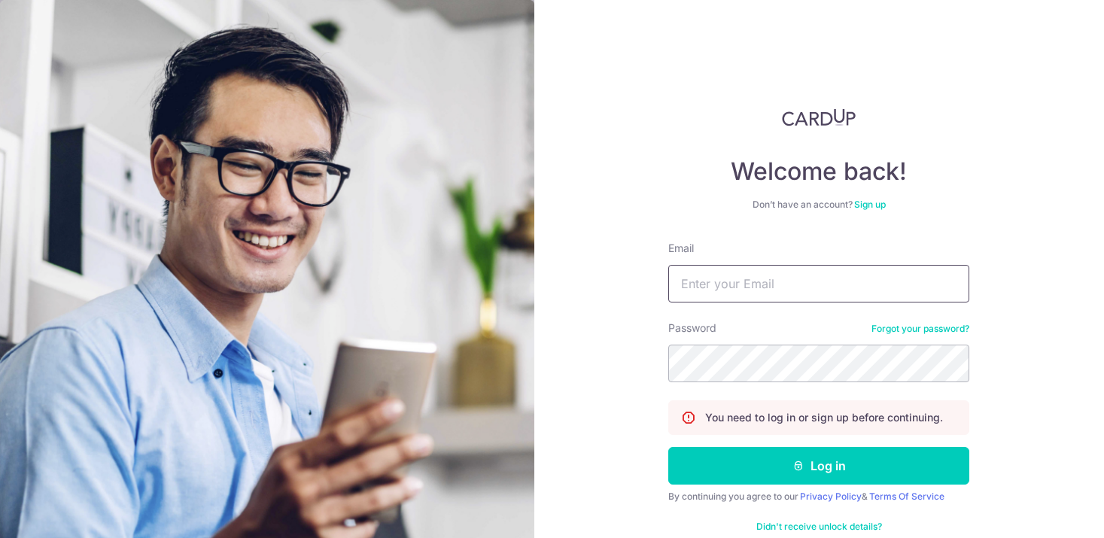
click at [758, 292] on input "Email" at bounding box center [818, 284] width 301 height 38
type input "Ngchinhanderek@gmail.com"
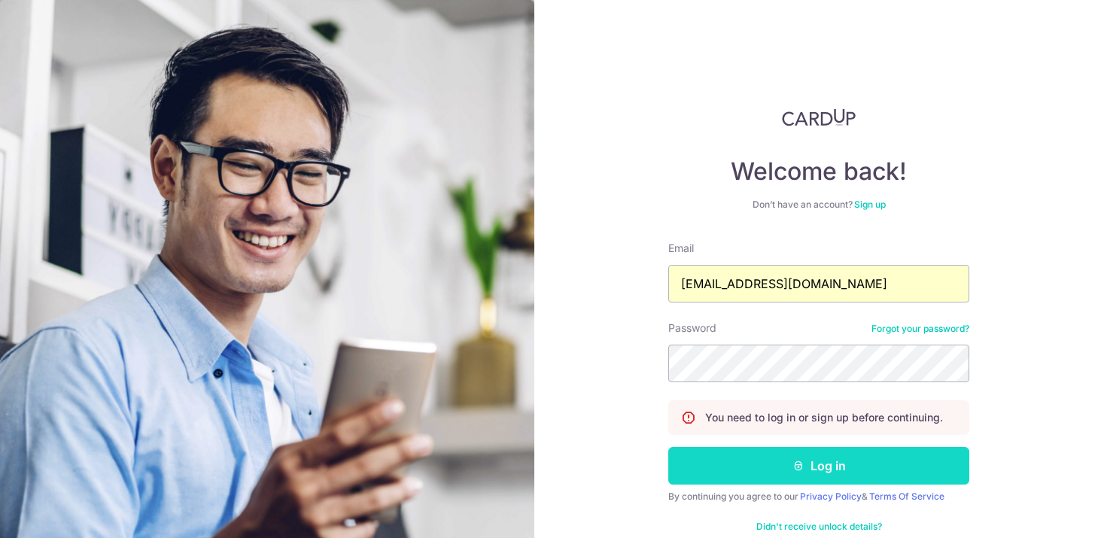
click at [792, 483] on button "Log in" at bounding box center [818, 466] width 301 height 38
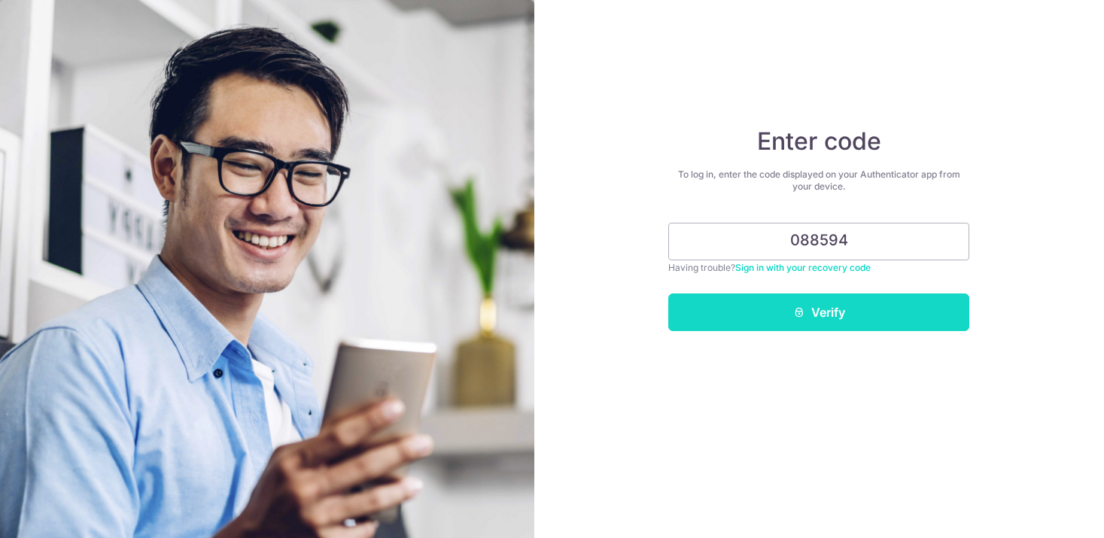
type input "088594"
click at [791, 312] on button "Verify" at bounding box center [818, 312] width 301 height 38
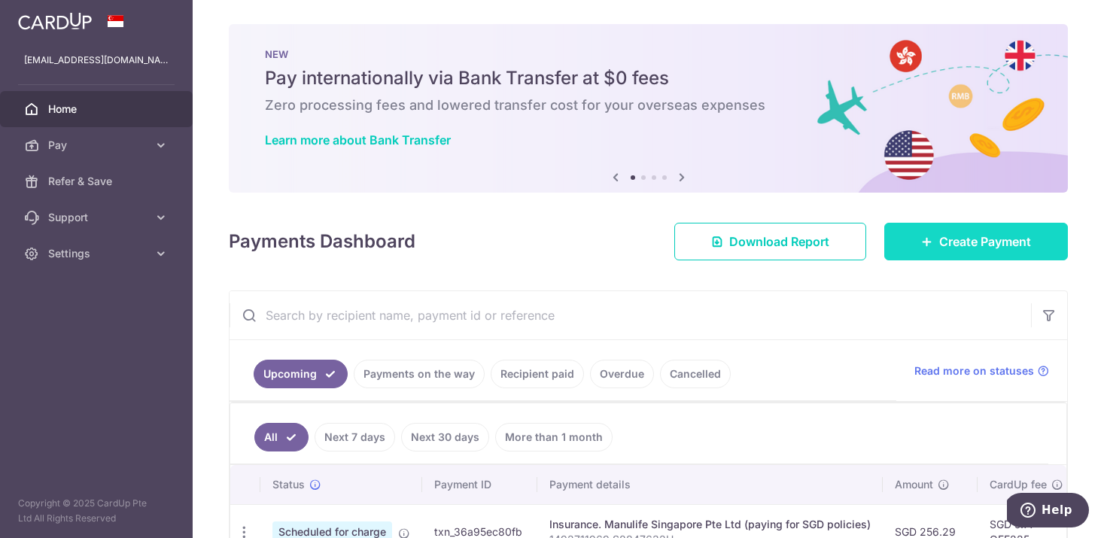
click at [968, 235] on span "Create Payment" at bounding box center [985, 241] width 92 height 18
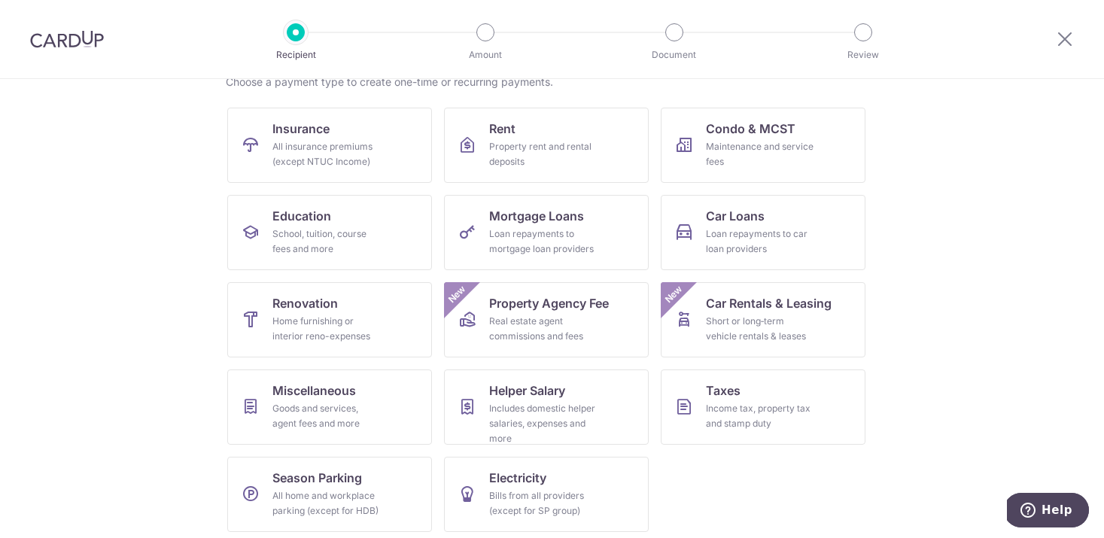
scroll to position [133, 0]
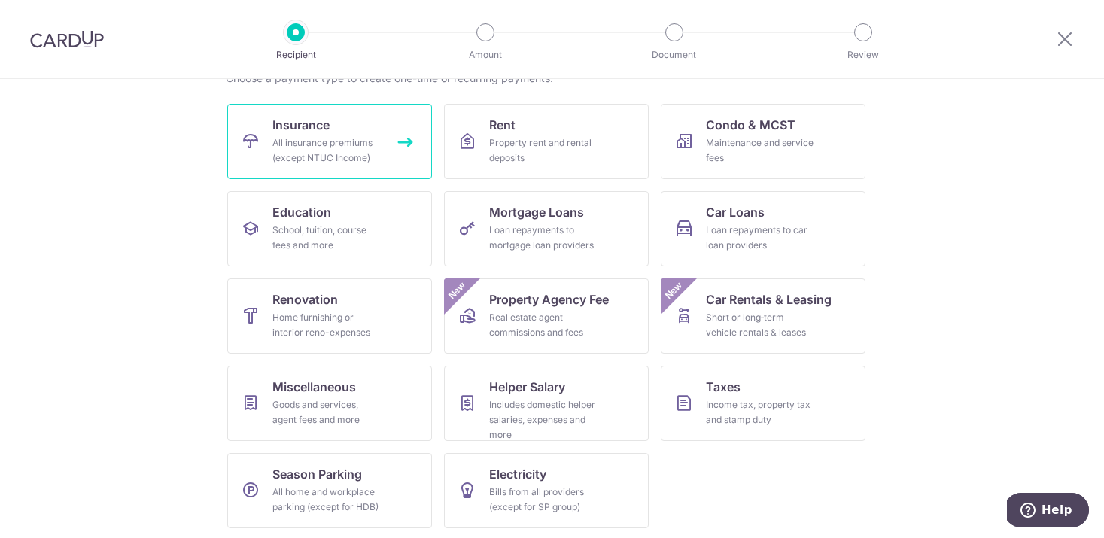
click at [385, 139] on link "Insurance All insurance premiums (except NTUC Income)" at bounding box center [329, 141] width 205 height 75
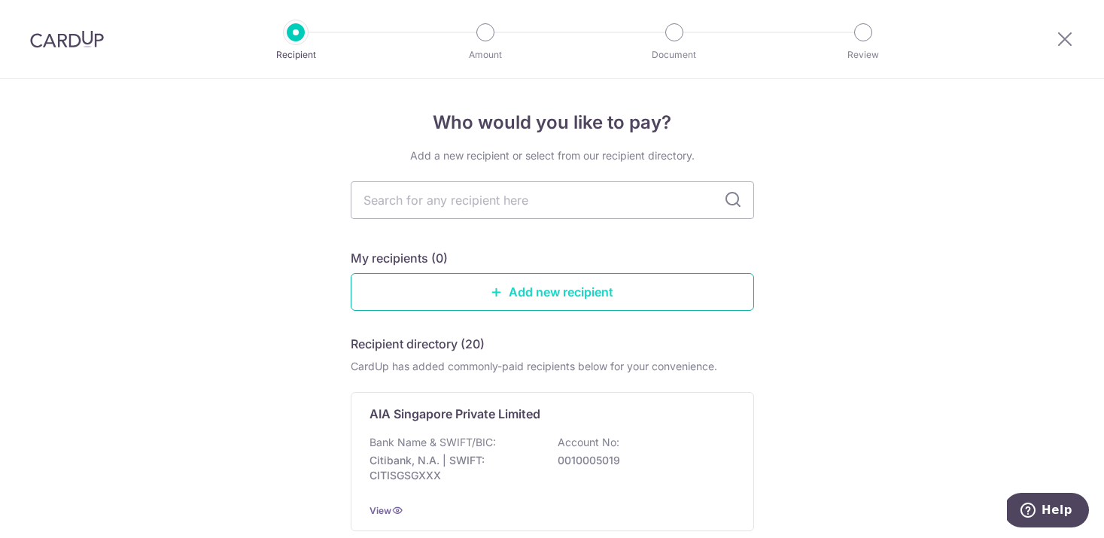
click at [488, 295] on link "Add new recipient" at bounding box center [552, 292] width 403 height 38
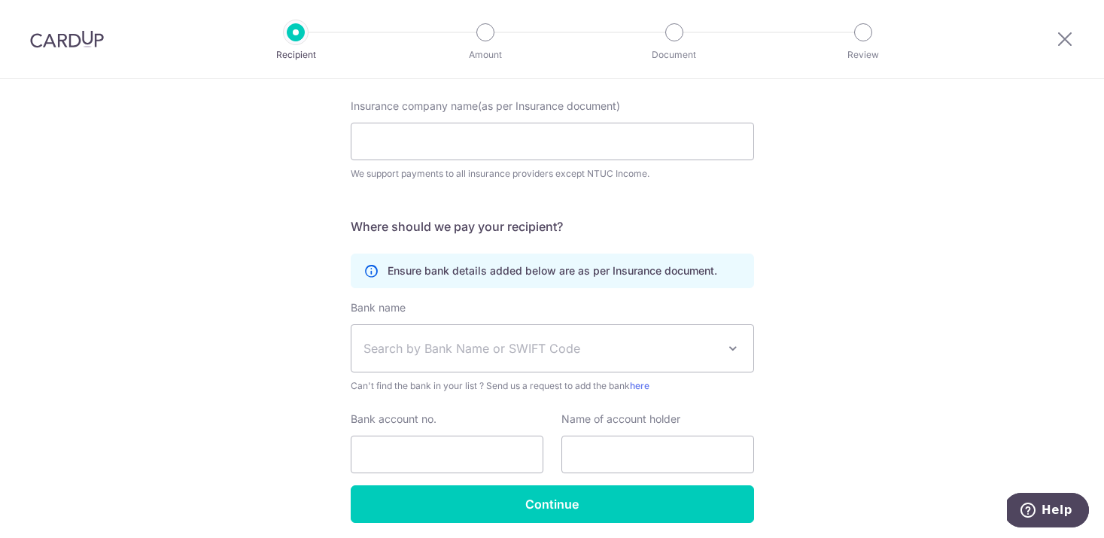
scroll to position [100, 0]
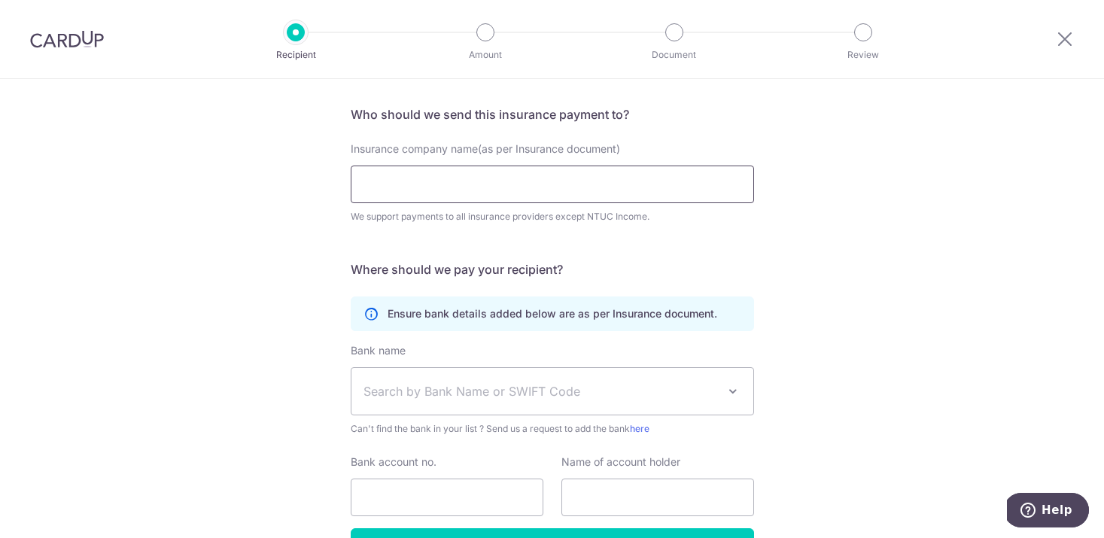
click at [452, 187] on input "Insurance company name(as per Insurance document)" at bounding box center [552, 185] width 403 height 38
click at [249, 283] on div "Who would you like to pay? Your recipient does not need a CardUp account to rec…" at bounding box center [552, 308] width 1104 height 658
click at [420, 192] on input "Insurance company name(as per Insurance document)" at bounding box center [552, 185] width 403 height 38
type input "fwd"
click at [357, 296] on form "Who should we send this insurance payment to? Insurance company name(as per Ins…" at bounding box center [552, 335] width 403 height 460
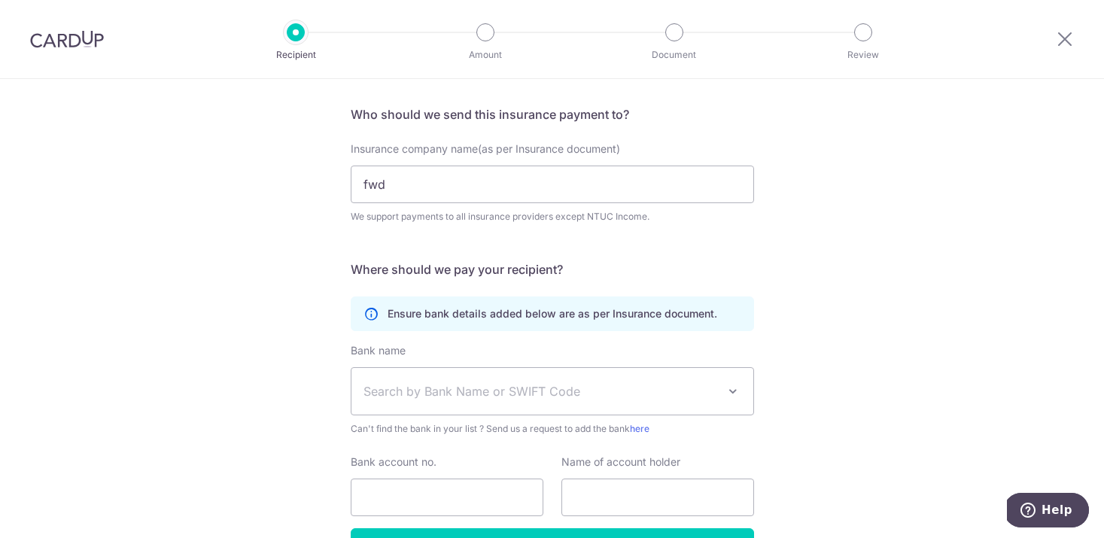
scroll to position [199, 0]
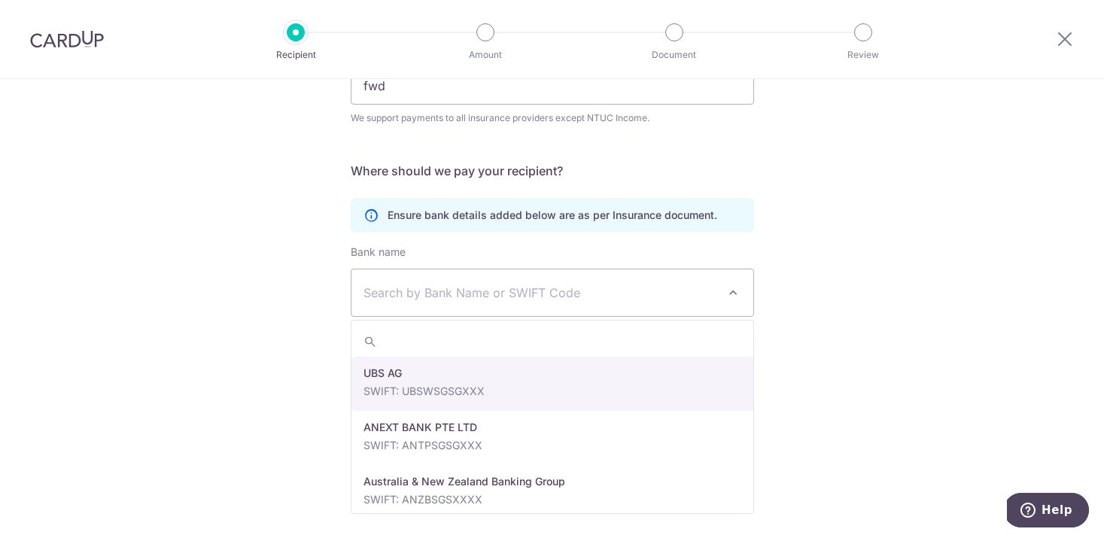
click at [408, 296] on span "Search by Bank Name or SWIFT Code" at bounding box center [540, 293] width 354 height 18
click at [238, 281] on div "Who would you like to pay? Your recipient does not need a CardUp account to rec…" at bounding box center [552, 209] width 1104 height 658
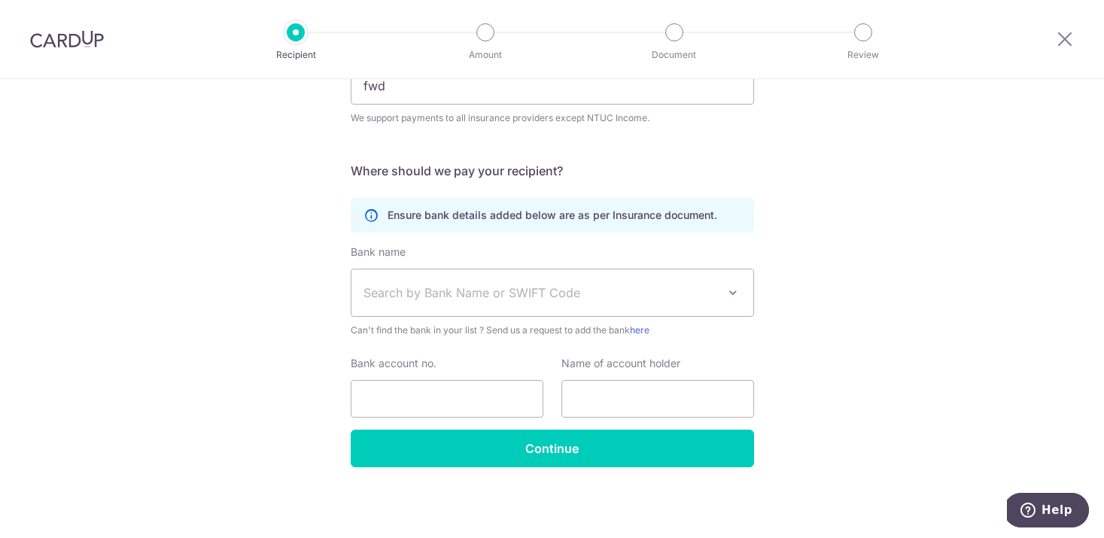
scroll to position [0, 0]
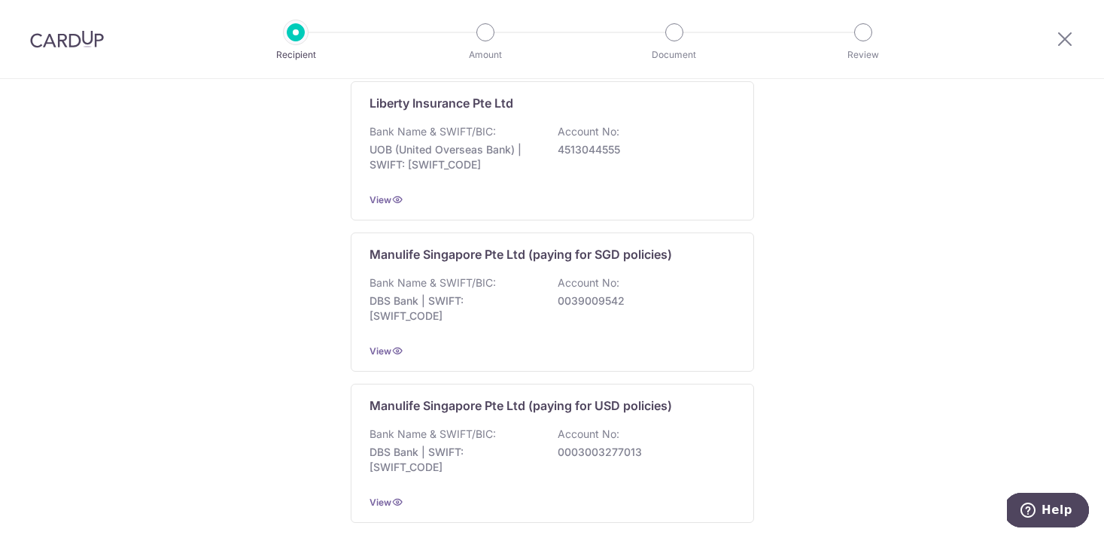
scroll to position [1517, 0]
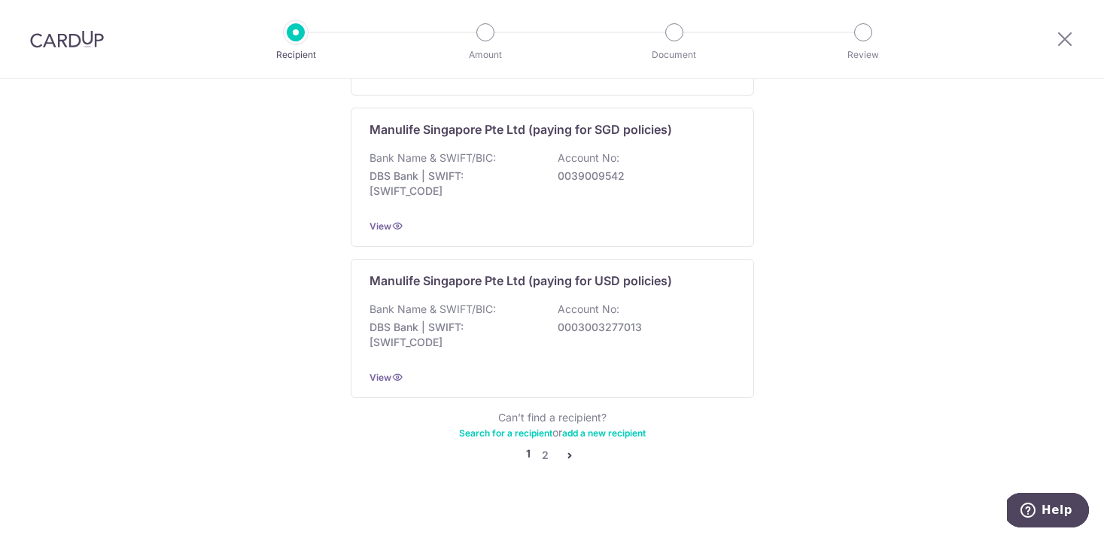
click at [521, 427] on link "Search for a recipient" at bounding box center [505, 432] width 93 height 11
click at [548, 446] on link "2" at bounding box center [545, 455] width 18 height 18
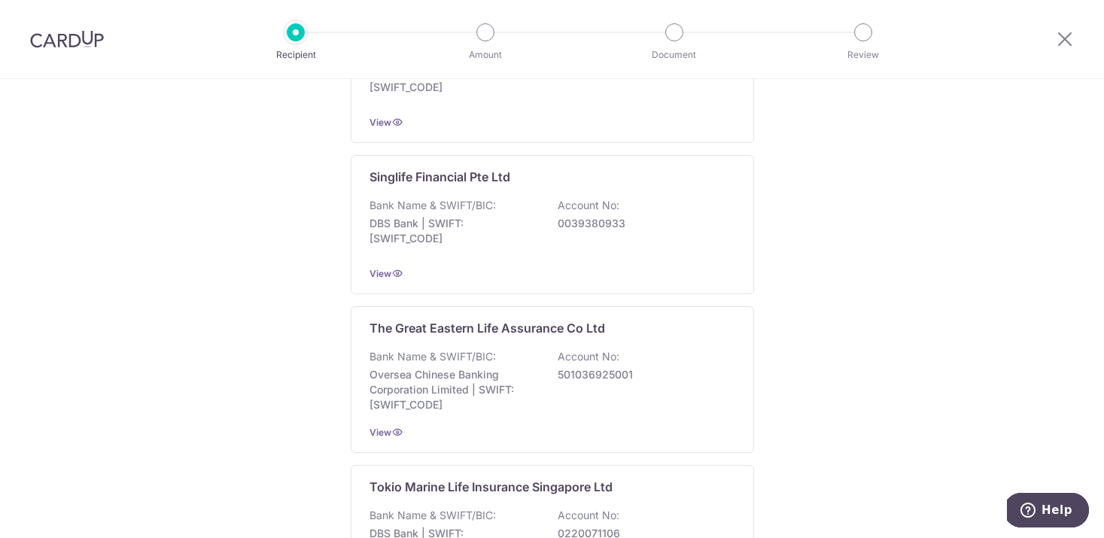
scroll to position [1524, 0]
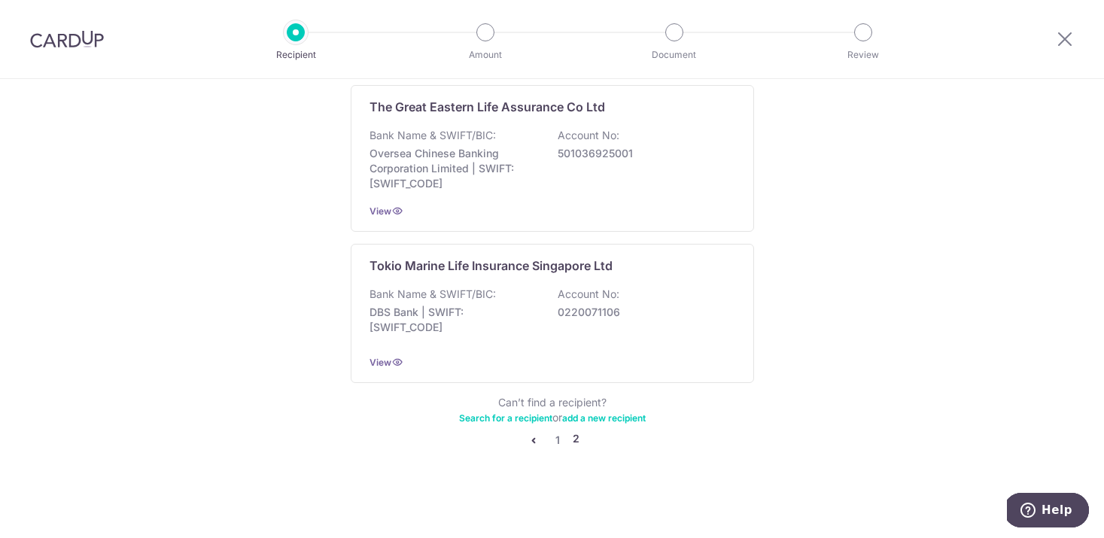
click at [524, 415] on link "Search for a recipient" at bounding box center [505, 417] width 93 height 11
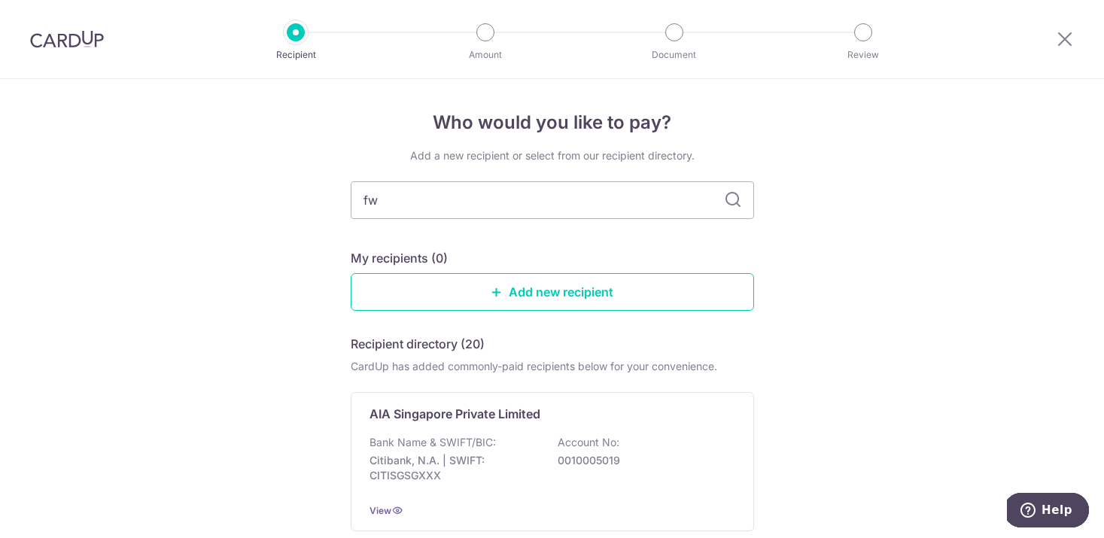
type input "fwd"
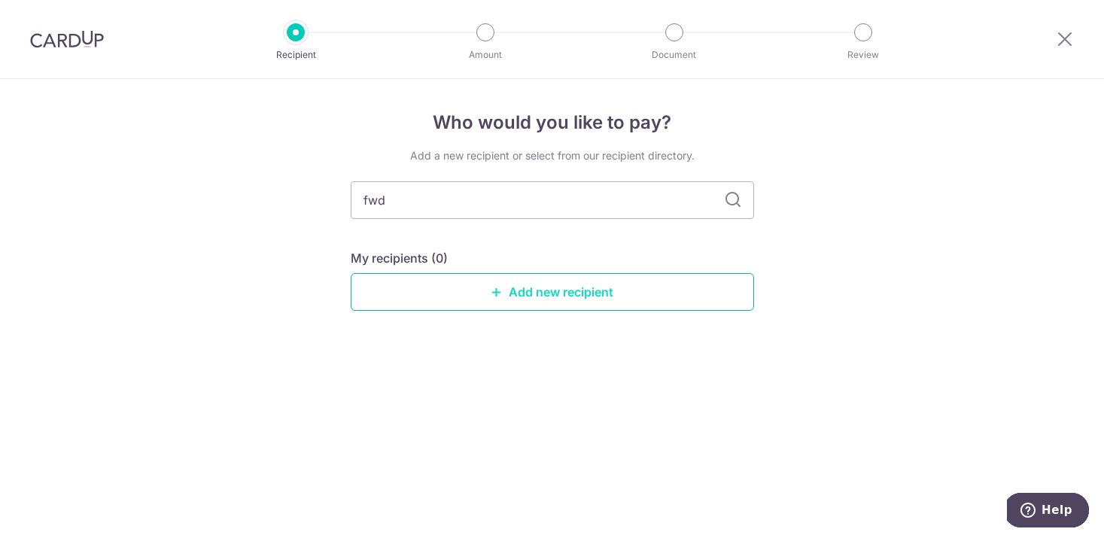
click at [539, 293] on link "Add new recipient" at bounding box center [552, 292] width 403 height 38
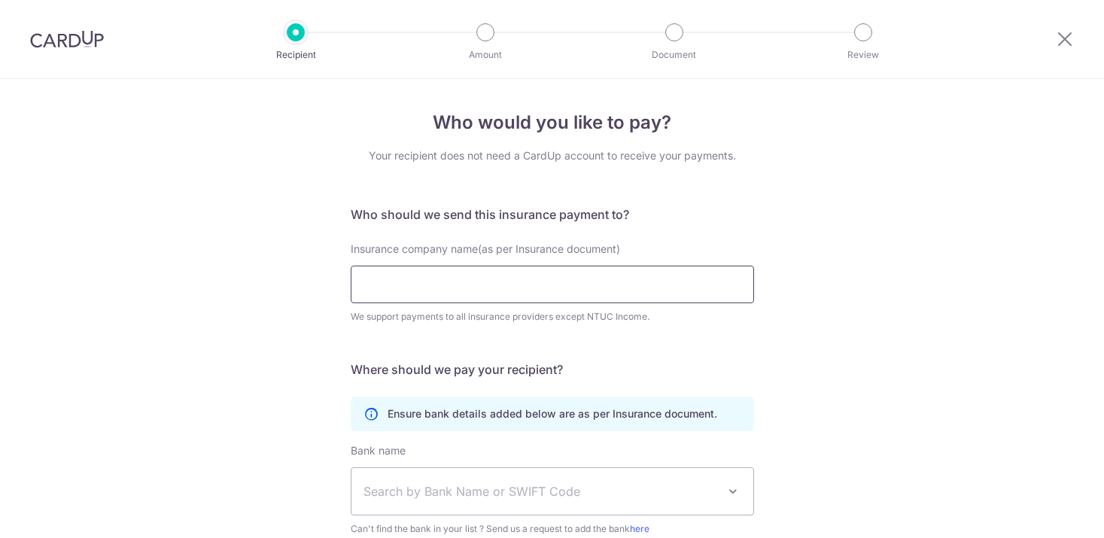
click at [539, 293] on input "Insurance company name(as per Insurance document)" at bounding box center [552, 285] width 403 height 38
paste input "FWD Singapore Pte. Ltd"
type input "FWD Singapore Pte. Ltd"
click at [809, 347] on div "Who would you like to pay? Your recipient does not need a CardUp account to rec…" at bounding box center [552, 408] width 1104 height 658
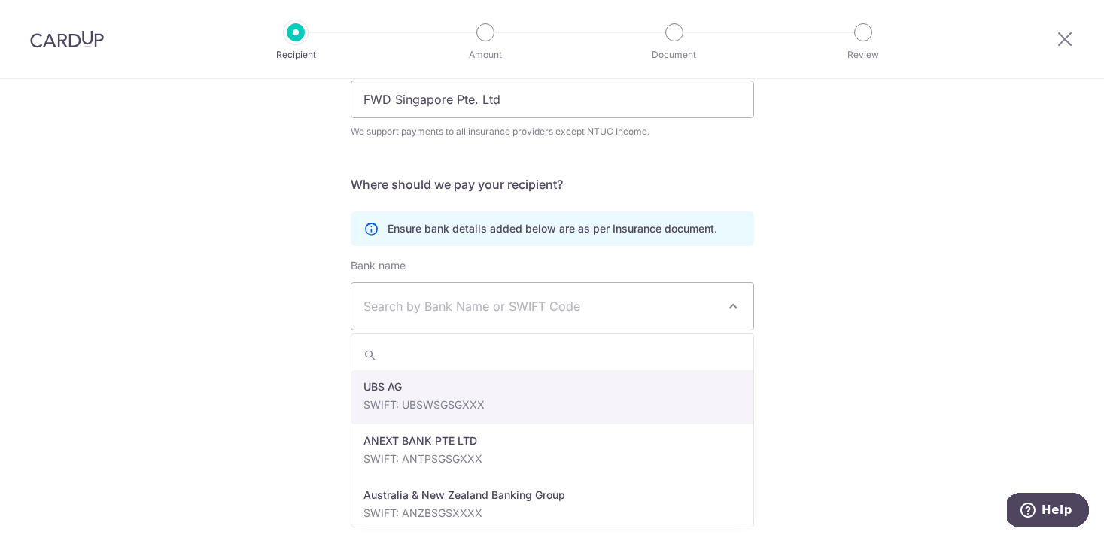
click at [616, 304] on span "Search by Bank Name or SWIFT Code" at bounding box center [540, 306] width 354 height 18
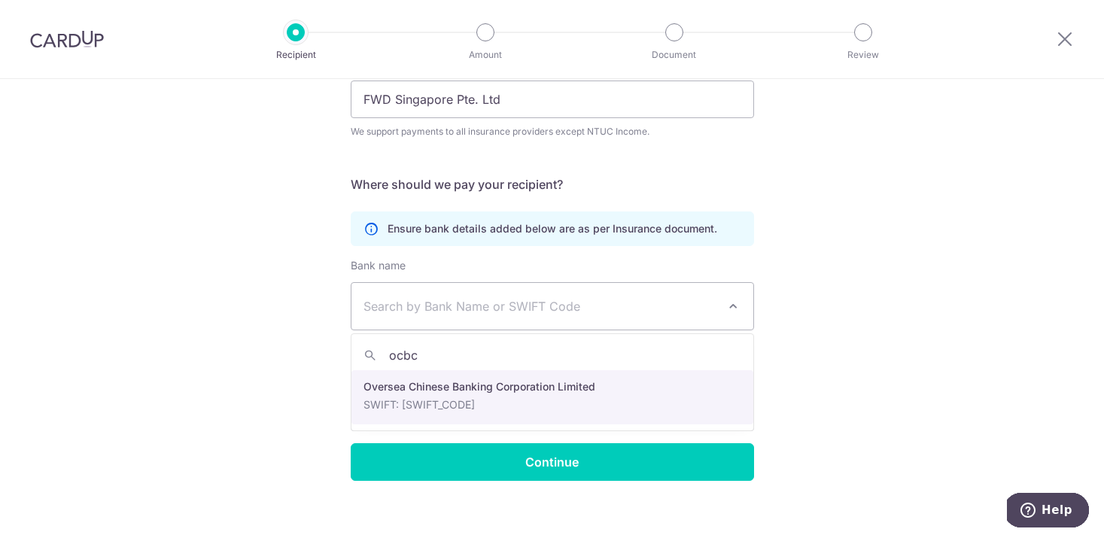
type input "ocbc"
select select "12"
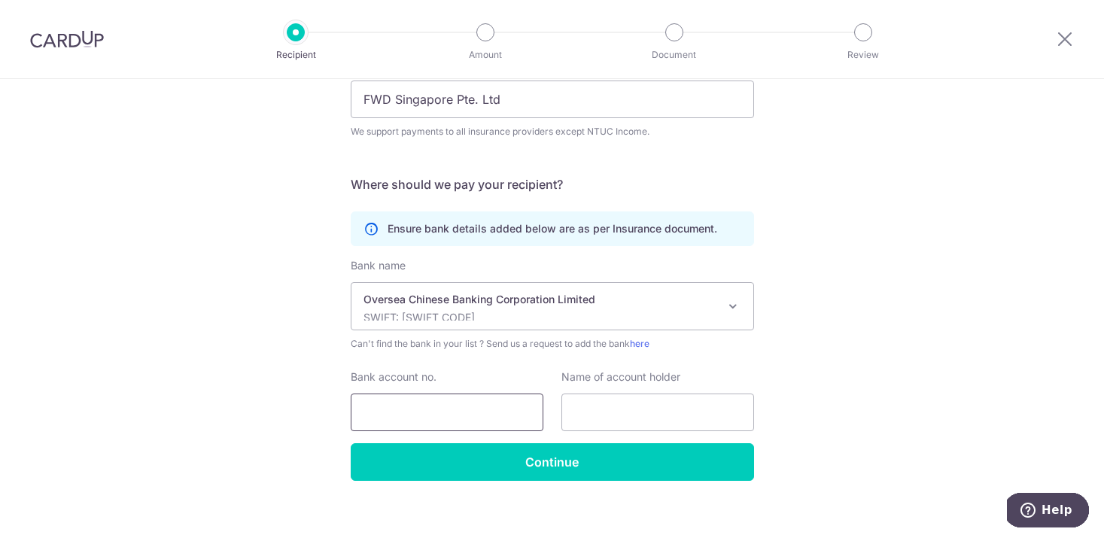
click at [443, 414] on input "Bank account no." at bounding box center [447, 413] width 193 height 38
paste input "515-175511-001"
type input "515-175511-001"
click at [862, 389] on div "Who would you like to pay? Your recipient does not need a CardUp account to rec…" at bounding box center [552, 223] width 1104 height 658
click at [679, 411] on input "text" at bounding box center [657, 413] width 193 height 38
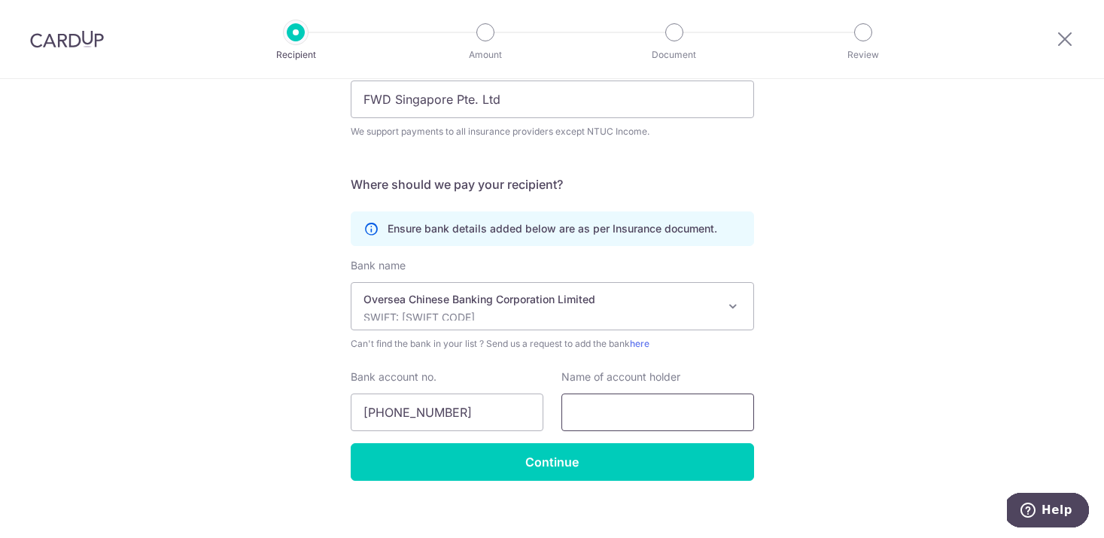
click at [634, 421] on input "text" at bounding box center [657, 413] width 193 height 38
paste input "FWD Singapore Pte. Ltd"
type input "FWD Singapore Pte. Ltd"
click at [852, 355] on div "Who would you like to pay? Your recipient does not need a CardUp account to rec…" at bounding box center [552, 223] width 1104 height 658
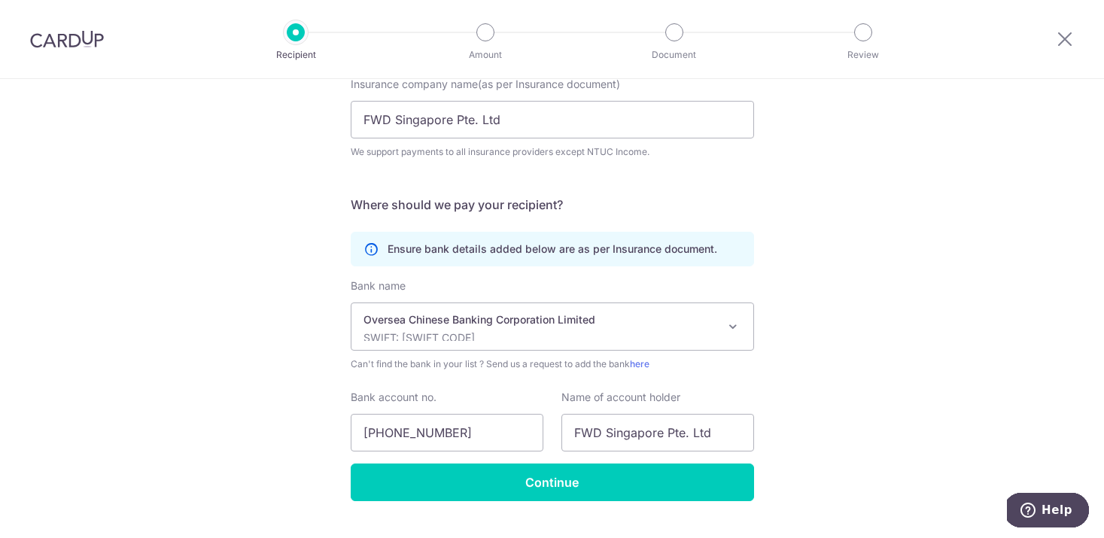
scroll to position [199, 0]
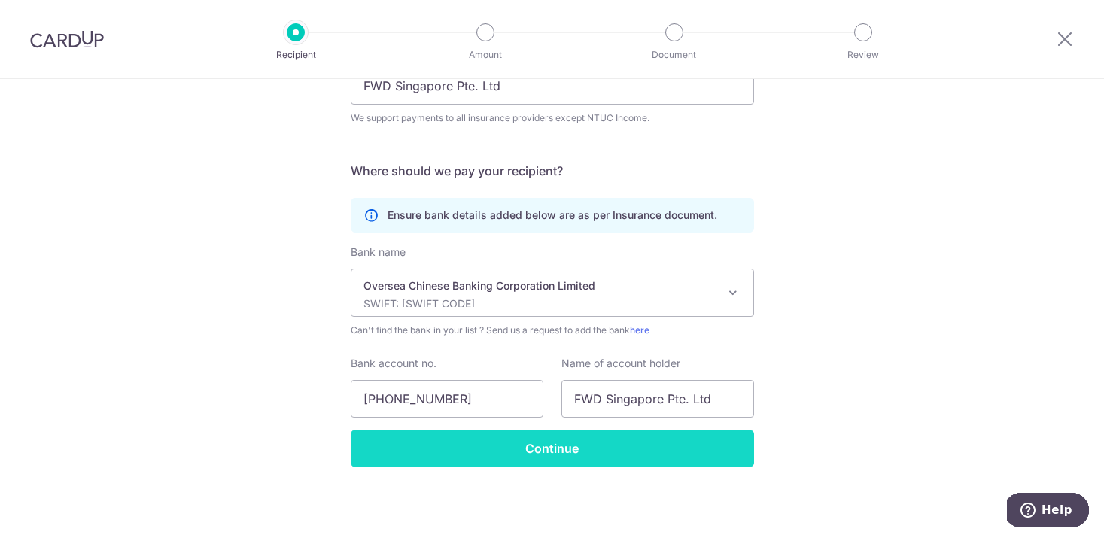
click at [618, 438] on input "Continue" at bounding box center [552, 449] width 403 height 38
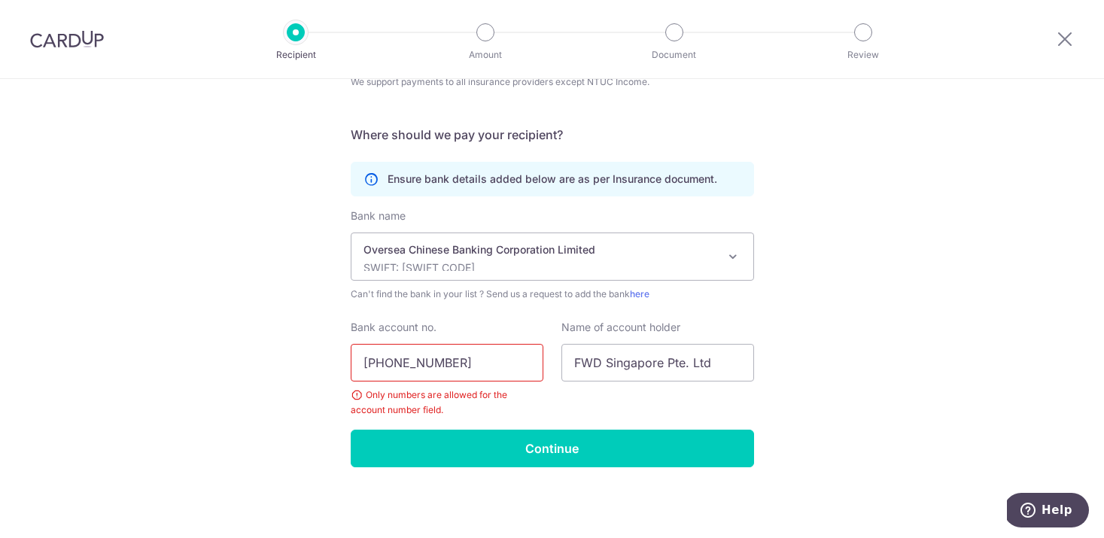
click at [397, 364] on input "[PHONE_NUMBER]" at bounding box center [447, 363] width 193 height 38
click at [394, 363] on input "515-175511-001" at bounding box center [447, 363] width 193 height 38
click at [433, 360] on input "515175511-001" at bounding box center [447, 363] width 193 height 38
type input "515175511001"
click at [801, 382] on div "Who would you like to pay? Your recipient does not need a CardUp account to rec…" at bounding box center [552, 191] width 1104 height 694
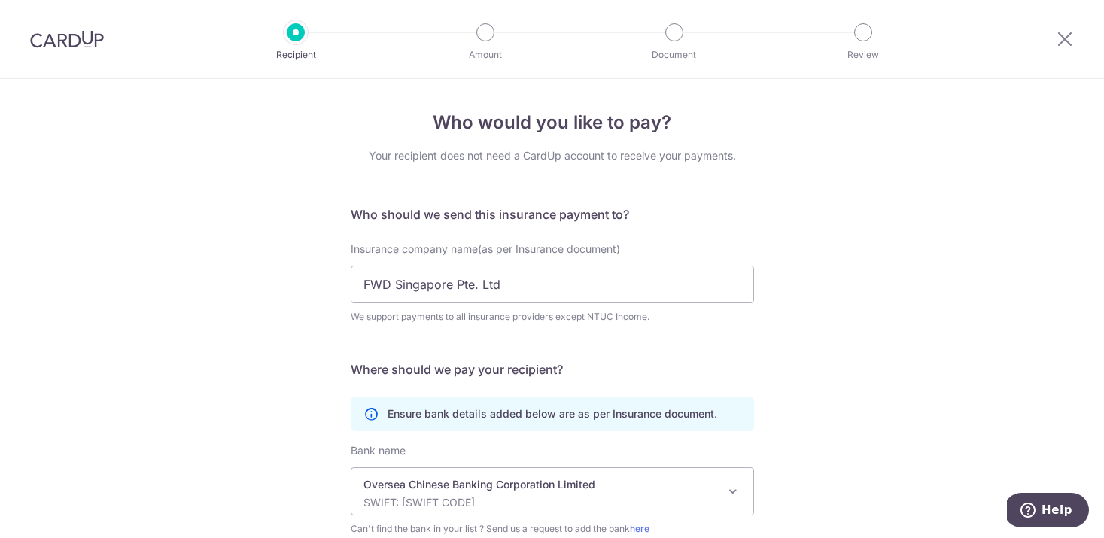
scroll to position [235, 0]
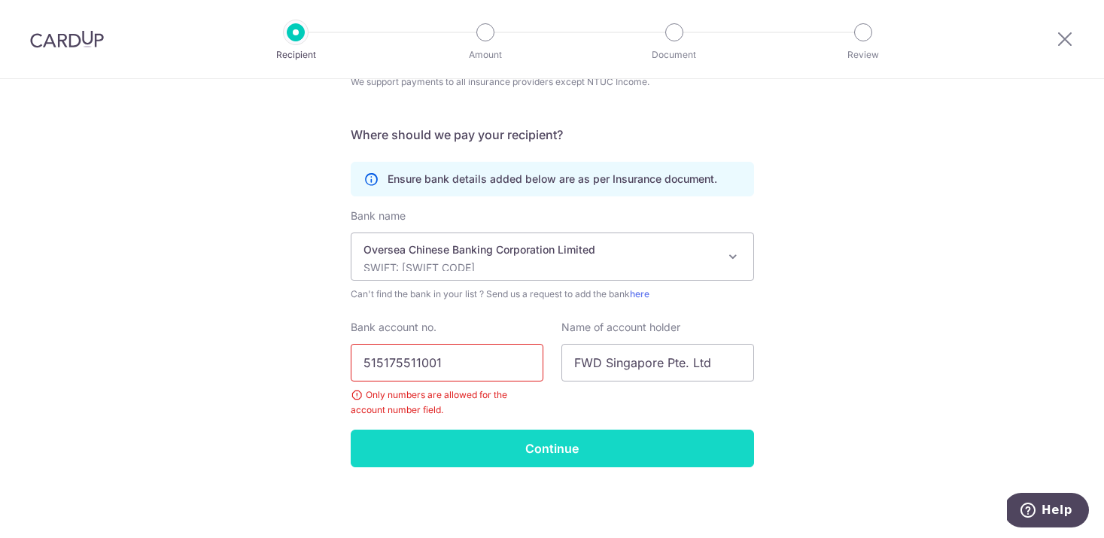
click at [542, 454] on input "Continue" at bounding box center [552, 449] width 403 height 38
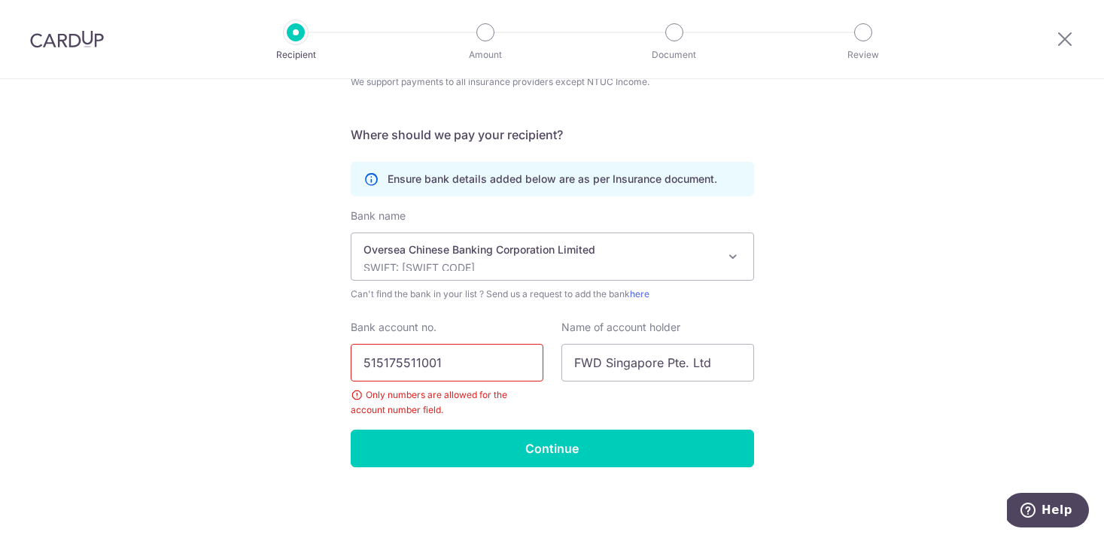
click at [487, 370] on input "515175511001" at bounding box center [447, 363] width 193 height 38
click at [365, 366] on input "515175511001" at bounding box center [447, 363] width 193 height 38
type input "515175511001"
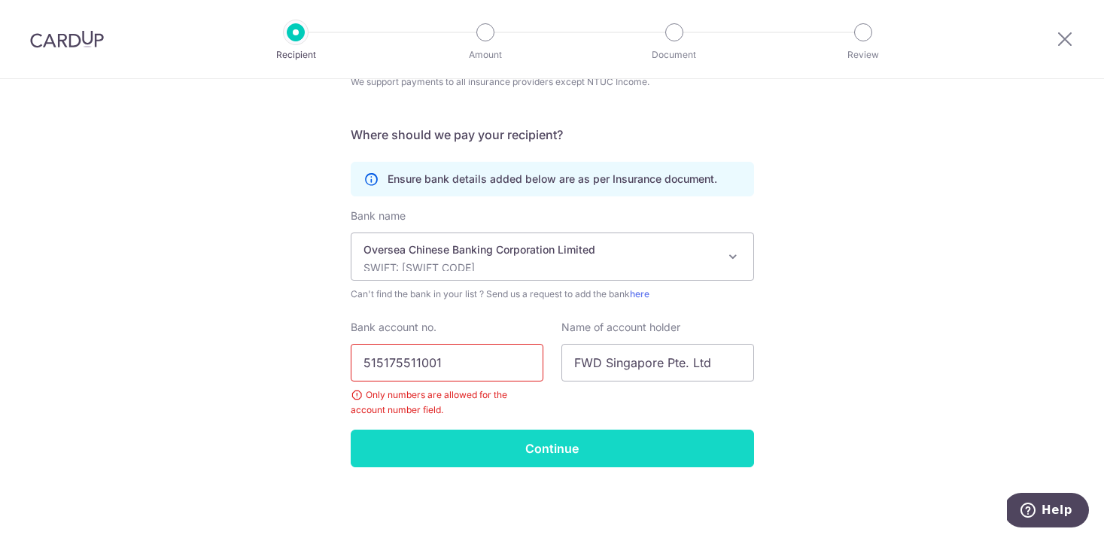
click at [564, 439] on input "Continue" at bounding box center [552, 449] width 403 height 38
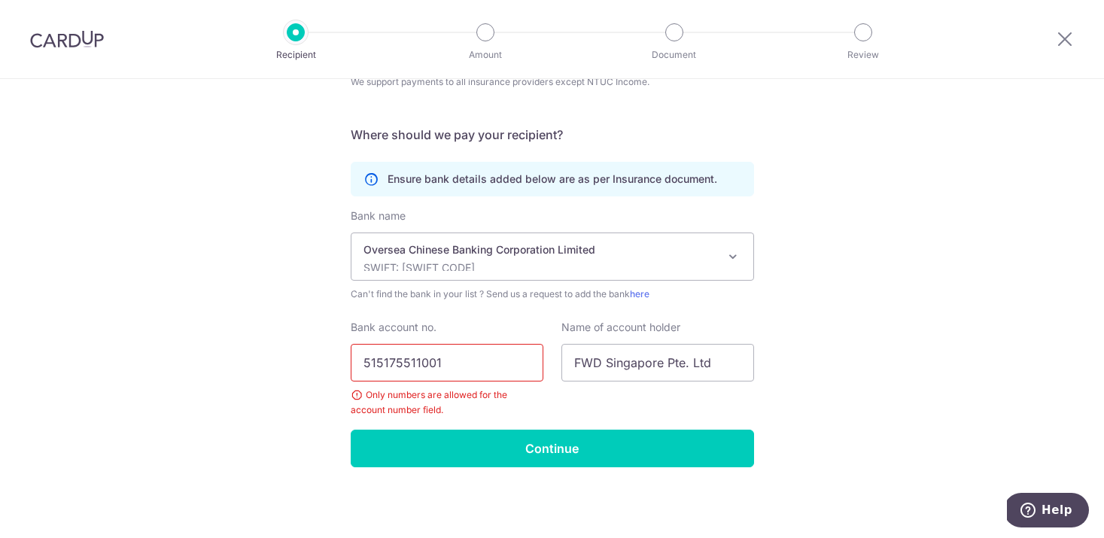
click at [852, 371] on div "Who would you like to pay? Your recipient does not need a CardUp account to rec…" at bounding box center [552, 191] width 1104 height 694
click at [461, 369] on input "515175511001" at bounding box center [447, 363] width 193 height 38
type input "515175511001"
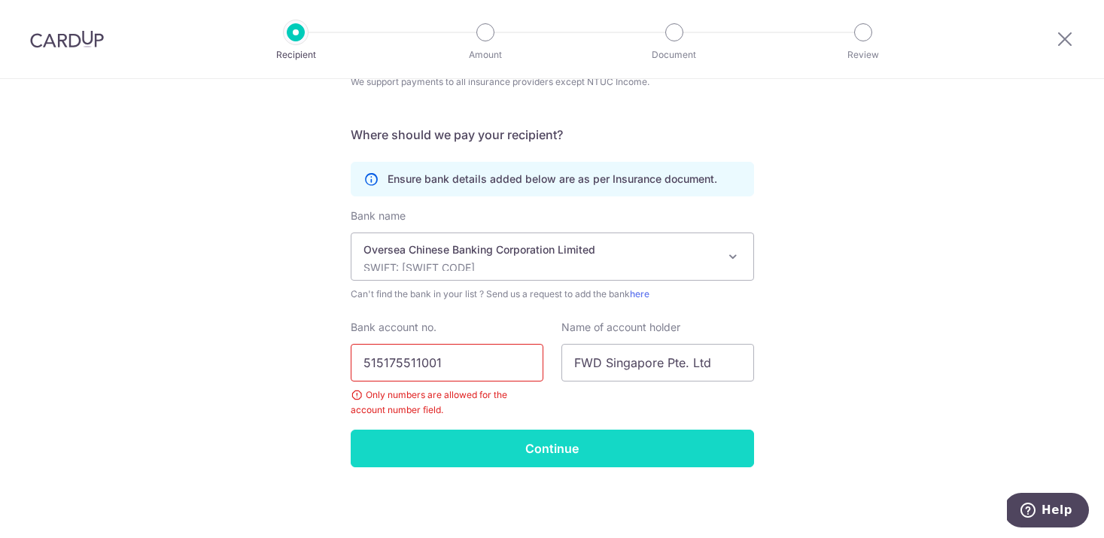
click at [488, 458] on input "Continue" at bounding box center [552, 449] width 403 height 38
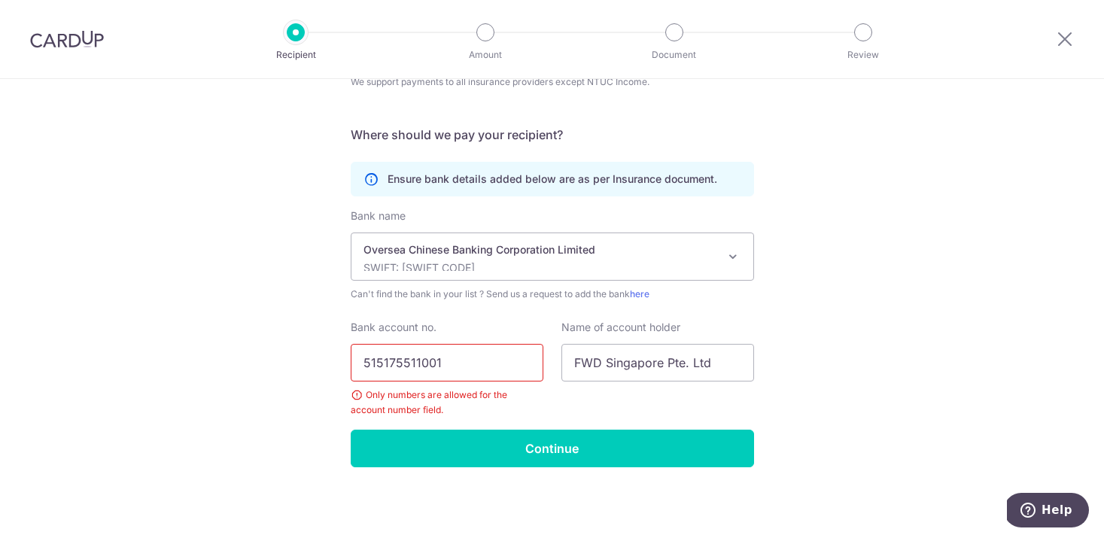
click at [625, 263] on p "SWIFT: [SWIFT_CODE]" at bounding box center [540, 267] width 354 height 15
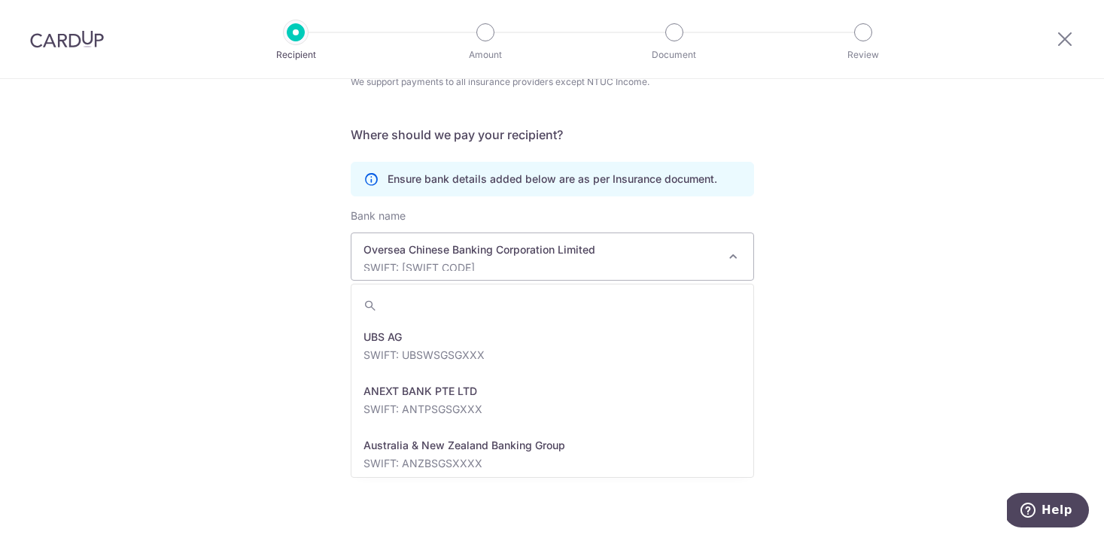
scroll to position [2275, 0]
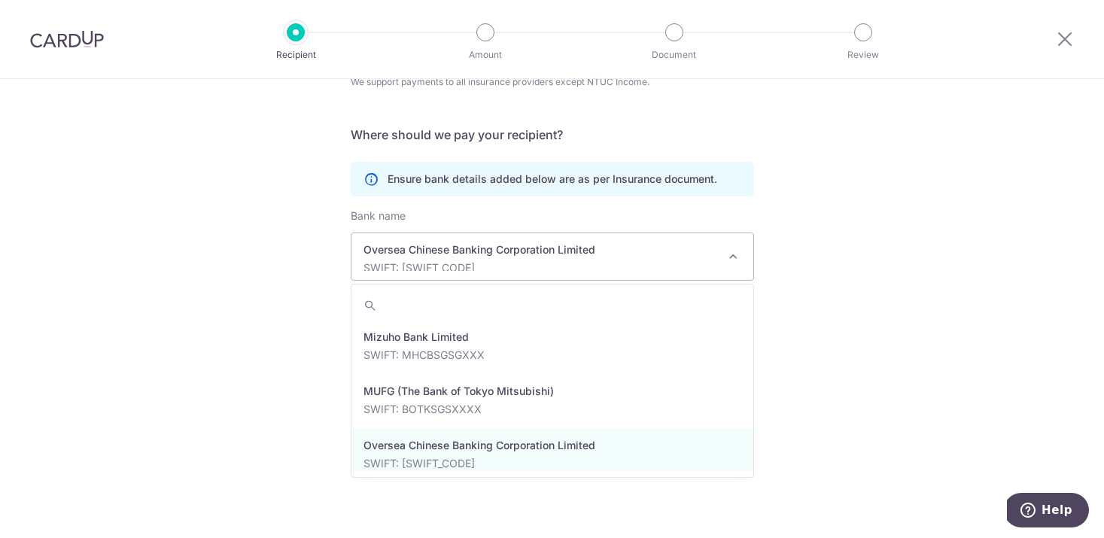
click at [800, 314] on div "Who would you like to pay? Your recipient does not need a CardUp account to rec…" at bounding box center [552, 191] width 1104 height 694
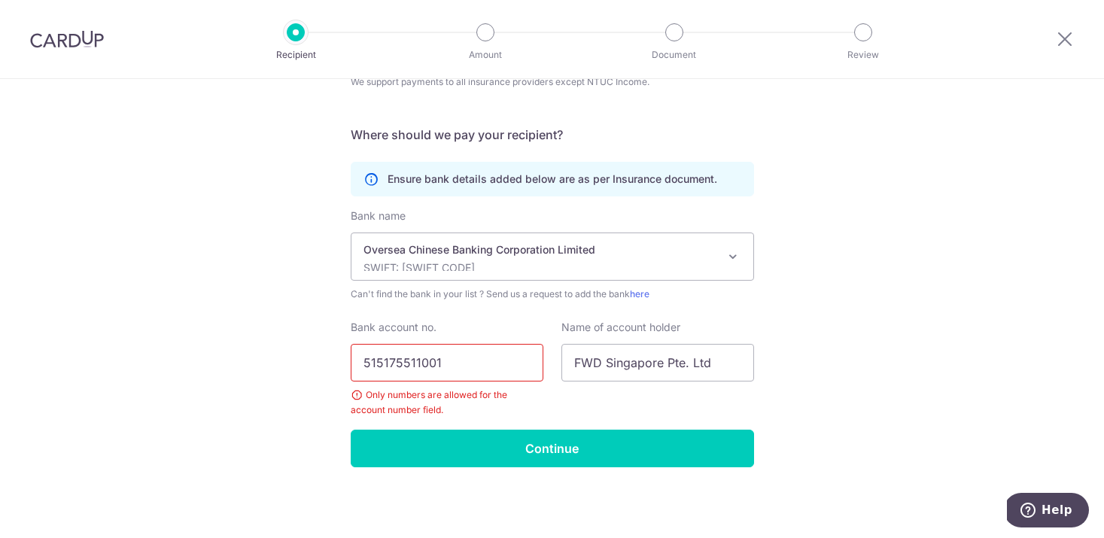
click at [460, 366] on input "515175511001" at bounding box center [447, 363] width 193 height 38
click at [364, 366] on input "515175511001" at bounding box center [447, 363] width 193 height 38
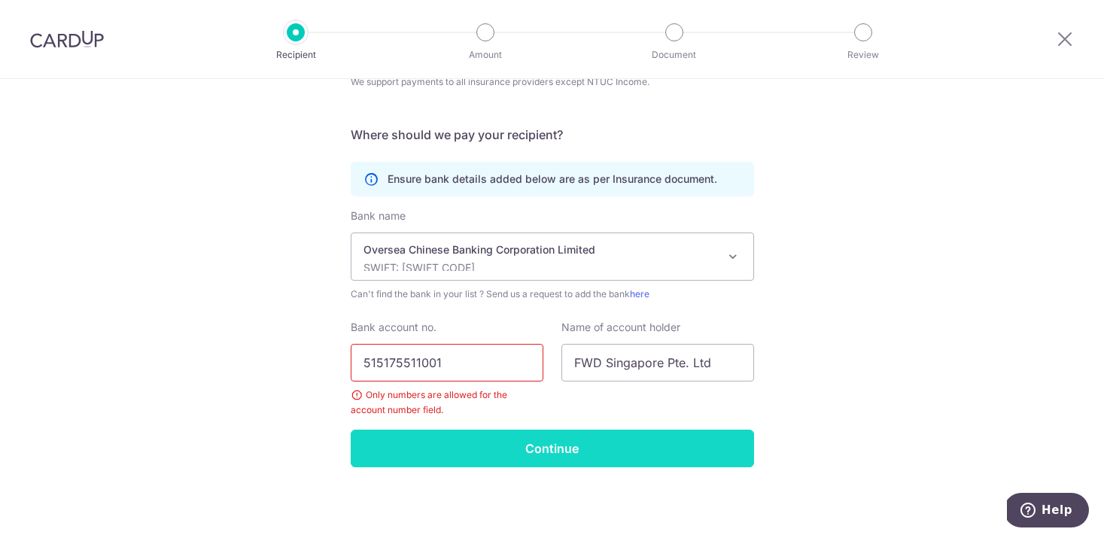
type input "515175511001"
click at [420, 437] on input "Continue" at bounding box center [552, 449] width 403 height 38
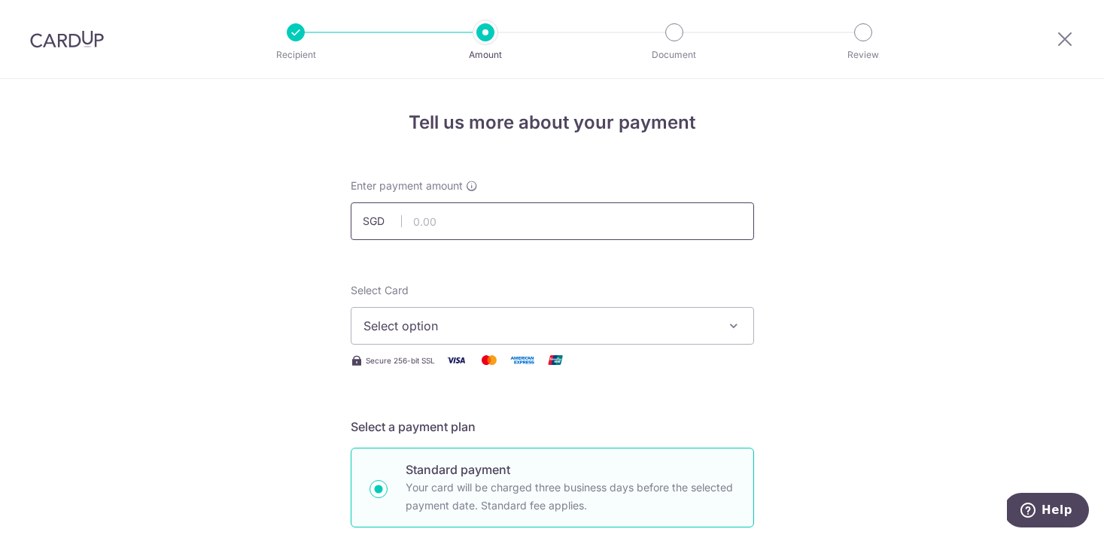
click at [491, 223] on input "text" at bounding box center [552, 221] width 403 height 38
paste input "323.29"
type input "323.29"
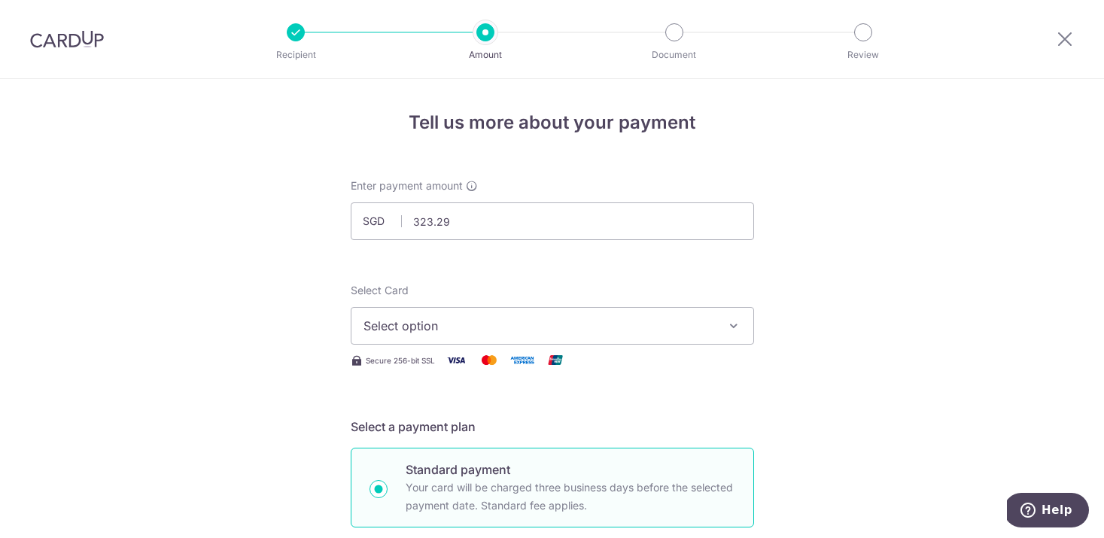
scroll to position [92, 0]
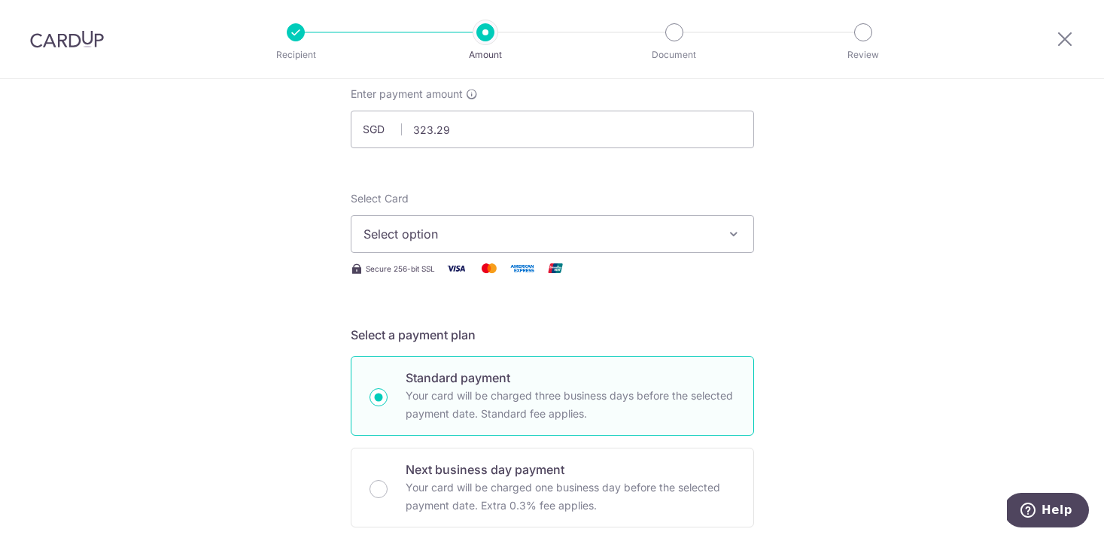
click at [730, 235] on icon "button" at bounding box center [733, 233] width 15 height 15
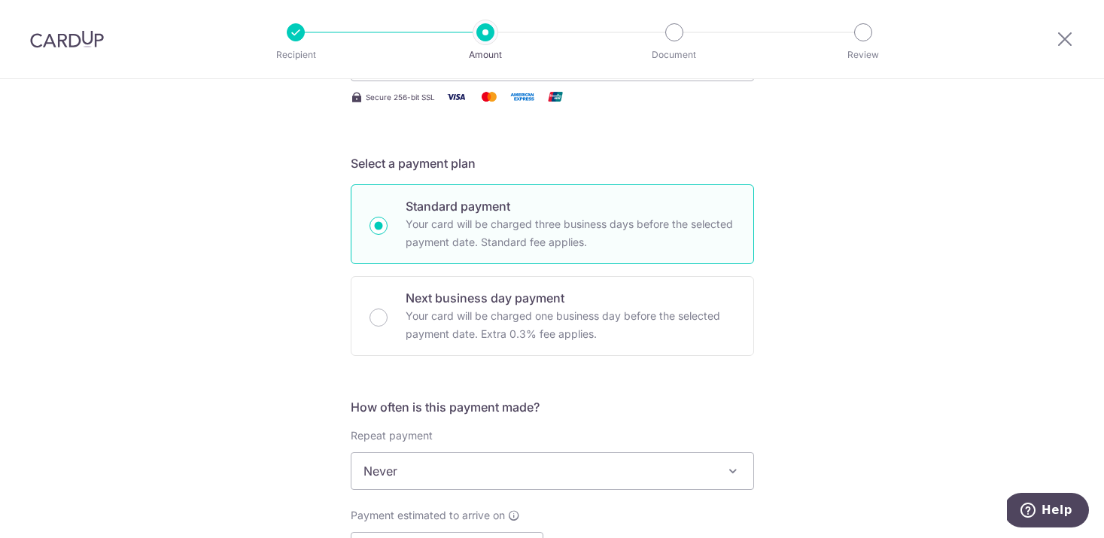
scroll to position [0, 0]
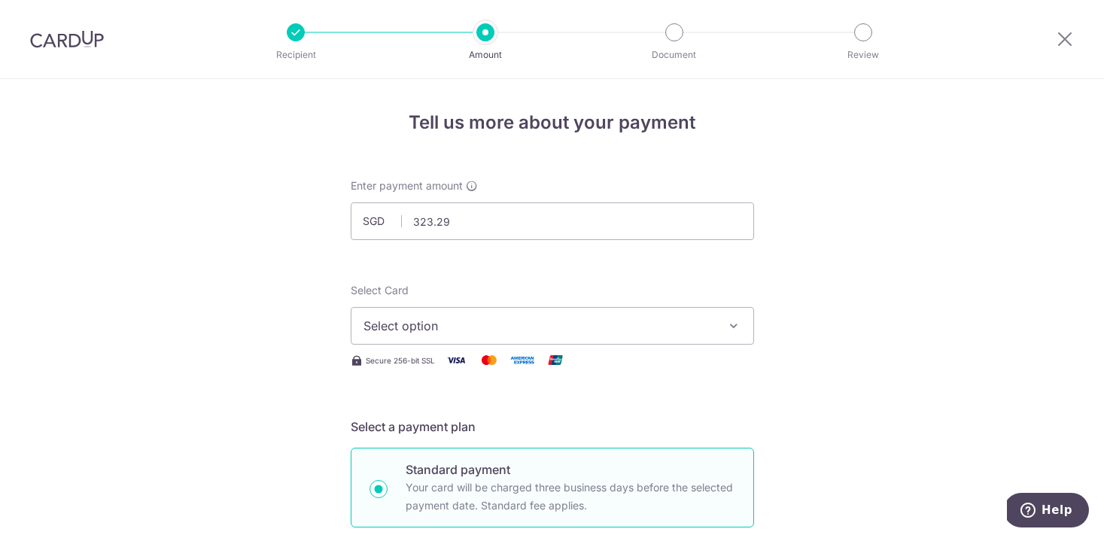
click at [80, 38] on img at bounding box center [67, 39] width 74 height 18
click at [461, 321] on span "Select option" at bounding box center [538, 326] width 351 height 18
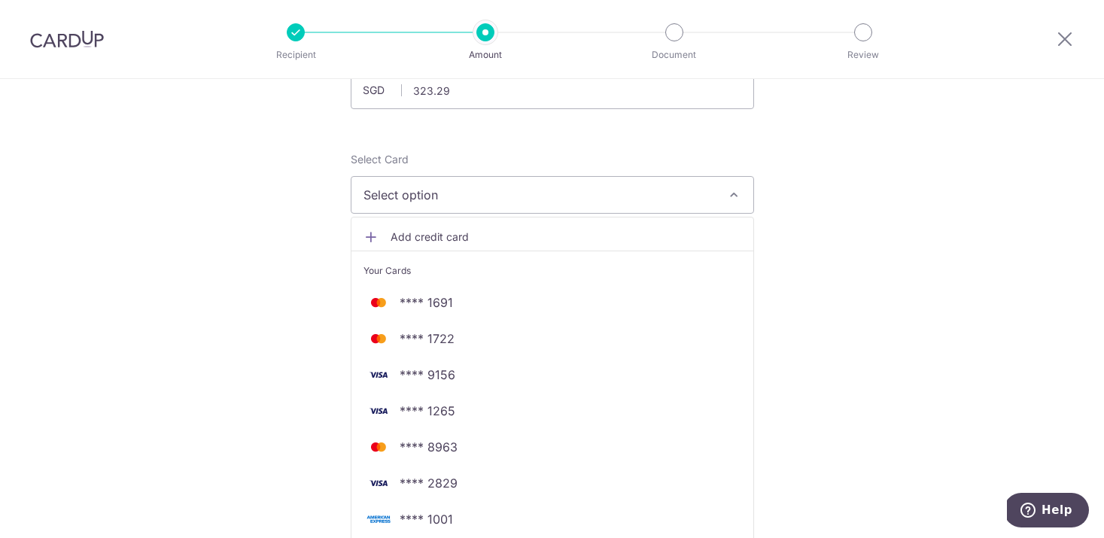
scroll to position [155, 0]
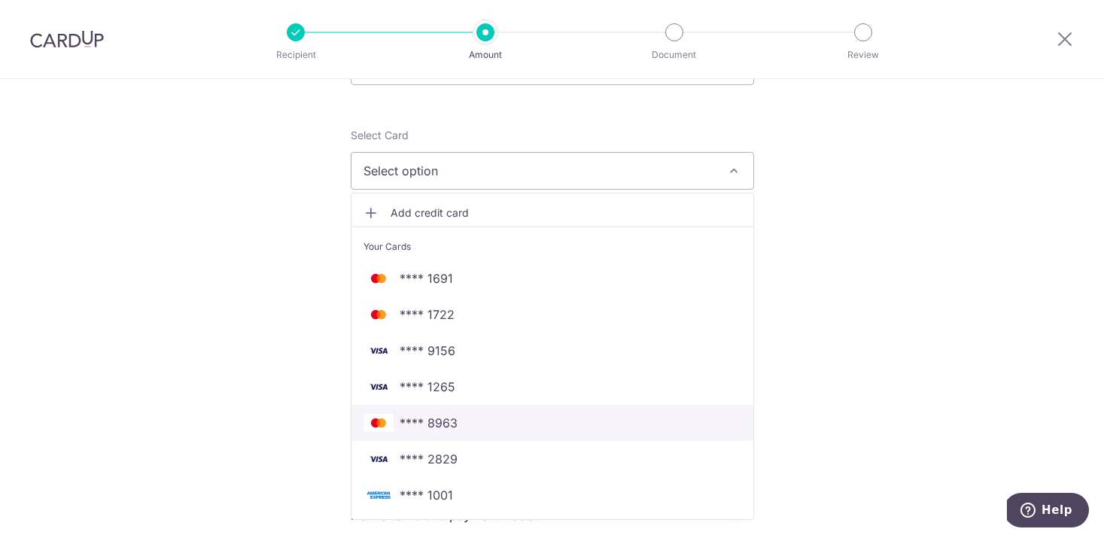
click at [447, 414] on span "**** 8963" at bounding box center [429, 423] width 58 height 18
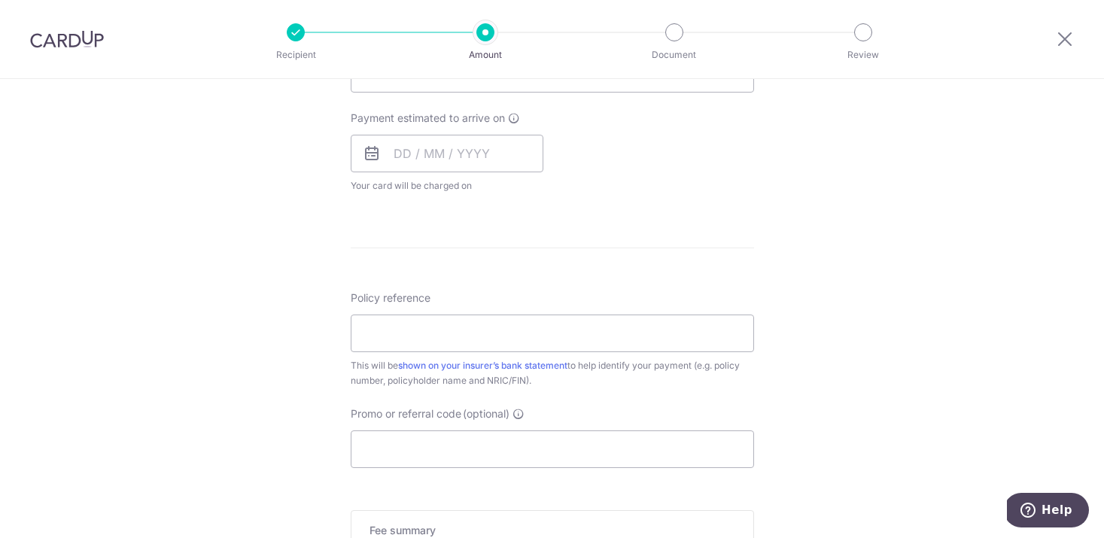
scroll to position [694, 0]
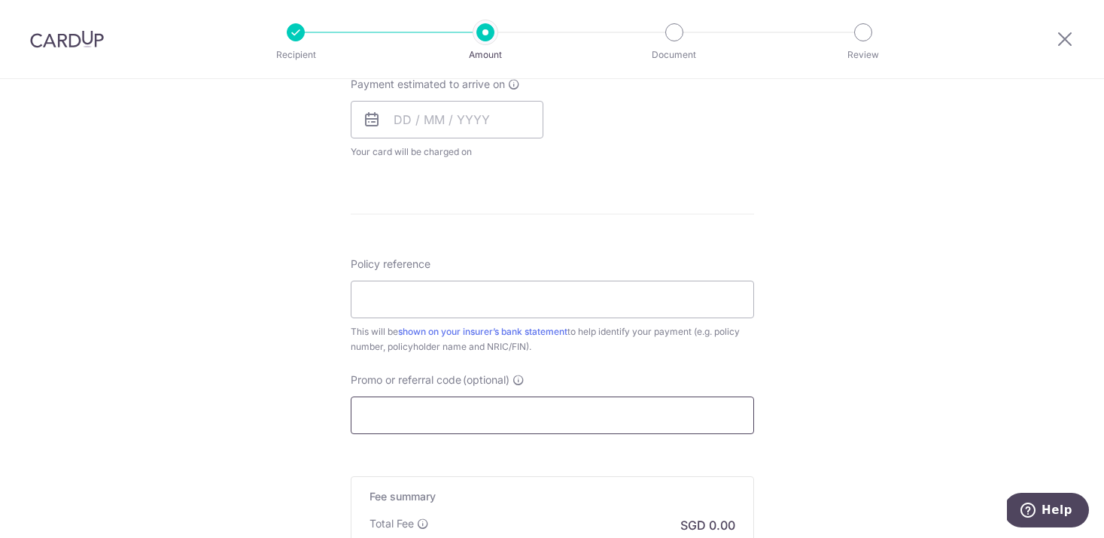
click at [634, 413] on input "Promo or referral code (optional)" at bounding box center [552, 416] width 403 height 38
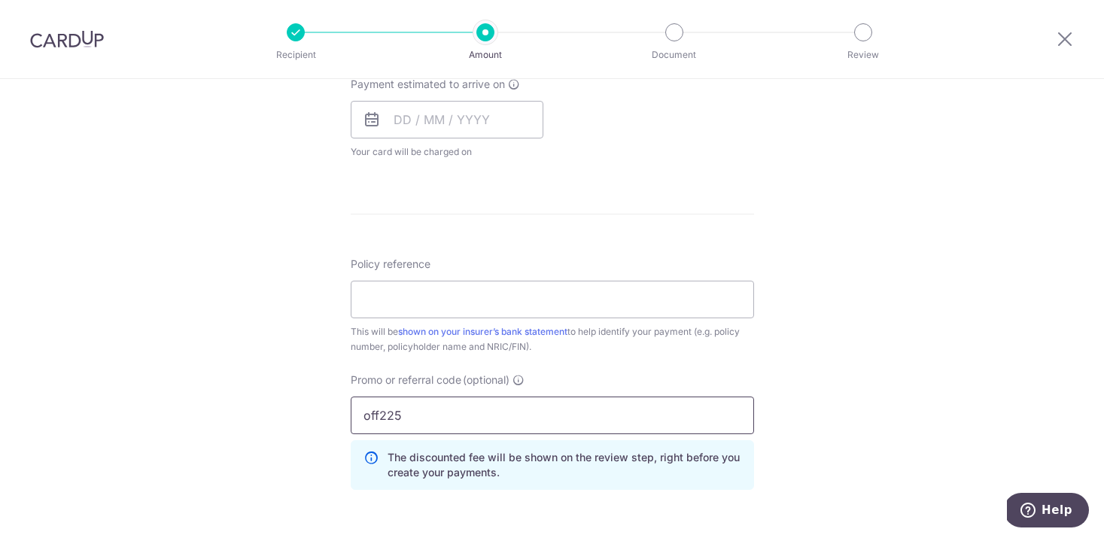
type input "off225"
click at [912, 338] on div "Tell us more about your payment Enter payment amount SGD 323.29 323.29 Recipien…" at bounding box center [552, 99] width 1104 height 1429
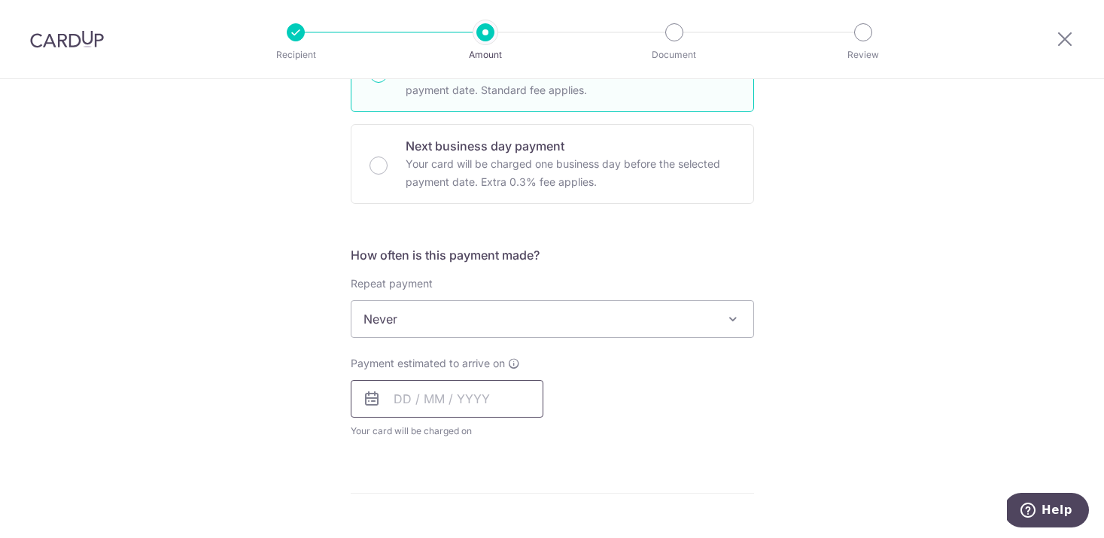
click at [454, 405] on input "text" at bounding box center [447, 399] width 193 height 38
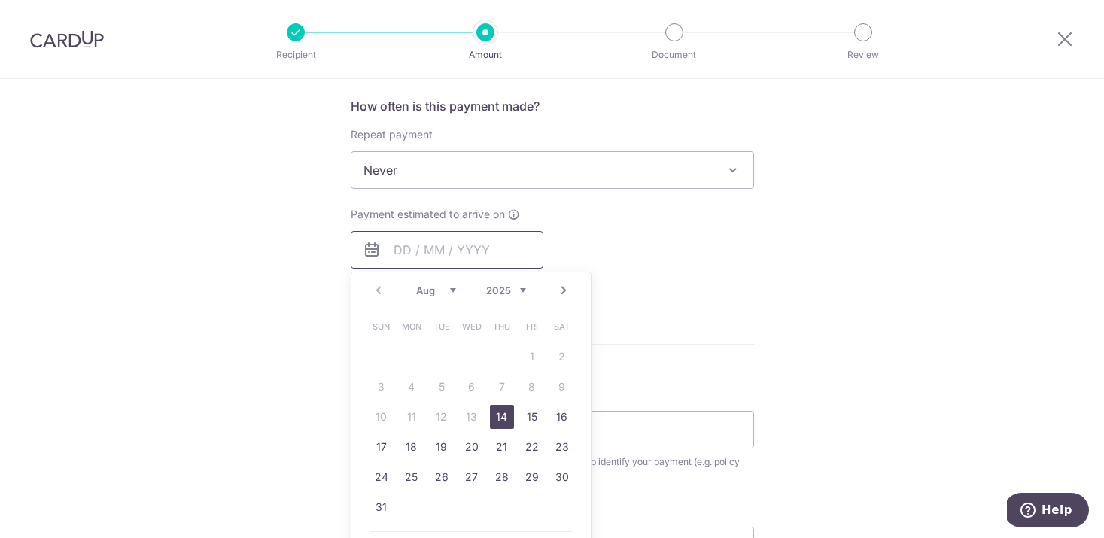
scroll to position [615, 0]
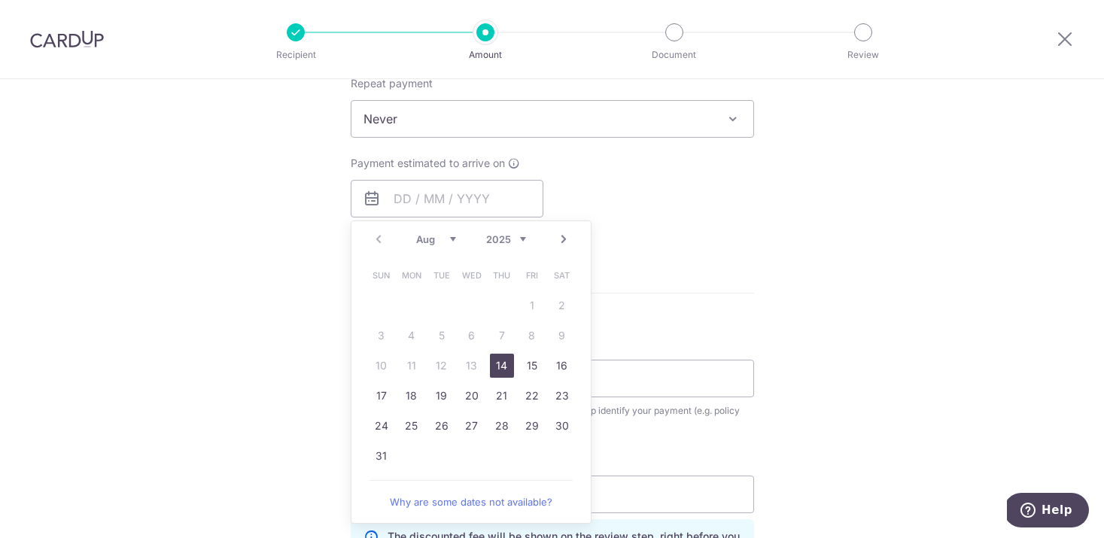
click at [442, 236] on select "Aug Sep Oct Nov Dec" at bounding box center [436, 239] width 40 height 12
click at [445, 333] on link "7" at bounding box center [442, 336] width 24 height 24
type input "[DATE]"
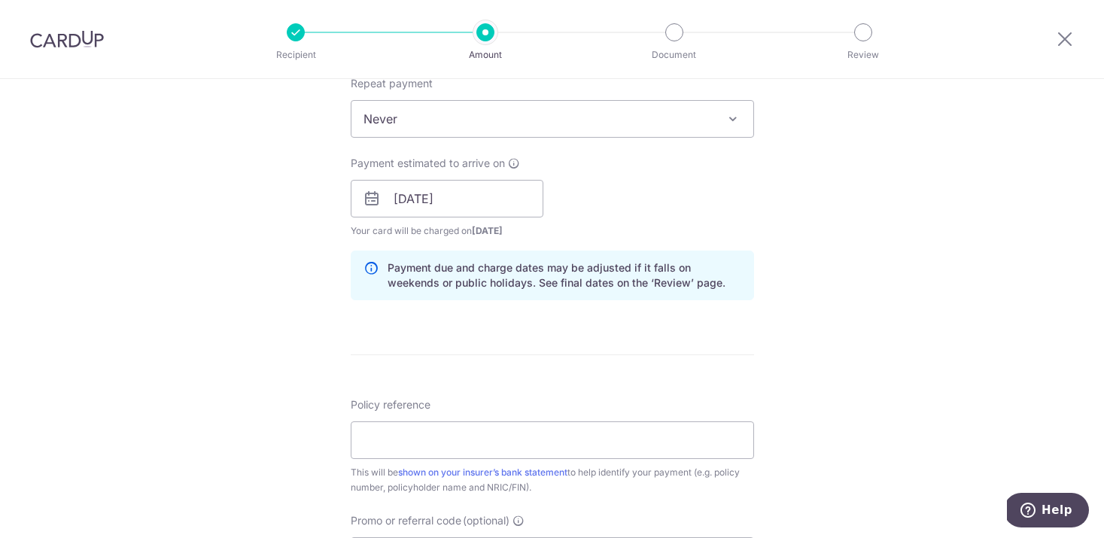
click at [719, 362] on form "Enter payment amount SGD 323.29 323.29 Recipient added successfully! Select Car…" at bounding box center [552, 223] width 403 height 1321
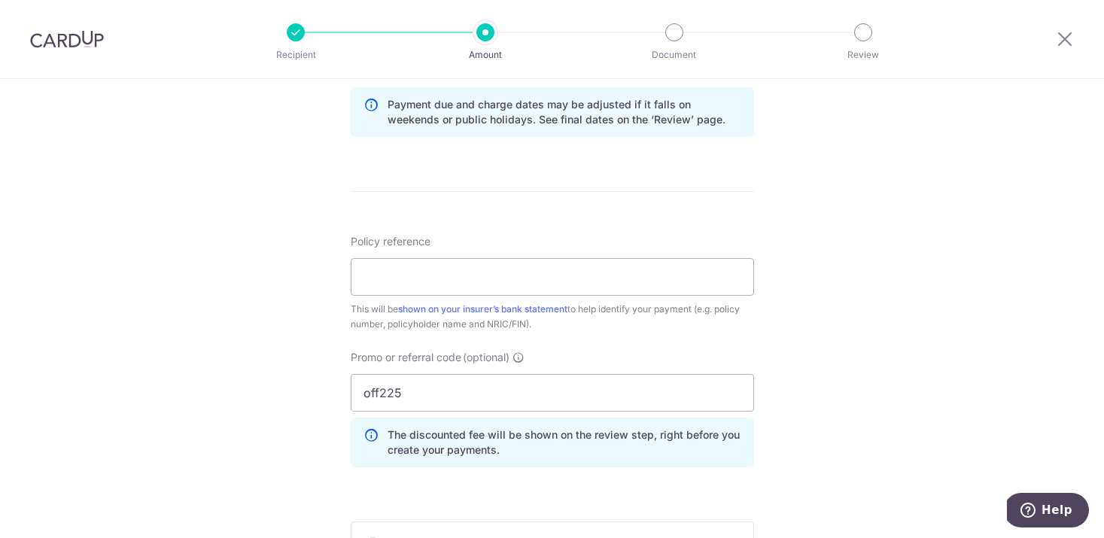
scroll to position [781, 0]
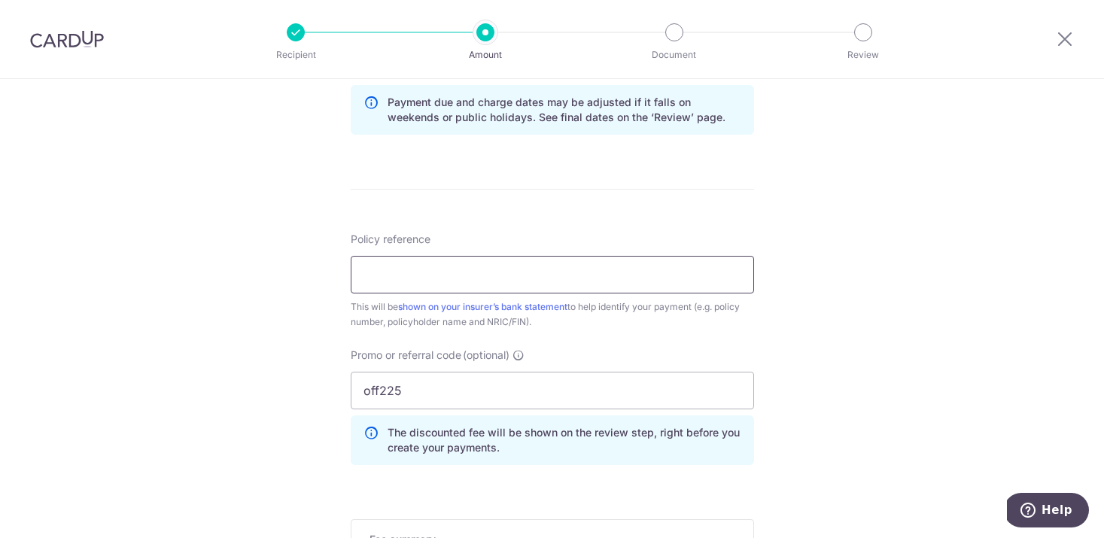
click at [631, 273] on input "Policy reference" at bounding box center [552, 275] width 403 height 38
paste input "80551126"
type input "P"
paste input "80551126"
click at [360, 280] on input "80551126 NG CHIN HAN DEREK S8847632" at bounding box center [552, 275] width 403 height 38
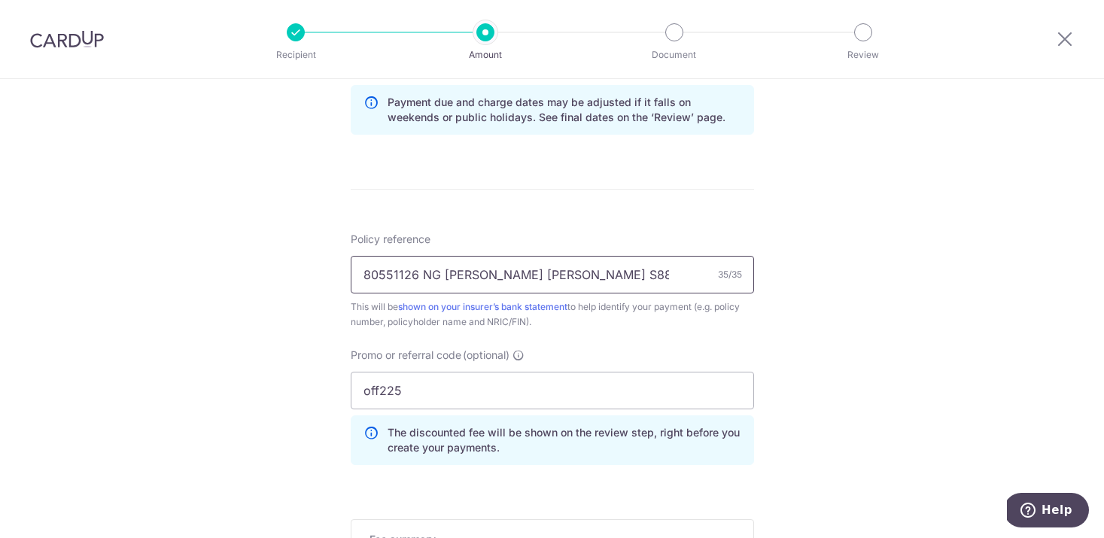
click at [549, 276] on input "80551126 NG CHIN HAN DEREK S8847632" at bounding box center [552, 275] width 403 height 38
click at [616, 277] on input "80551126 NG CHIN HAN DEREKS8847632" at bounding box center [552, 275] width 403 height 38
type input "80551126 NG CHIN HAN DEREKS8847632H"
click at [812, 319] on div "Tell us more about your payment Enter payment amount SGD 323.29 323.29 Recipien…" at bounding box center [552, 43] width 1104 height 1491
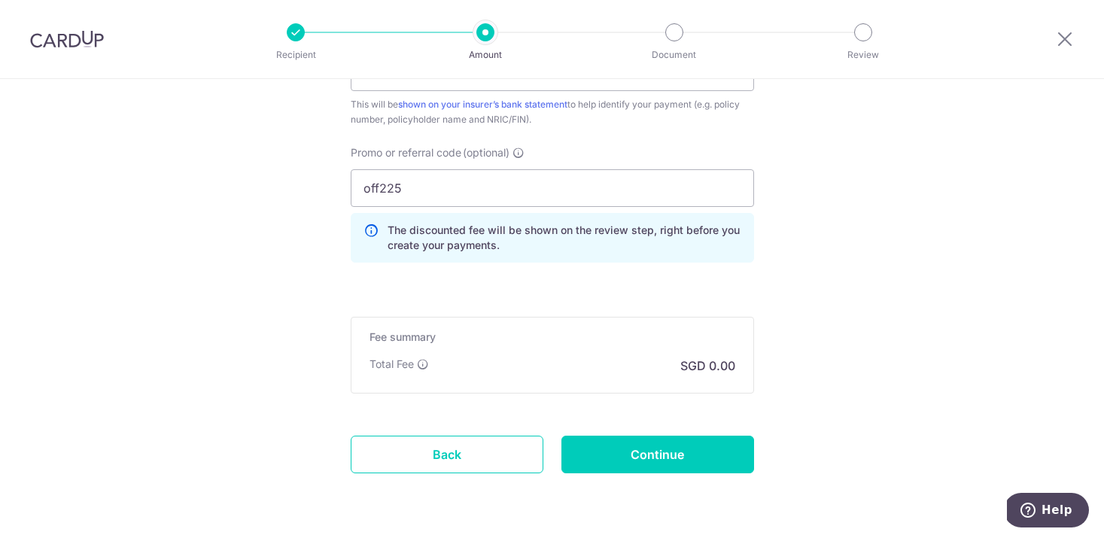
scroll to position [988, 0]
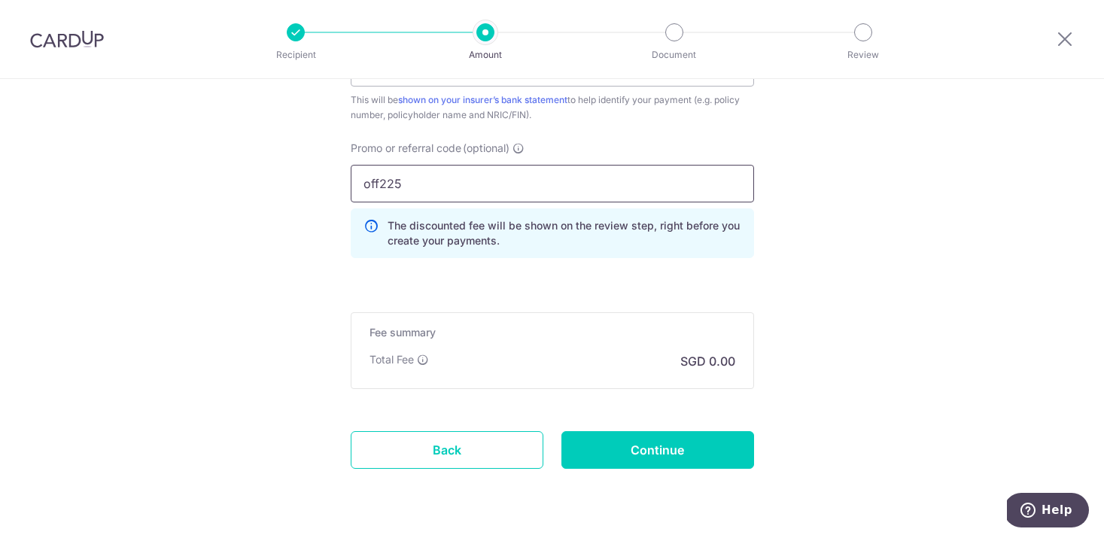
drag, startPoint x: 419, startPoint y: 173, endPoint x: 348, endPoint y: 167, distance: 71.0
click at [348, 167] on div "Promo or referral code (optional) off225 The discounted fee will be shown on th…" at bounding box center [552, 205] width 421 height 129
click at [403, 198] on input "off225" at bounding box center [552, 184] width 403 height 38
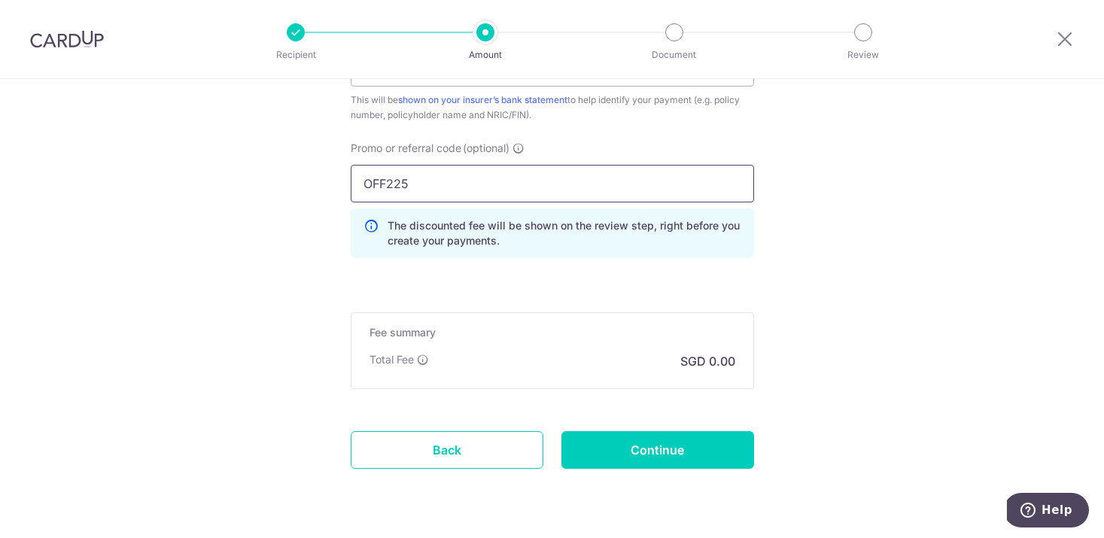
type input "OFF225"
click at [718, 255] on div "The discounted fee will be shown on the review step, right before you create yo…" at bounding box center [552, 233] width 403 height 50
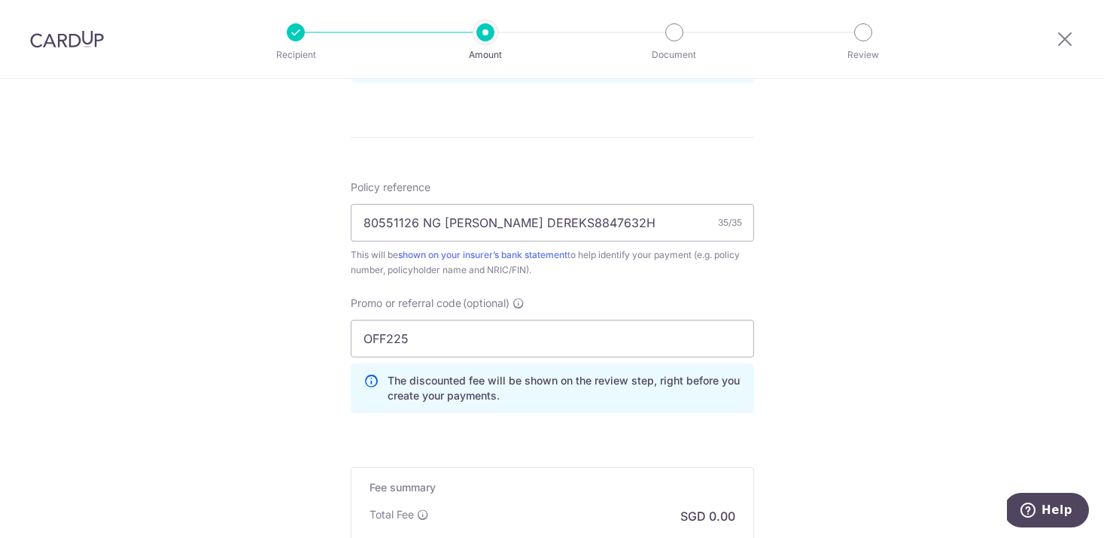
scroll to position [989, 0]
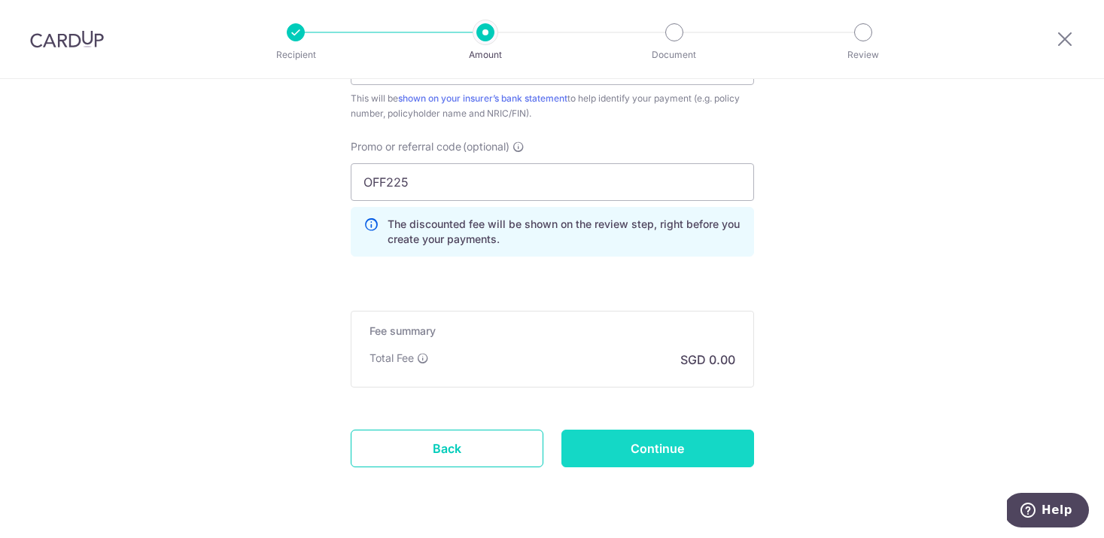
click at [652, 433] on input "Continue" at bounding box center [657, 449] width 193 height 38
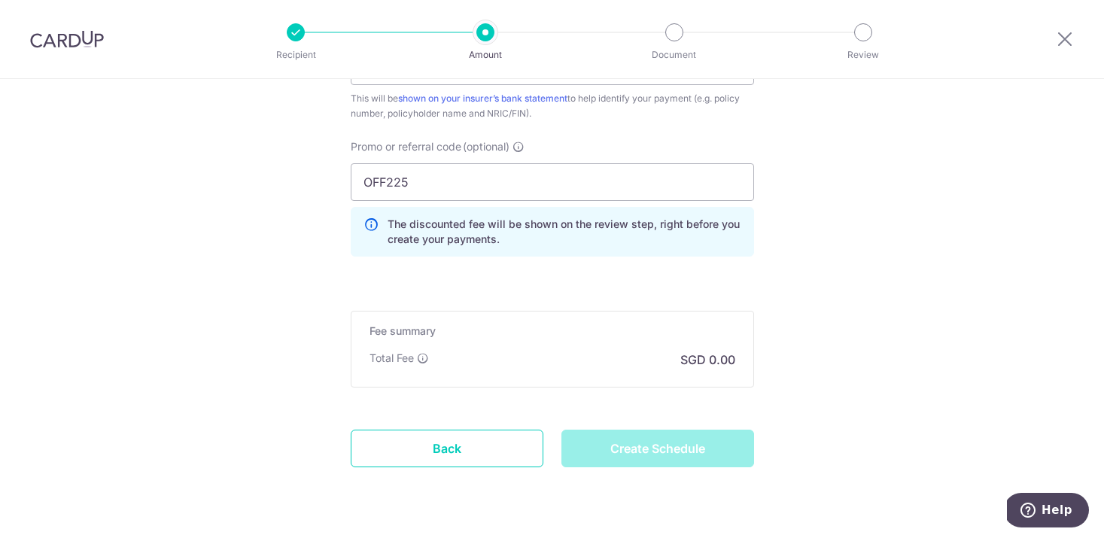
type input "Create Schedule"
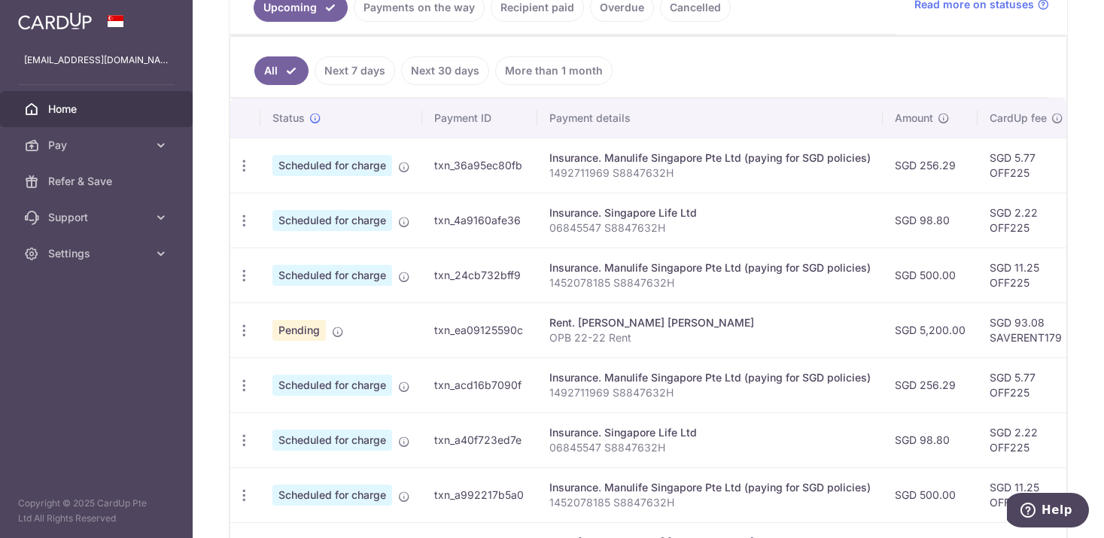
scroll to position [625, 0]
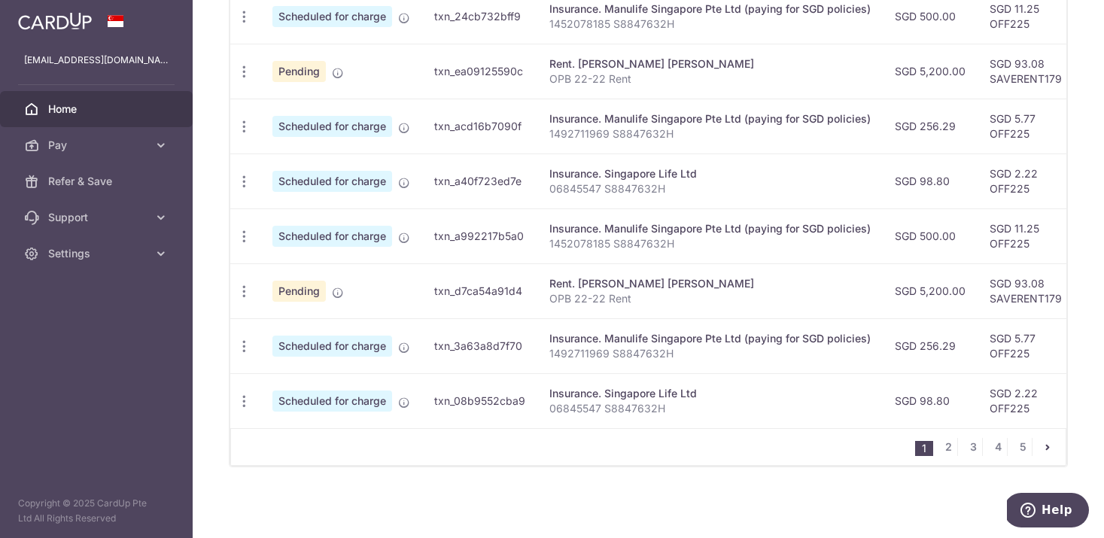
click at [336, 361] on td "Scheduled for charge" at bounding box center [341, 345] width 162 height 55
click at [325, 343] on span "Scheduled for charge" at bounding box center [332, 346] width 120 height 21
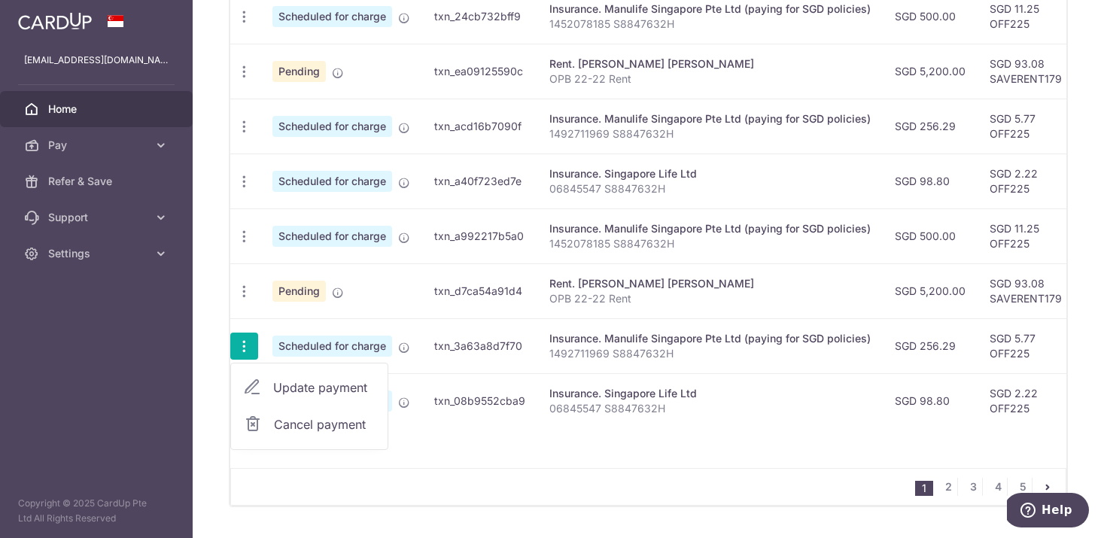
click at [343, 385] on span "Update payment" at bounding box center [324, 387] width 102 height 18
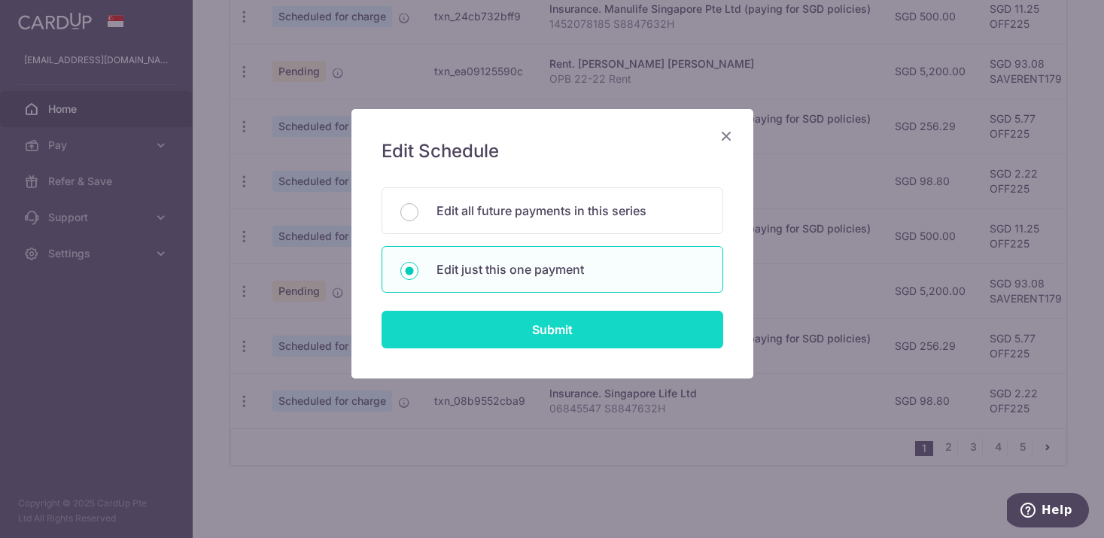
click at [537, 330] on input "Submit" at bounding box center [552, 330] width 342 height 38
radio input "true"
type input "256.29"
type input "17/10/2025"
type input "1492711969 S8847632H"
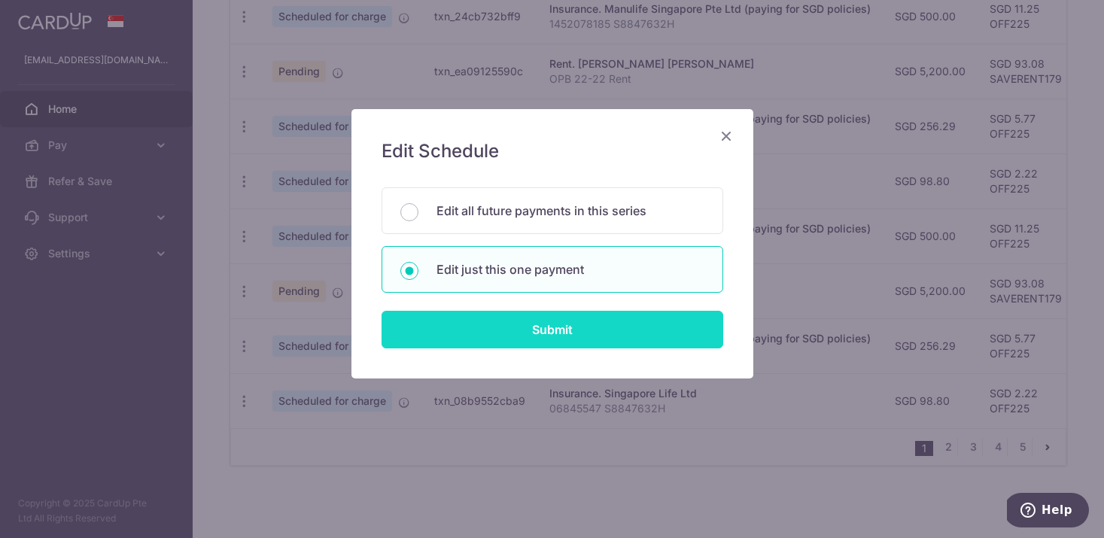
type input "OFF225"
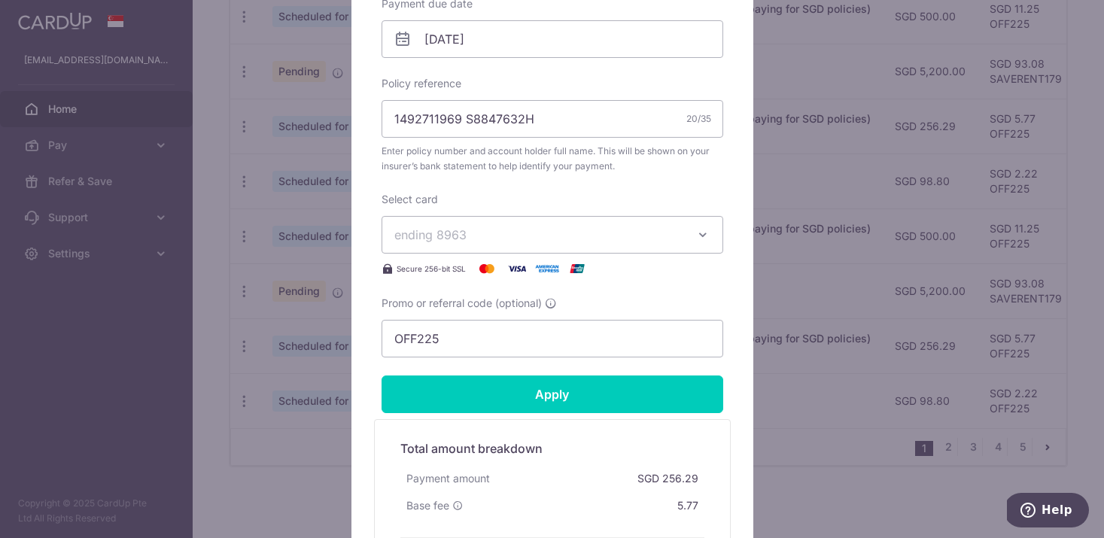
scroll to position [502, 0]
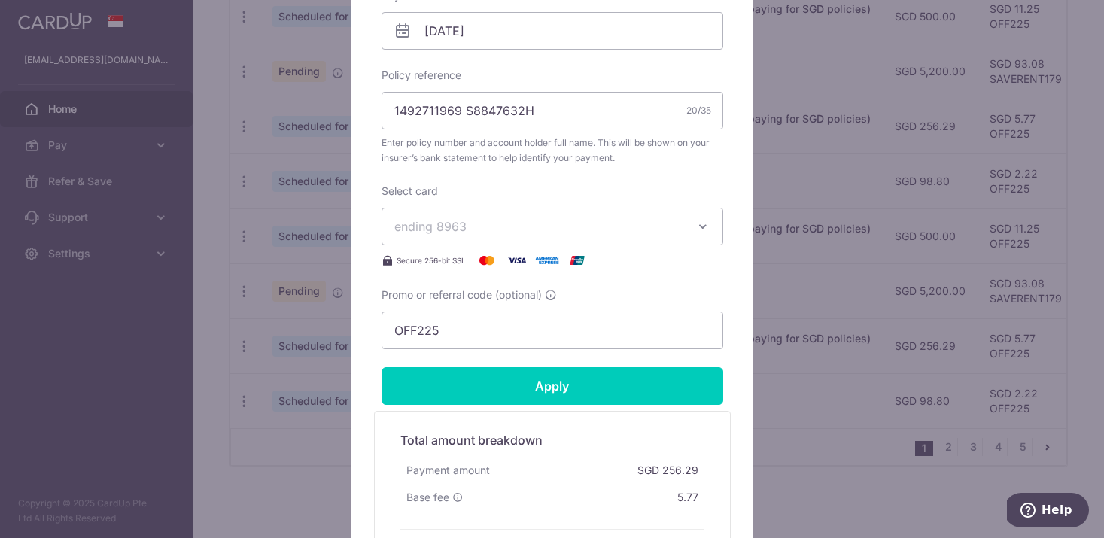
click at [692, 229] on button "ending 8963" at bounding box center [552, 227] width 342 height 38
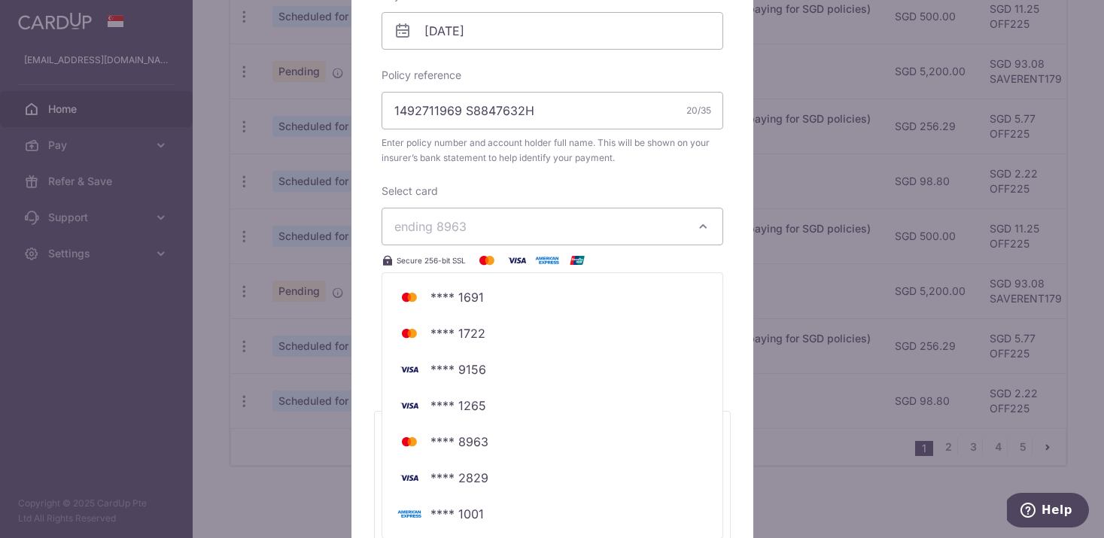
click at [835, 209] on div "Edit payment By clicking apply, you will make changes to all payments to Manuli…" at bounding box center [552, 269] width 1104 height 538
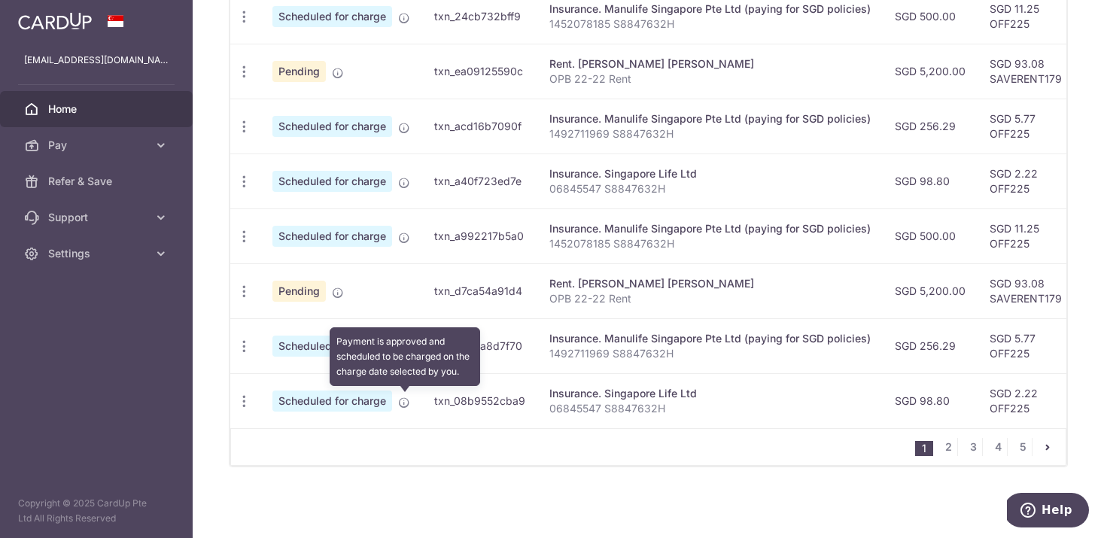
click at [407, 402] on icon at bounding box center [404, 403] width 12 height 12
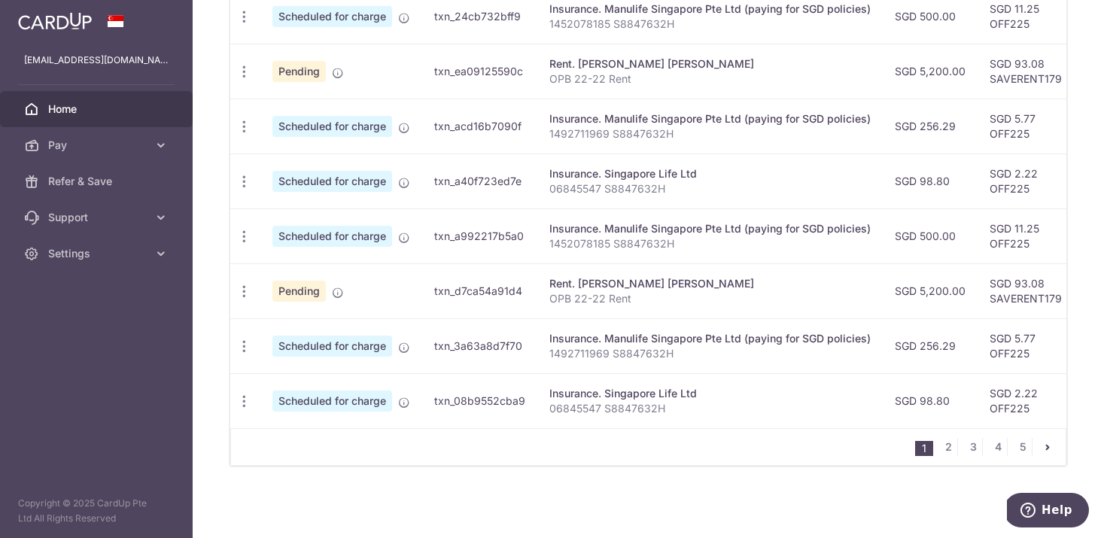
click at [329, 406] on span "Scheduled for charge" at bounding box center [332, 401] width 120 height 21
click at [319, 448] on span "Update payment" at bounding box center [324, 442] width 102 height 18
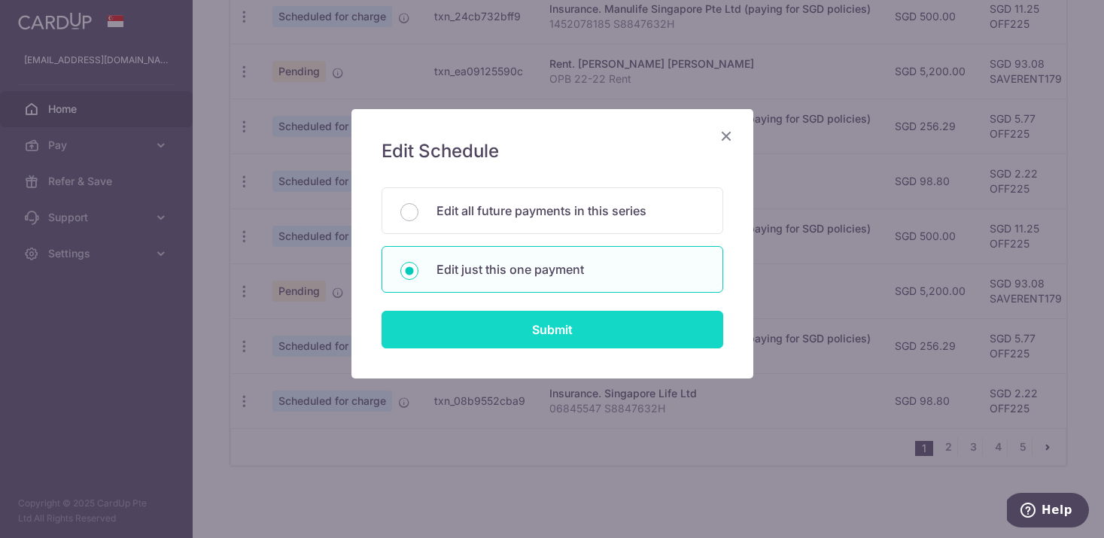
click at [564, 320] on input "Submit" at bounding box center [552, 330] width 342 height 38
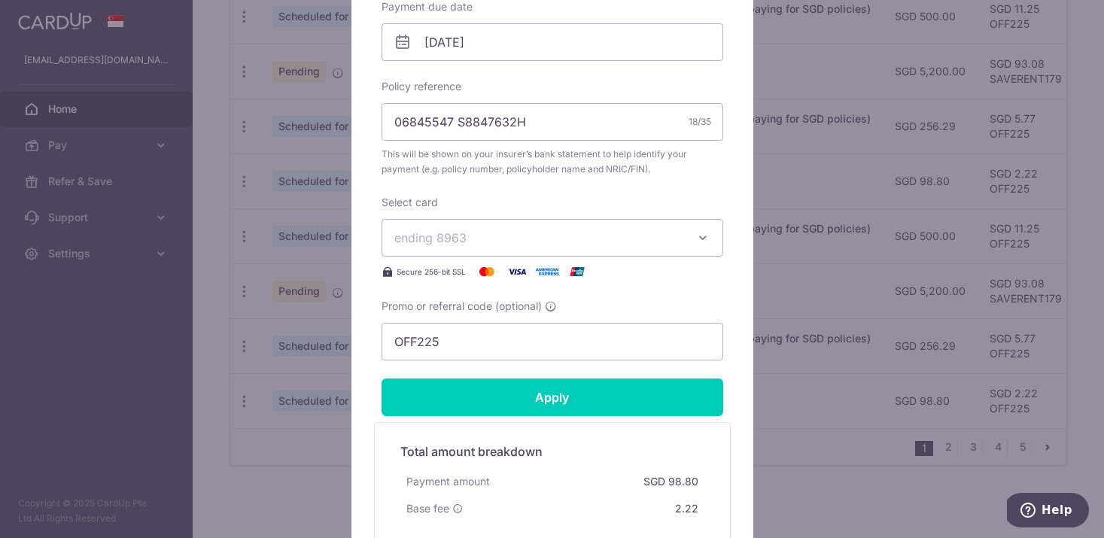
scroll to position [489, 0]
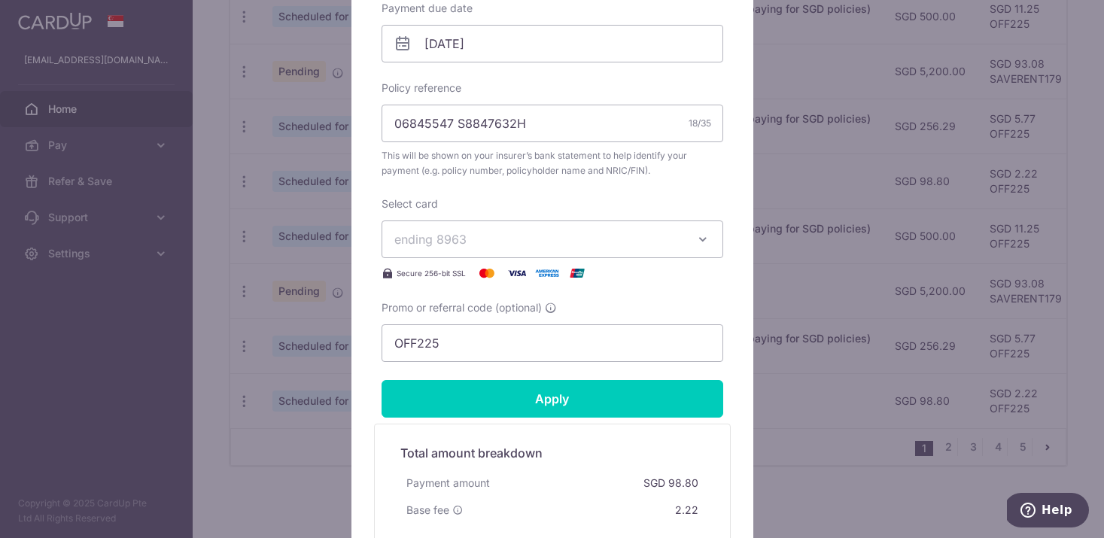
click at [877, 269] on div "Edit payment By clicking apply, you will make changes to all payments to Singap…" at bounding box center [552, 269] width 1104 height 538
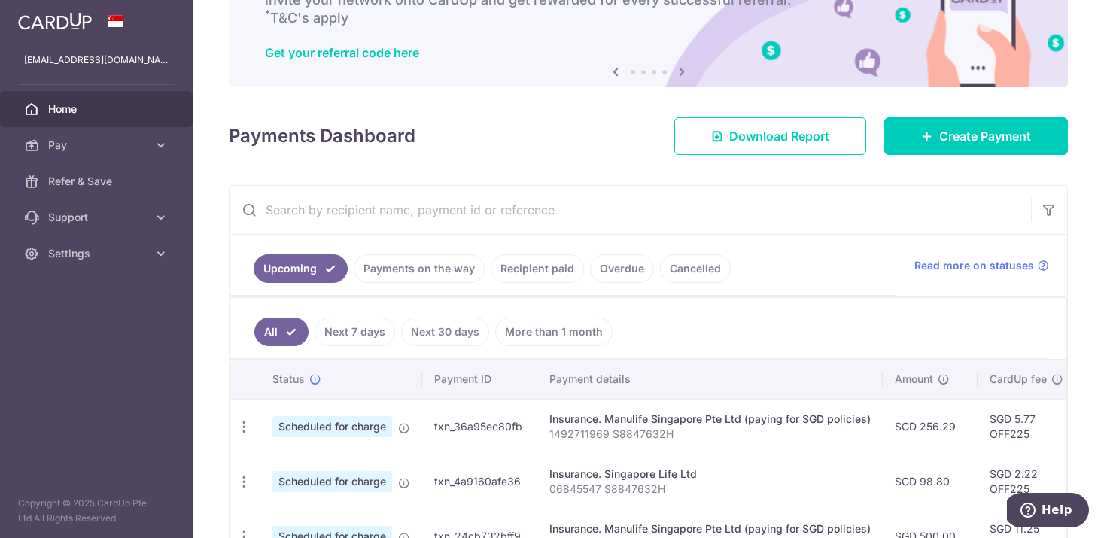
scroll to position [0, 0]
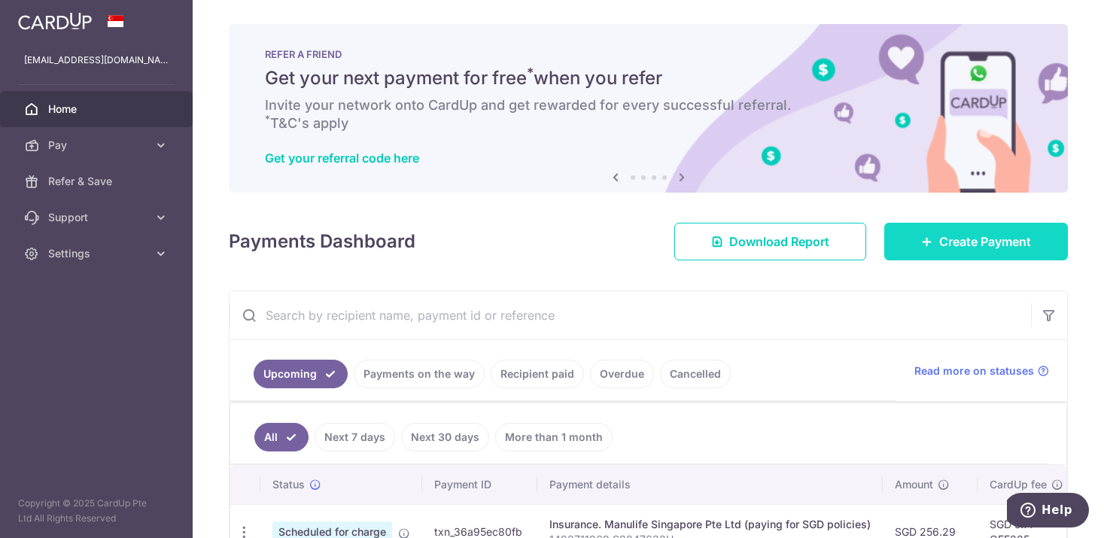
click at [909, 242] on link "Create Payment" at bounding box center [976, 242] width 184 height 38
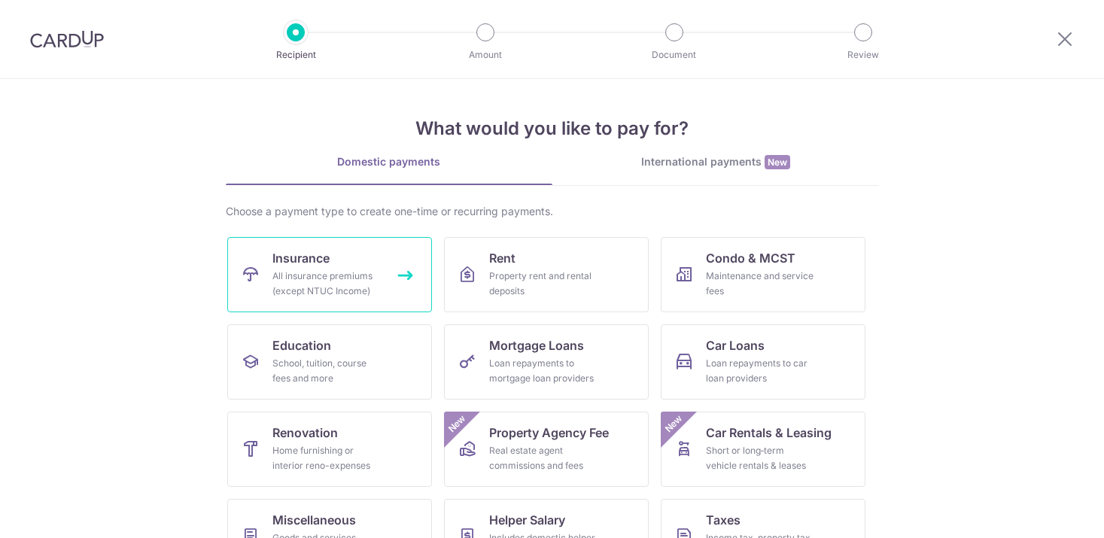
click at [340, 268] on link "Insurance All insurance premiums (except NTUC Income)" at bounding box center [329, 274] width 205 height 75
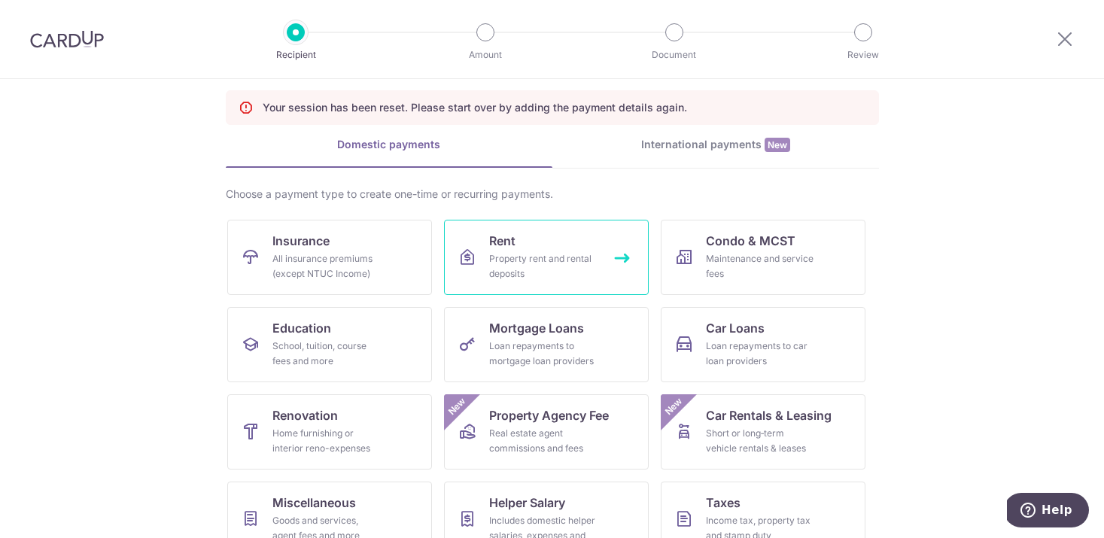
scroll to position [80, 0]
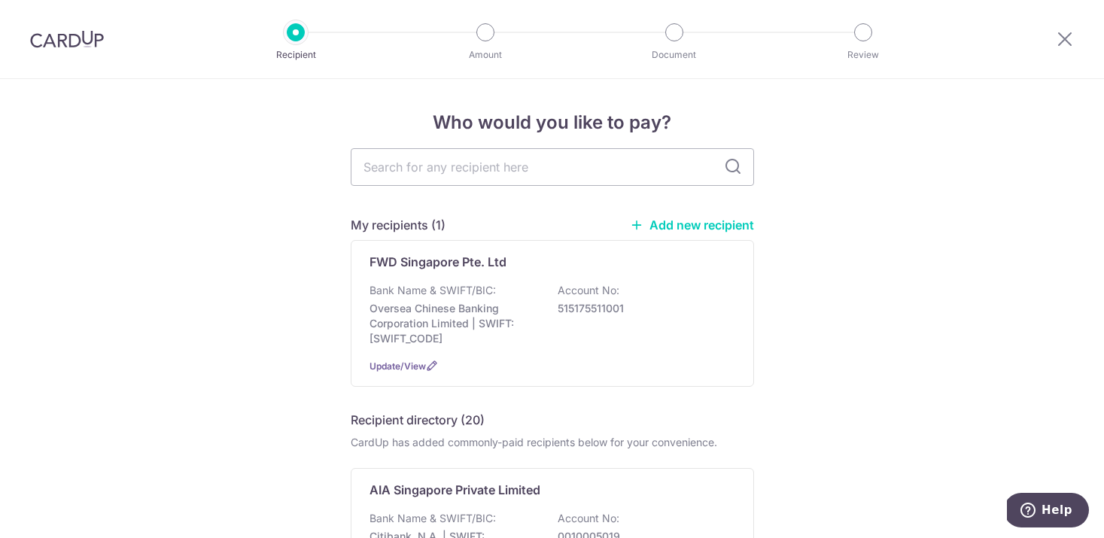
click at [485, 300] on div "Bank Name & SWIFT/BIC: Oversea Chinese Banking Corporation Limited | SWIFT: [SW…" at bounding box center [552, 314] width 366 height 63
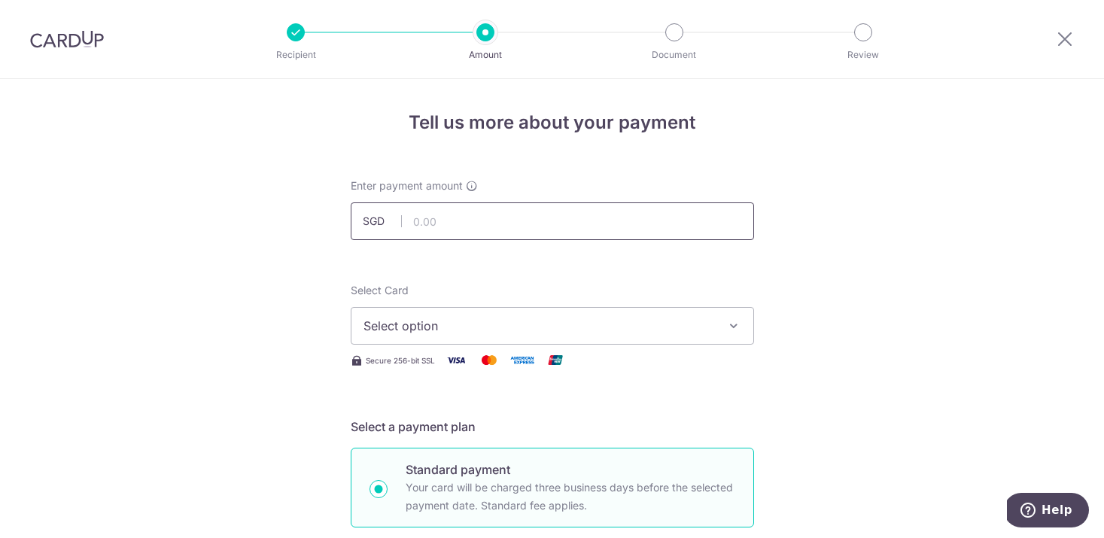
paste input "323.29"
type input "323.29"
click at [543, 324] on span "Select option" at bounding box center [538, 326] width 351 height 18
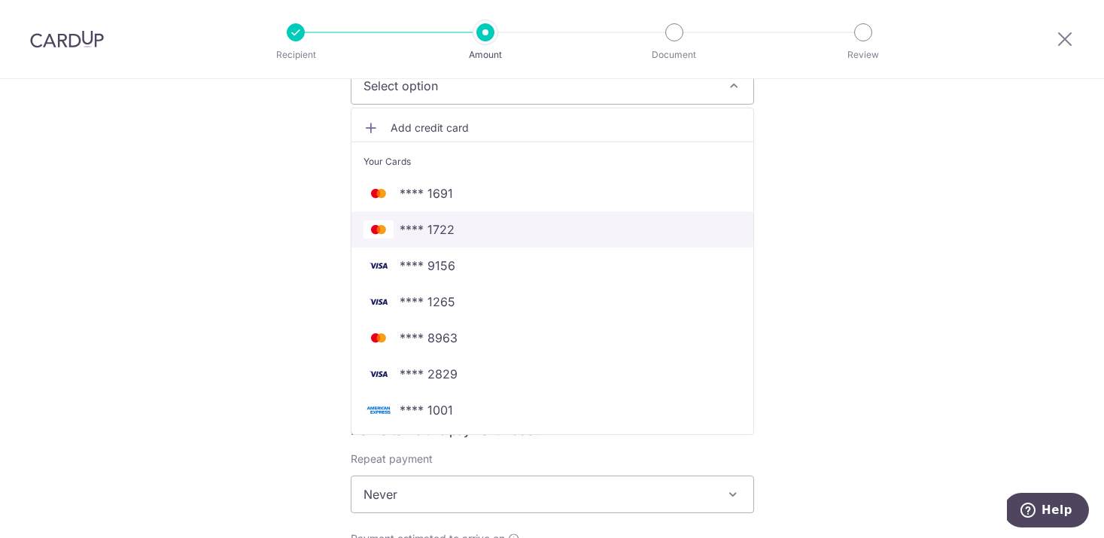
scroll to position [244, 0]
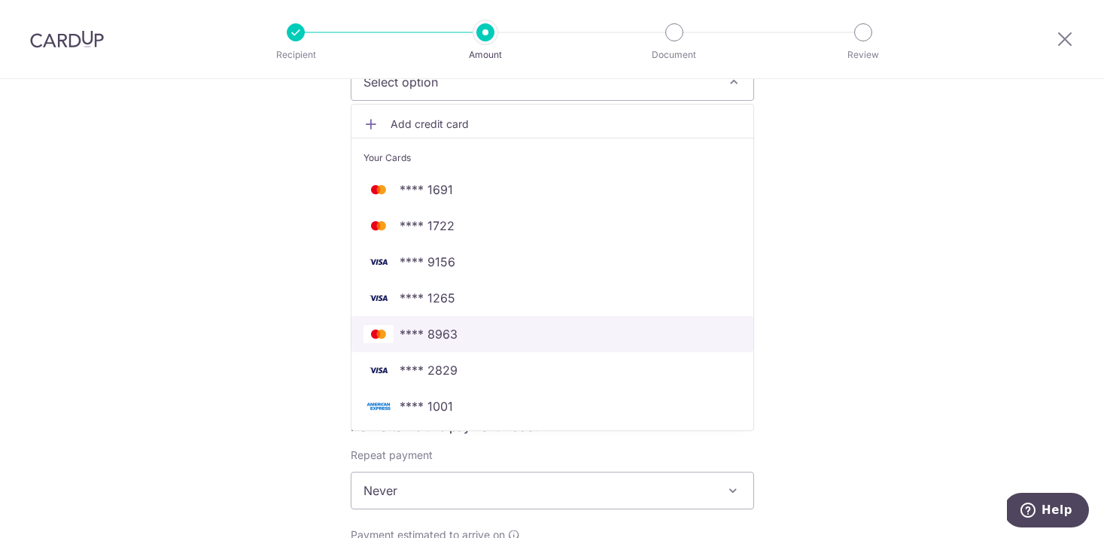
click at [509, 327] on span "**** 8963" at bounding box center [552, 334] width 378 height 18
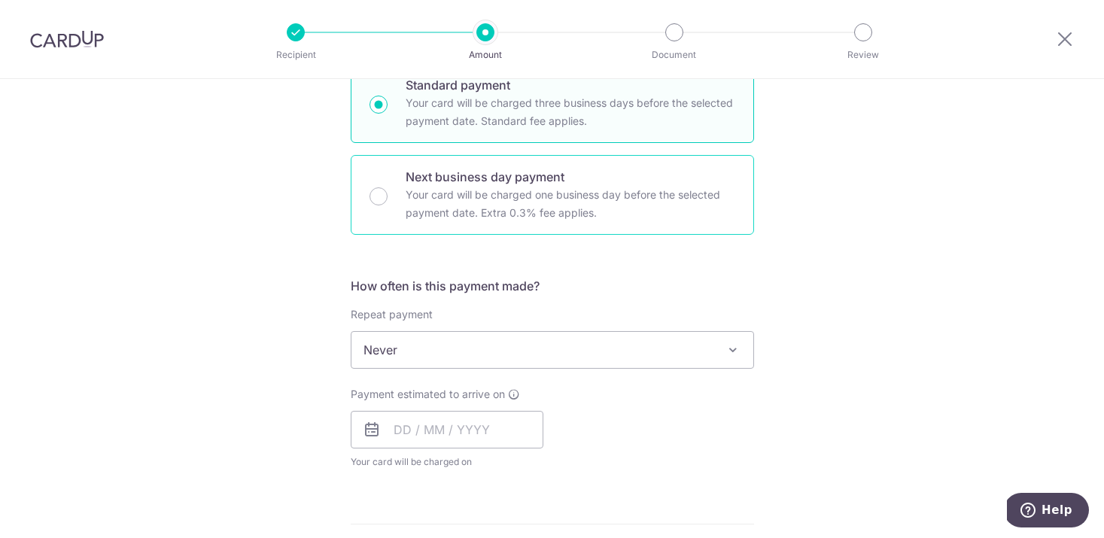
scroll to position [468, 0]
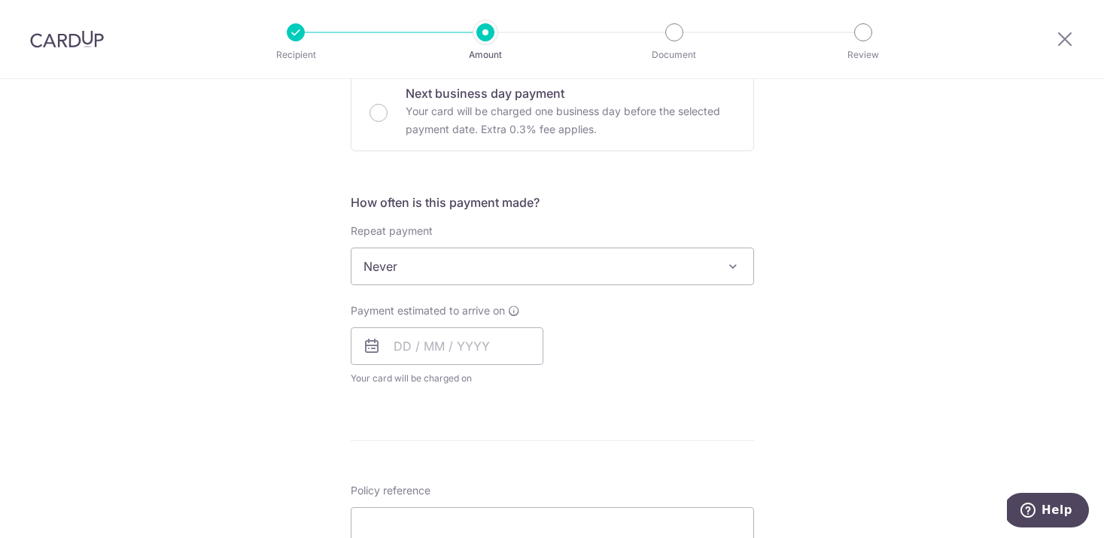
click at [536, 269] on span "Never" at bounding box center [552, 266] width 402 height 36
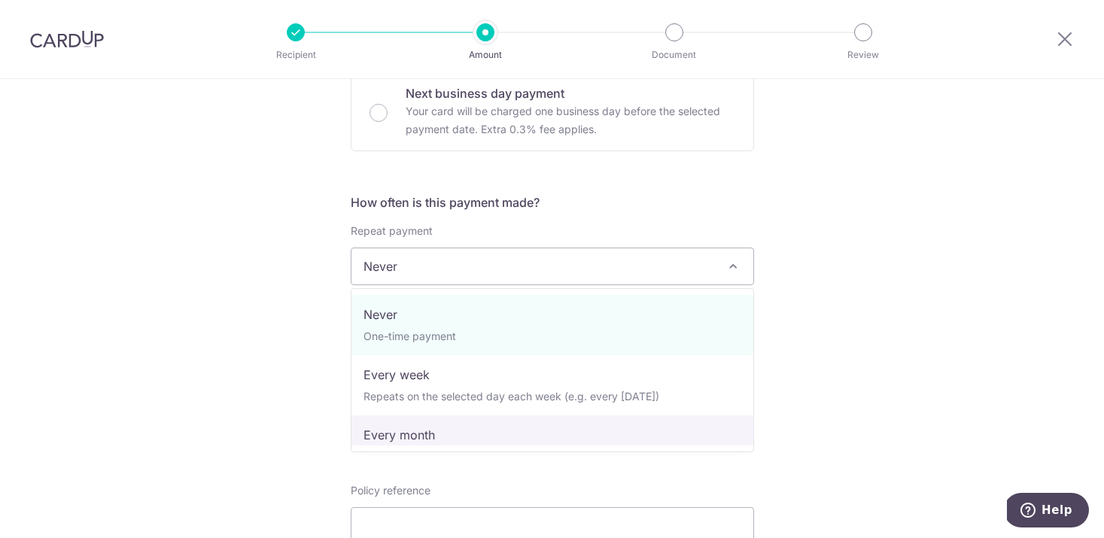
select select "3"
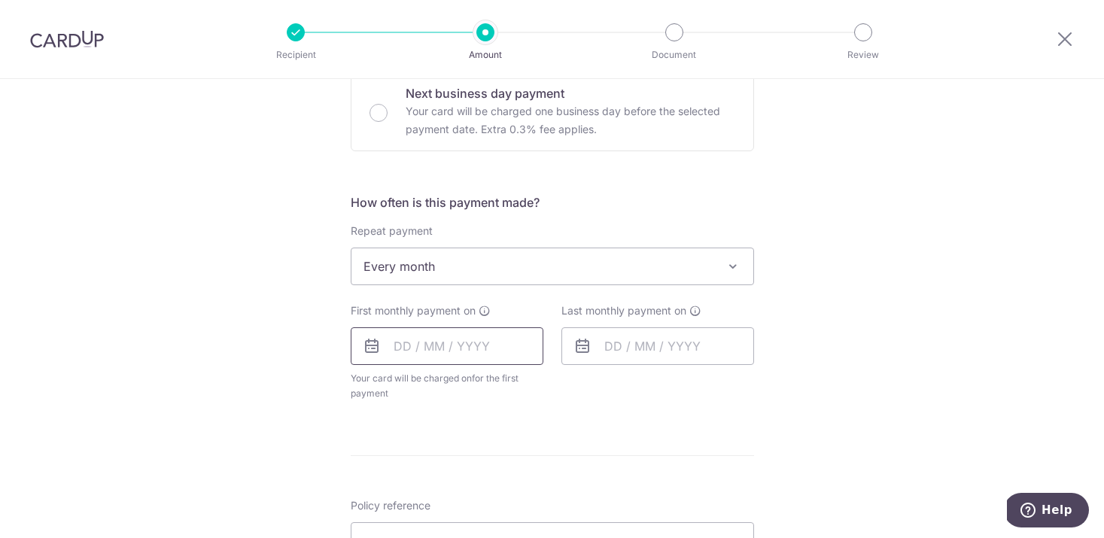
click at [467, 351] on input "text" at bounding box center [447, 346] width 193 height 38
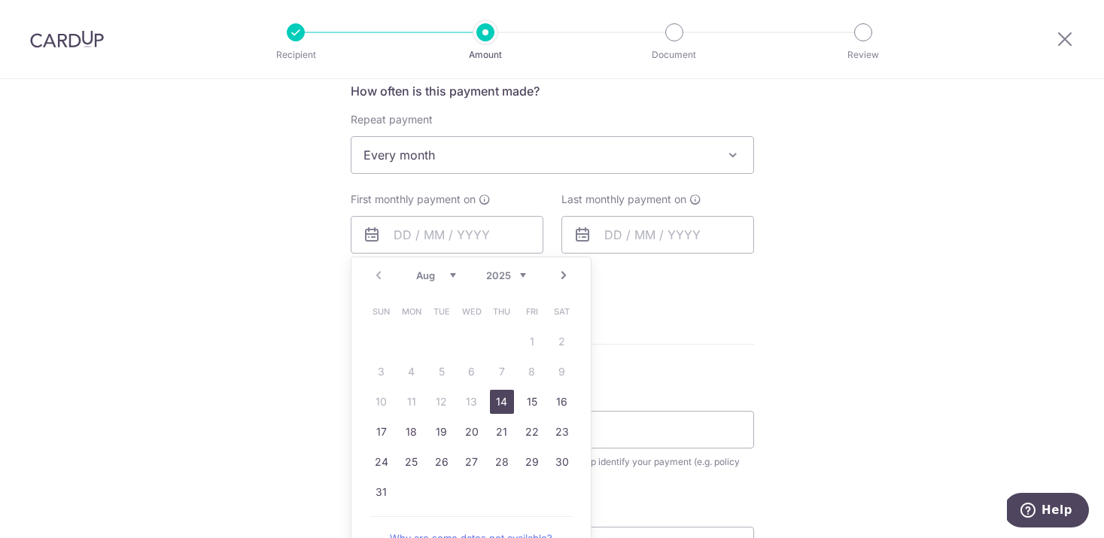
click at [448, 281] on div "Prev Next Aug Sep Oct Nov Dec 2025 2026 2027 2028 2029 2030 2031 2032 2033 2034…" at bounding box center [470, 275] width 239 height 36
click at [447, 280] on select "Aug Sep Oct Nov Dec" at bounding box center [436, 275] width 40 height 12
click at [821, 342] on div "Tell us more about your payment Enter payment amount SGD 323.29 323.29 Select C…" at bounding box center [552, 188] width 1104 height 1376
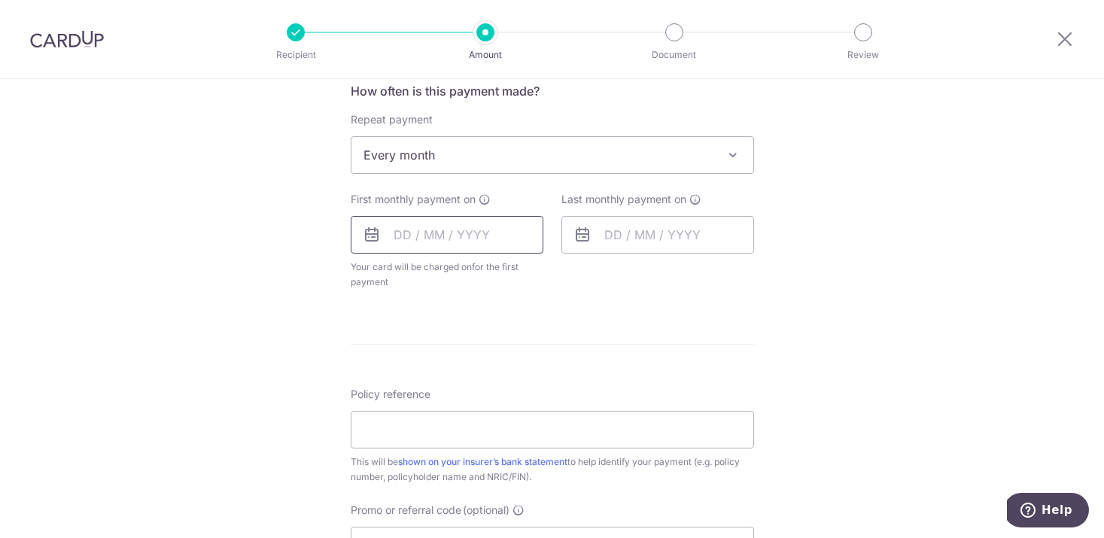
click at [458, 239] on input "text" at bounding box center [447, 235] width 193 height 38
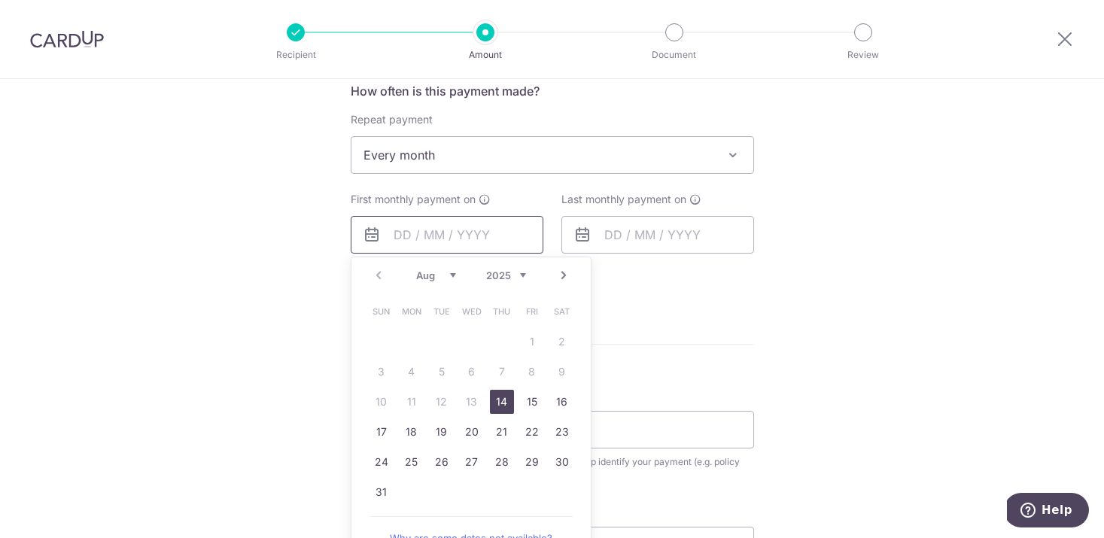
click at [401, 235] on input "text" at bounding box center [447, 235] width 193 height 38
click at [439, 280] on select "Aug Sep Oct Nov Dec" at bounding box center [436, 275] width 40 height 12
click at [448, 372] on link "7" at bounding box center [442, 372] width 24 height 24
type input "07/10/2025"
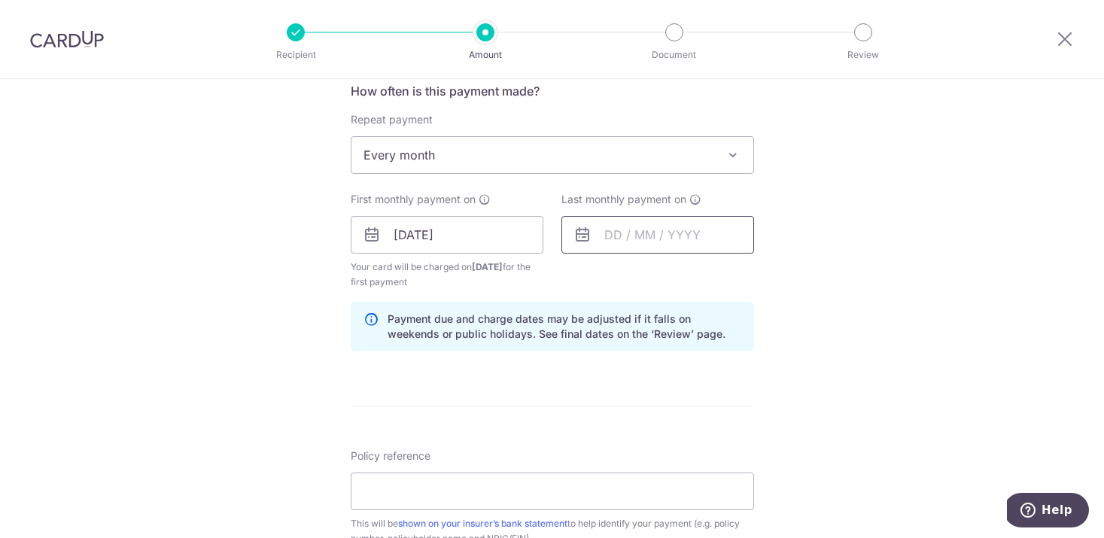
click at [704, 243] on input "text" at bounding box center [657, 235] width 193 height 38
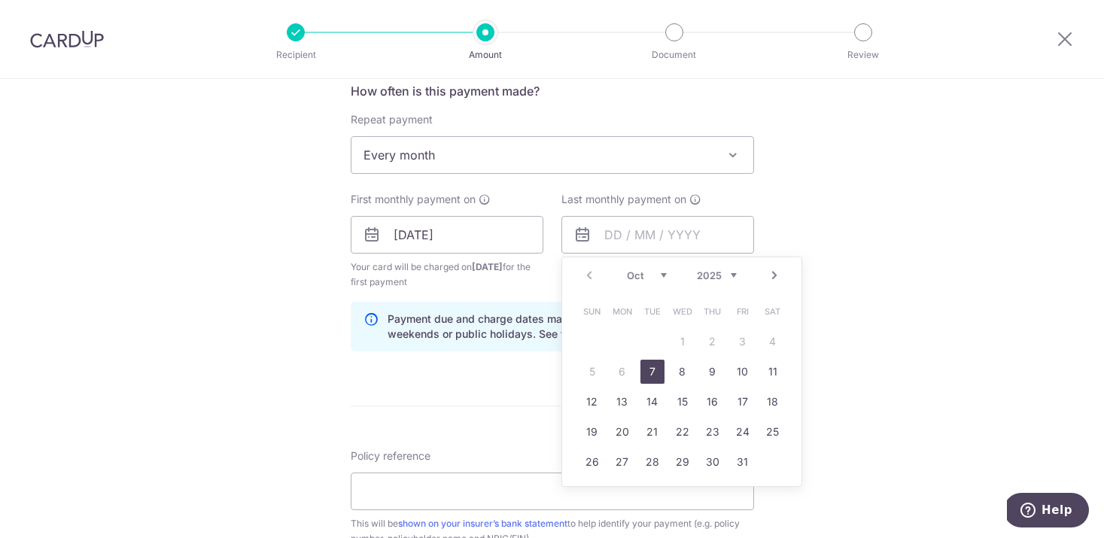
click at [733, 270] on select "2025 2026 2027 2028 2029 2030 2031 2032 2033 2034 2035" at bounding box center [717, 275] width 40 height 12
click at [725, 269] on select "2025 2026 2027 2028 2029 2030 2031 2032 2033 2034 2035" at bounding box center [717, 275] width 40 height 12
click at [660, 278] on select "Jan Feb Mar Apr May Jun Jul Aug Sep Oct Nov Dec" at bounding box center [647, 275] width 40 height 12
click at [625, 370] on link "7" at bounding box center [622, 372] width 24 height 24
type input "07/12/2026"
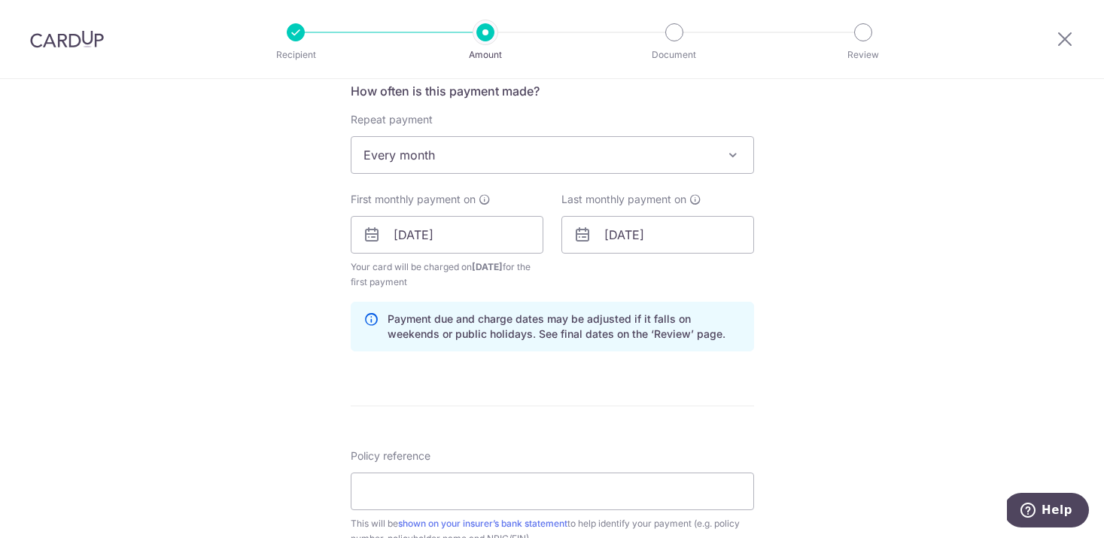
click at [831, 308] on div "Tell us more about your payment Enter payment amount SGD 323.29 323.29 Select C…" at bounding box center [552, 219] width 1104 height 1438
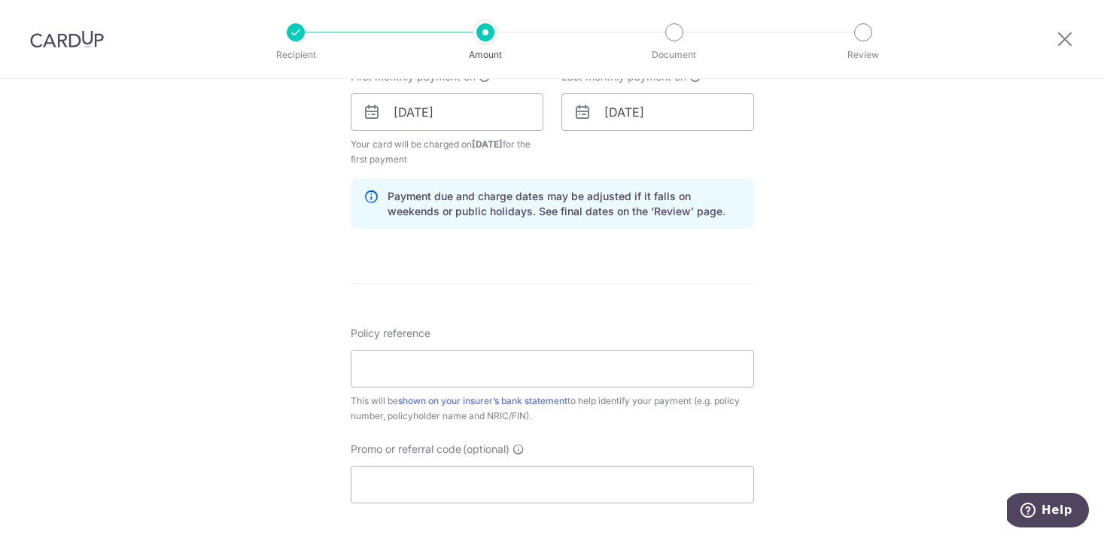
scroll to position [803, 0]
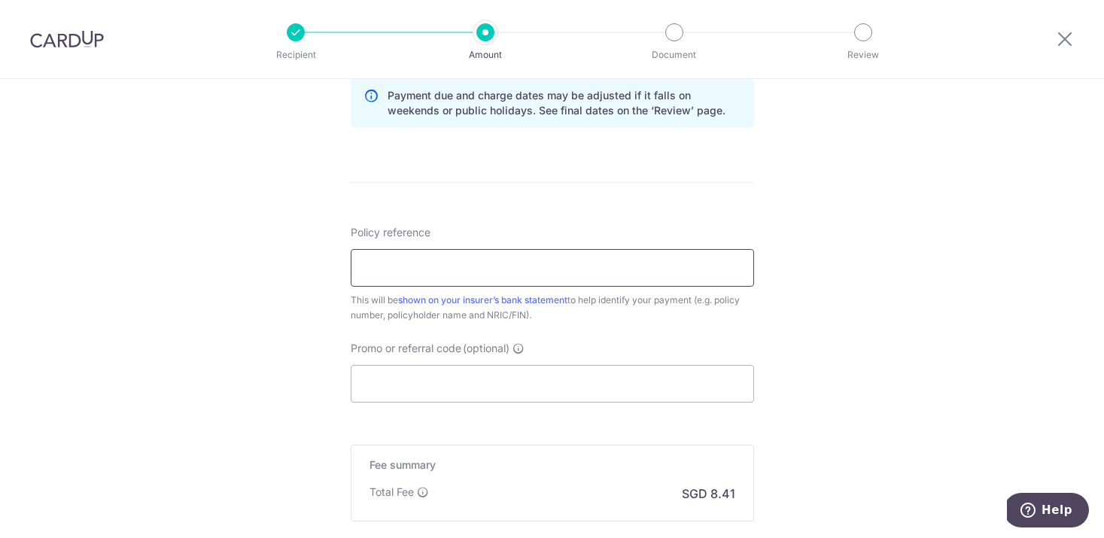
click at [701, 275] on input "Policy reference" at bounding box center [552, 268] width 403 height 38
paste input "80551126"
type input "80551126 NGCHINHANDEREK S8847632H"
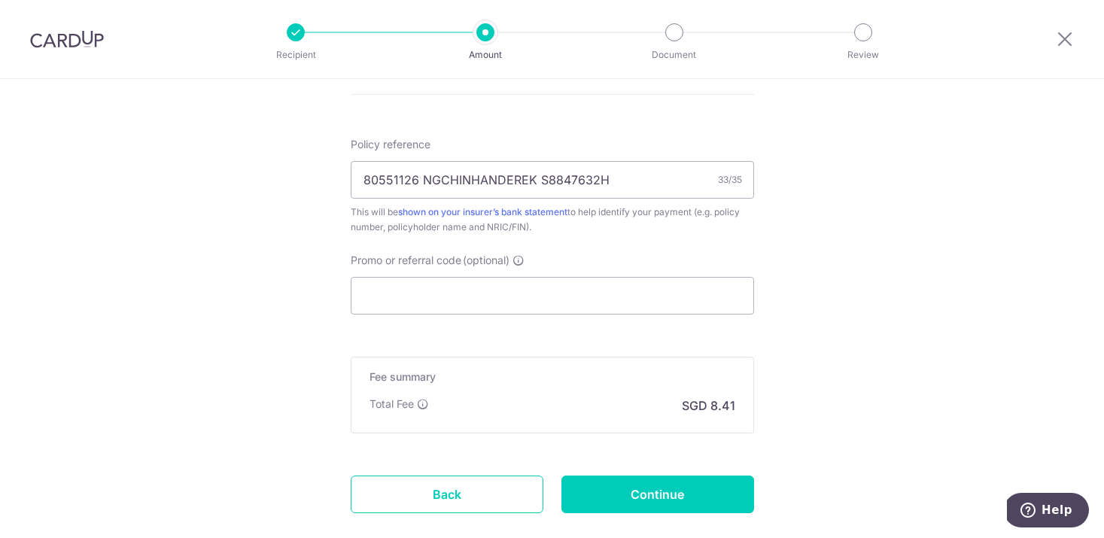
scroll to position [925, 0]
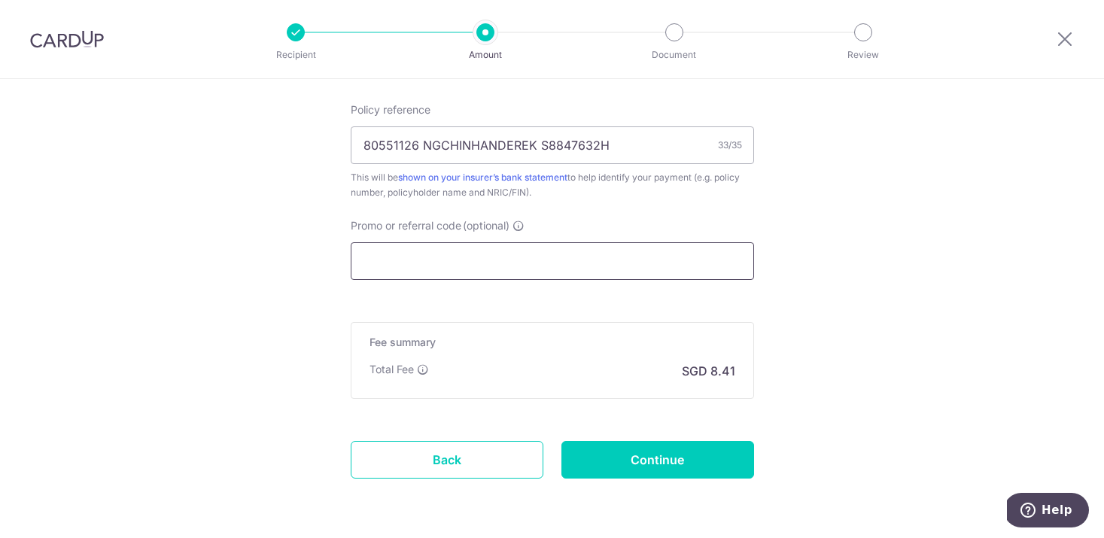
click at [699, 251] on input "Promo or referral code (optional)" at bounding box center [552, 261] width 403 height 38
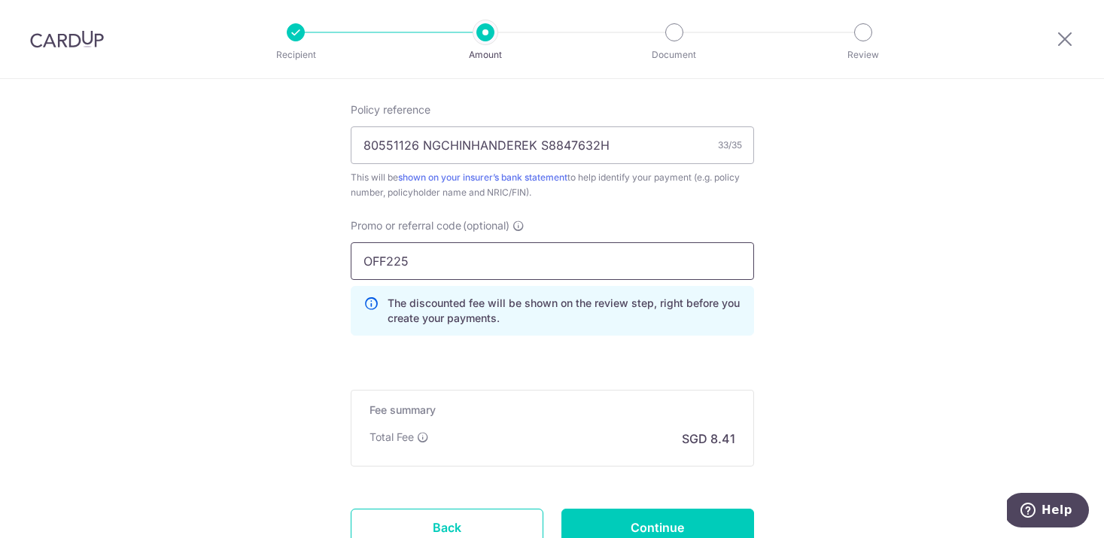
type input "OFF225"
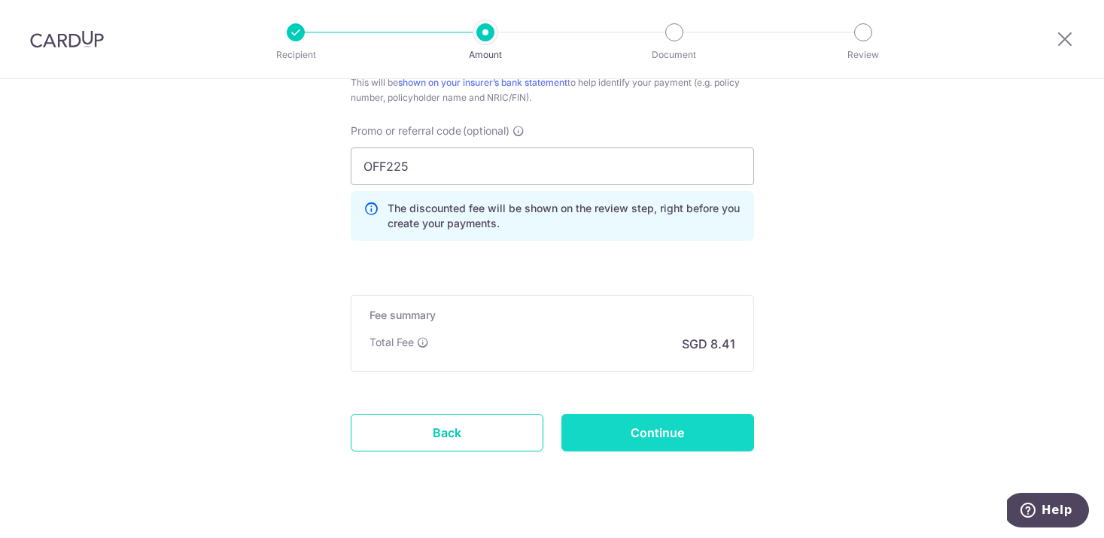
click at [685, 430] on input "Continue" at bounding box center [657, 433] width 193 height 38
type input "Create Schedule"
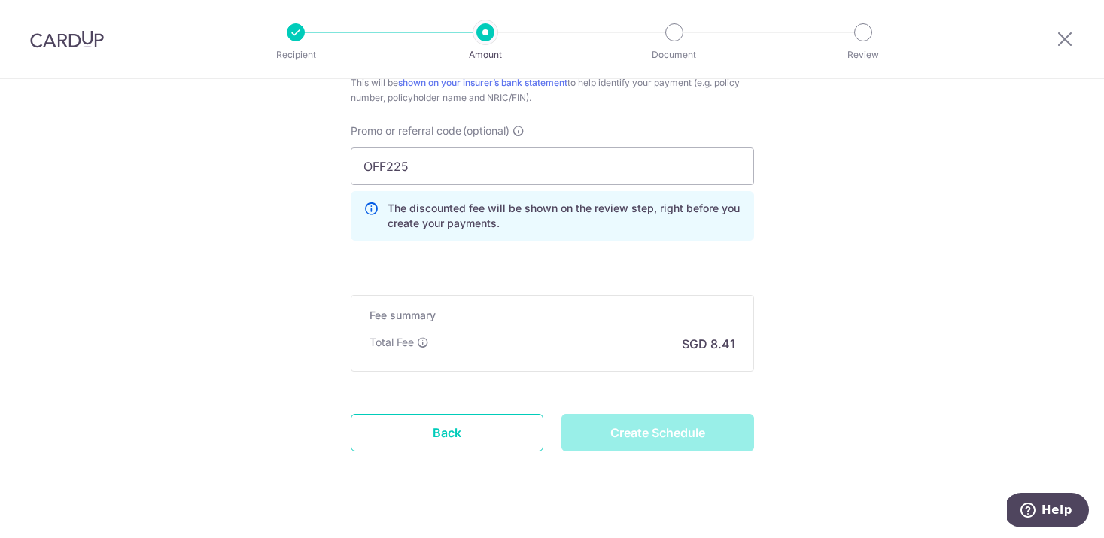
click at [685, 430] on div "Create Schedule" at bounding box center [657, 433] width 211 height 38
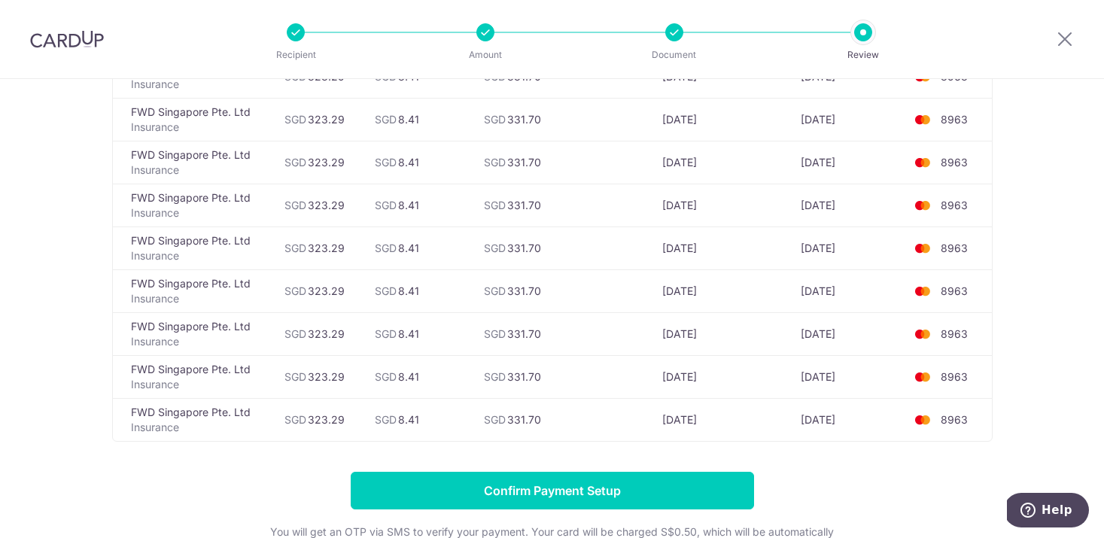
scroll to position [591, 0]
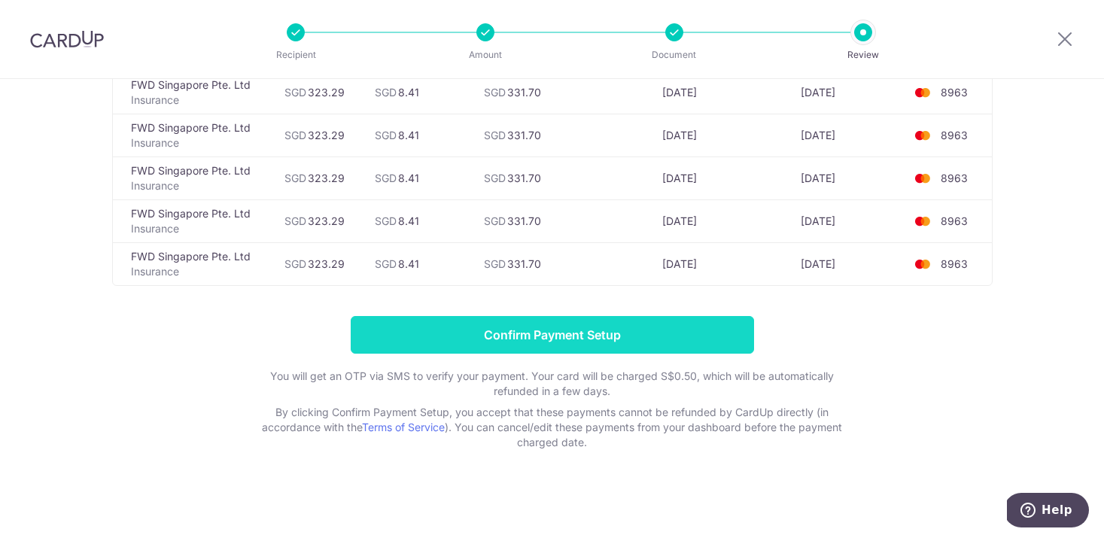
click at [609, 334] on input "Confirm Payment Setup" at bounding box center [552, 335] width 403 height 38
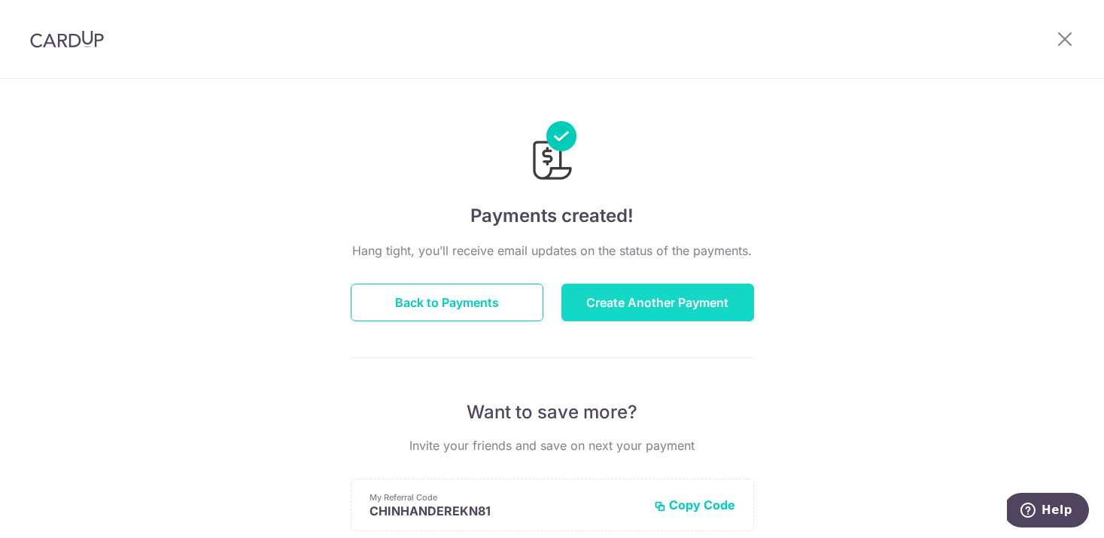
click at [690, 294] on button "Create Another Payment" at bounding box center [657, 303] width 193 height 38
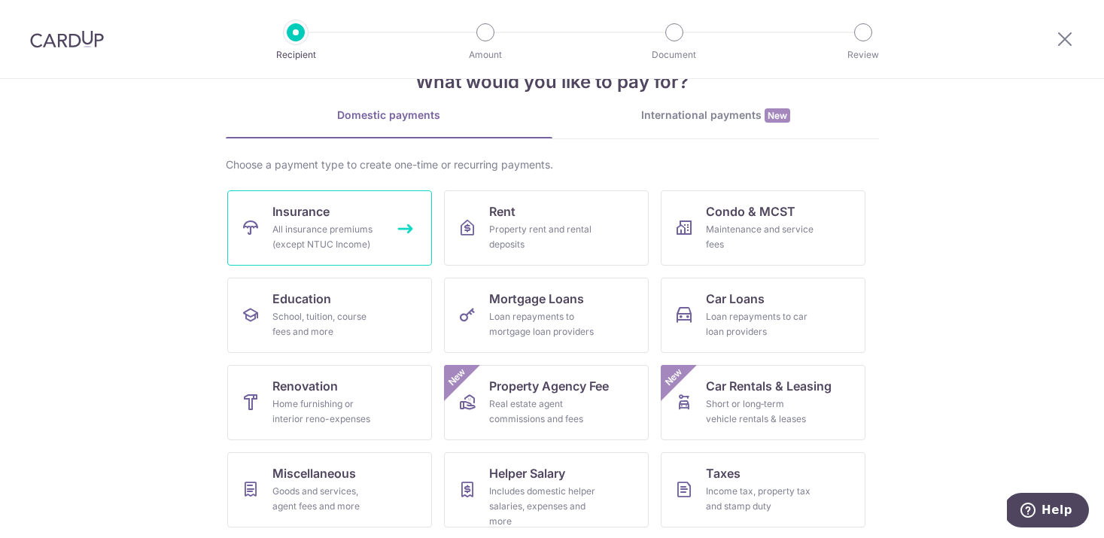
click at [389, 230] on link "Insurance All insurance premiums (except NTUC Income)" at bounding box center [329, 227] width 205 height 75
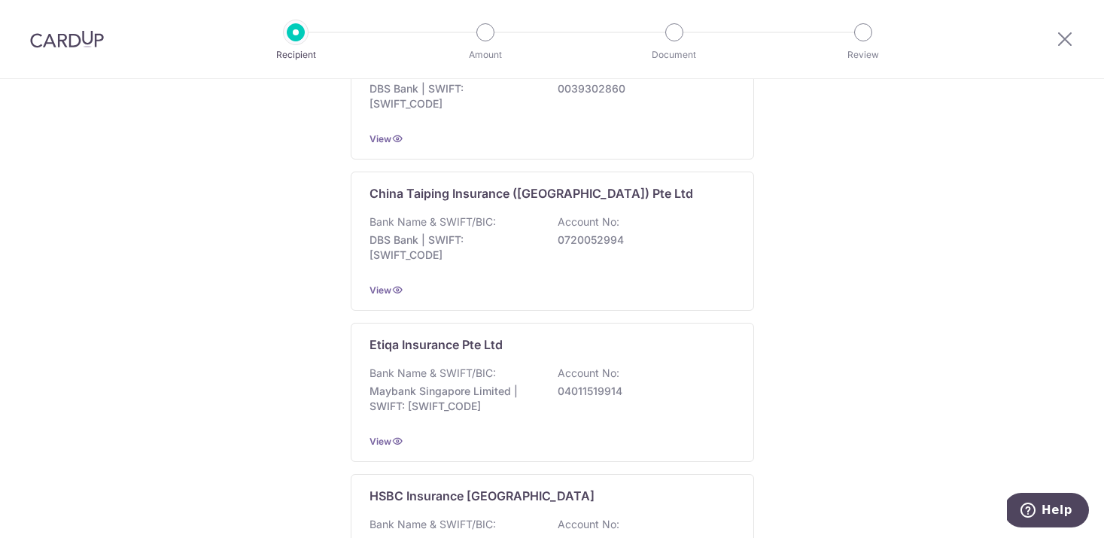
scroll to position [752, 0]
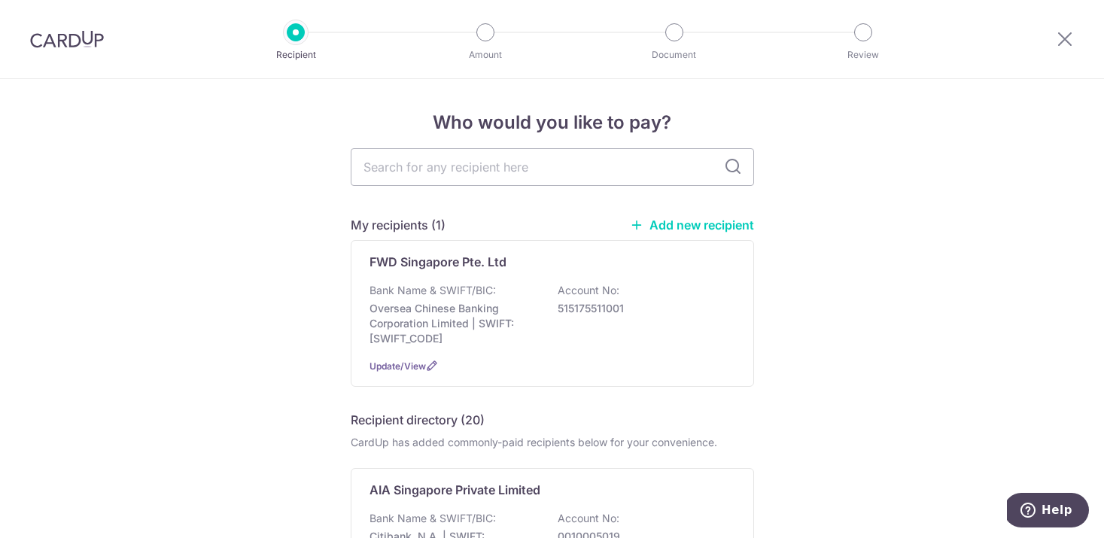
click at [689, 220] on link "Add new recipient" at bounding box center [692, 224] width 124 height 15
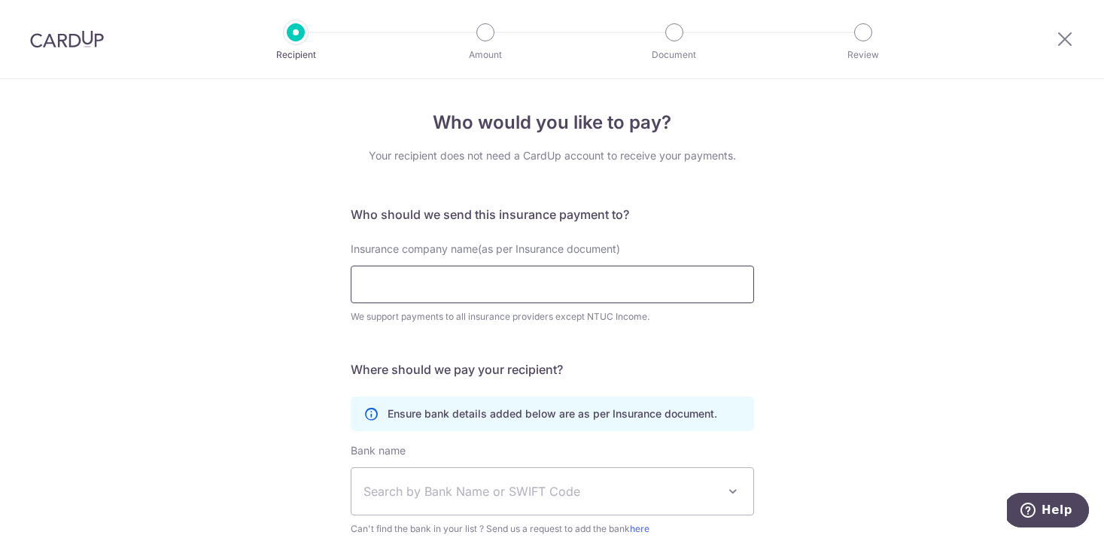
click at [504, 285] on input "Insurance company name(as per Insurance document)" at bounding box center [552, 285] width 403 height 38
paste input "FWD Singapore Pte. Ltd"
type input "FWD Singapore Pte. Ltd"
click at [861, 321] on div "Who would you like to pay? Your recipient does not need a CardUp account to rec…" at bounding box center [552, 408] width 1104 height 658
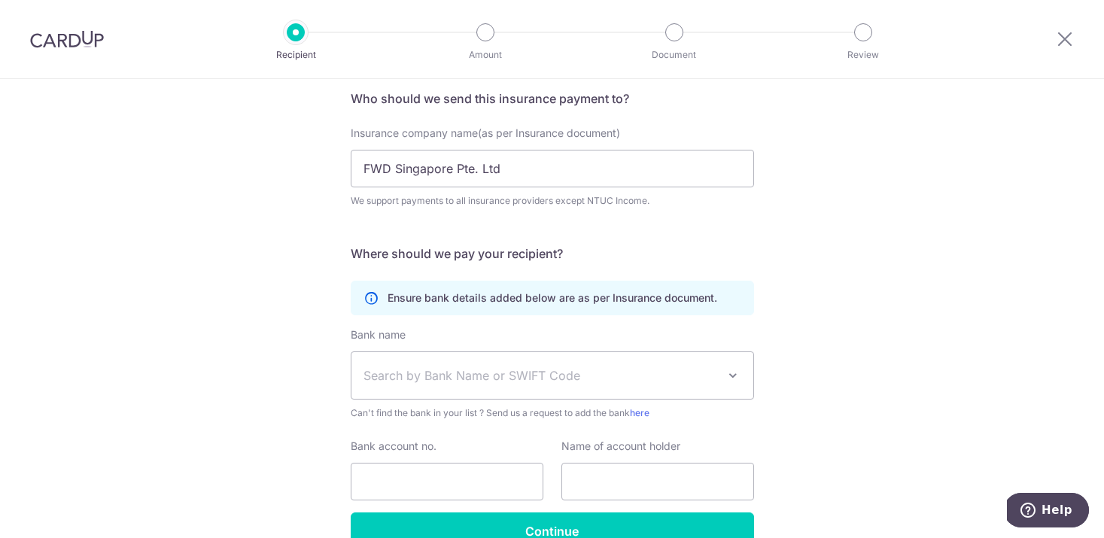
click at [628, 376] on span "Search by Bank Name or SWIFT Code" at bounding box center [540, 375] width 354 height 18
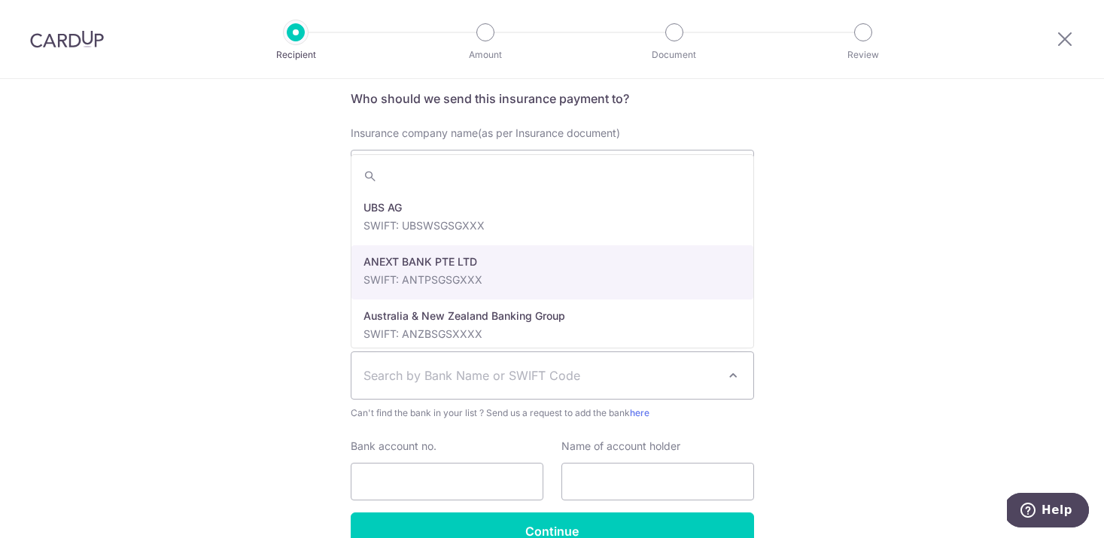
click at [826, 341] on div "Who would you like to pay? Your recipient does not need a CardUp account to rec…" at bounding box center [552, 292] width 1104 height 658
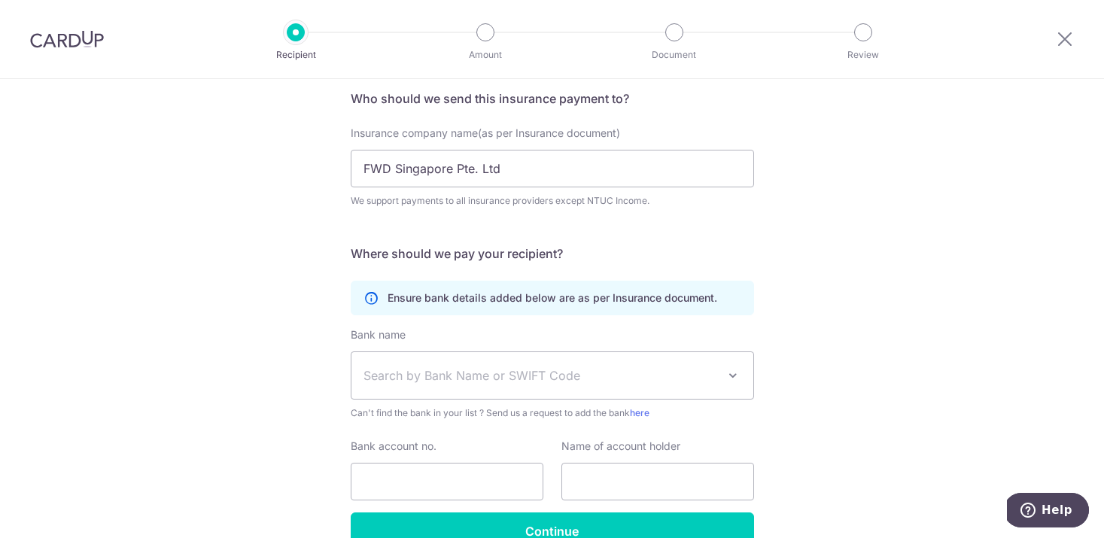
click at [672, 383] on span "Search by Bank Name or SWIFT Code" at bounding box center [540, 375] width 354 height 18
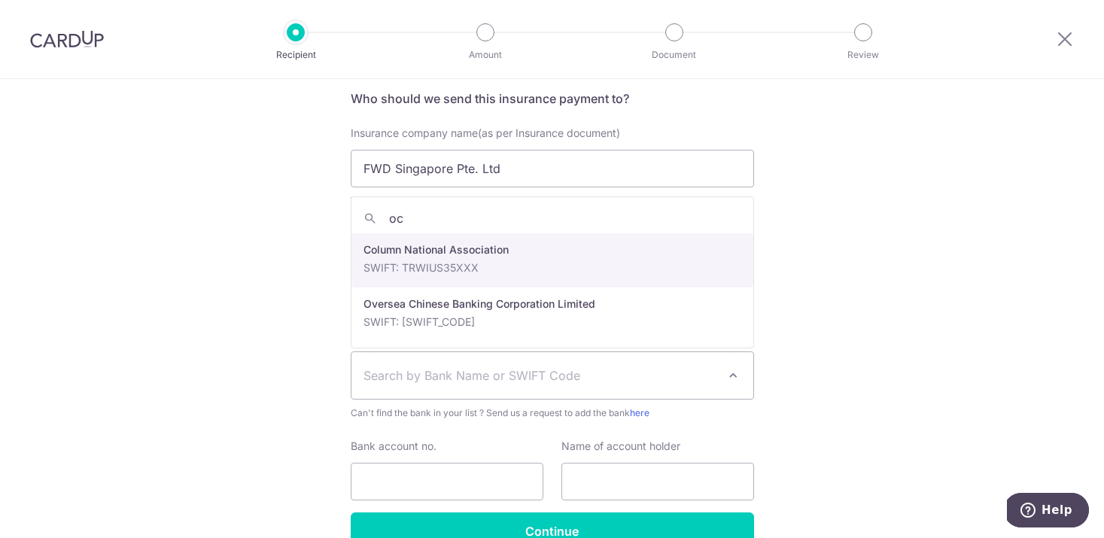
type input "oc"
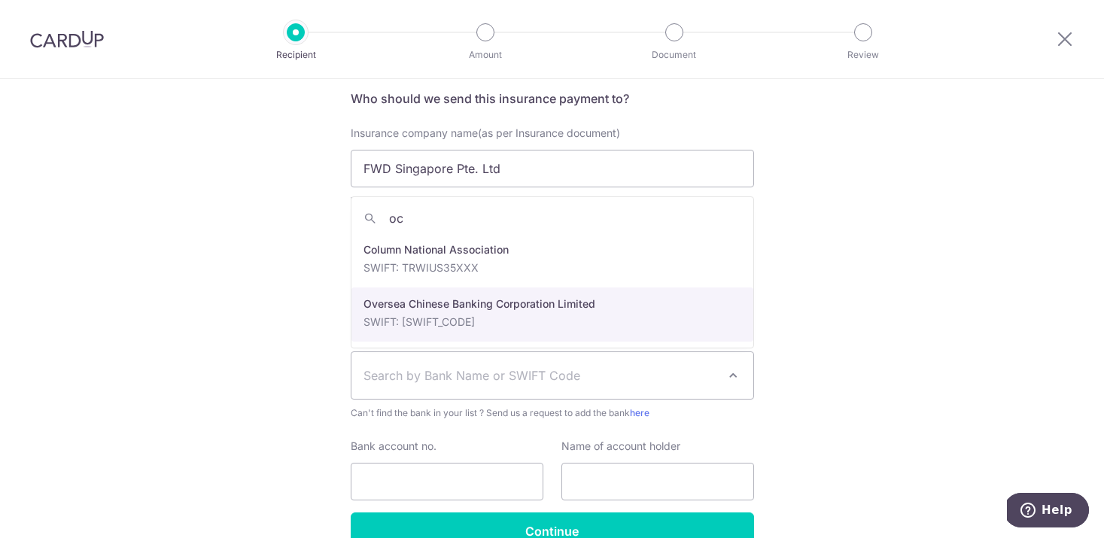
select select "12"
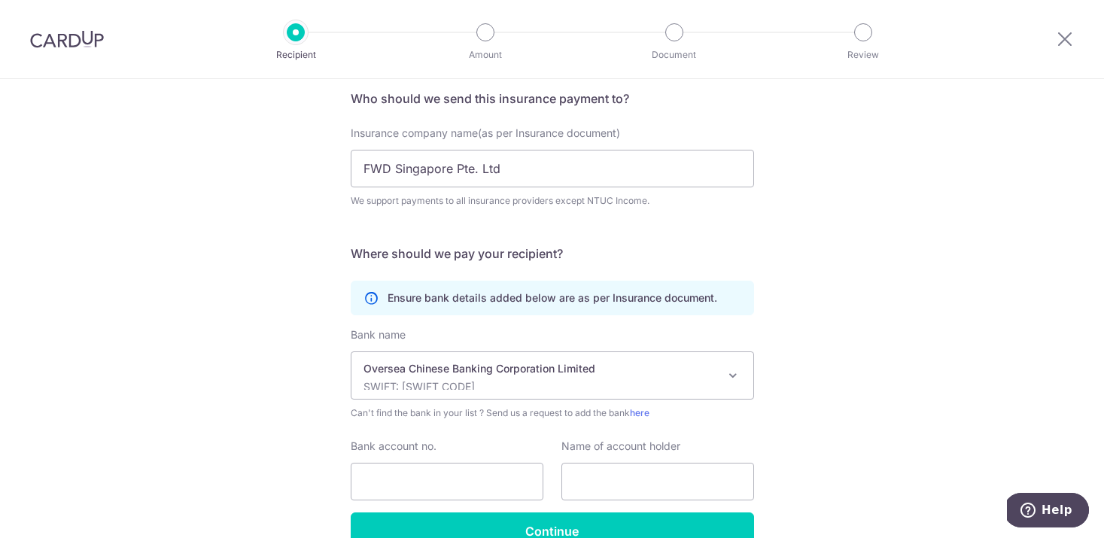
scroll to position [199, 0]
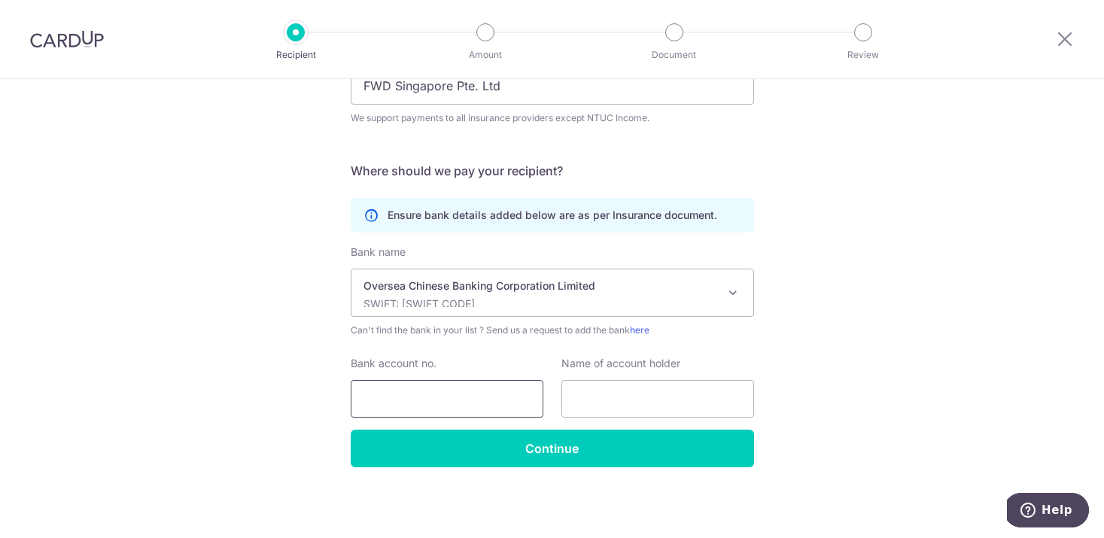
click at [420, 396] on input "Bank account no." at bounding box center [447, 399] width 193 height 38
paste input "713-858975-001"
click at [369, 401] on input "713-858975-001" at bounding box center [447, 399] width 193 height 38
click at [391, 400] on input "713-858975-001" at bounding box center [447, 399] width 193 height 38
click at [434, 397] on input "713858975-001" at bounding box center [447, 399] width 193 height 38
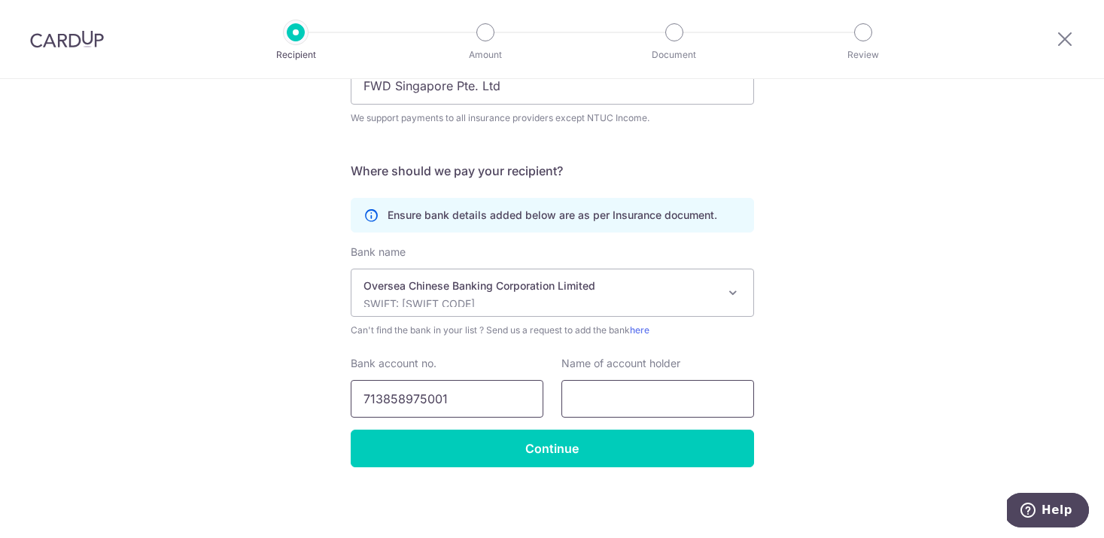
type input "713858975001"
click at [615, 394] on input "text" at bounding box center [657, 399] width 193 height 38
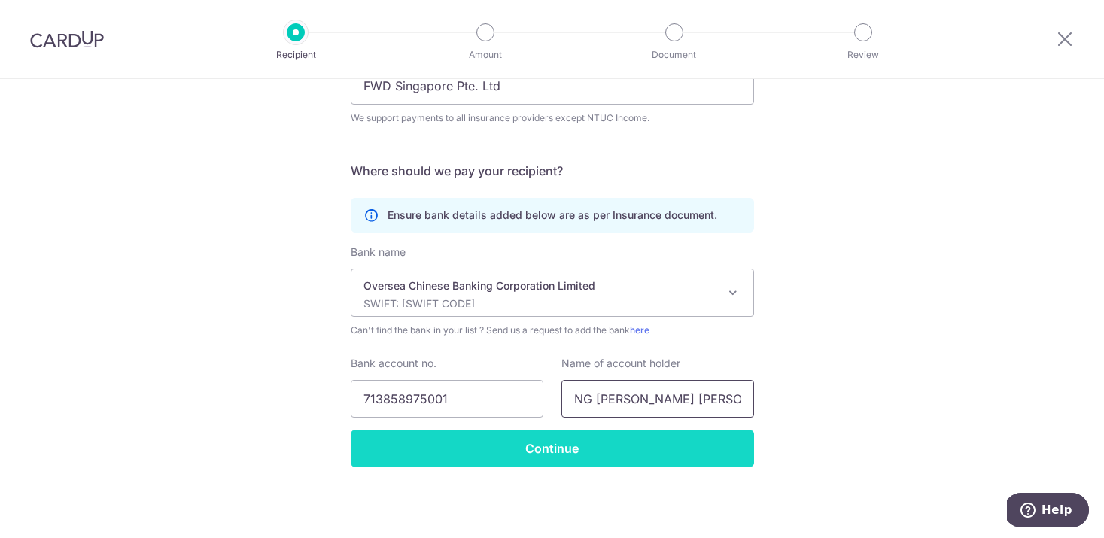
type input "NG CHIN HAN DEREK"
click at [501, 454] on input "Continue" at bounding box center [552, 449] width 403 height 38
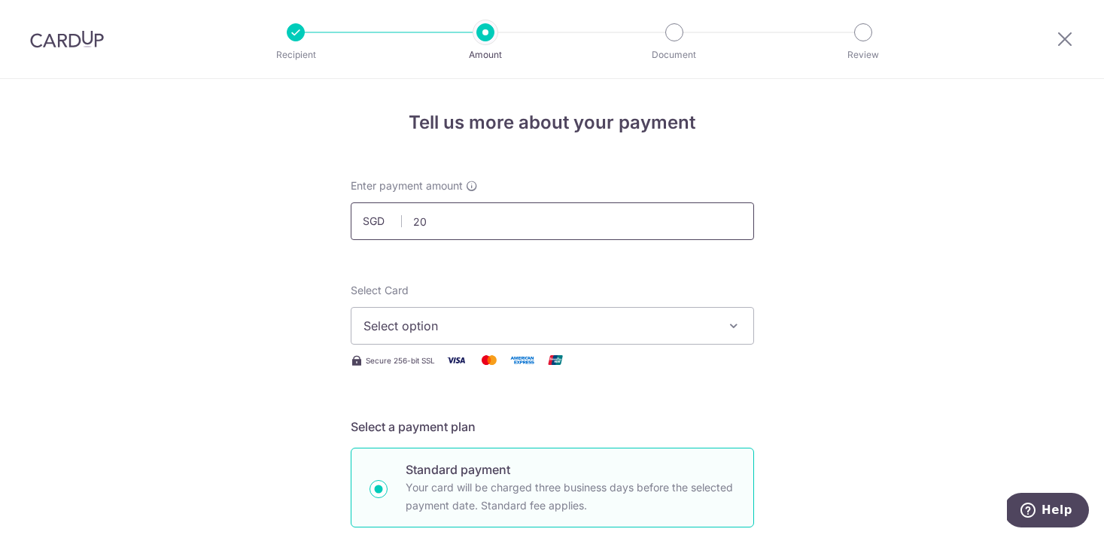
type input "2"
type input "1,000.00"
click at [525, 320] on span "Select option" at bounding box center [538, 326] width 351 height 18
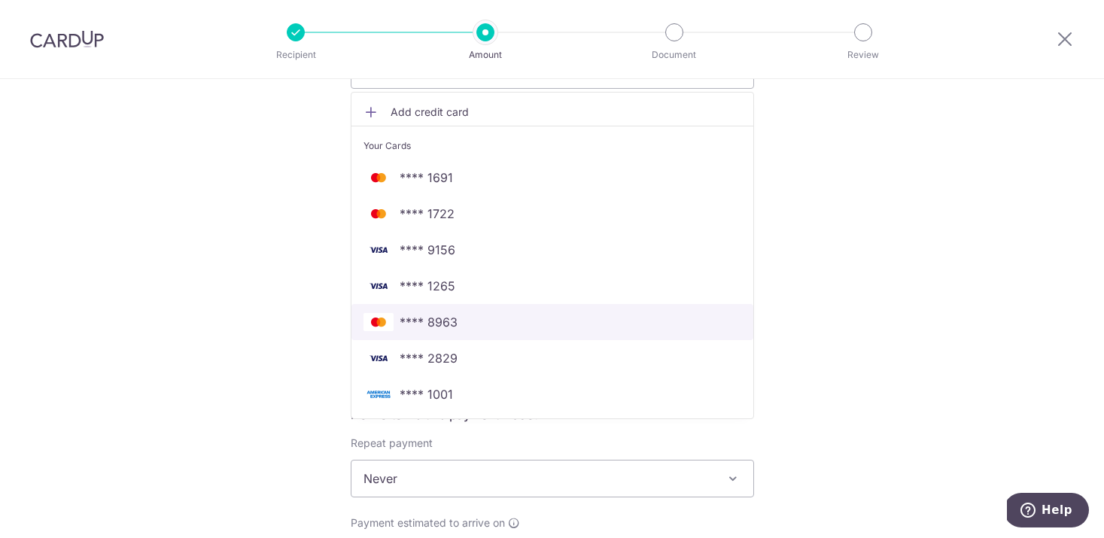
scroll to position [259, 0]
click at [457, 315] on span "**** 8963" at bounding box center [552, 319] width 378 height 18
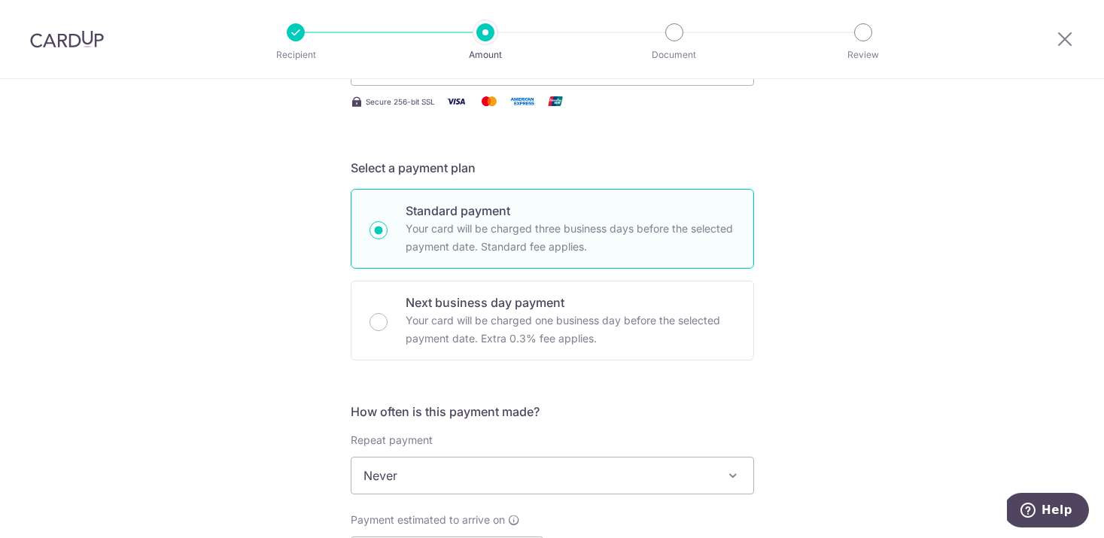
click at [843, 379] on div "Tell us more about your payment Enter payment amount SGD 1,000.00 1000.00 Recip…" at bounding box center [552, 500] width 1104 height 1361
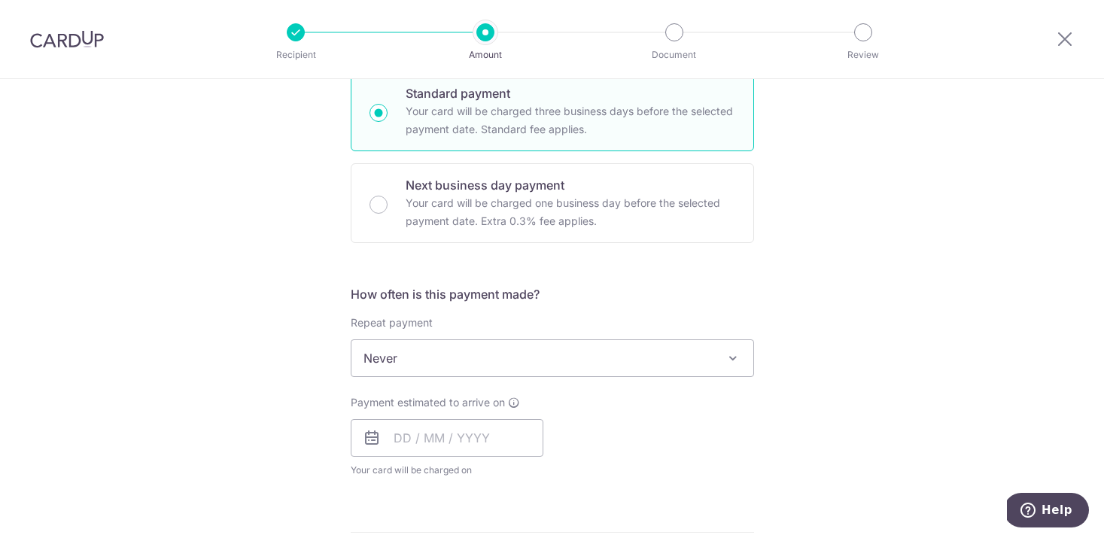
scroll to position [398, 0]
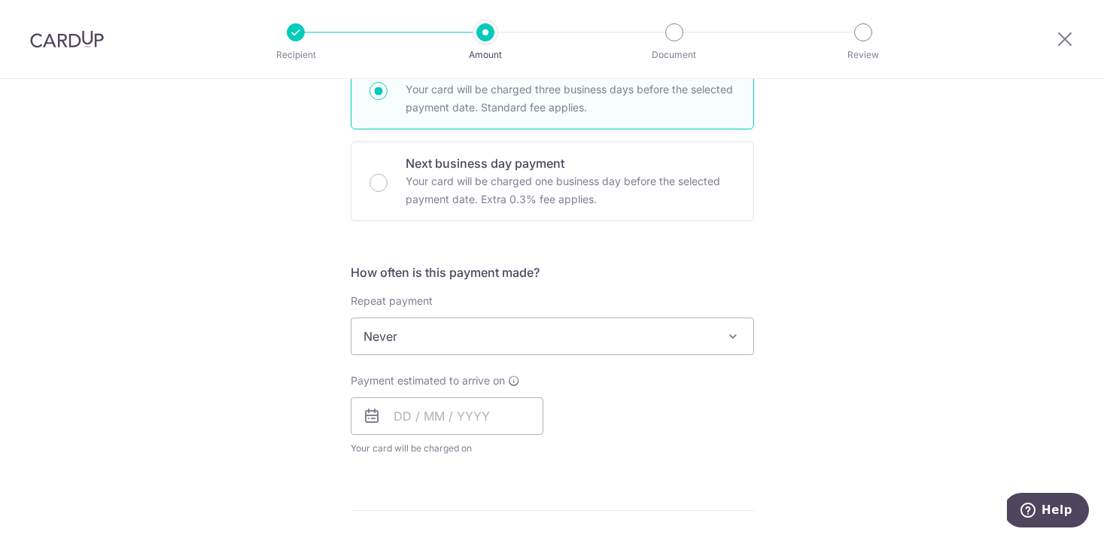
click at [637, 321] on span "Never" at bounding box center [552, 336] width 402 height 36
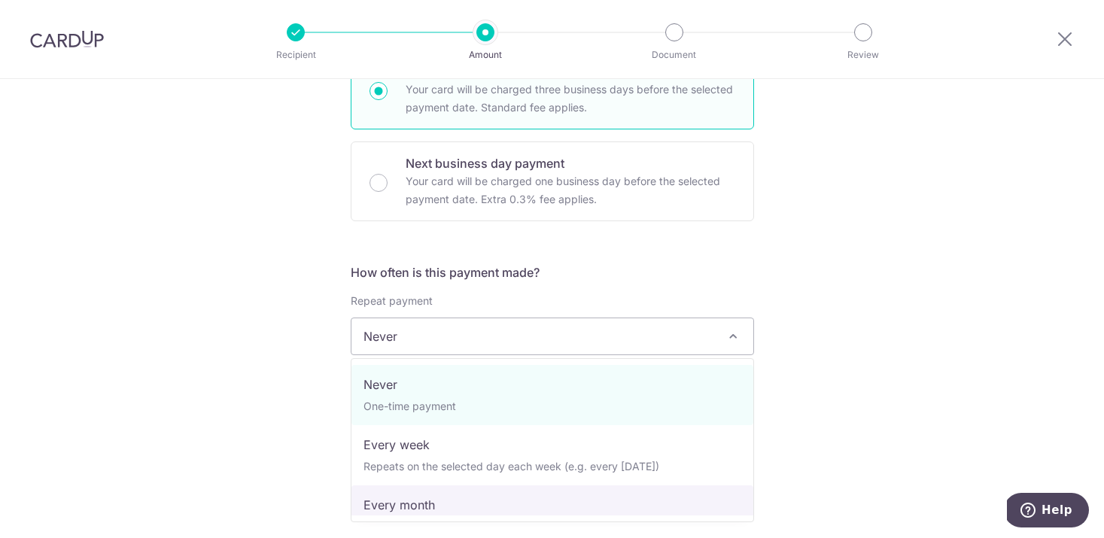
select select "3"
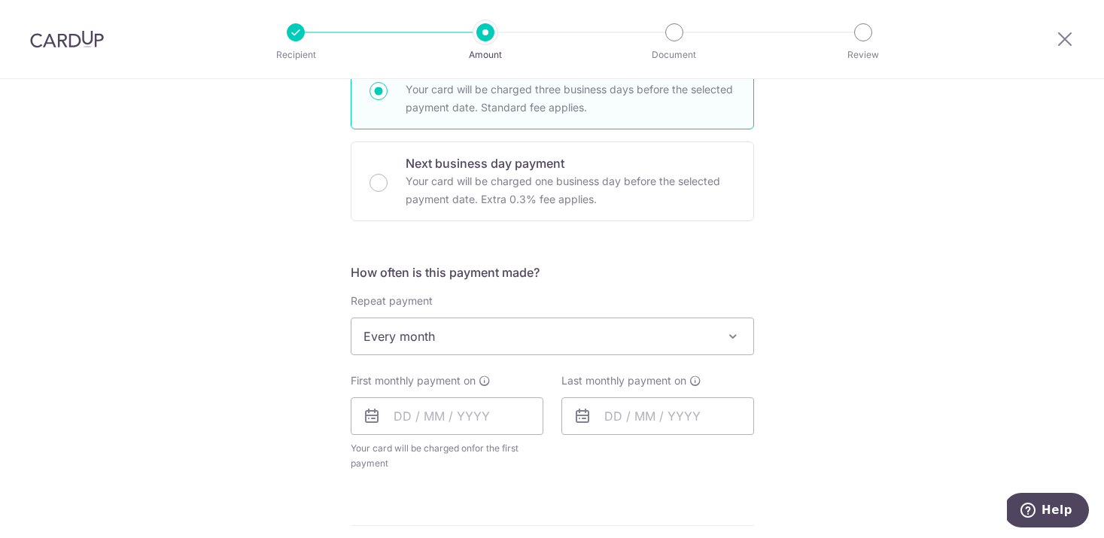
click at [837, 435] on div "Tell us more about your payment Enter payment amount SGD 1,000.00 1000.00 Recip…" at bounding box center [552, 369] width 1104 height 1376
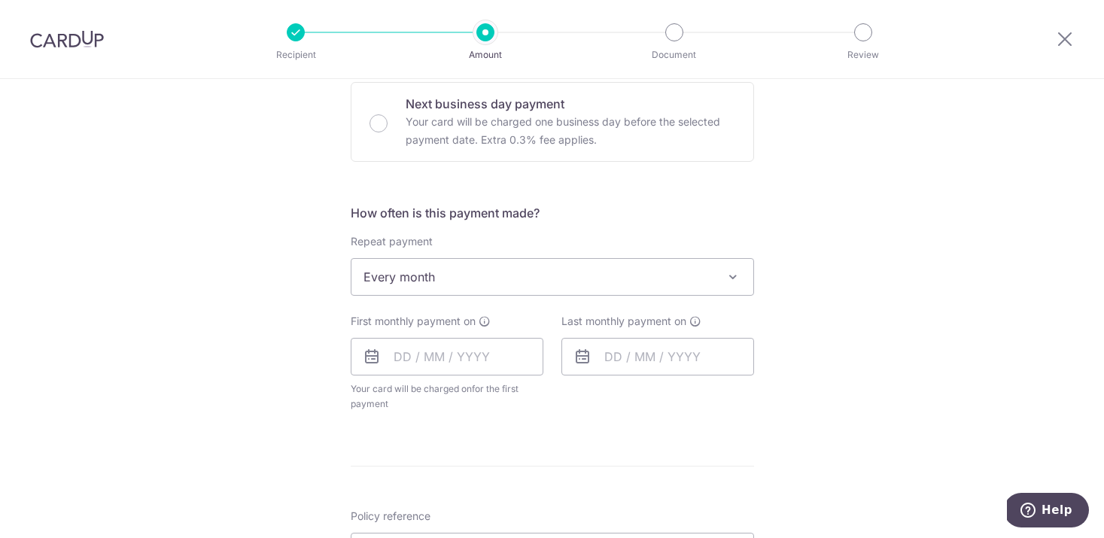
scroll to position [470, 0]
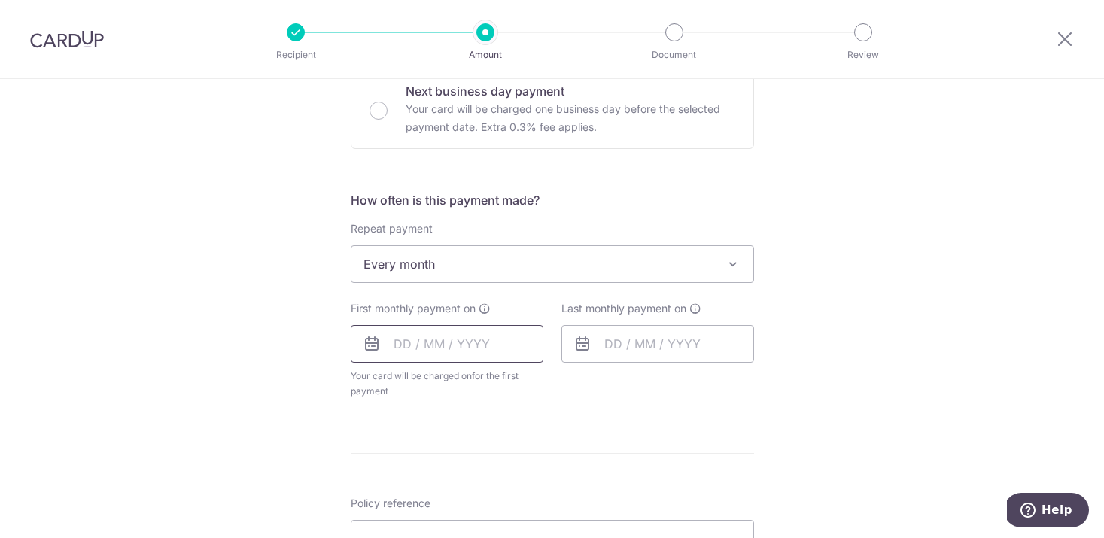
click at [448, 351] on input "text" at bounding box center [447, 344] width 193 height 38
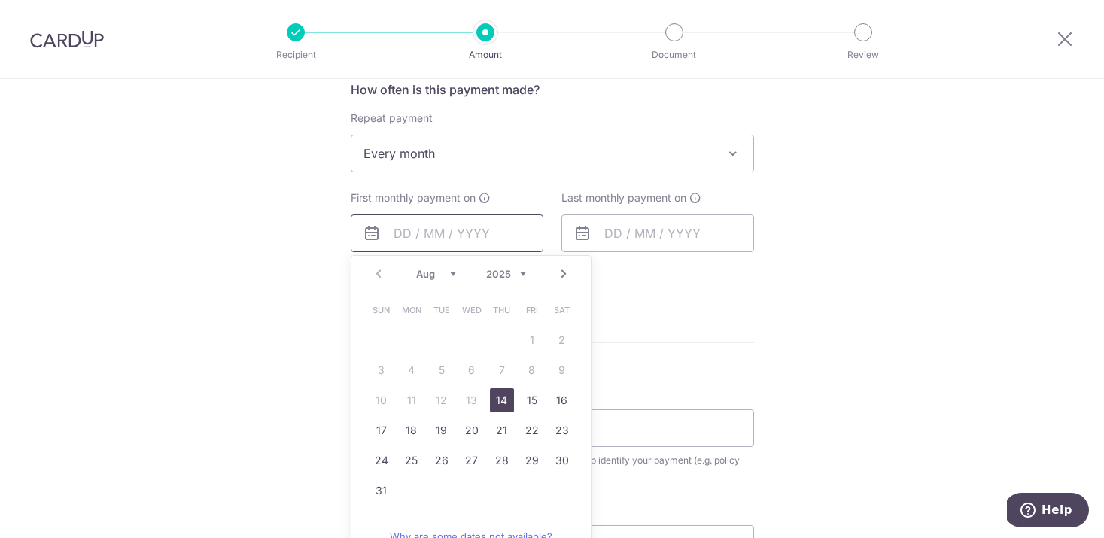
scroll to position [583, 0]
click at [433, 459] on link "26" at bounding box center [442, 458] width 24 height 24
type input "26/08/2025"
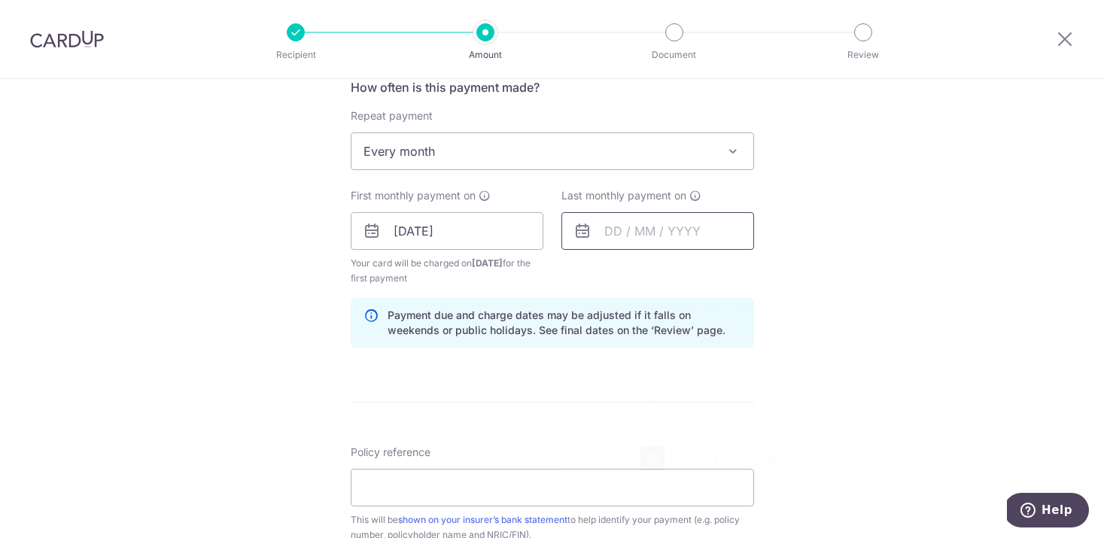
click at [642, 236] on input "text" at bounding box center [657, 231] width 193 height 38
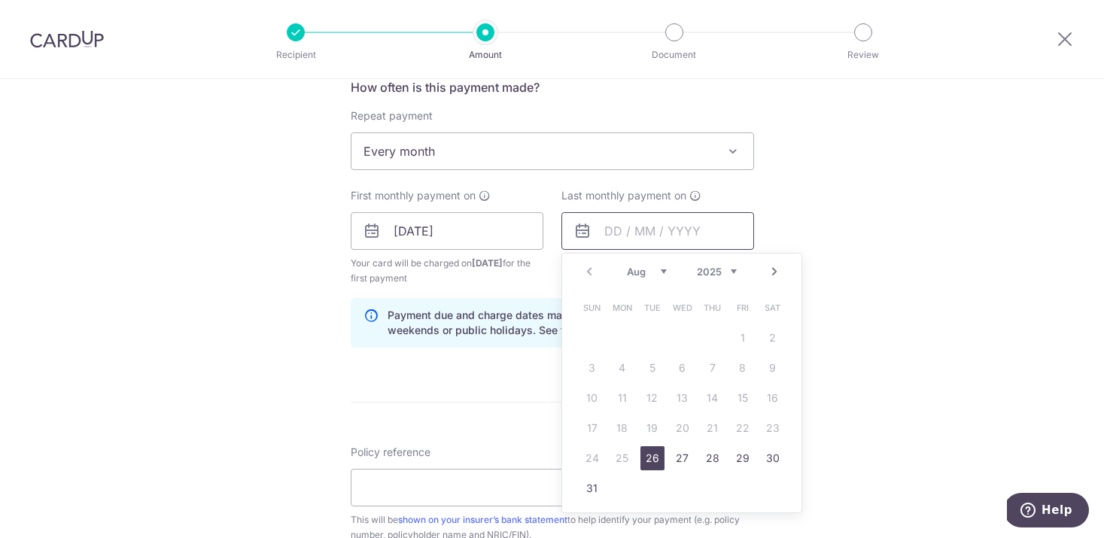
click at [628, 229] on input "text" at bounding box center [657, 231] width 193 height 38
click at [720, 269] on select "2025 2026 2027 2028 2029 2030 2031 2032 2033 2034 2035" at bounding box center [717, 272] width 40 height 12
click at [651, 270] on select "Jan Feb Mar Apr May Jun Jul Aug Sep Oct Nov Dec" at bounding box center [647, 272] width 40 height 12
click at [761, 427] on link "26" at bounding box center [773, 428] width 24 height 24
type input "[DATE]"
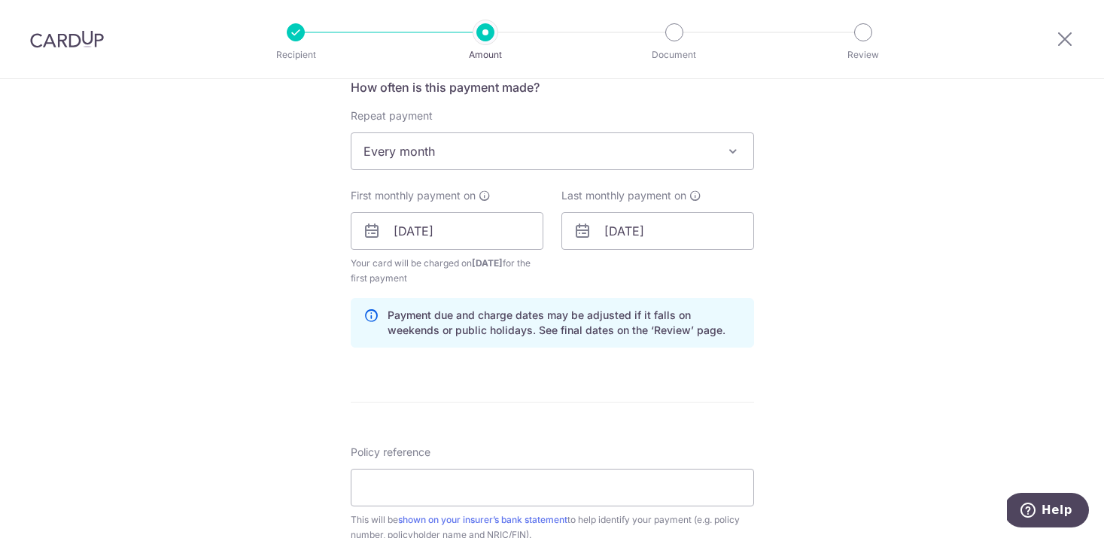
click at [855, 310] on div "Tell us more about your payment Enter payment amount SGD 1,000.00 1000.00 Recip…" at bounding box center [552, 215] width 1104 height 1438
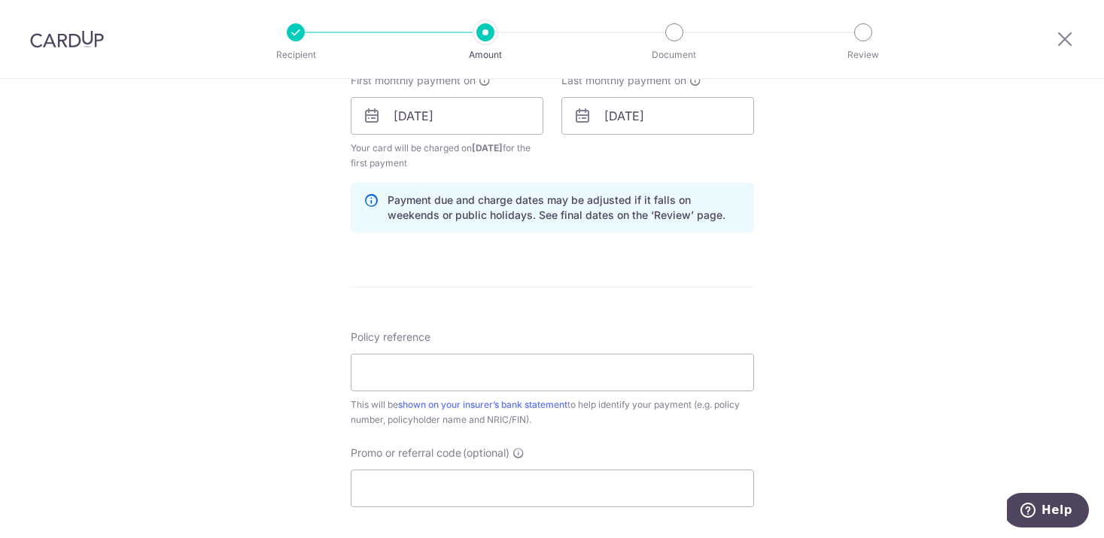
scroll to position [733, 0]
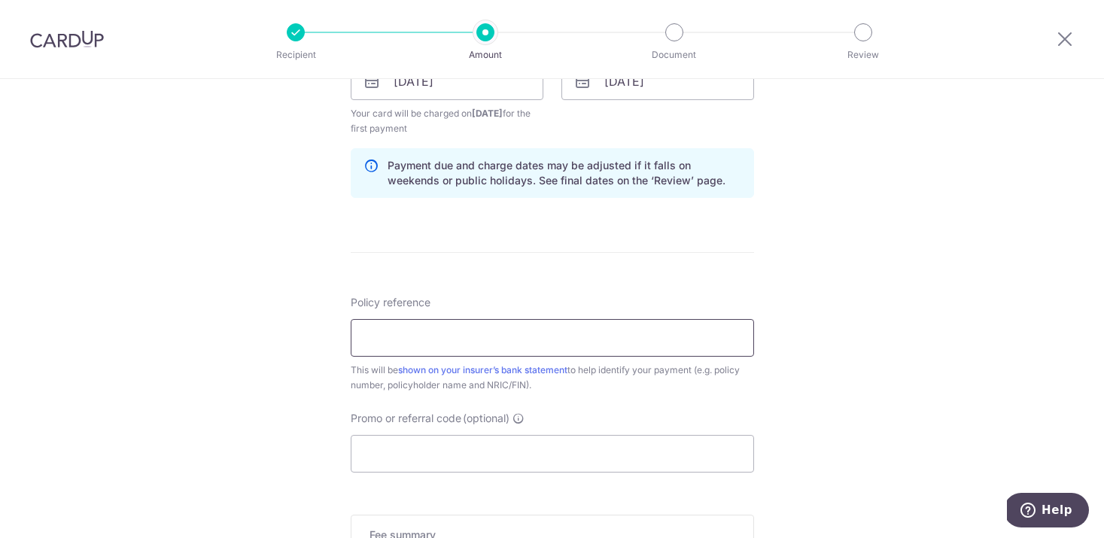
click at [639, 339] on input "Policy reference" at bounding box center [552, 338] width 403 height 38
paste input "713-858975-001"
paste input "80422857"
type input "80422857 NGCHINHANDEREK S88476432H"
click at [464, 459] on input "Promo or referral code (optional)" at bounding box center [552, 454] width 403 height 38
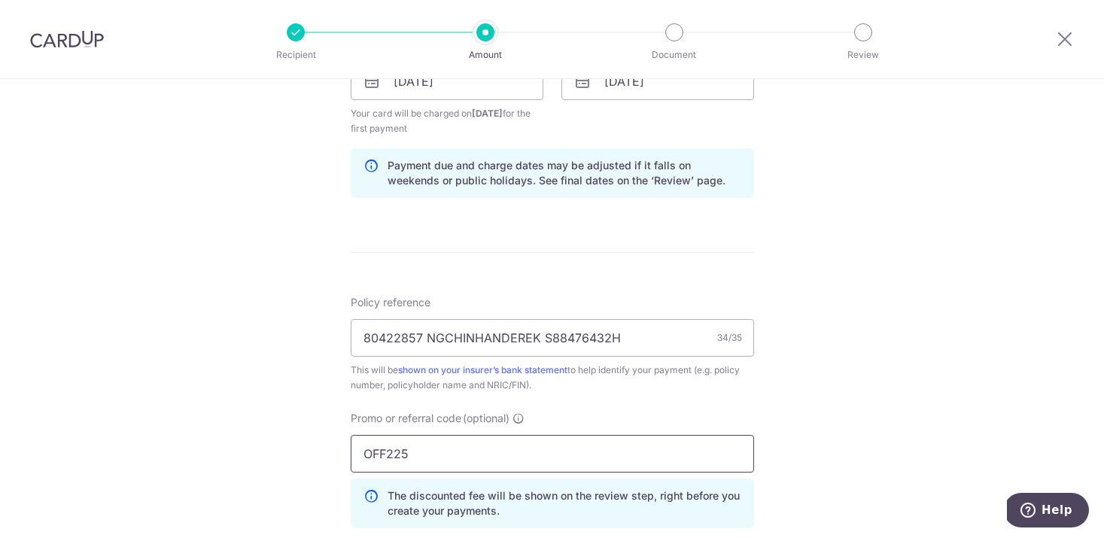
scroll to position [991, 0]
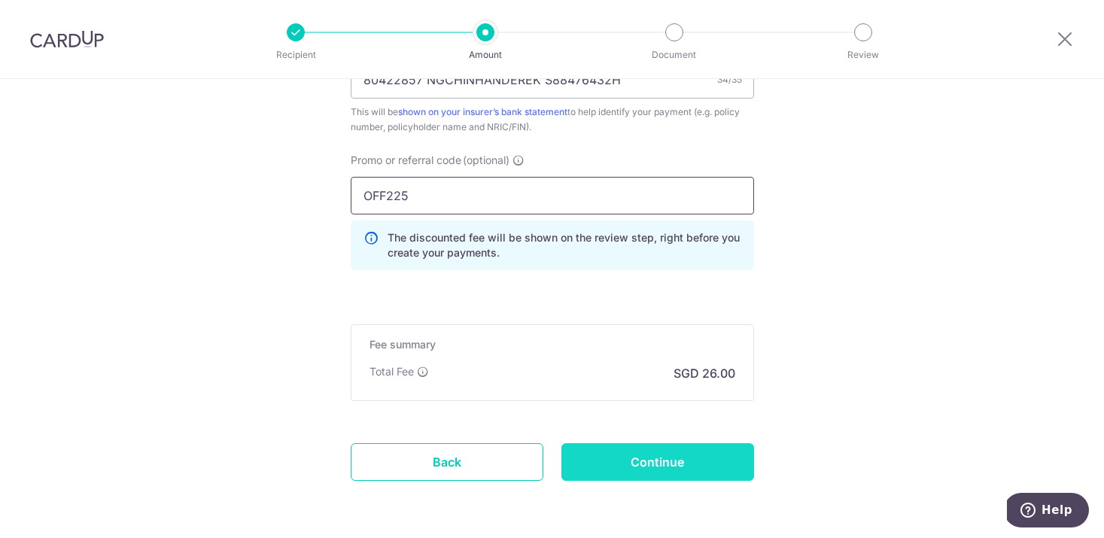
type input "OFF225"
click at [673, 467] on input "Continue" at bounding box center [657, 462] width 193 height 38
type input "Create Schedule"
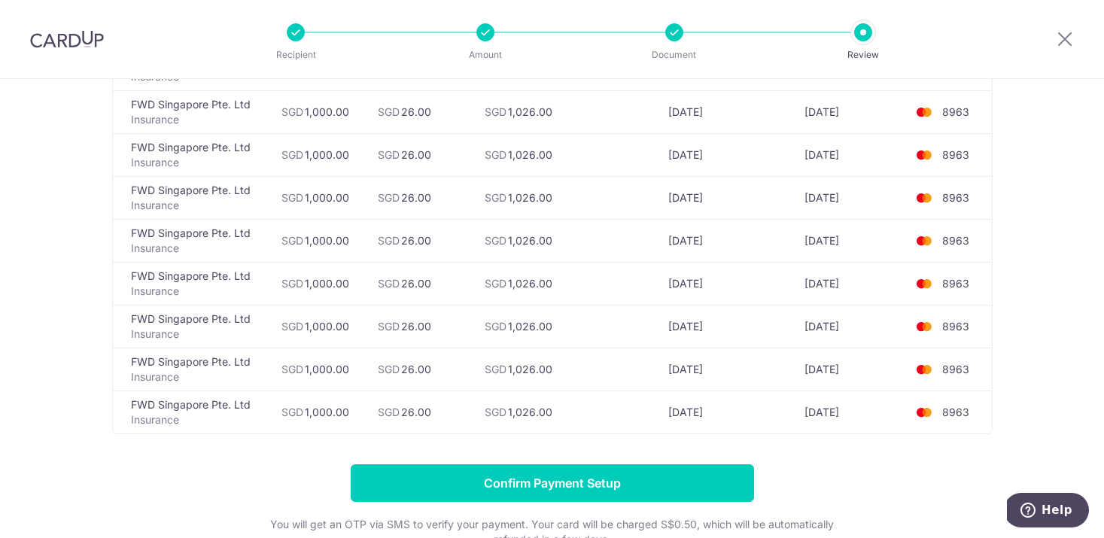
scroll to position [518, 0]
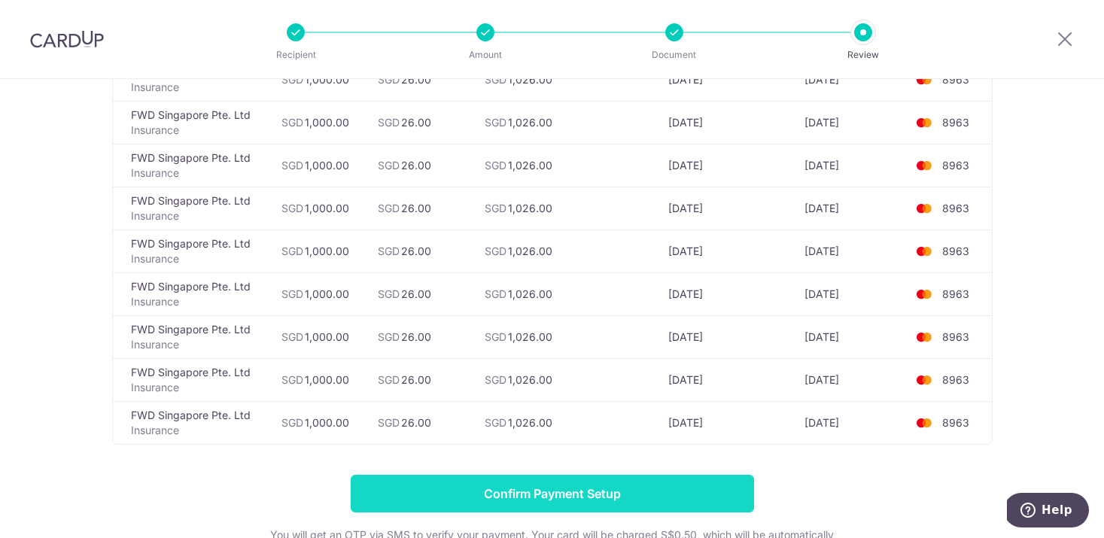
click at [637, 482] on input "Confirm Payment Setup" at bounding box center [552, 494] width 403 height 38
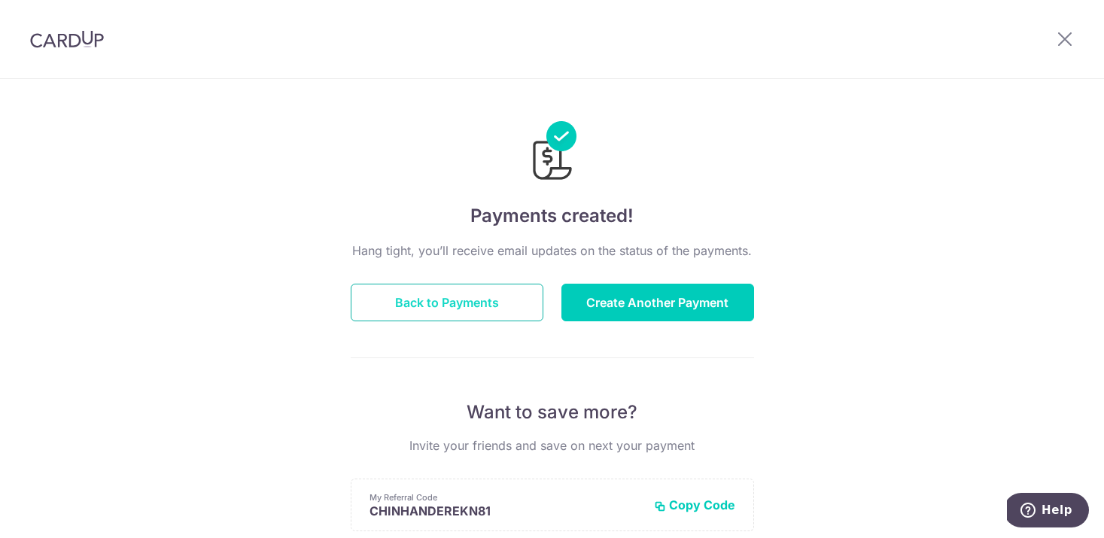
click at [470, 306] on button "Back to Payments" at bounding box center [447, 303] width 193 height 38
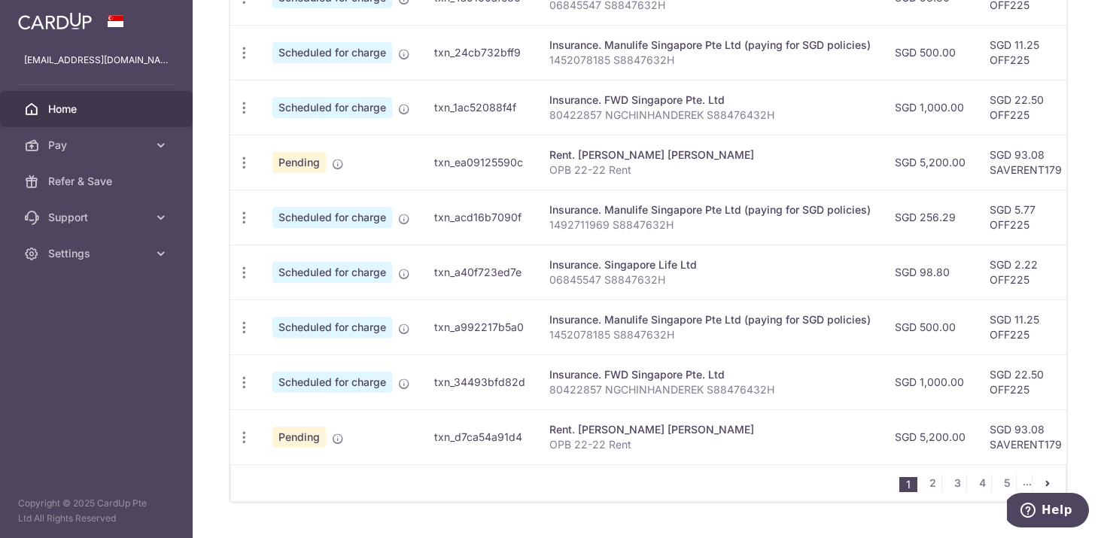
scroll to position [591, 0]
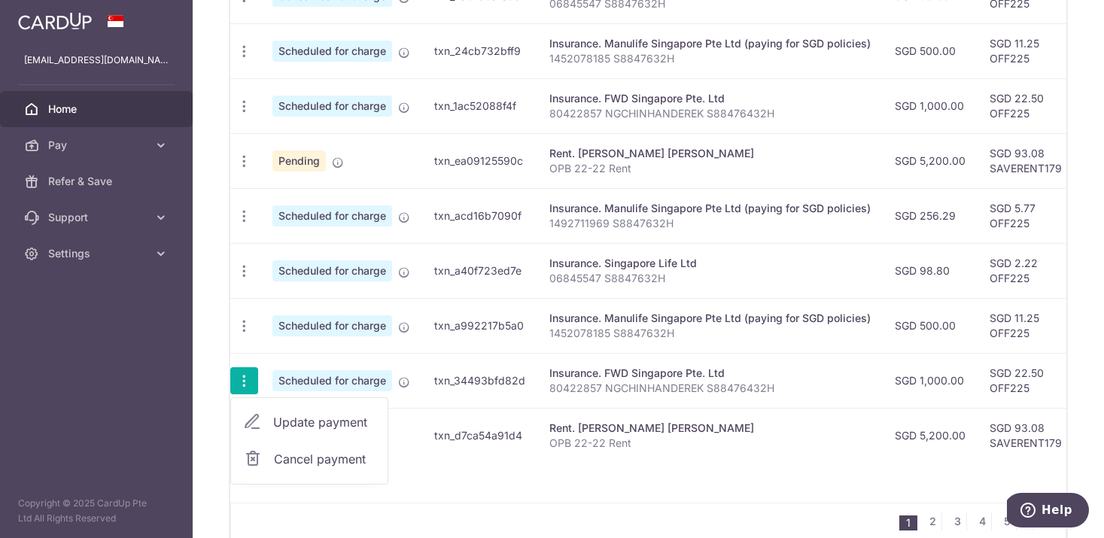
click at [316, 429] on span "Update payment" at bounding box center [324, 422] width 102 height 18
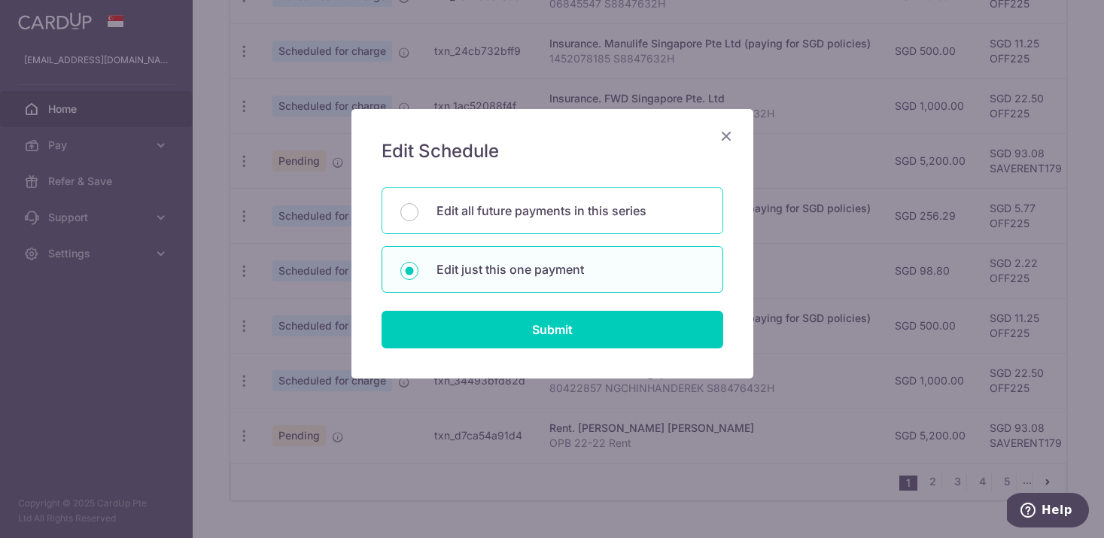
click at [451, 232] on div "Edit all future payments in this series" at bounding box center [552, 210] width 342 height 47
radio input "true"
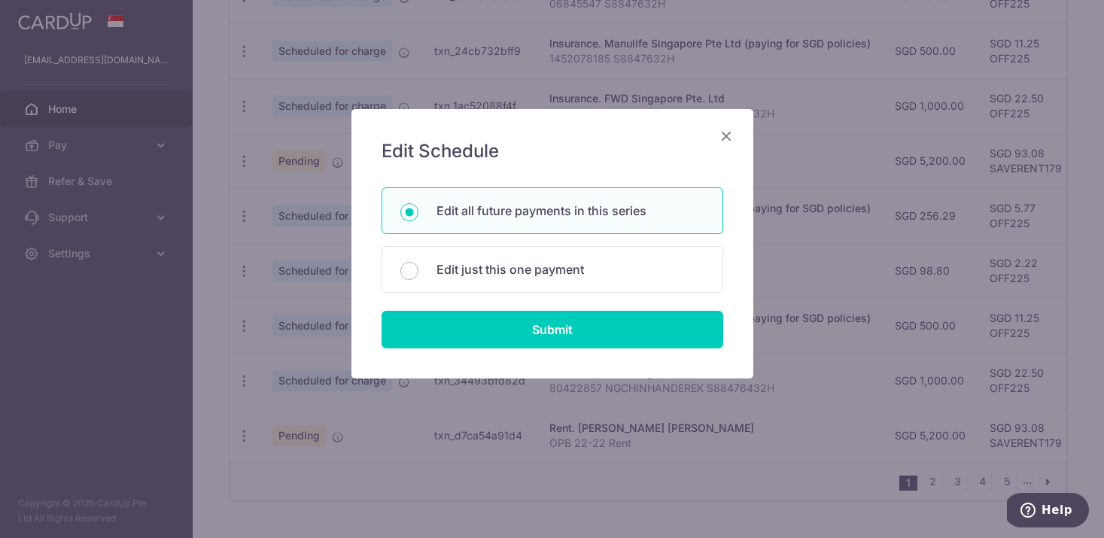
click at [451, 353] on div "Edit Schedule You will be editing all 16 payments to FWD Singapore Pte. Ltd sch…" at bounding box center [552, 243] width 402 height 269
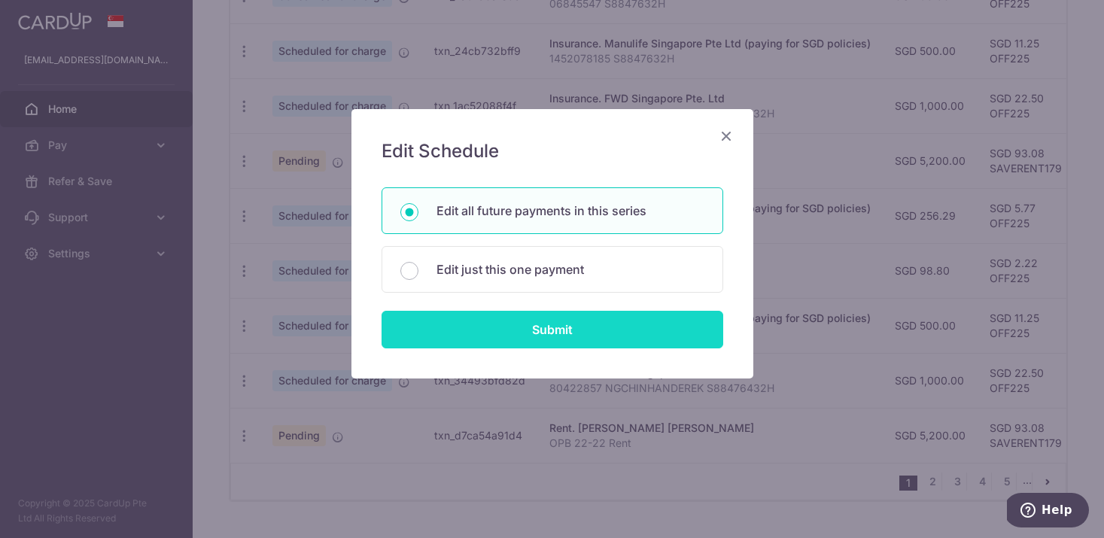
click at [444, 333] on input "Submit" at bounding box center [552, 330] width 342 height 38
radio input "true"
type input "1,000.00"
type input "80422857 NGCHINHANDEREK S88476432H"
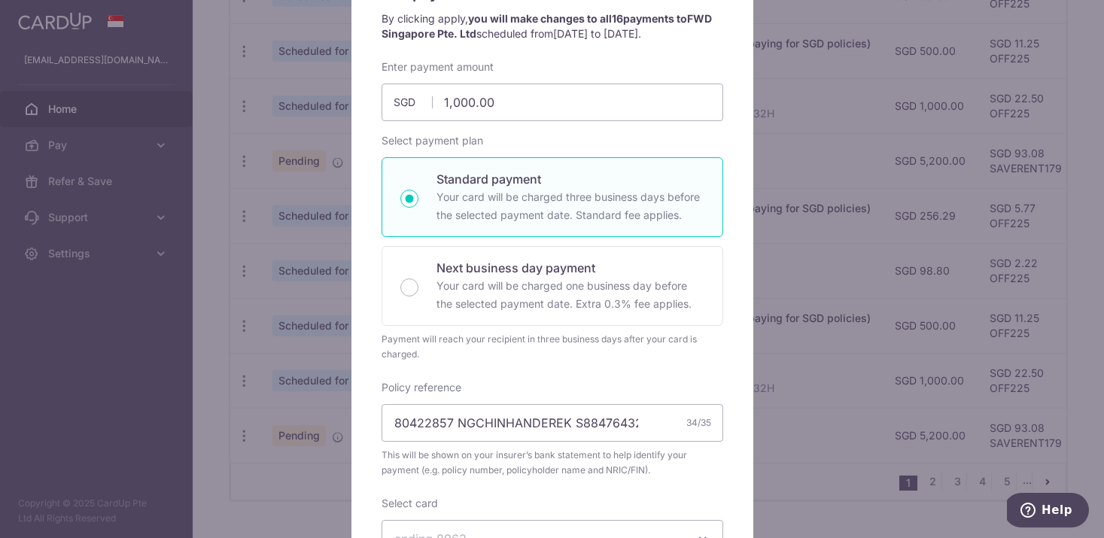
scroll to position [0, 0]
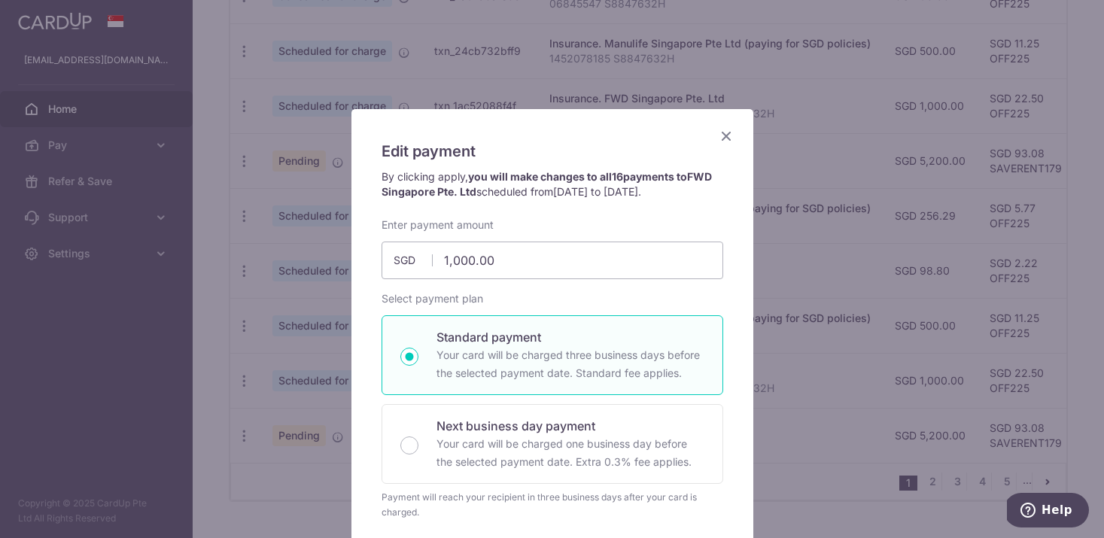
click at [725, 134] on icon "Close" at bounding box center [726, 135] width 18 height 19
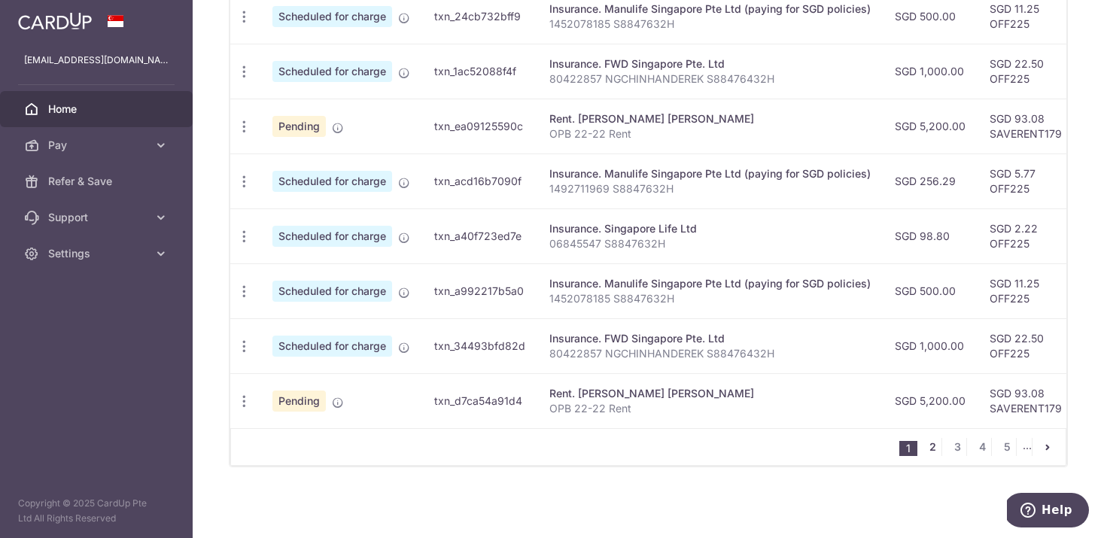
click at [932, 445] on link "2" at bounding box center [932, 447] width 18 height 18
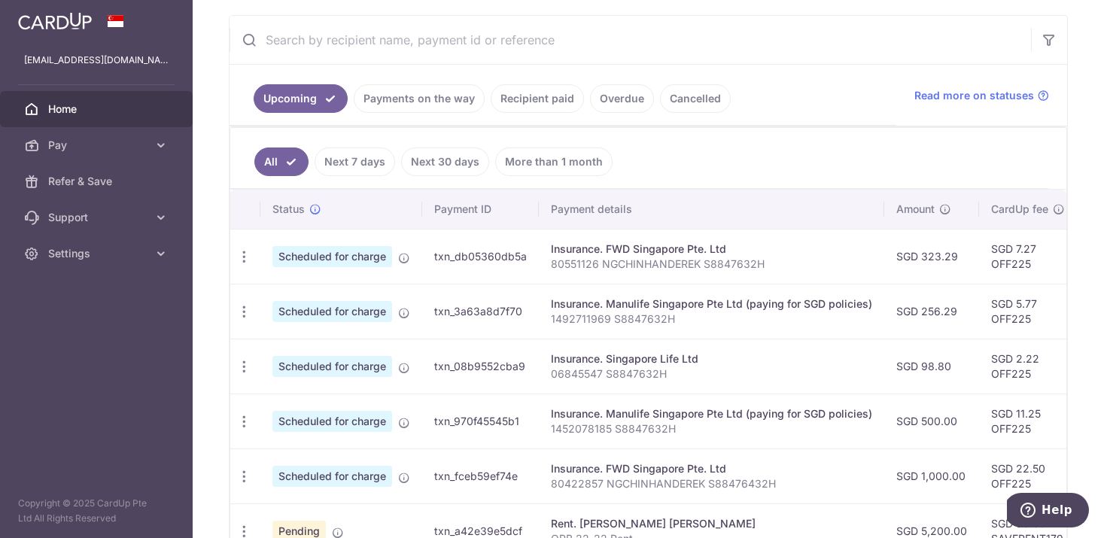
scroll to position [287, 0]
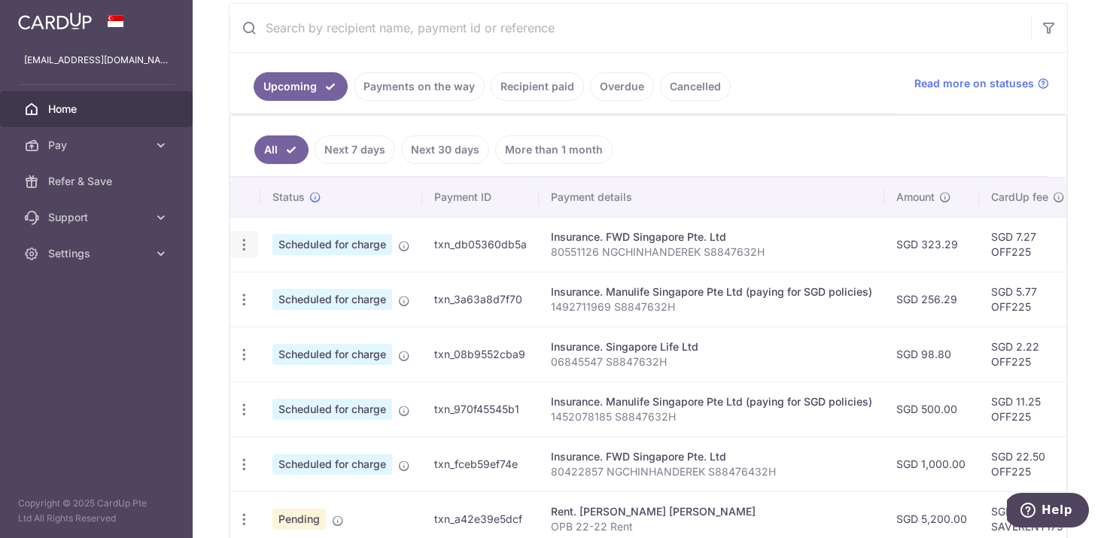
click at [242, 242] on icon "button" at bounding box center [244, 245] width 16 height 16
click at [301, 293] on span "Update payment" at bounding box center [324, 286] width 102 height 18
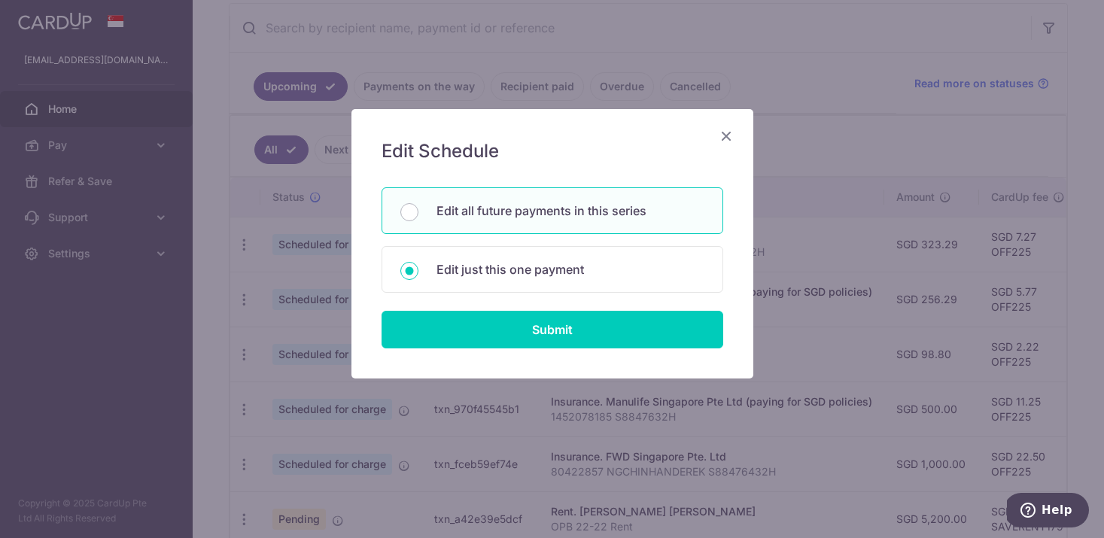
click at [511, 217] on p "Edit all future payments in this series" at bounding box center [570, 211] width 268 height 18
click at [418, 217] on input "Edit all future payments in this series" at bounding box center [409, 212] width 18 height 18
radio input "true"
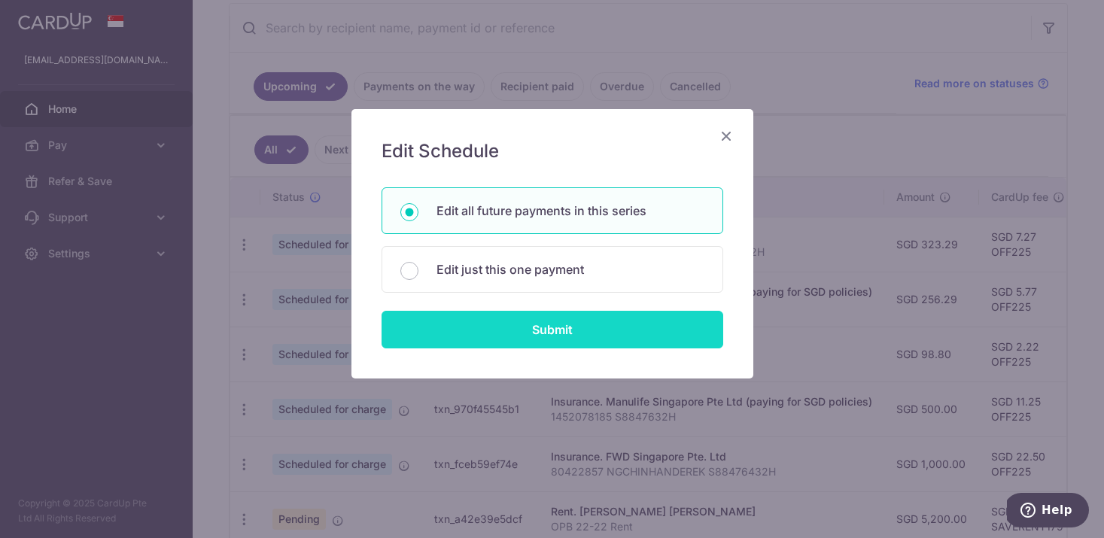
click at [511, 313] on input "Submit" at bounding box center [552, 330] width 342 height 38
type input "323.29"
radio input "true"
type input "80551126 NGCHINHANDEREK S8847632H"
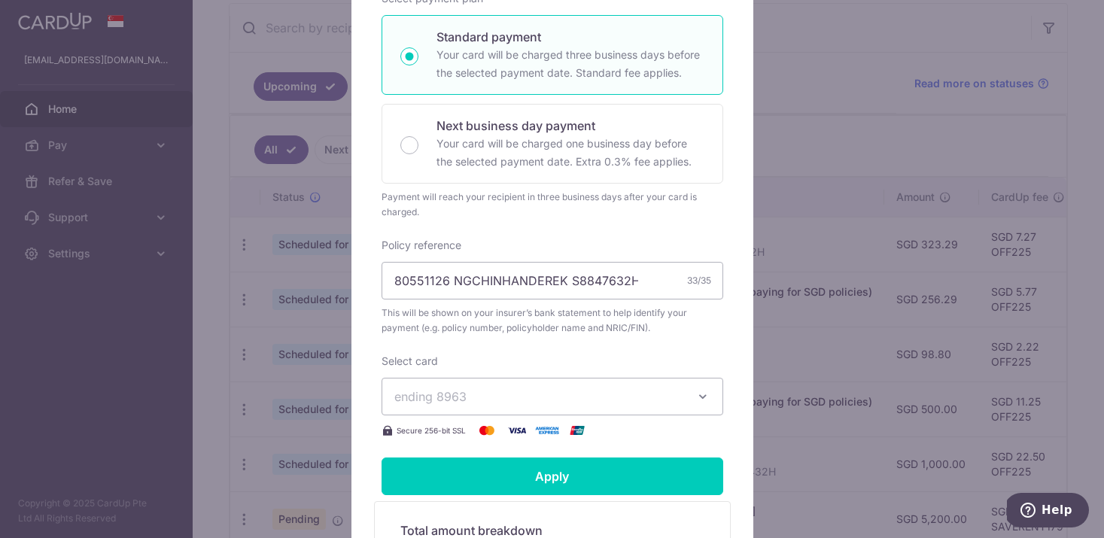
scroll to position [303, 0]
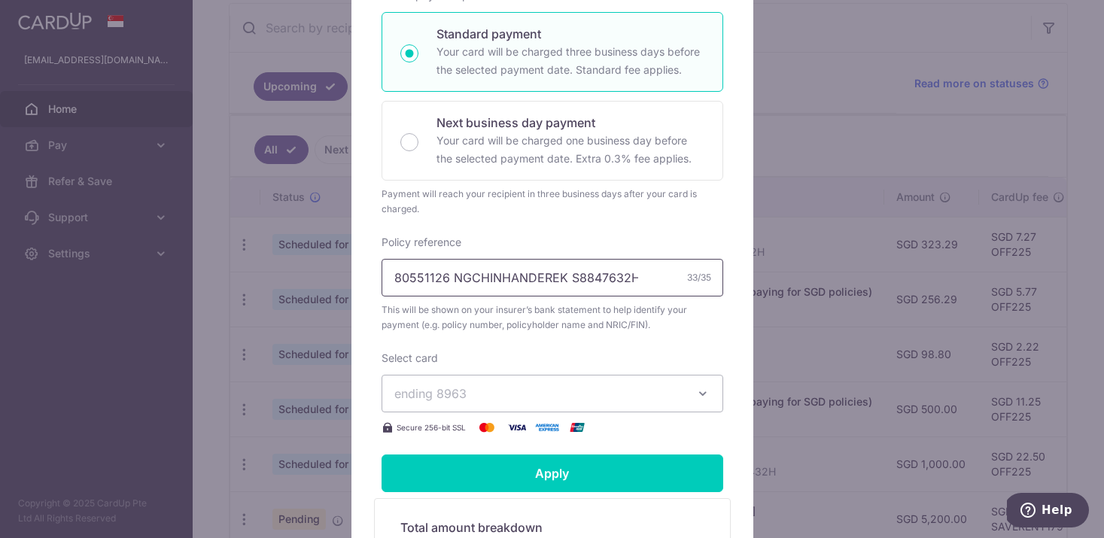
click at [417, 270] on input "80551126 NGCHINHANDEREK S8847632H" at bounding box center [552, 278] width 342 height 38
click at [862, 232] on div "Edit payment By clicking apply, you will make changes to all 15 payments to FWD…" at bounding box center [552, 269] width 1104 height 538
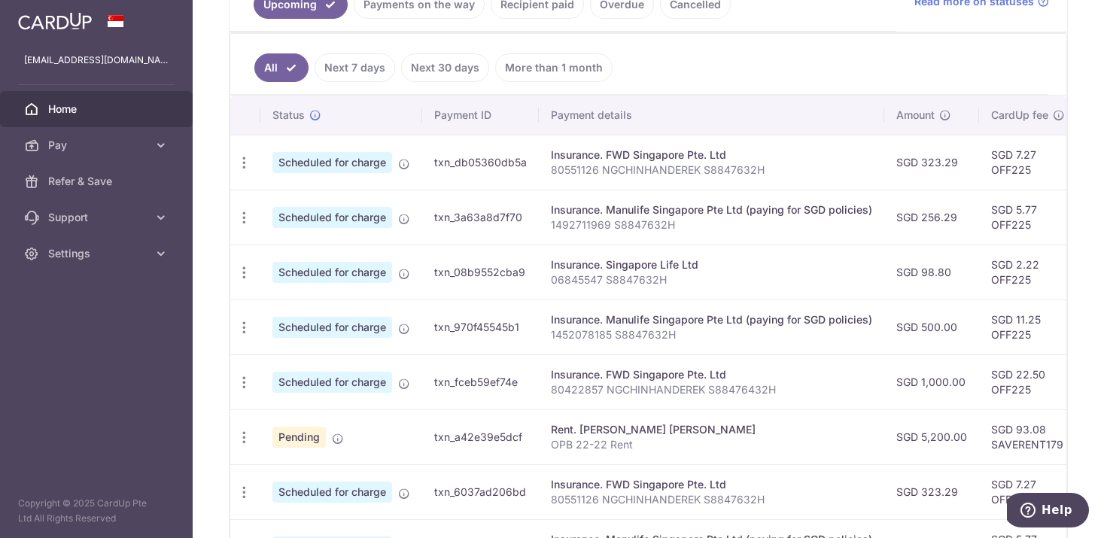
scroll to position [625, 0]
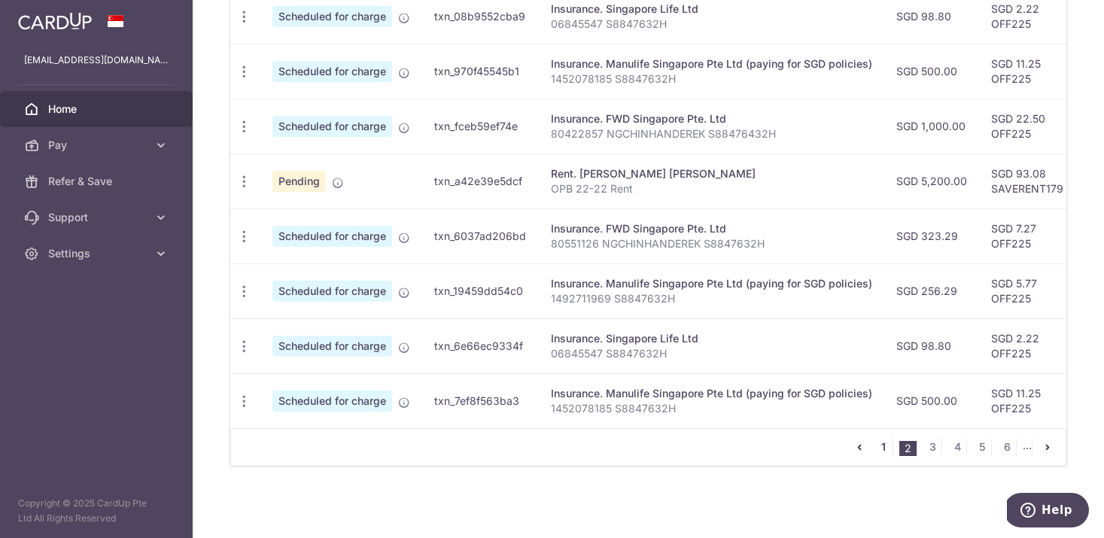
click at [887, 441] on link "1" at bounding box center [883, 447] width 18 height 18
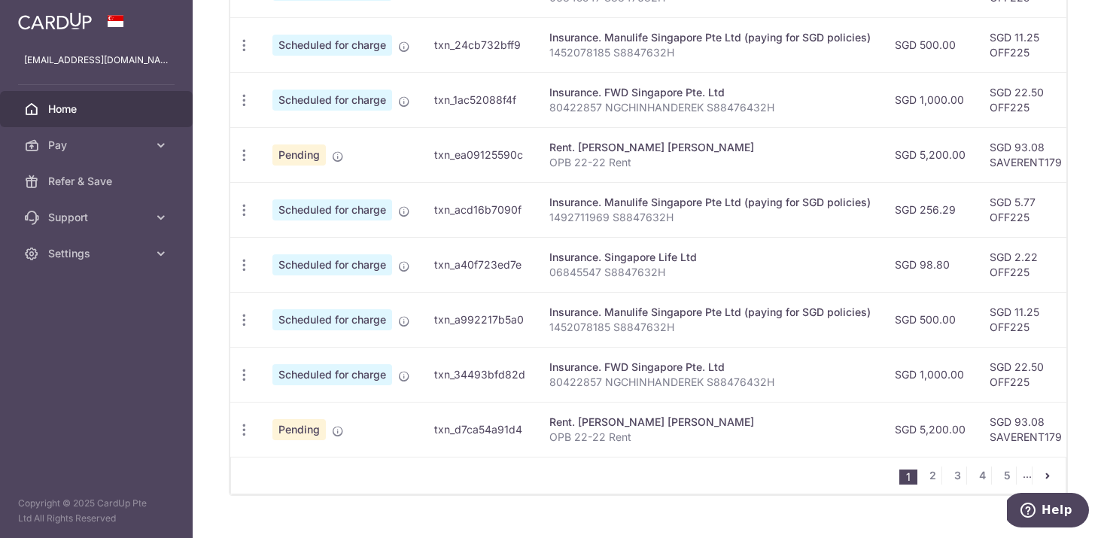
scroll to position [618, 0]
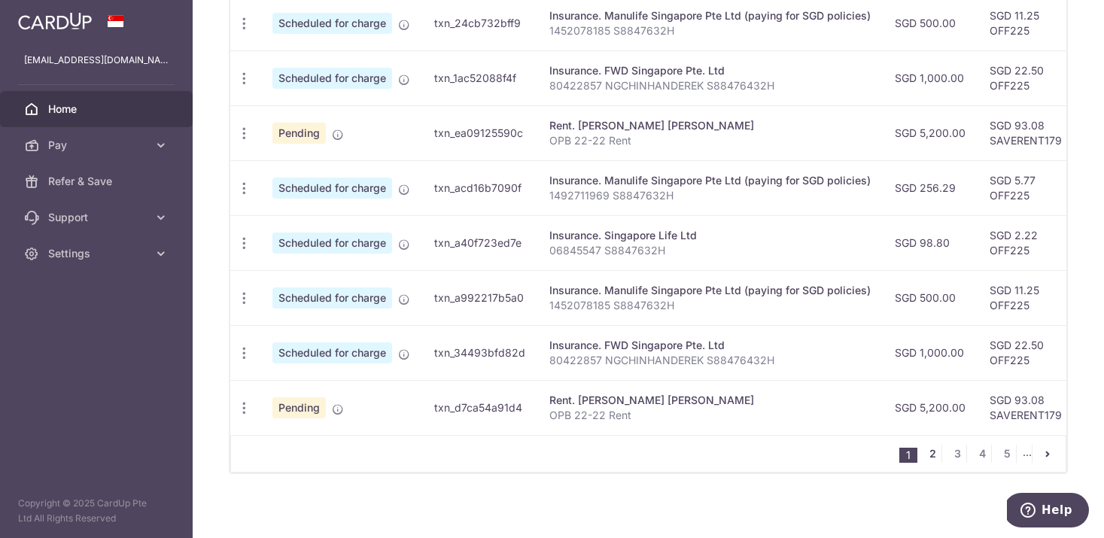
click at [937, 454] on link "2" at bounding box center [932, 454] width 18 height 18
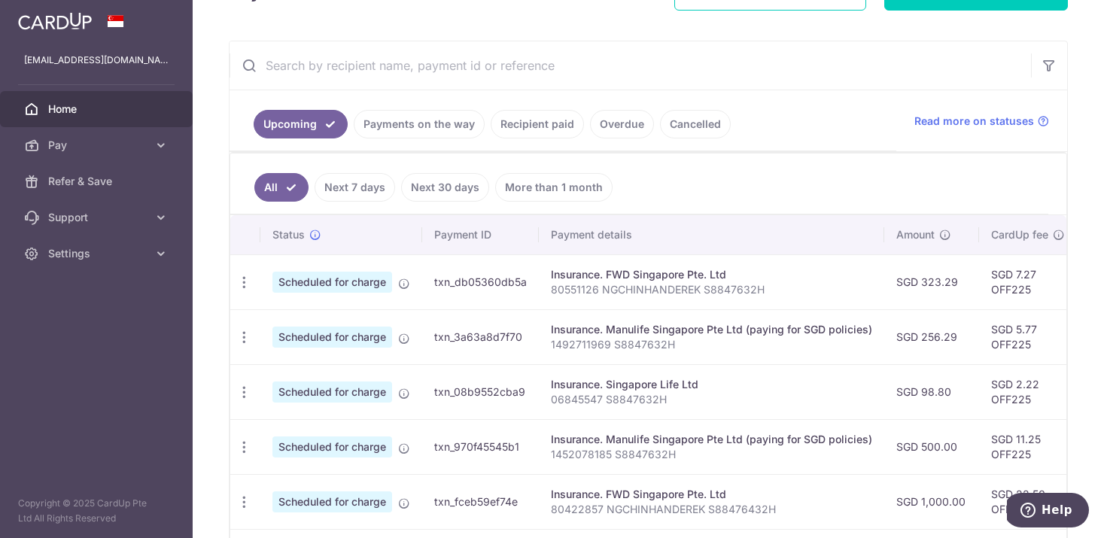
scroll to position [277, 0]
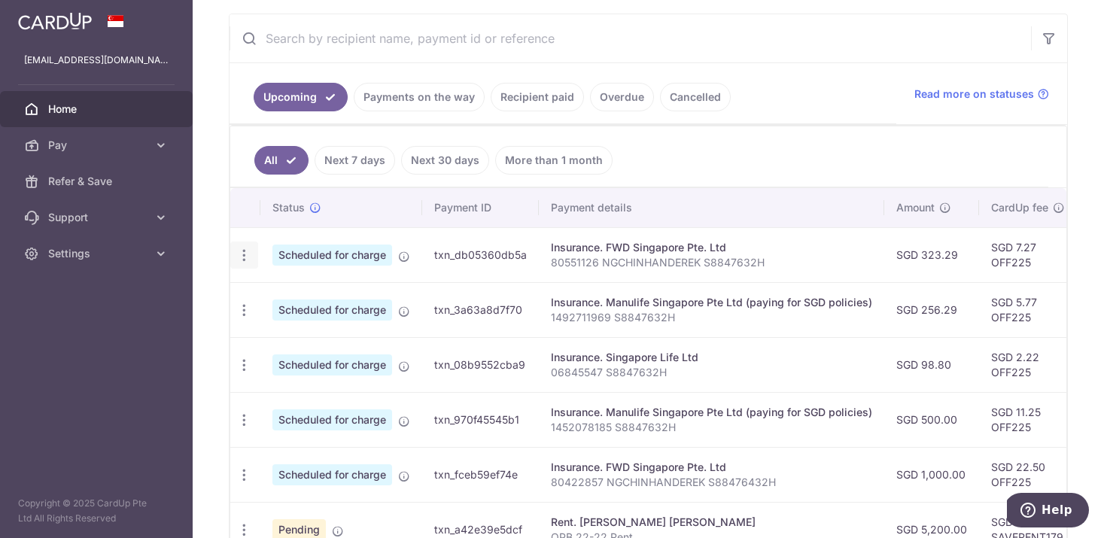
click at [248, 248] on icon "button" at bounding box center [244, 256] width 16 height 16
click at [306, 326] on span "Cancel payment" at bounding box center [324, 333] width 101 height 18
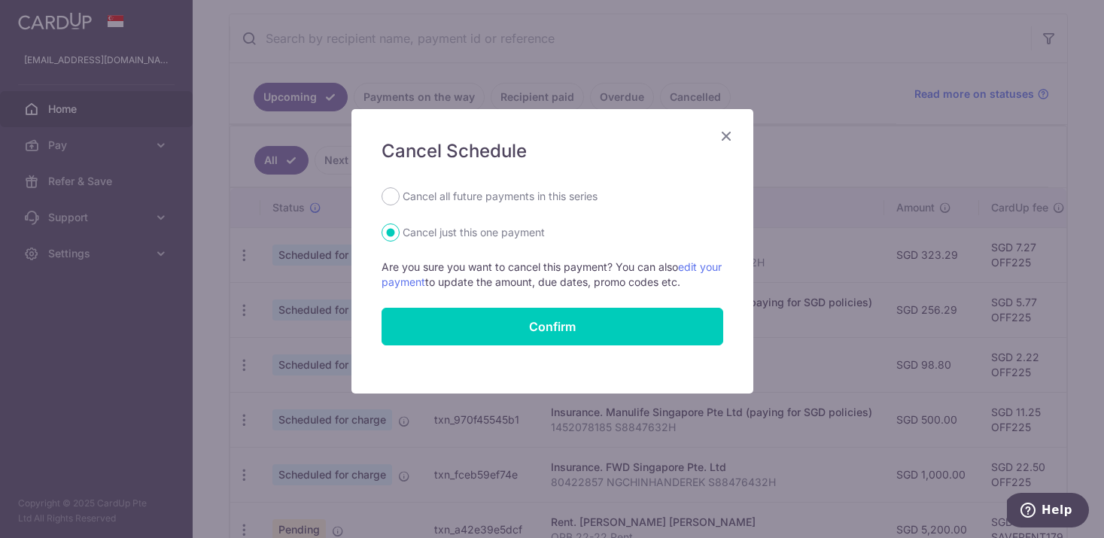
click at [463, 202] on label "Cancel all future payments in this series" at bounding box center [500, 196] width 195 height 18
click at [400, 202] on input "Cancel all future payments in this series" at bounding box center [390, 196] width 18 height 18
radio input "true"
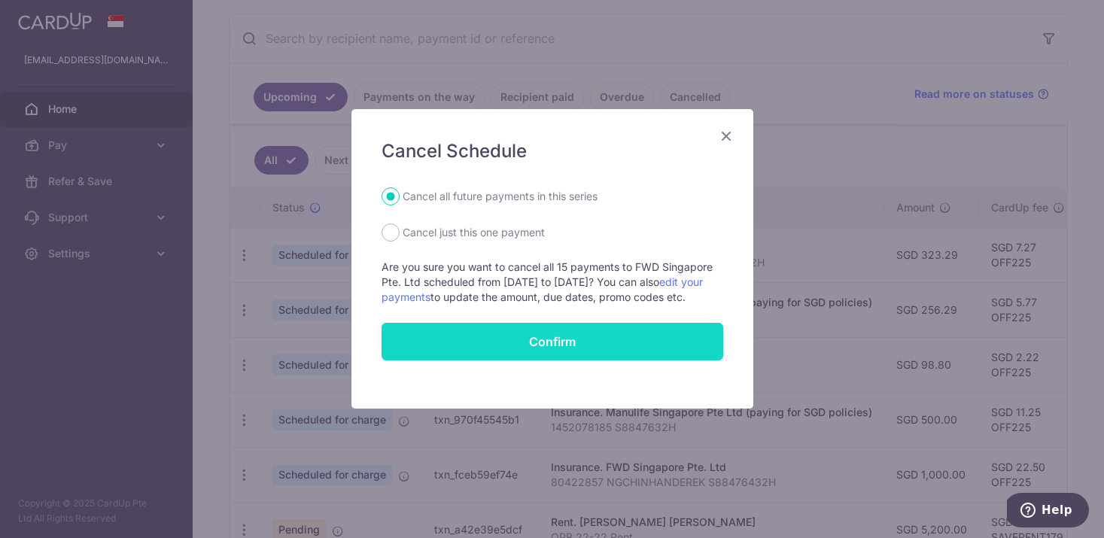
click at [512, 354] on input "Confirm" at bounding box center [552, 342] width 342 height 38
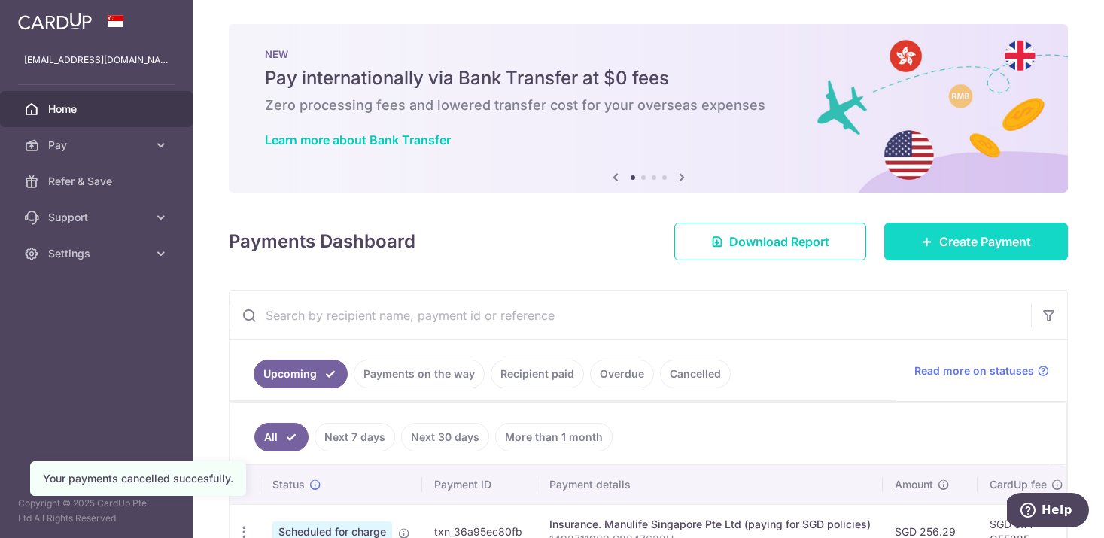
click at [961, 237] on span "Create Payment" at bounding box center [985, 241] width 92 height 18
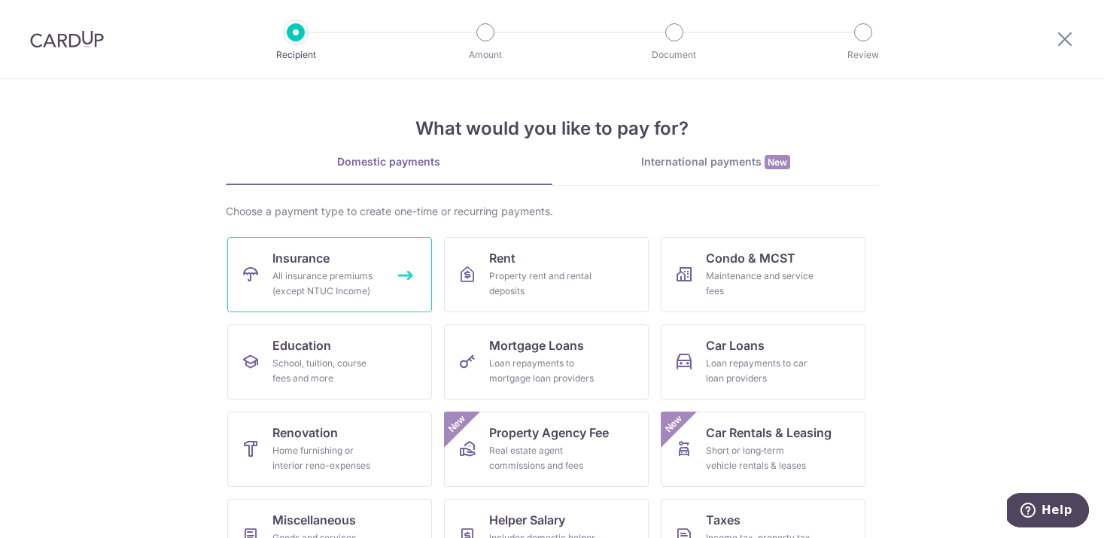
click at [345, 250] on link "Insurance All insurance premiums (except NTUC Income)" at bounding box center [329, 274] width 205 height 75
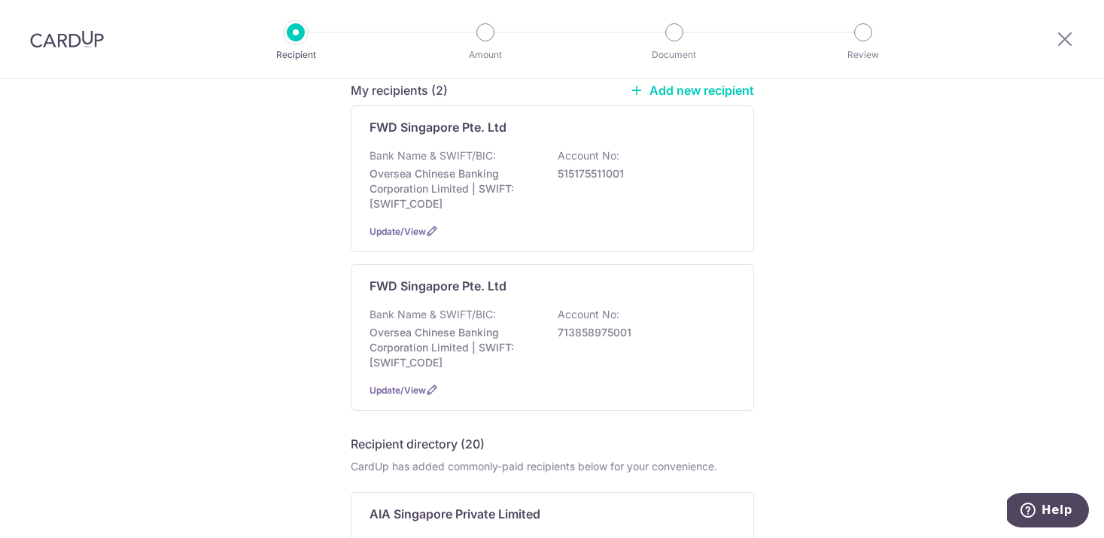
scroll to position [137, 0]
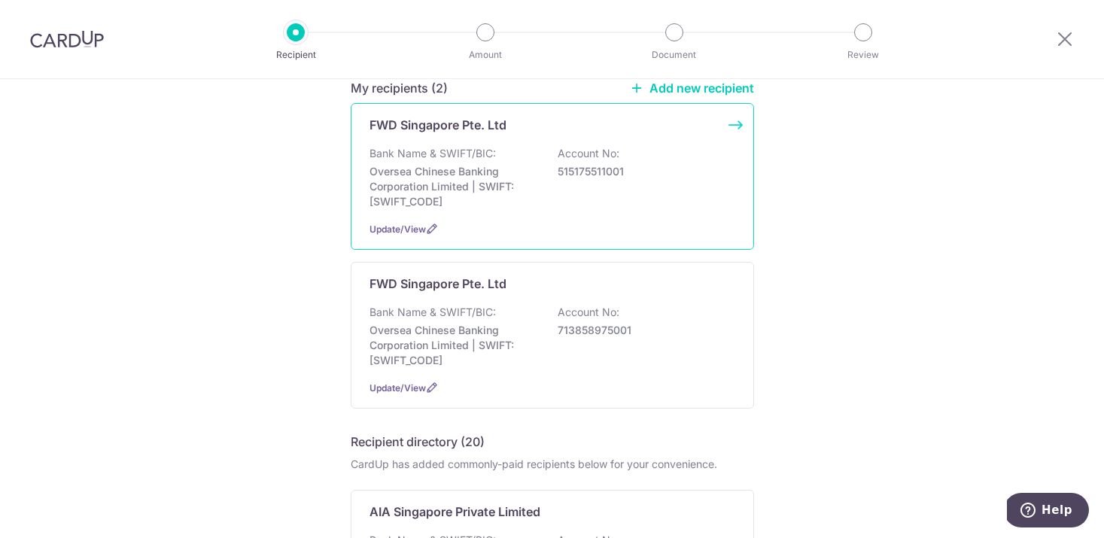
click at [647, 178] on p "515175511001" at bounding box center [642, 171] width 169 height 15
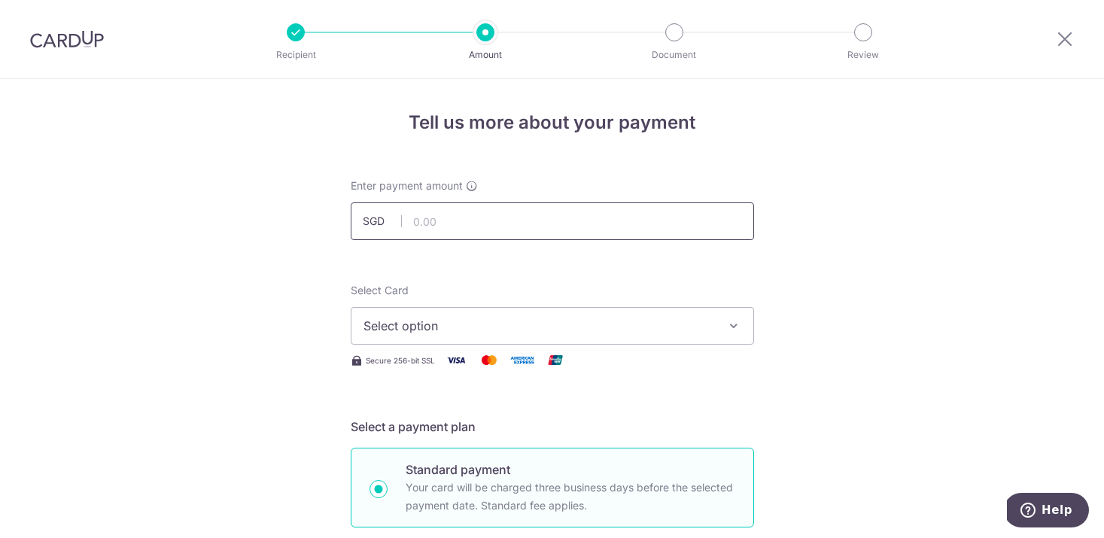
click at [564, 214] on input "text" at bounding box center [552, 221] width 403 height 38
paste input "323.29"
type input "323.29"
click at [542, 323] on span "Select option" at bounding box center [538, 326] width 351 height 18
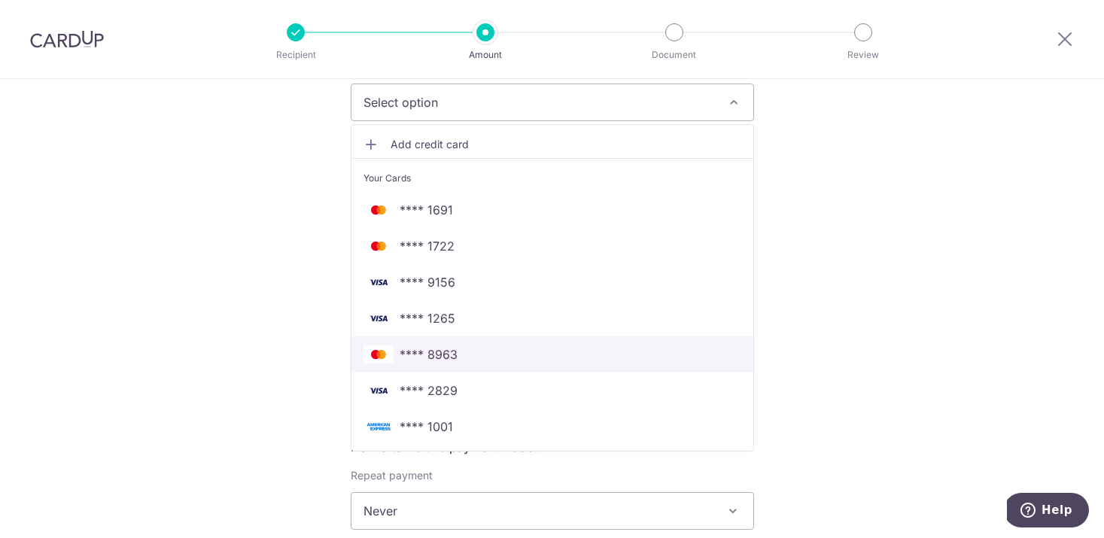
scroll to position [225, 0]
click at [455, 353] on span "**** 8963" at bounding box center [429, 353] width 58 height 18
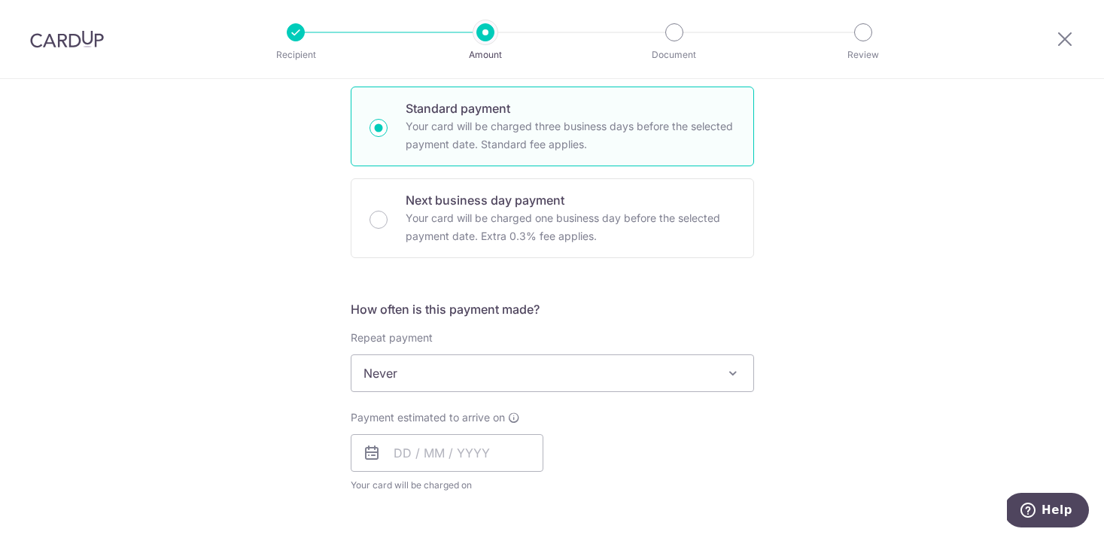
scroll to position [415, 0]
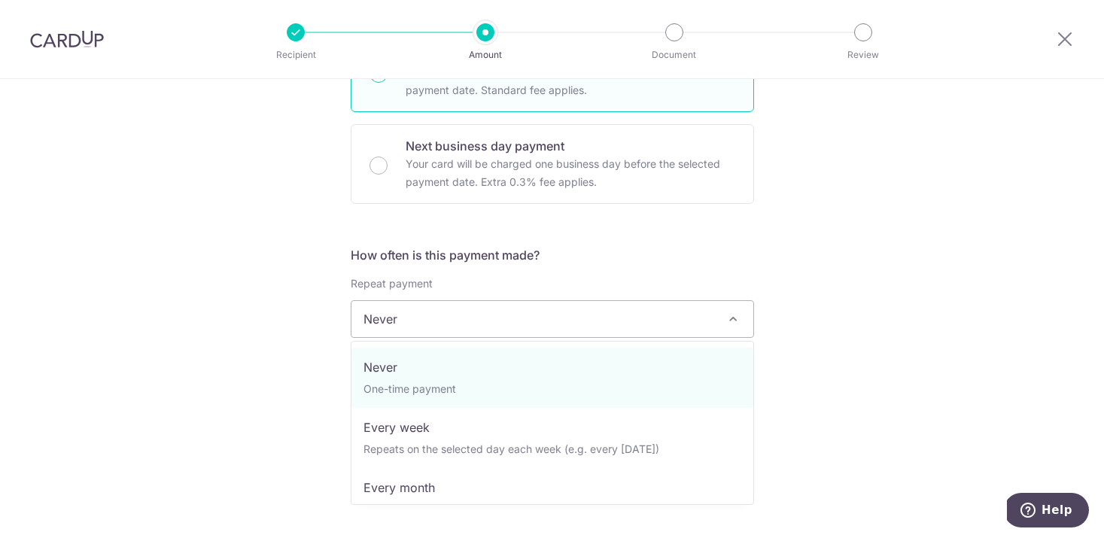
click at [646, 322] on span "Never" at bounding box center [552, 319] width 402 height 36
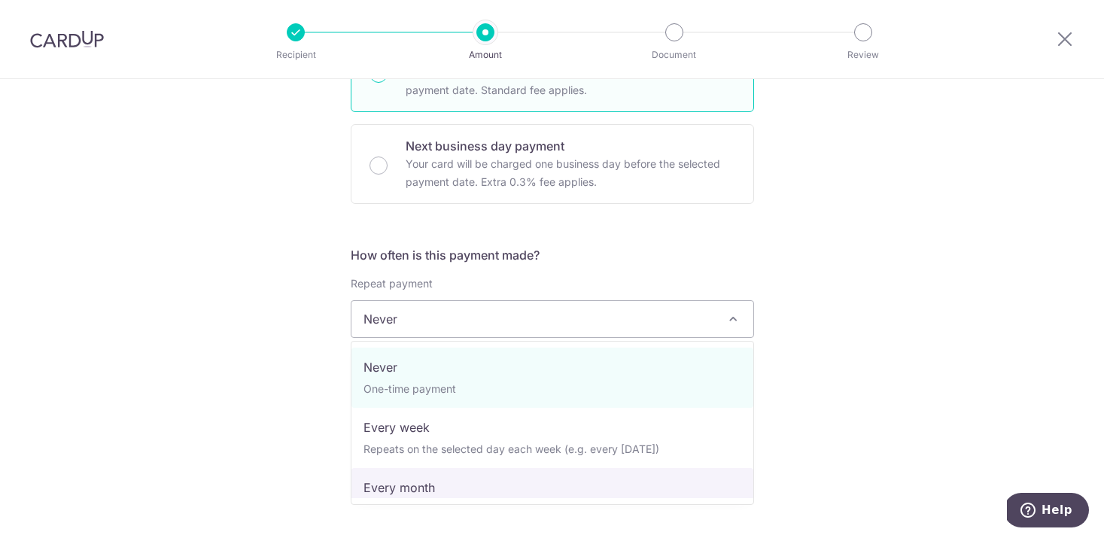
select select "3"
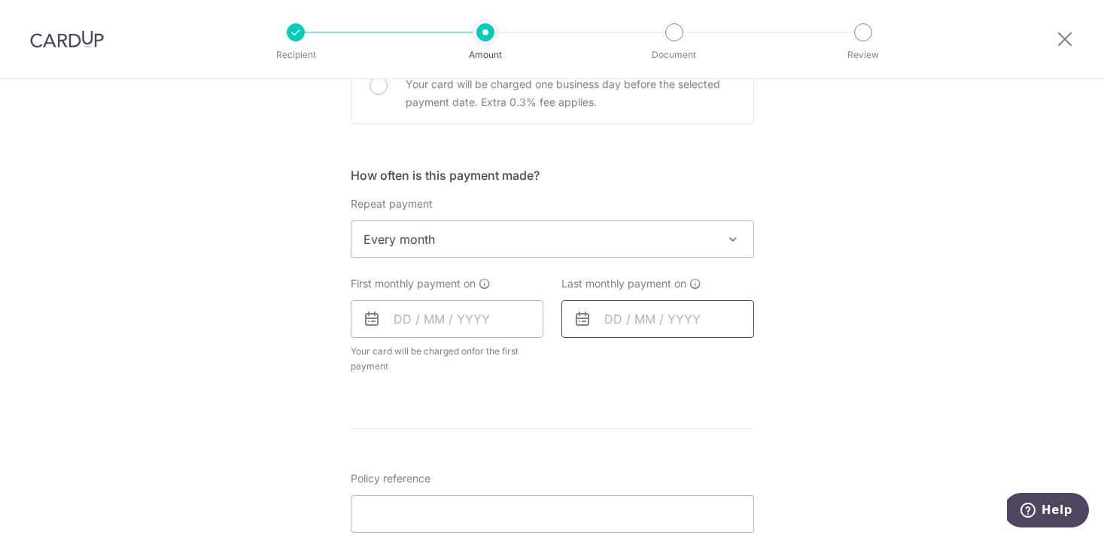
scroll to position [525, 0]
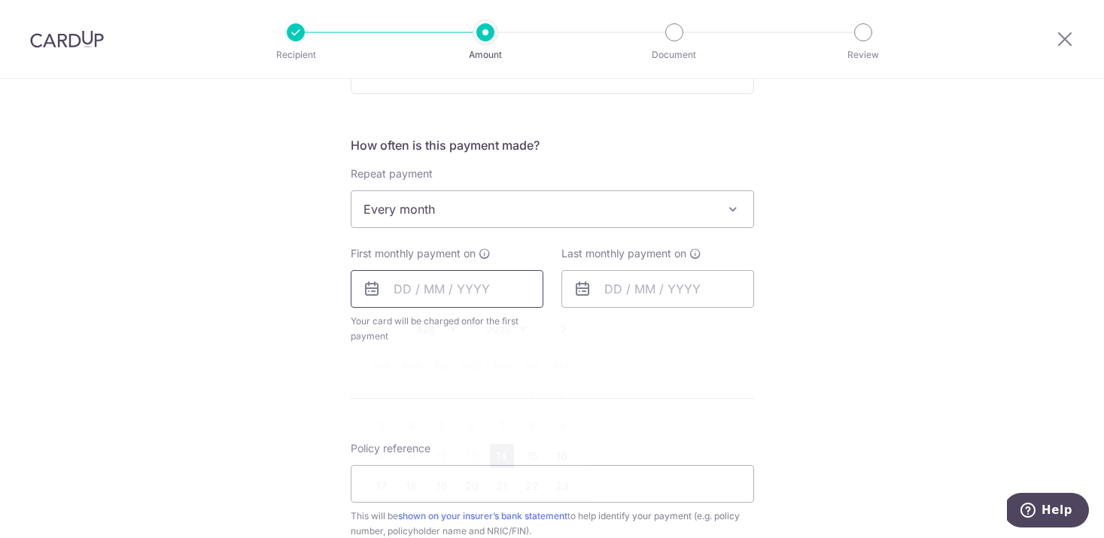
click at [435, 303] on input "text" at bounding box center [447, 289] width 193 height 38
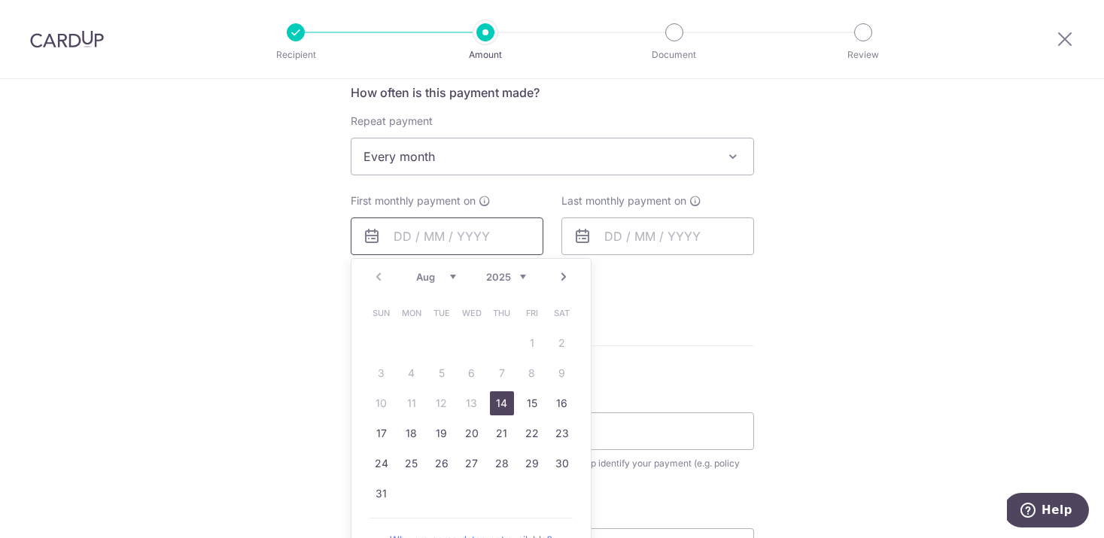
scroll to position [584, 0]
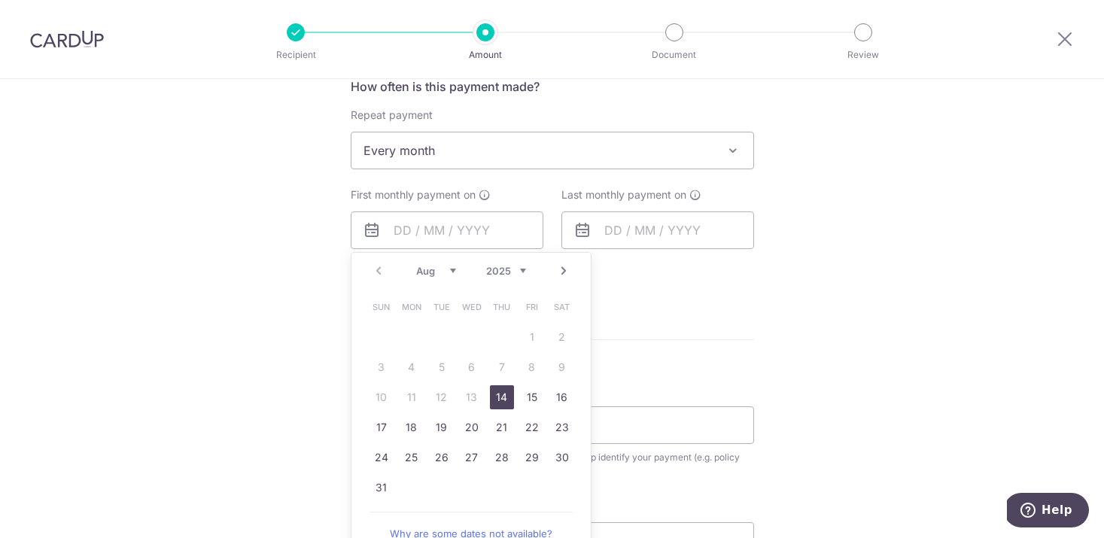
click at [439, 274] on select "Aug Sep Oct Nov Dec" at bounding box center [436, 271] width 40 height 12
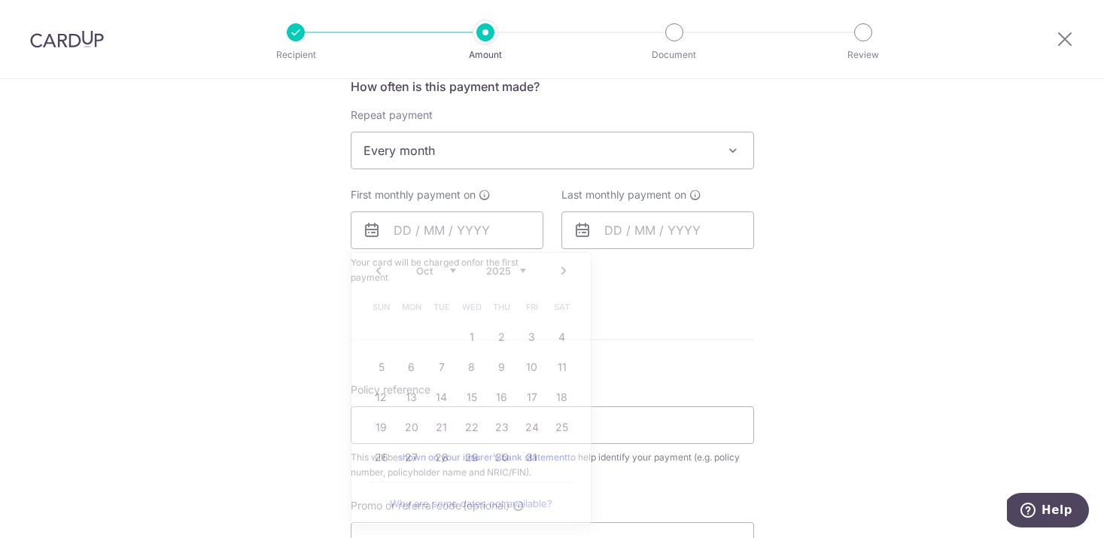
click at [720, 307] on form "Enter payment amount SGD 323.29 323.29 Select Card **** 8963 Add credit card Yo…" at bounding box center [552, 197] width 403 height 1206
click at [433, 242] on input "text" at bounding box center [447, 230] width 193 height 38
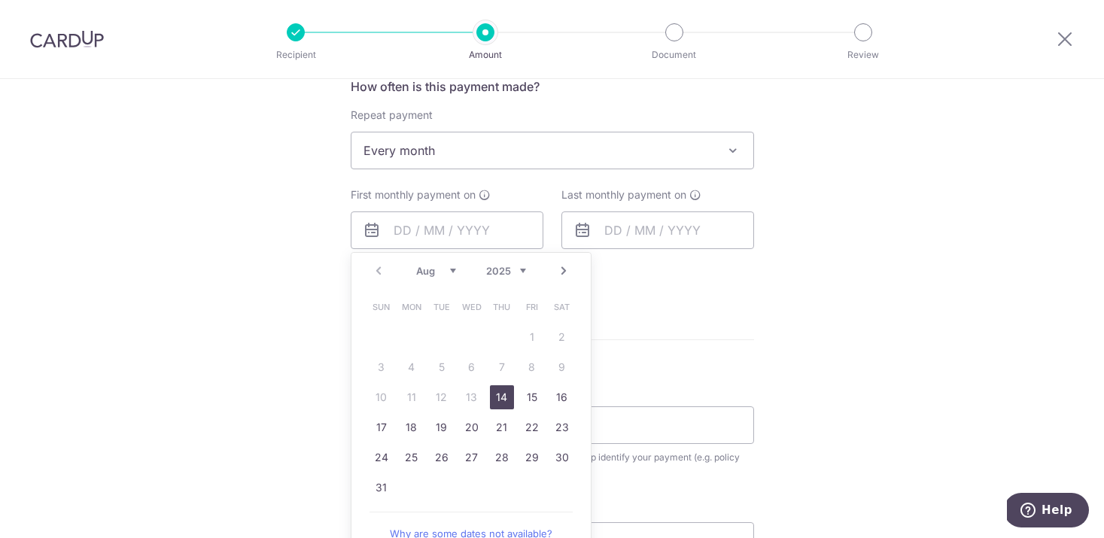
click at [563, 275] on link "Next" at bounding box center [564, 271] width 18 height 18
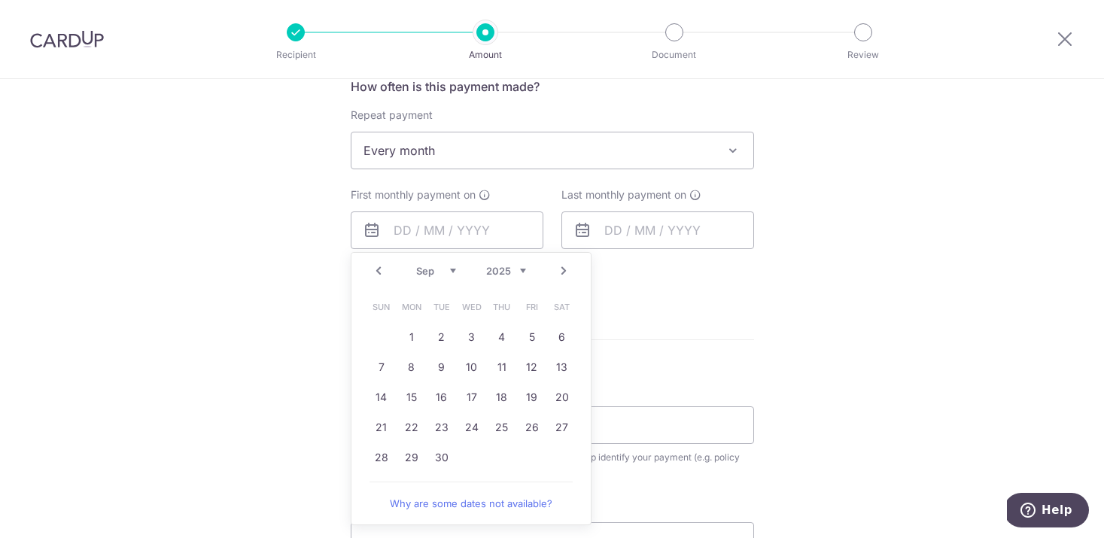
click at [563, 275] on link "Next" at bounding box center [564, 271] width 18 height 18
click at [434, 373] on link "7" at bounding box center [442, 367] width 24 height 24
type input "07/10/2025"
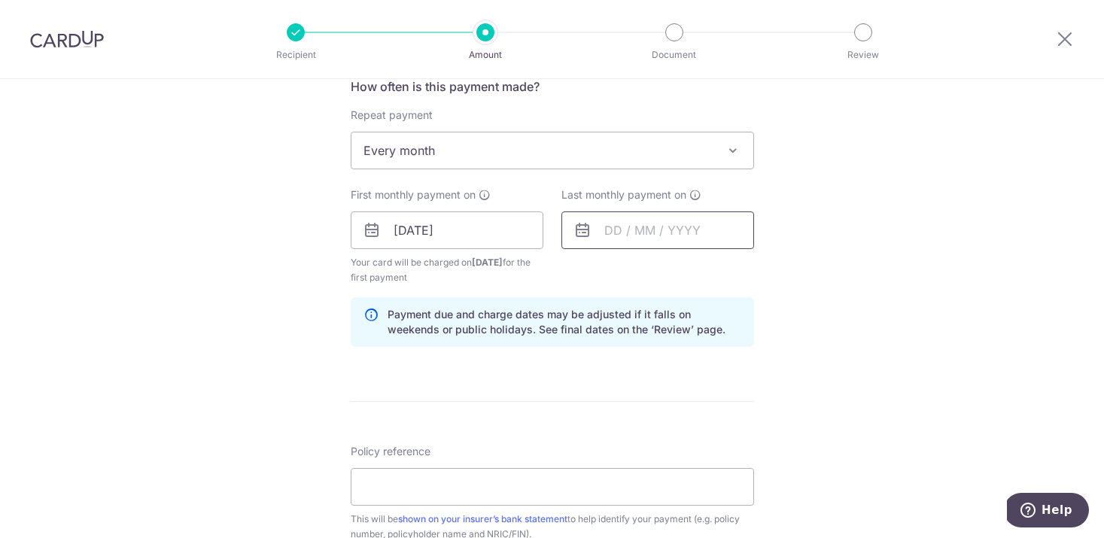
click at [670, 229] on input "text" at bounding box center [657, 230] width 193 height 38
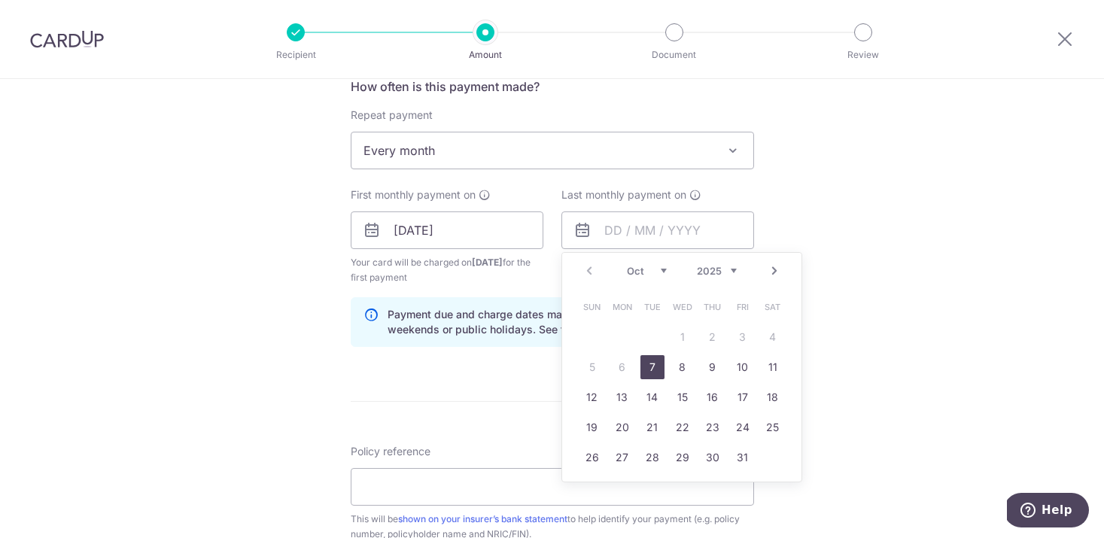
click at [717, 267] on select "2025 2026 2027 2028 2029 2030 2031 2032 2033 2034 2035" at bounding box center [717, 271] width 40 height 12
click at [718, 261] on div "Prev Next Jan Feb Mar Apr May Jun Jul Aug Sep Oct Nov Dec 2025 2026 2027 2028 2…" at bounding box center [681, 271] width 239 height 36
click at [717, 273] on select "2025 2026 2027 2028 2029 2030 2031 2032 2033 2034 2035" at bounding box center [717, 271] width 40 height 12
click at [647, 268] on select "Jan Feb Mar Apr May Jun Jul Aug Sep Oct Nov Dec" at bounding box center [647, 271] width 40 height 12
click at [622, 368] on link "7" at bounding box center [622, 367] width 24 height 24
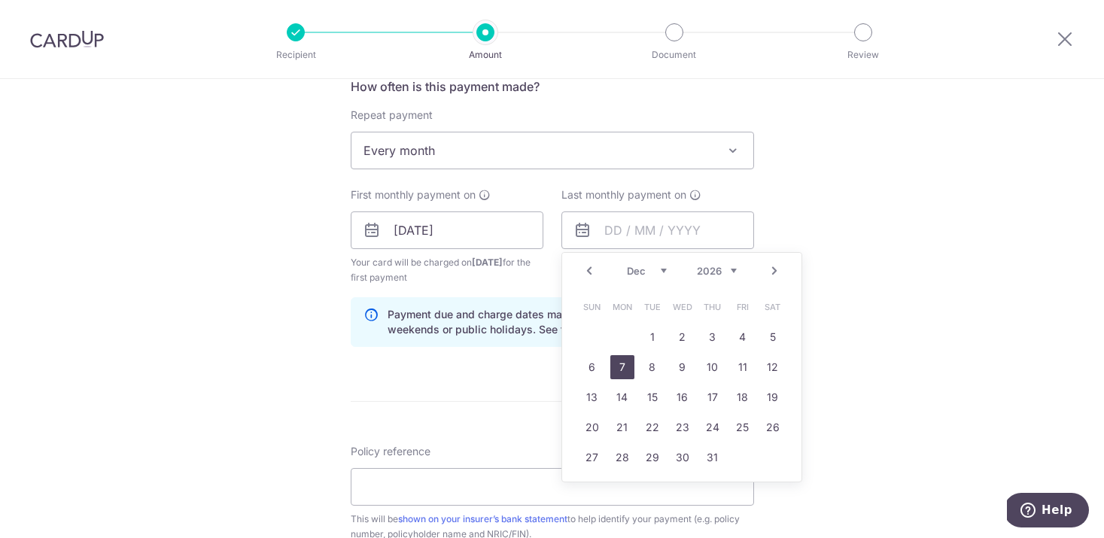
type input "07/12/2026"
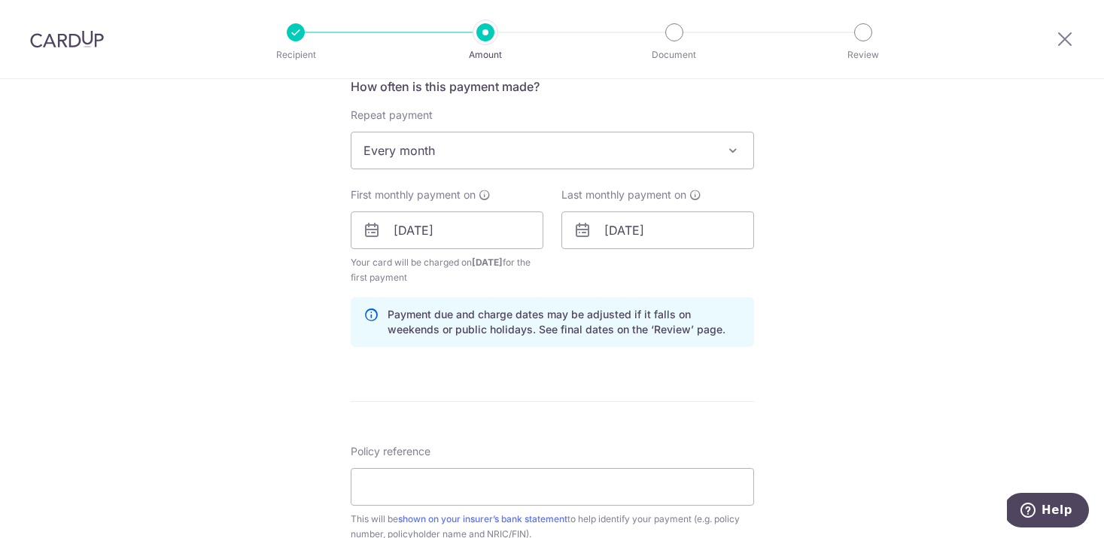
click at [852, 343] on div "Tell us more about your payment Enter payment amount SGD 323.29 323.29 Select C…" at bounding box center [552, 214] width 1104 height 1438
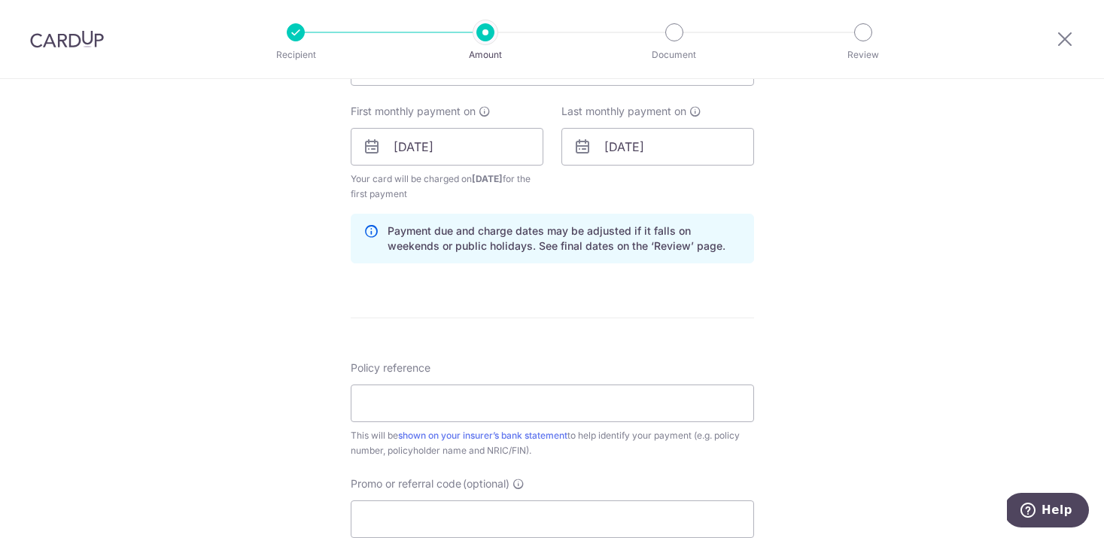
scroll to position [684, 0]
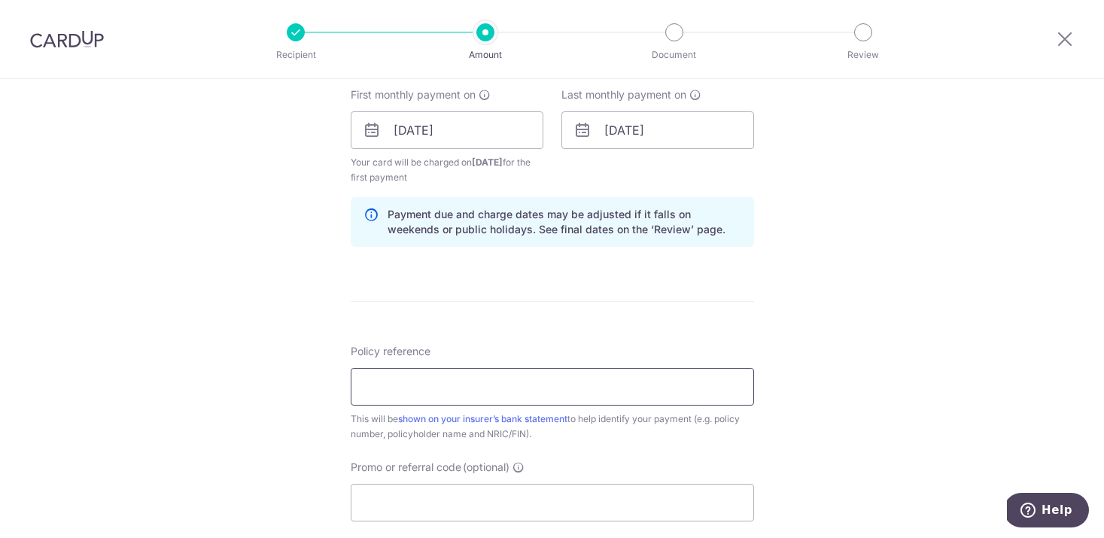
click at [658, 382] on input "Policy reference" at bounding box center [552, 387] width 403 height 38
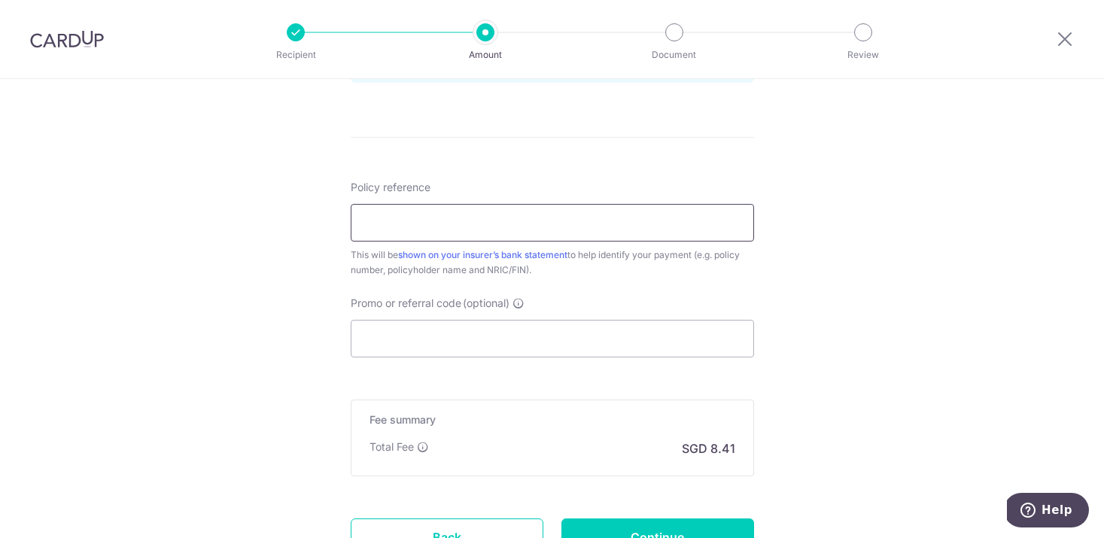
scroll to position [979, 0]
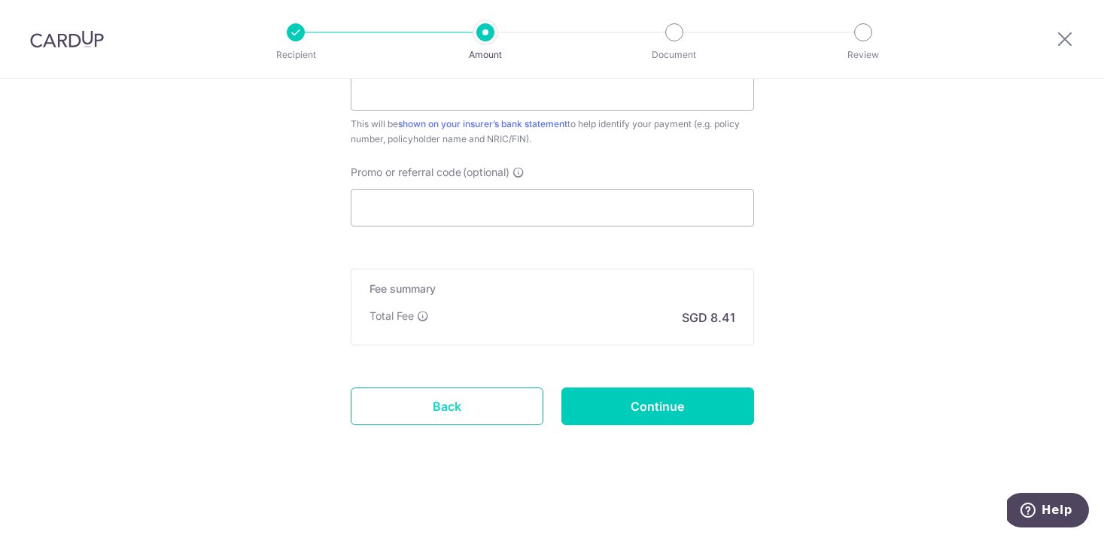
click at [466, 411] on link "Back" at bounding box center [447, 406] width 193 height 38
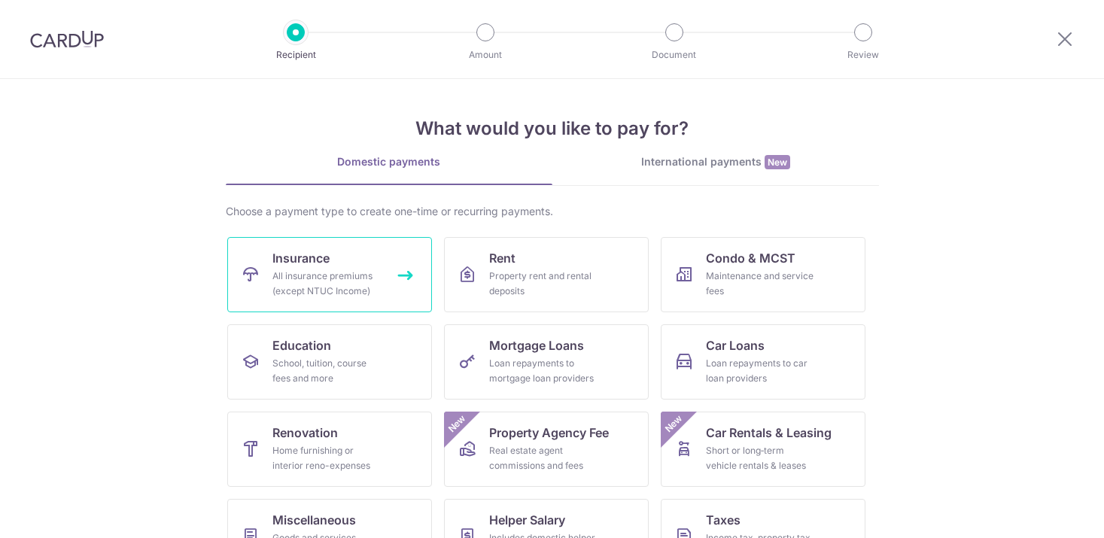
click at [341, 267] on link "Insurance All insurance premiums (except NTUC Income)" at bounding box center [329, 274] width 205 height 75
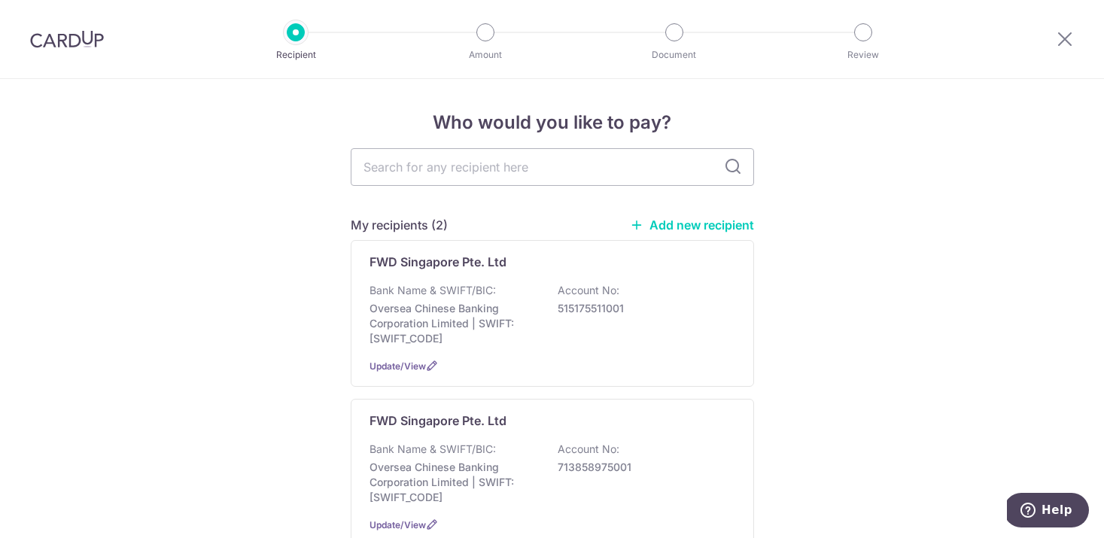
click at [695, 218] on link "Add new recipient" at bounding box center [692, 224] width 124 height 15
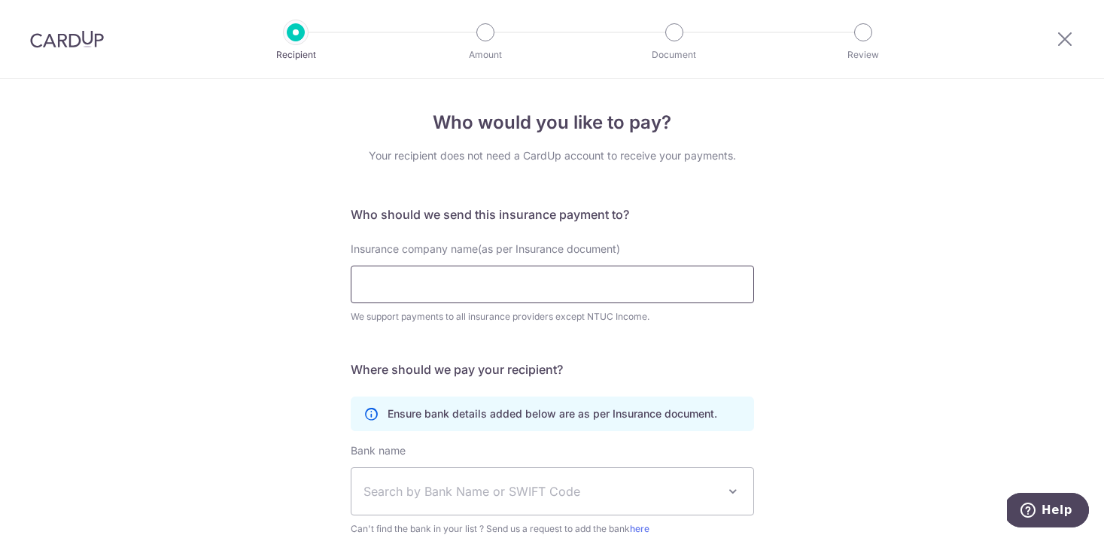
click at [696, 288] on input "Insurance company name(as per Insurance document)" at bounding box center [552, 285] width 403 height 38
paste input "FWD Singapore Pte. Ltd"
type input "FWD Singapore Pte. Ltd"
click at [860, 364] on div "Who would you like to pay? Your recipient does not need a CardUp account to rec…" at bounding box center [552, 408] width 1104 height 658
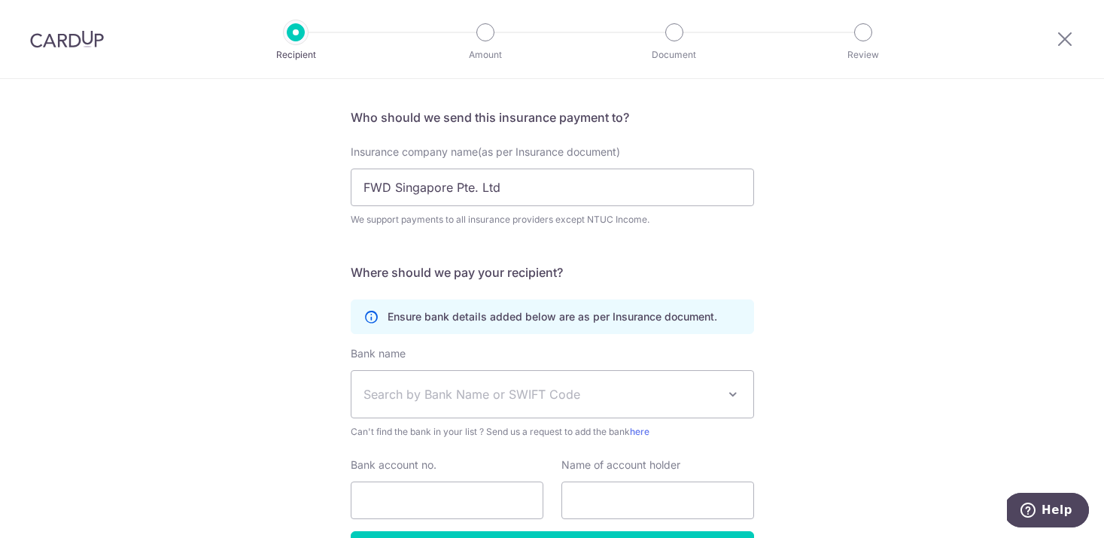
scroll to position [111, 0]
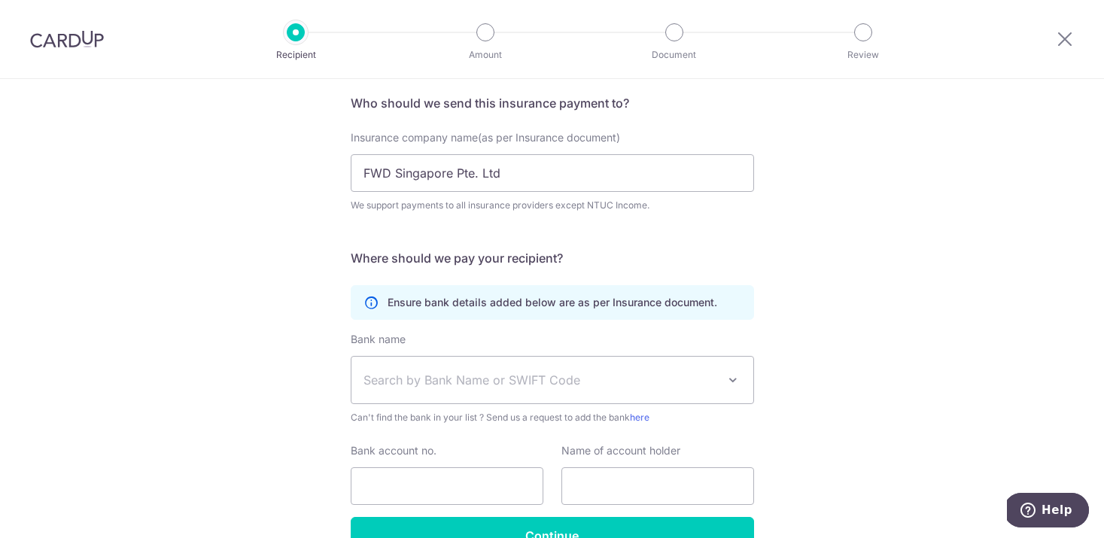
click at [594, 369] on span "Search by Bank Name or SWIFT Code" at bounding box center [552, 380] width 402 height 47
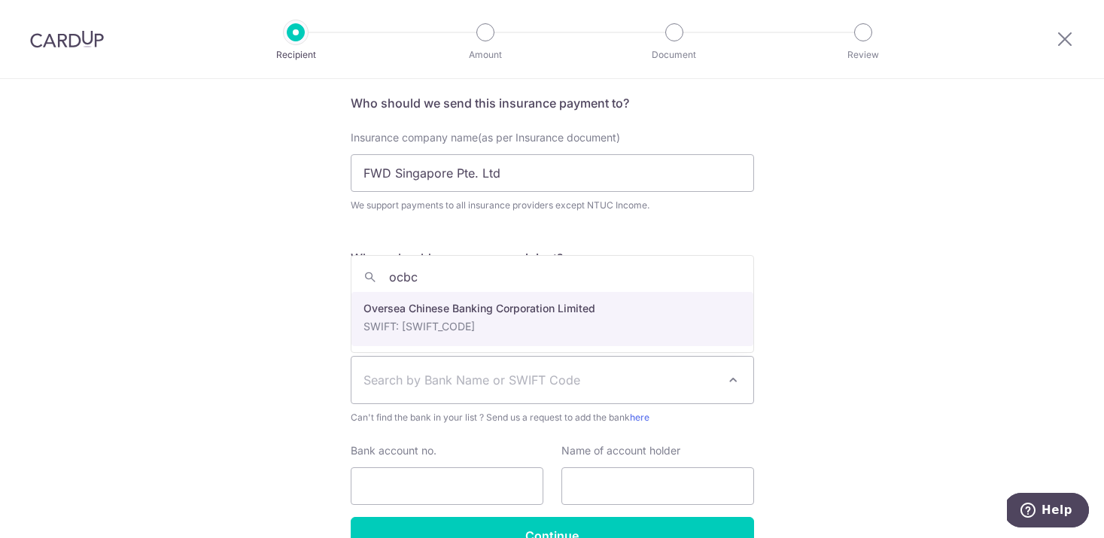
type input "ocbc"
select select "12"
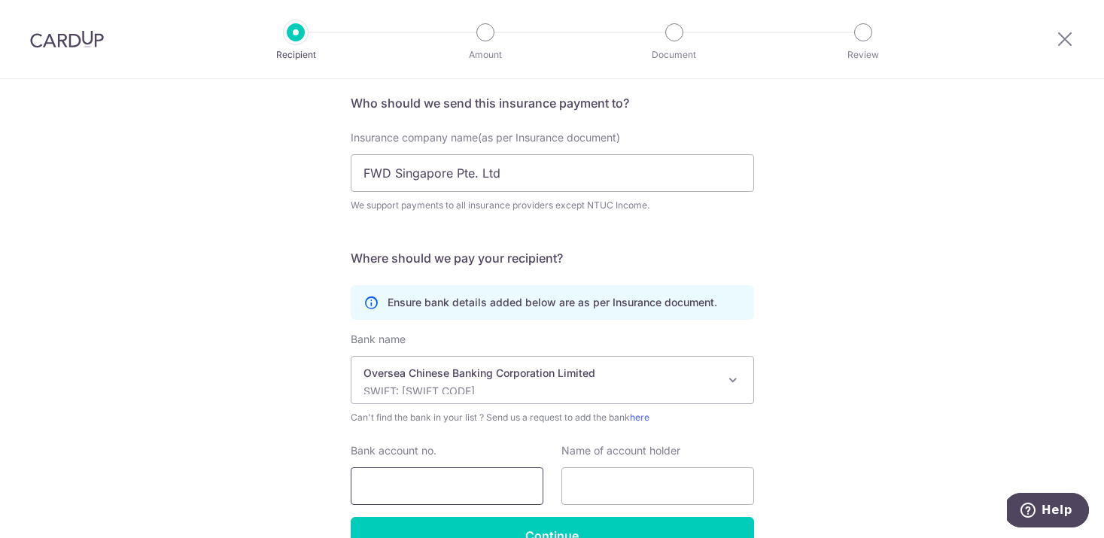
click at [449, 480] on input "Bank account no." at bounding box center [447, 486] width 193 height 38
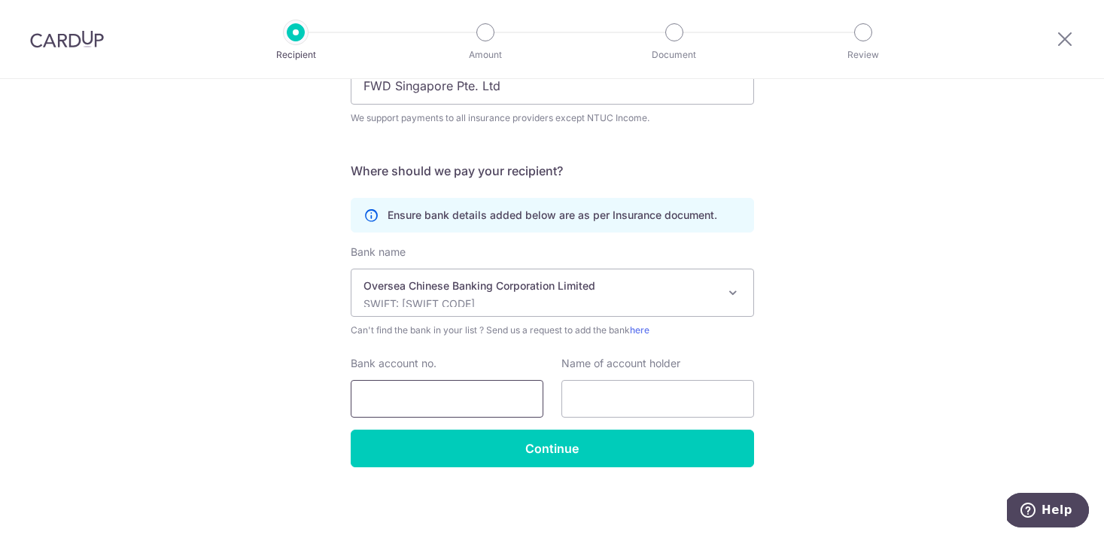
paste input "FWD Singapore Pte. Ltd"
click at [452, 388] on input "FWD Singapore Pte. Ltd" at bounding box center [447, 399] width 193 height 38
paste input "515-175511-001"
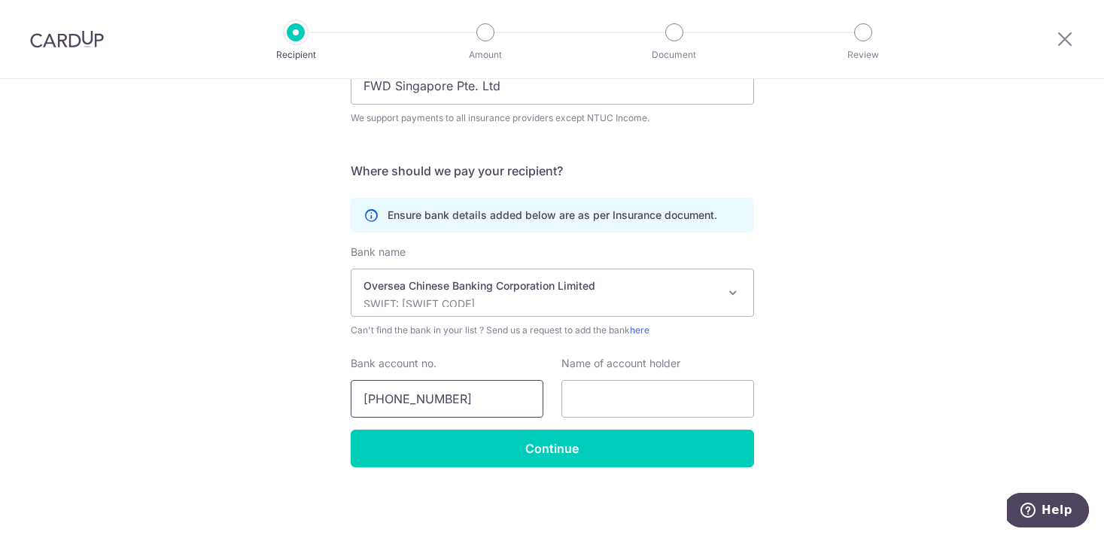
click at [372, 397] on input "515-175511-001" at bounding box center [447, 399] width 193 height 38
click at [392, 401] on input "515-175511-001" at bounding box center [447, 399] width 193 height 38
click at [428, 397] on input "515175511-001" at bounding box center [447, 399] width 193 height 38
type input "515175511001"
click at [637, 387] on input "text" at bounding box center [657, 399] width 193 height 38
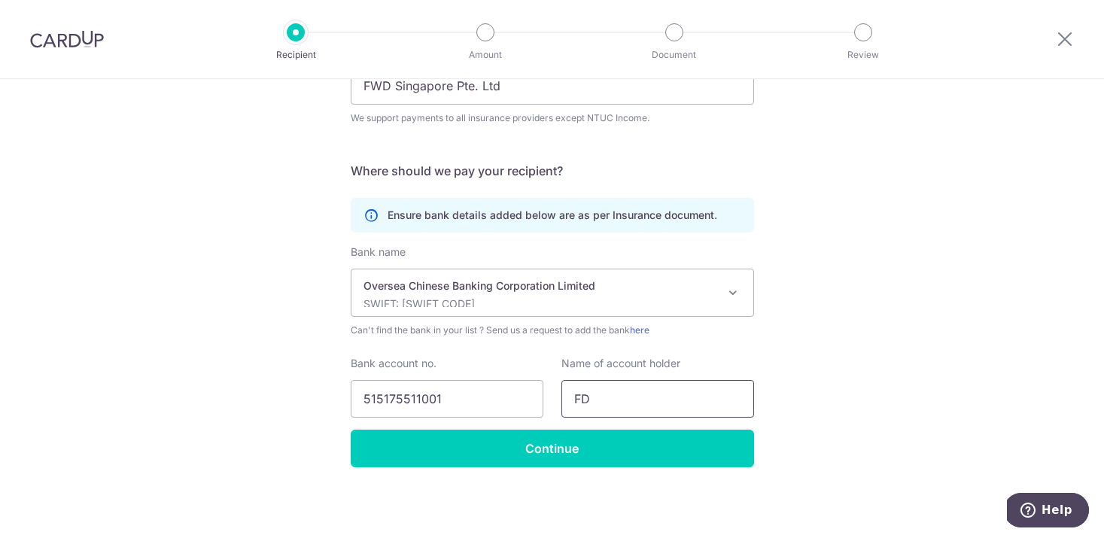
type input "F"
click at [615, 400] on input "Derek Ng" at bounding box center [657, 399] width 193 height 38
click at [467, 79] on input "FWD Singapore Pte. Ltd" at bounding box center [552, 86] width 403 height 38
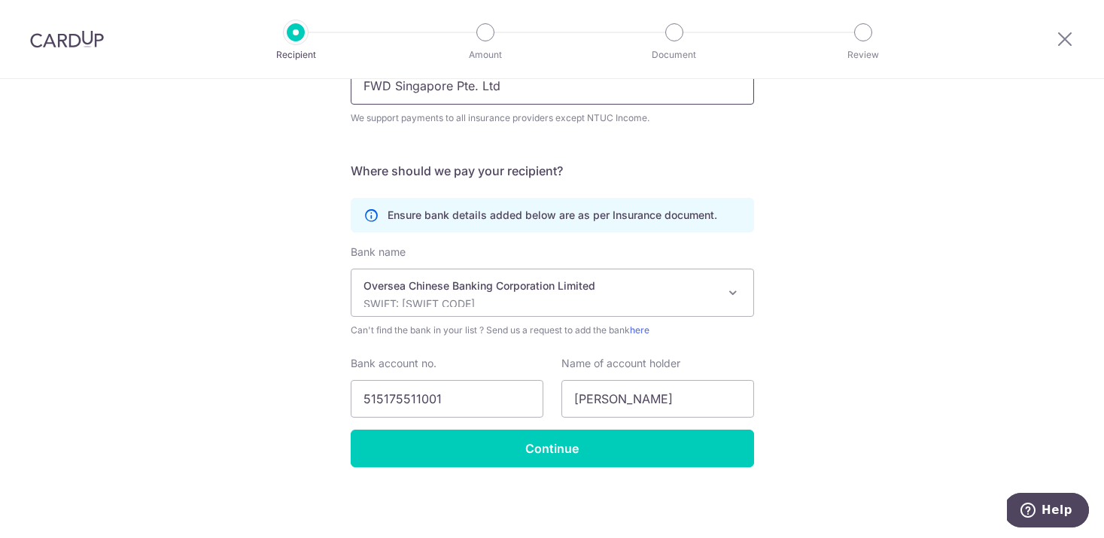
click at [467, 79] on input "FWD Singapore Pte. Ltd" at bounding box center [552, 86] width 403 height 38
click at [655, 403] on input "Derek Ng" at bounding box center [657, 399] width 193 height 38
paste input "FWD Singapore Pte. Ltd"
drag, startPoint x: 582, startPoint y: 400, endPoint x: 517, endPoint y: 391, distance: 65.2
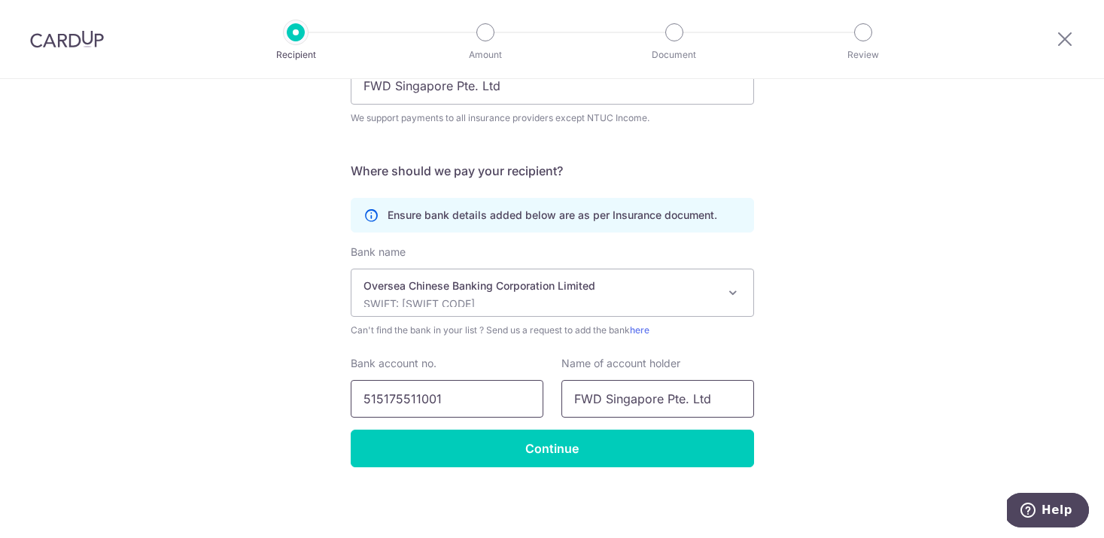
click at [517, 391] on div "Bank account no. 515175511001 Name of account holder FWD Singapore Pte. Ltd" at bounding box center [552, 387] width 421 height 62
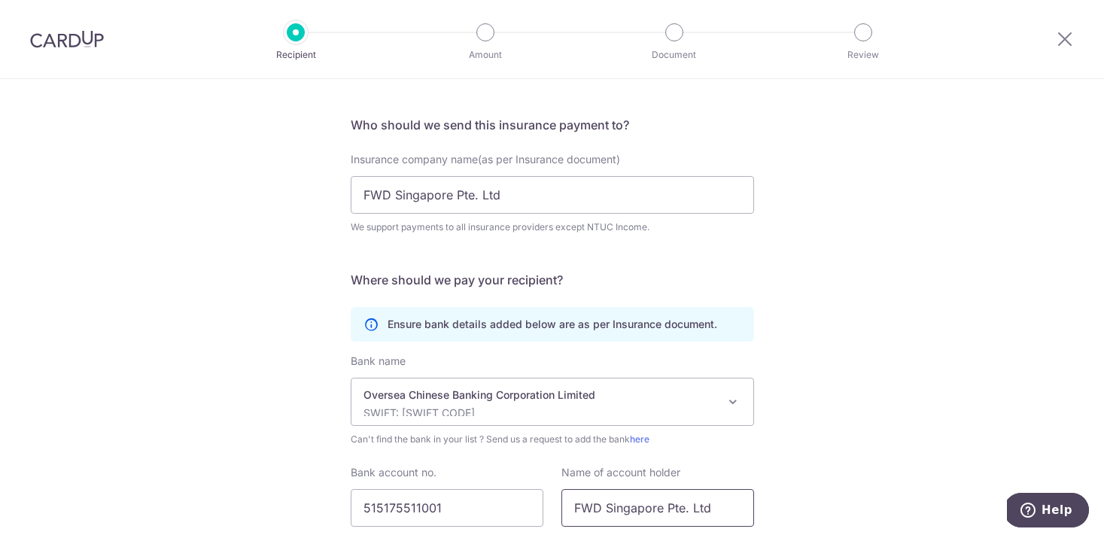
scroll to position [77, 0]
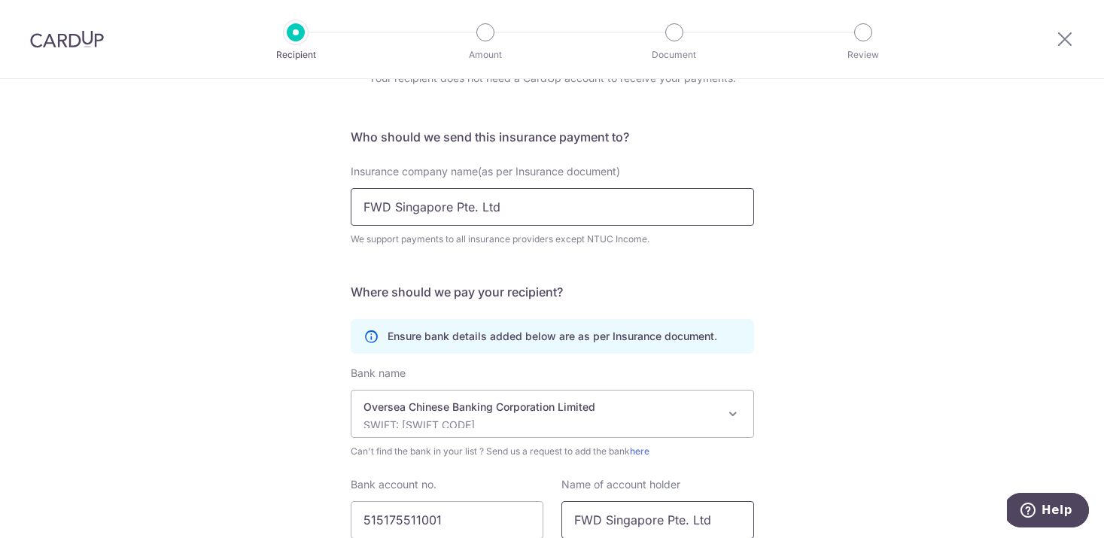
type input "FWD Singapore Pte. Ltd"
click at [372, 205] on input "FWD Singapore Pte. Ltd" at bounding box center [552, 207] width 403 height 38
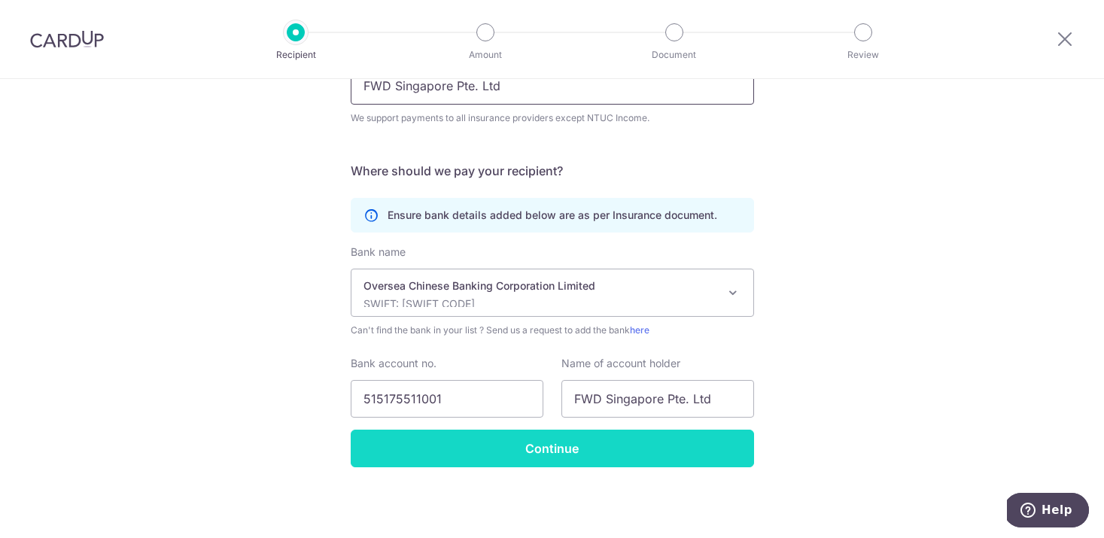
type input "FWD Singapore Pte. Ltd"
click at [613, 456] on input "Continue" at bounding box center [552, 449] width 403 height 38
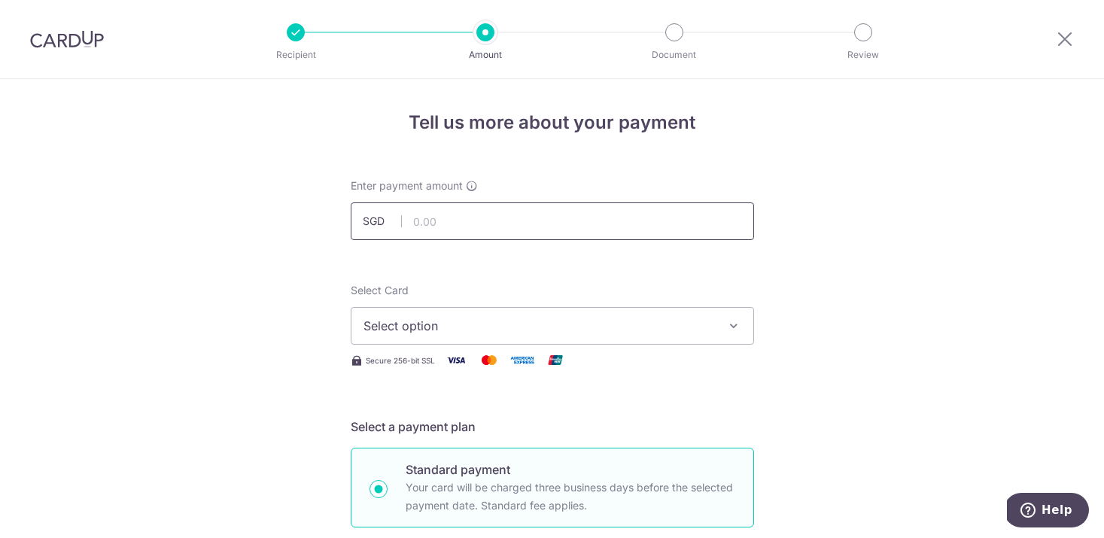
paste input "323.29"
type input "323.29"
click at [588, 330] on span "Select option" at bounding box center [538, 326] width 351 height 18
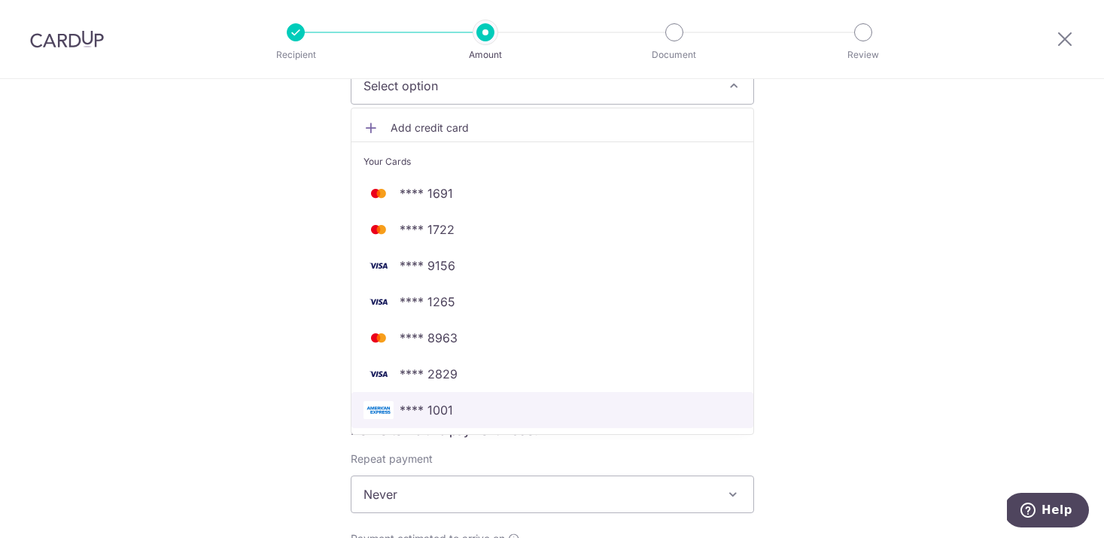
scroll to position [241, 0]
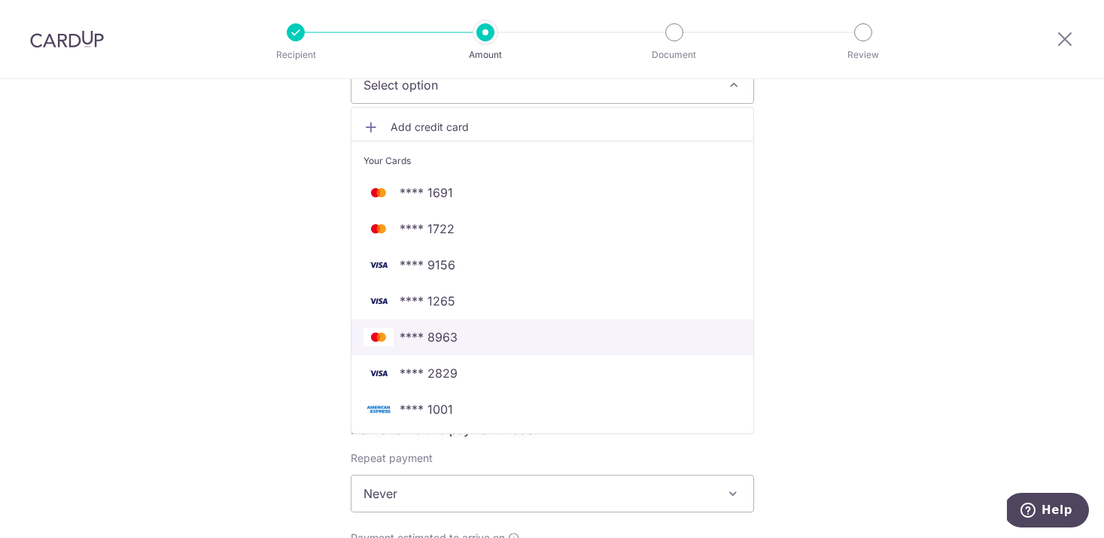
click at [438, 347] on link "**** 8963" at bounding box center [552, 337] width 402 height 36
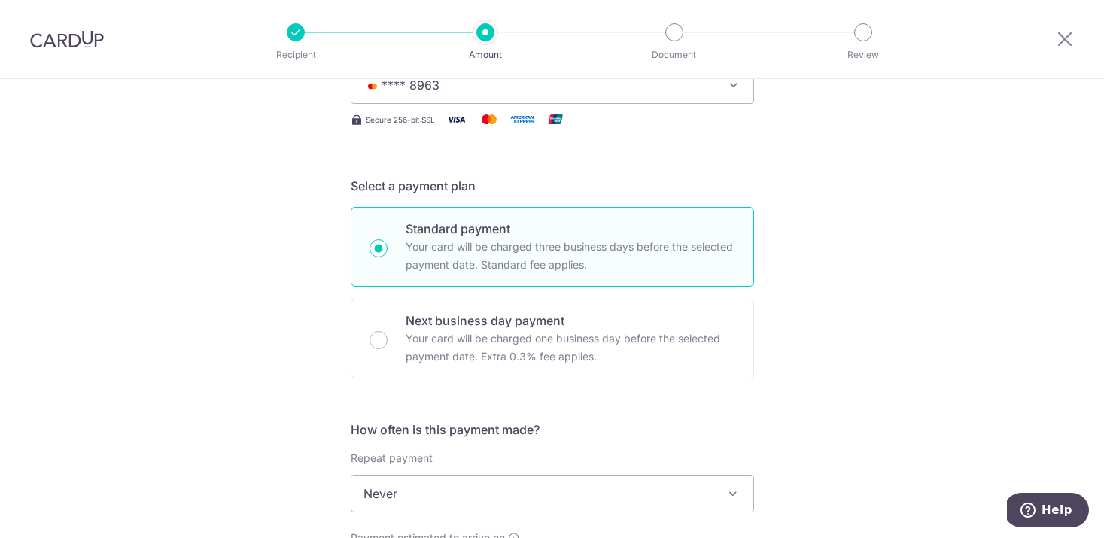
click at [847, 335] on div "Tell us more about your payment Enter payment amount SGD 323.29 323.29 Recipien…" at bounding box center [552, 518] width 1104 height 1361
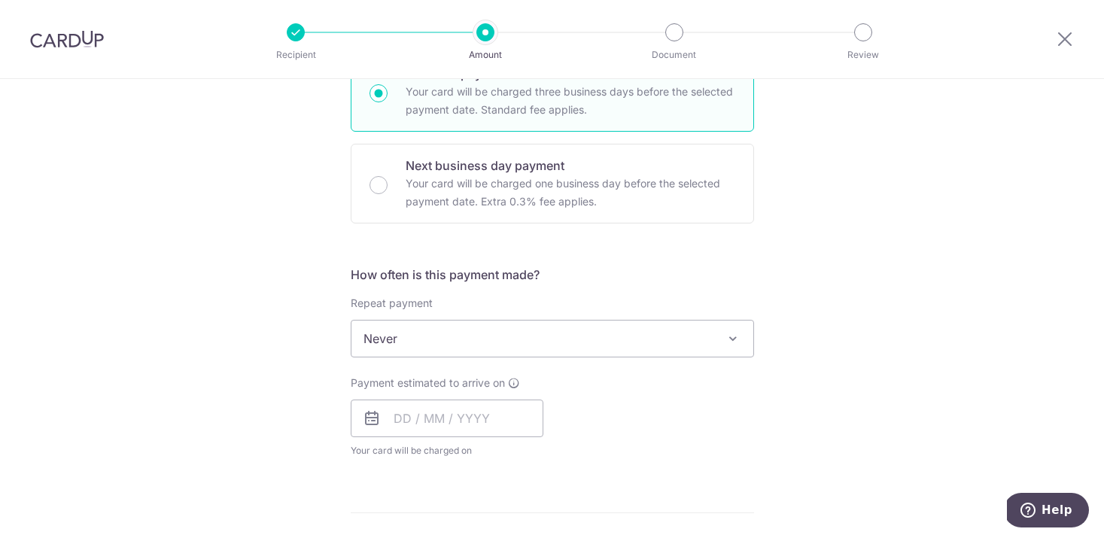
click at [623, 346] on span "Never" at bounding box center [552, 339] width 402 height 36
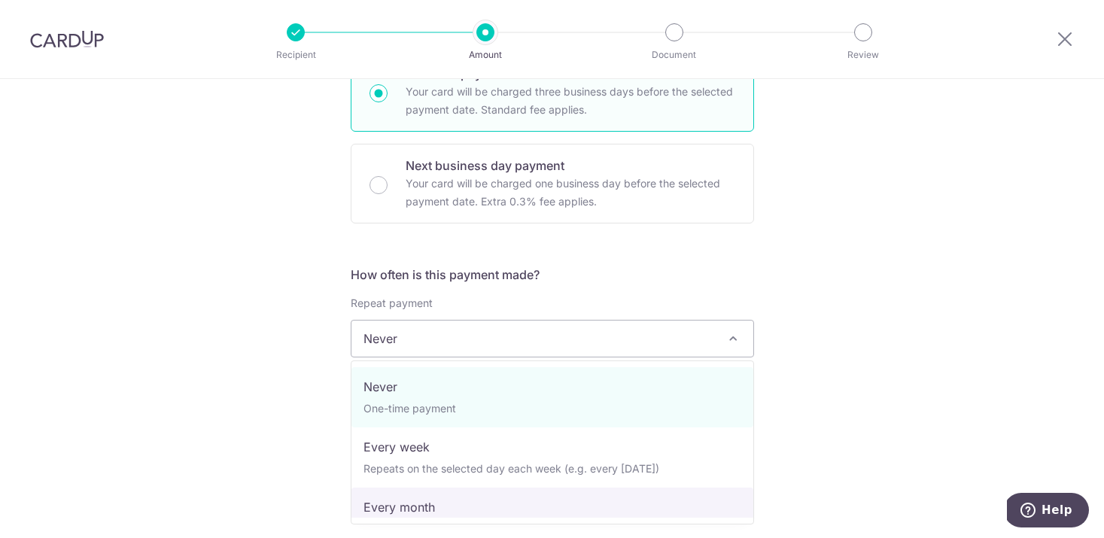
select select "3"
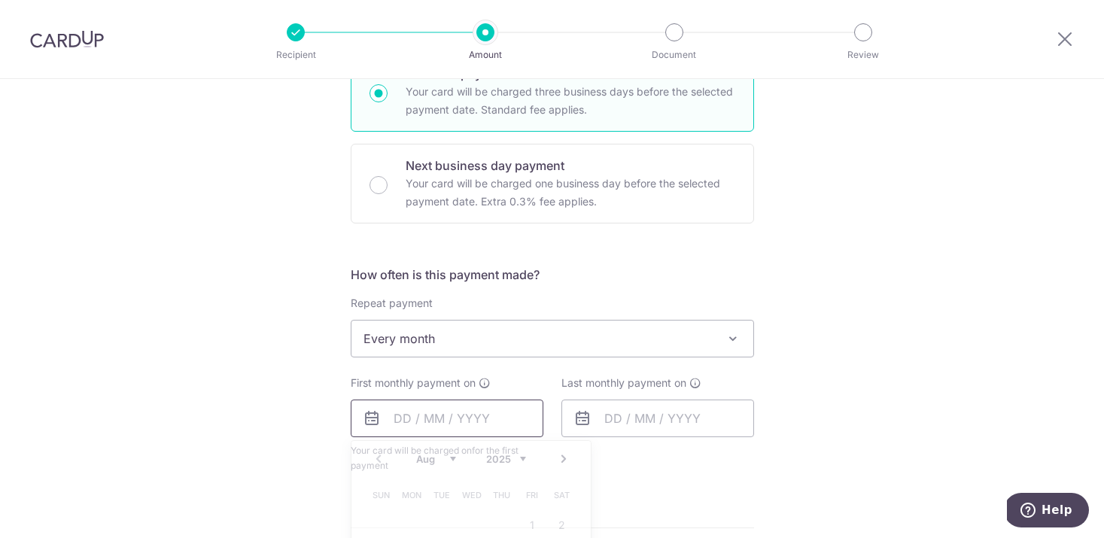
click at [433, 418] on input "text" at bounding box center [447, 419] width 193 height 38
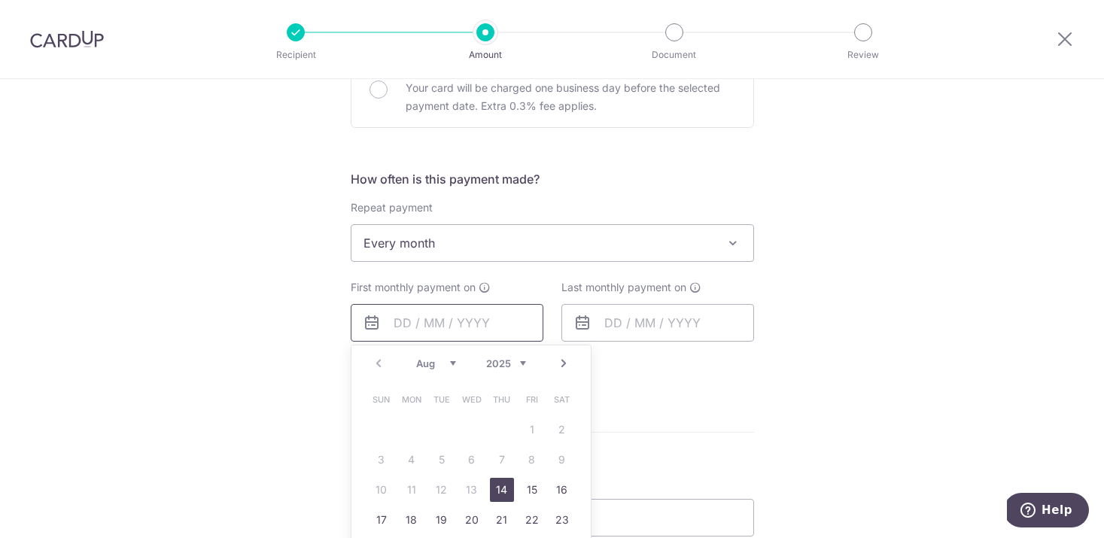
scroll to position [561, 0]
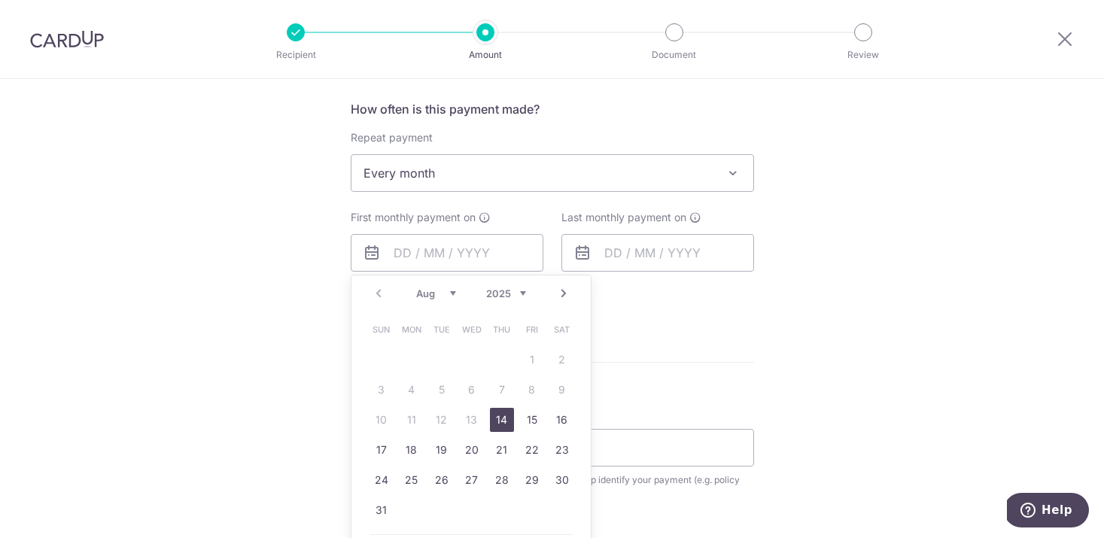
click at [437, 295] on select "Aug Sep Oct Nov Dec" at bounding box center [436, 293] width 40 height 12
click at [442, 387] on link "7" at bounding box center [442, 390] width 24 height 24
type input "07/10/2025"
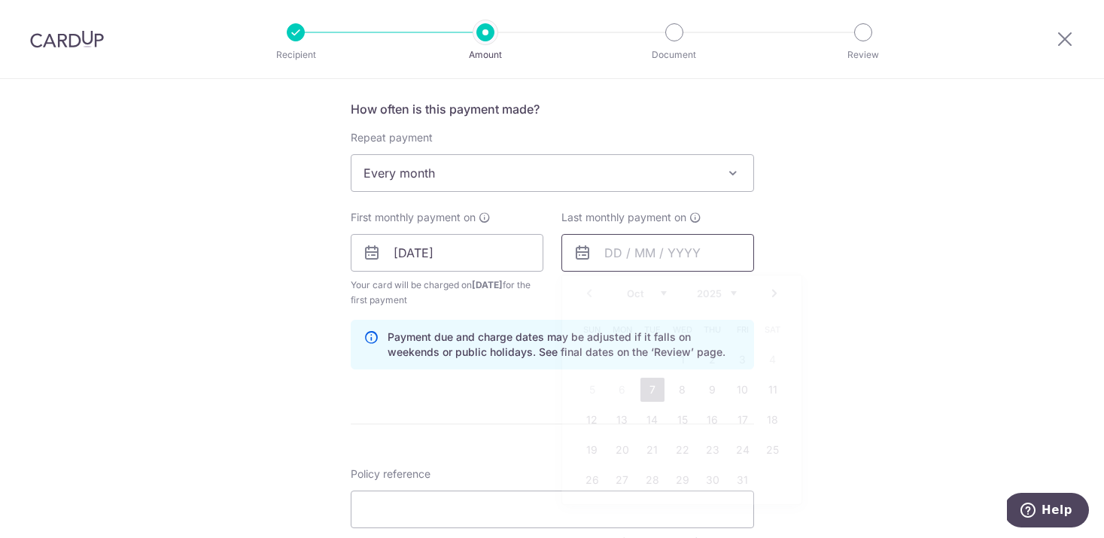
click at [670, 260] on input "text" at bounding box center [657, 253] width 193 height 38
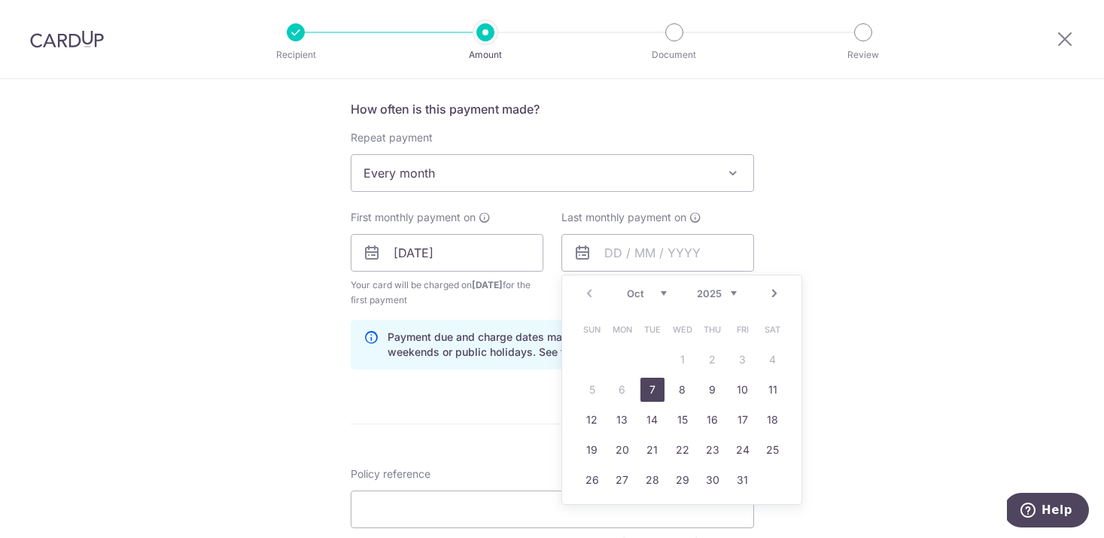
click at [731, 287] on select "2025 2026 2027 2028 2029 2030 2031 2032 2033 2034 2035" at bounding box center [717, 293] width 40 height 12
click at [661, 296] on select "Jan Feb Mar Apr May Jun Jul Aug Sep Oct Nov Dec" at bounding box center [647, 293] width 40 height 12
click at [625, 388] on link "7" at bounding box center [622, 390] width 24 height 24
type input "07/12/2026"
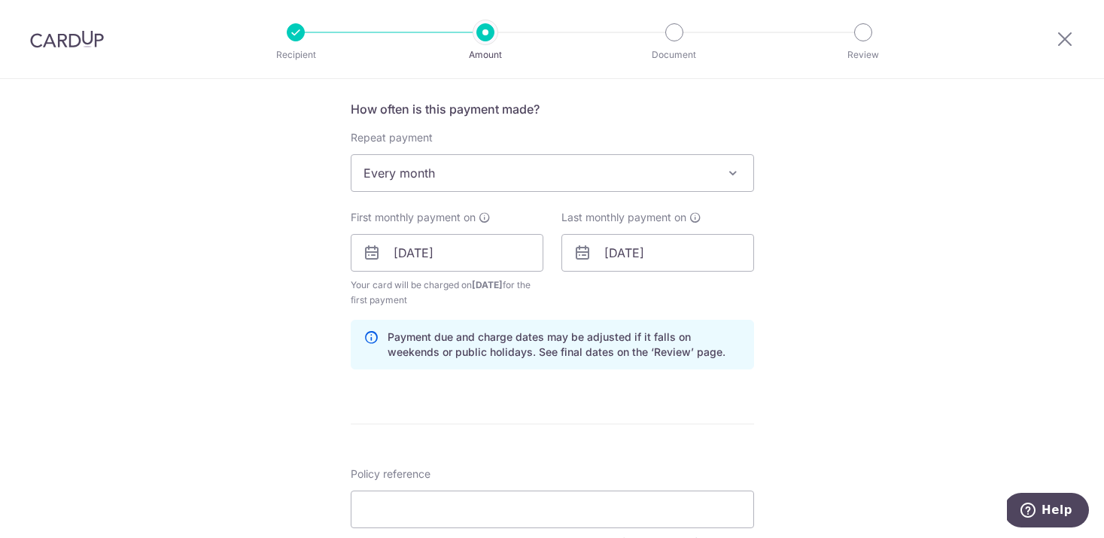
click at [845, 350] on div "Tell us more about your payment Enter payment amount SGD 323.29 323.29 Recipien…" at bounding box center [552, 237] width 1104 height 1438
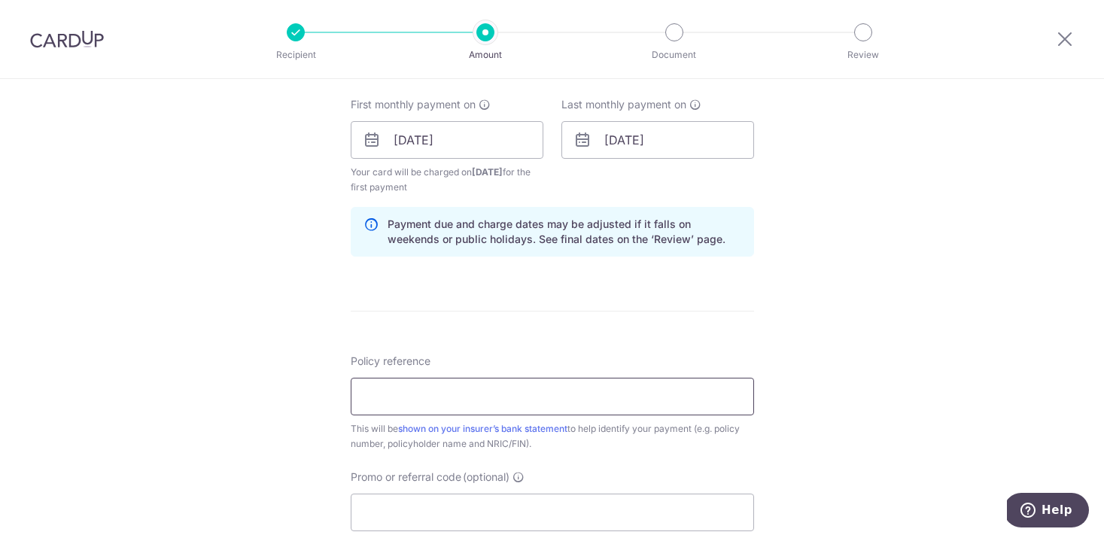
click at [655, 390] on input "Policy reference" at bounding box center [552, 397] width 403 height 38
paste input "80551126"
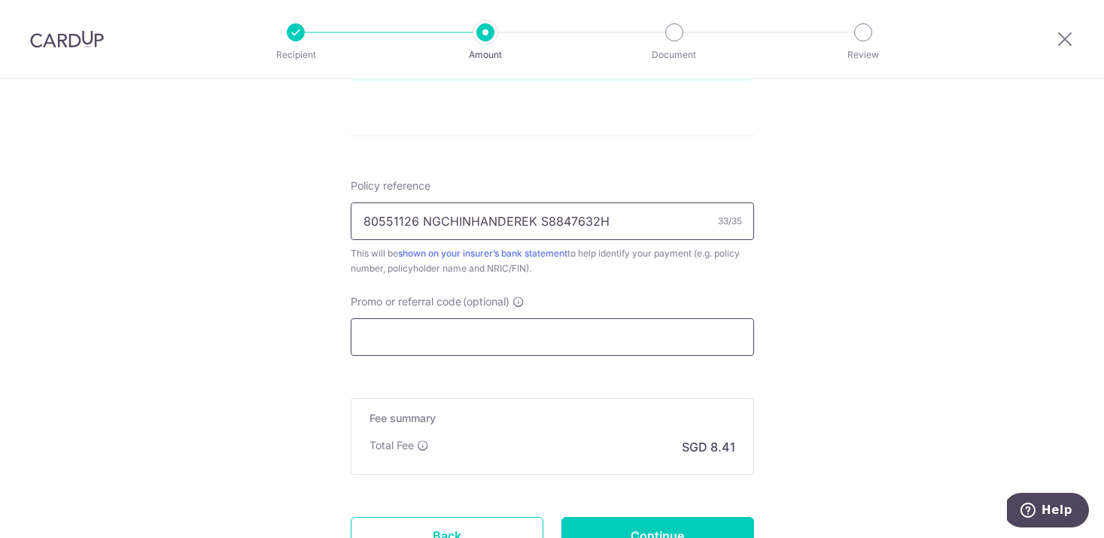
type input "80551126 NGCHINHANDEREK S8847632H"
click at [439, 340] on input "Promo or referral code (optional)" at bounding box center [552, 337] width 403 height 38
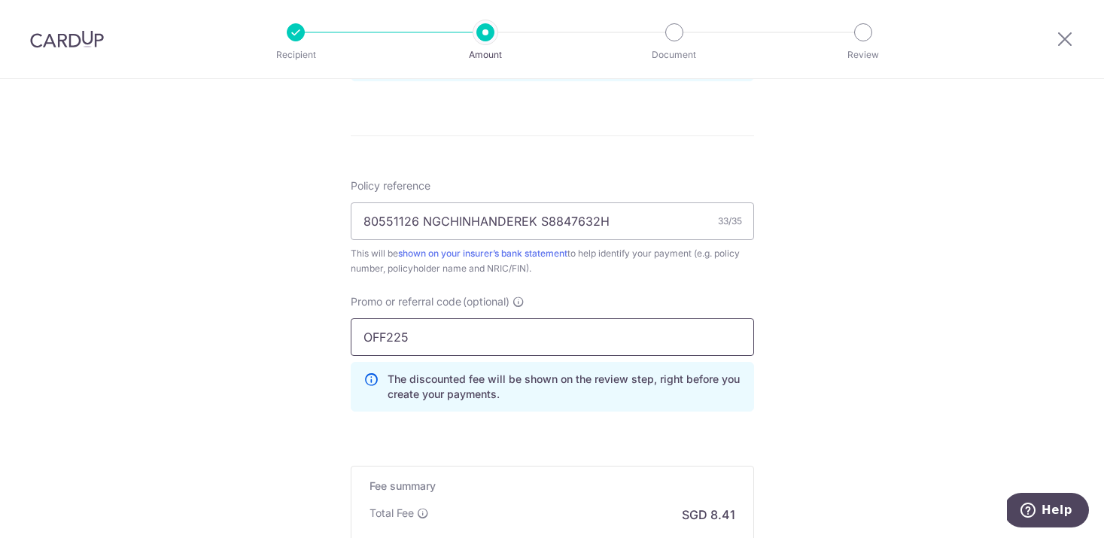
type input "OFF225"
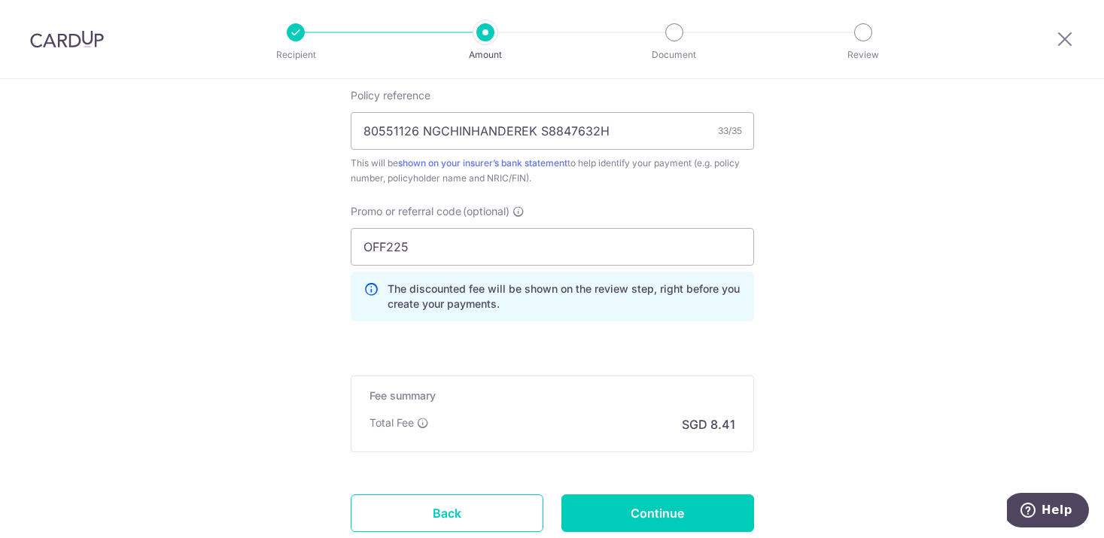
scroll to position [958, 0]
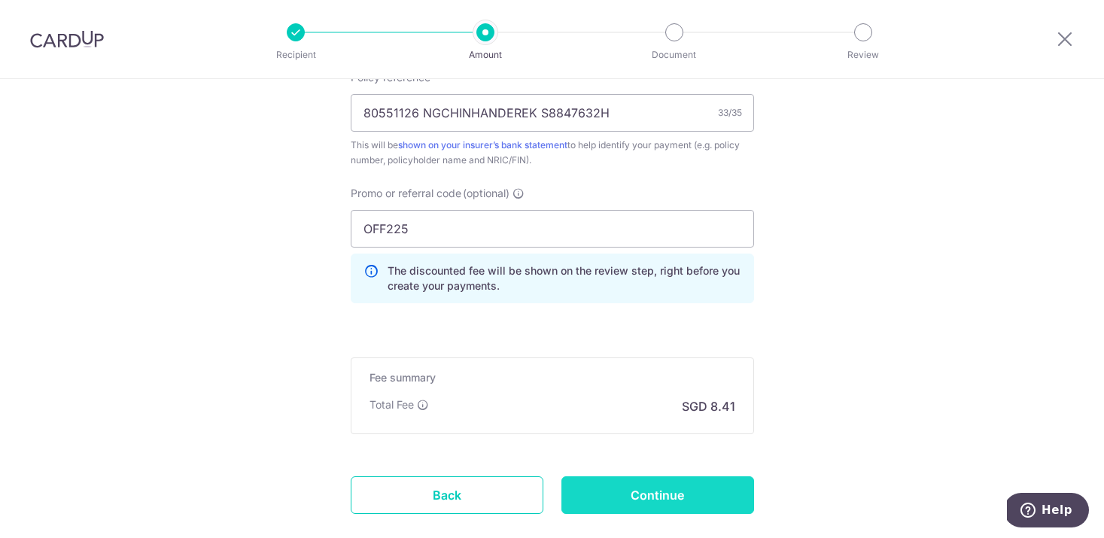
click at [691, 494] on input "Continue" at bounding box center [657, 495] width 193 height 38
type input "Create Schedule"
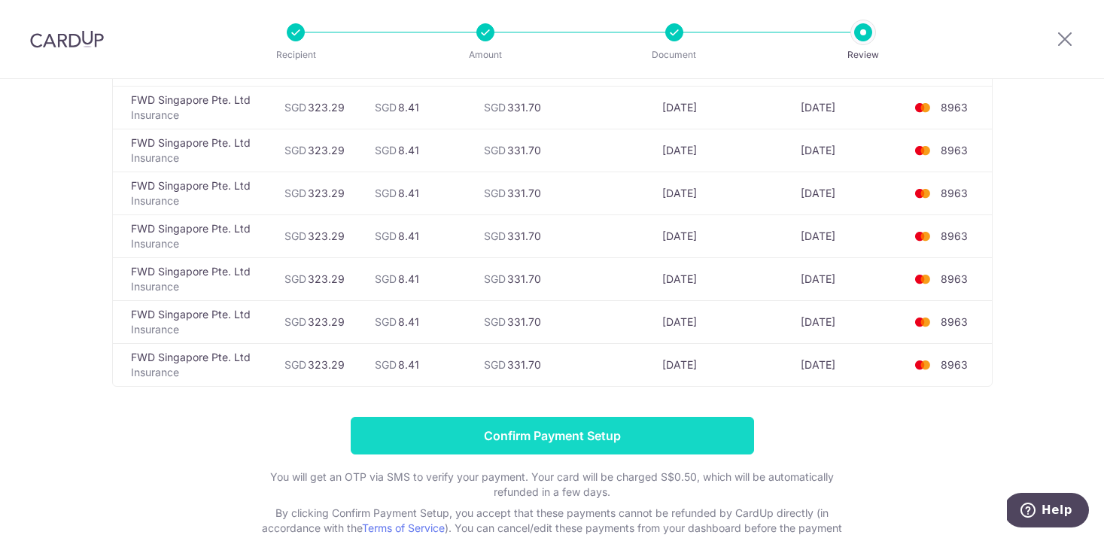
click at [625, 428] on input "Confirm Payment Setup" at bounding box center [552, 436] width 403 height 38
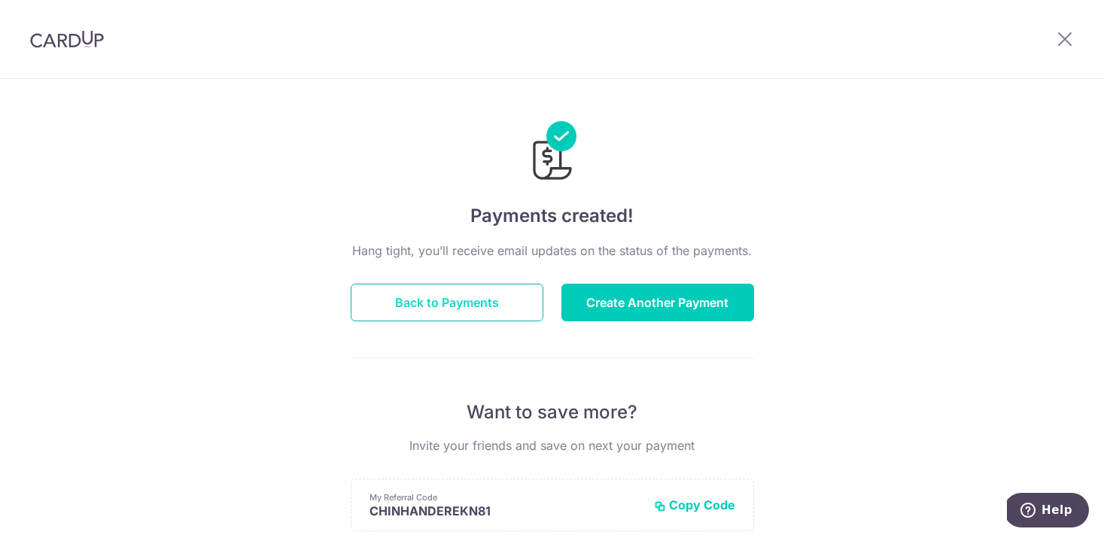
click at [458, 307] on button "Back to Payments" at bounding box center [447, 303] width 193 height 38
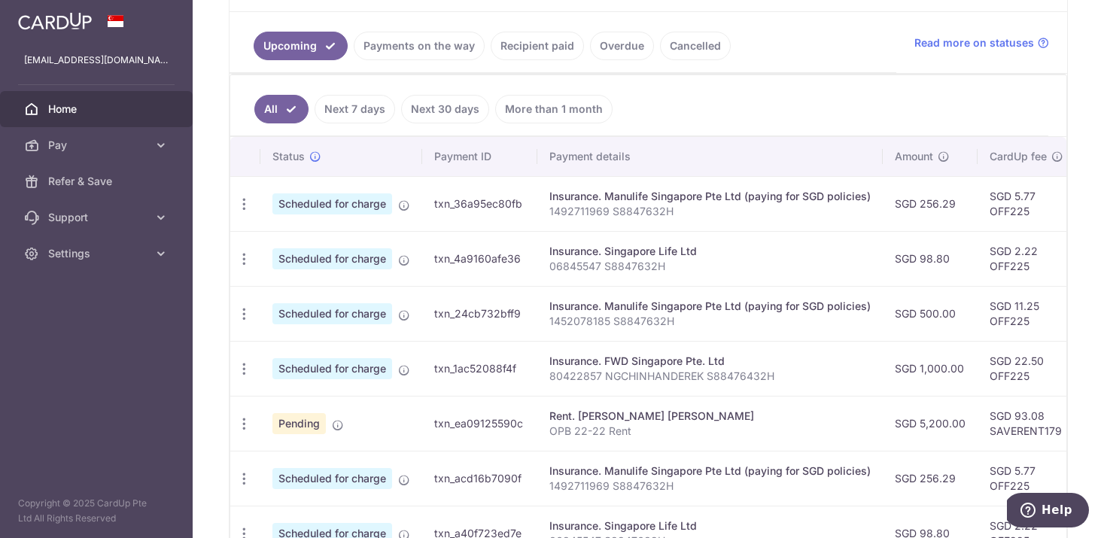
scroll to position [421, 0]
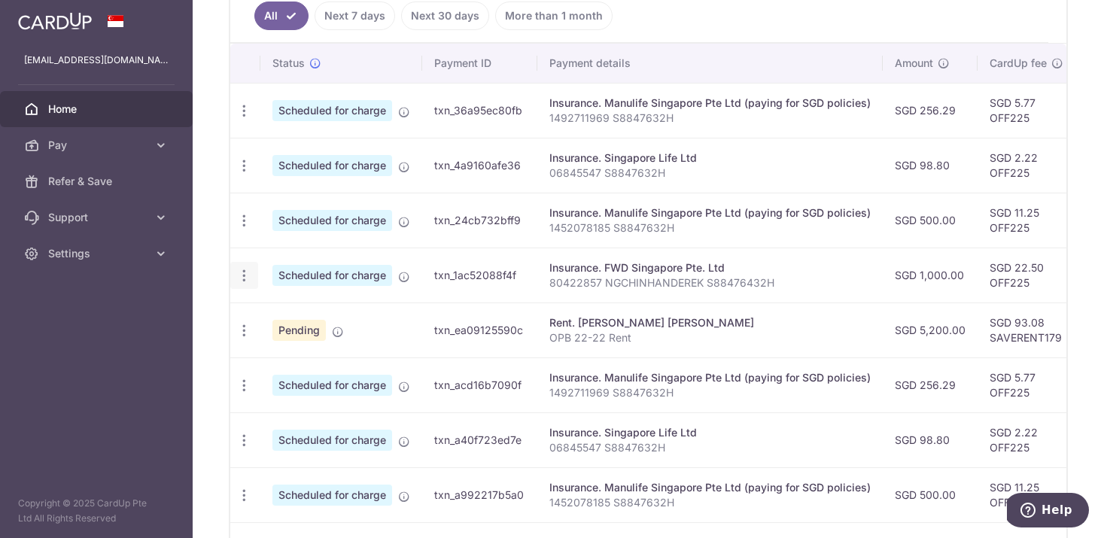
click at [249, 119] on icon "button" at bounding box center [244, 111] width 16 height 16
click at [287, 319] on span "Update payment" at bounding box center [324, 317] width 102 height 18
radio input "true"
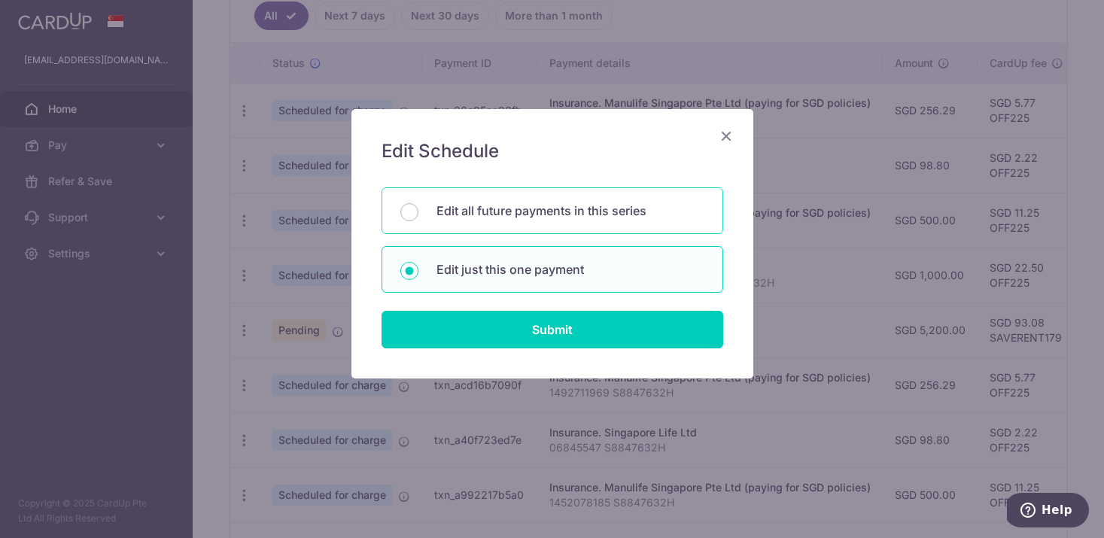
click at [494, 223] on div "Edit all future payments in this series" at bounding box center [552, 210] width 342 height 47
radio input "true"
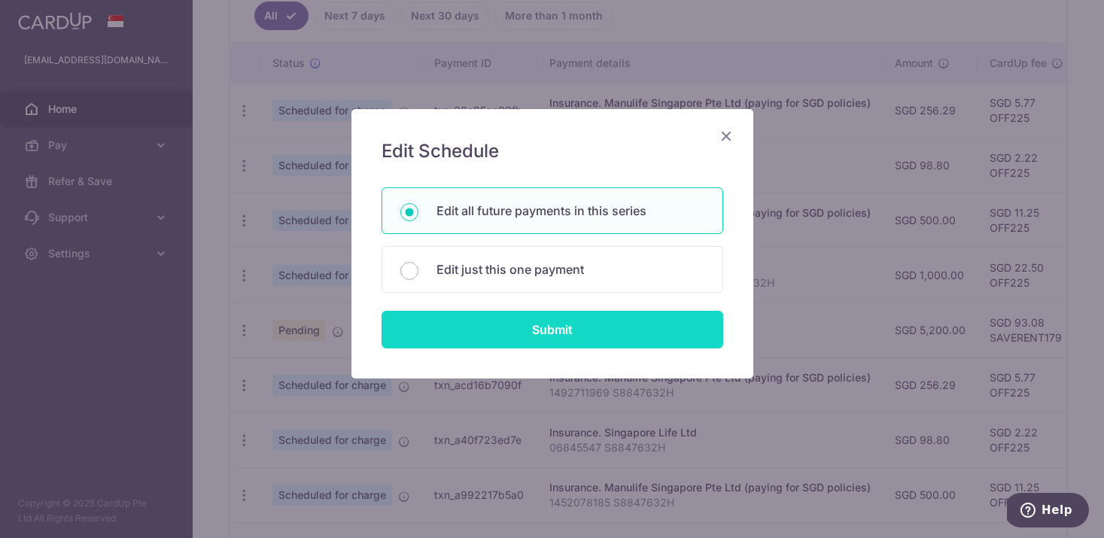
click at [536, 319] on input "Submit" at bounding box center [552, 330] width 342 height 38
radio input "true"
type input "1,000.00"
type input "80422857 NGCHINHANDEREK S88476432H"
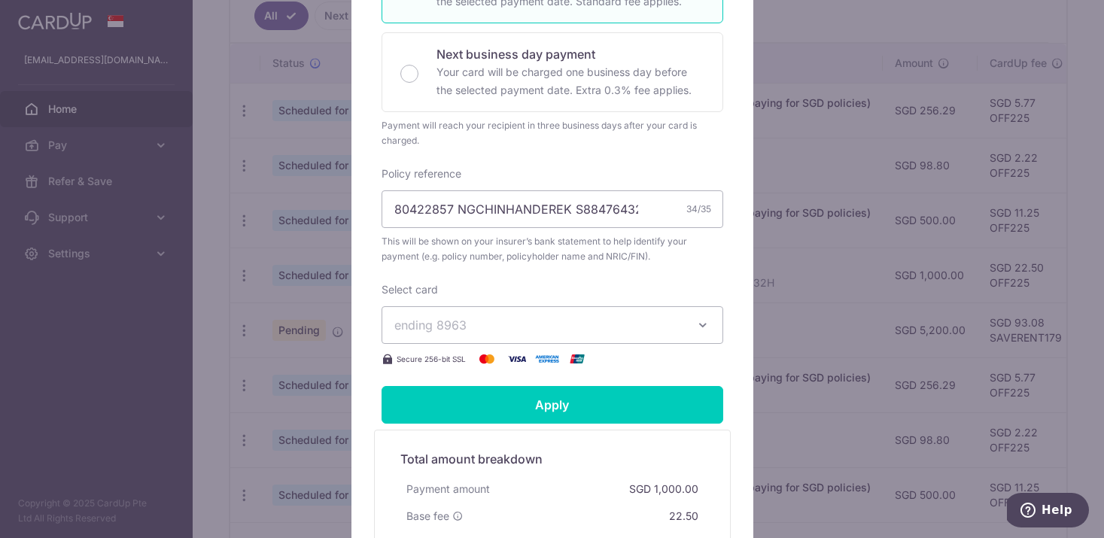
scroll to position [0, 0]
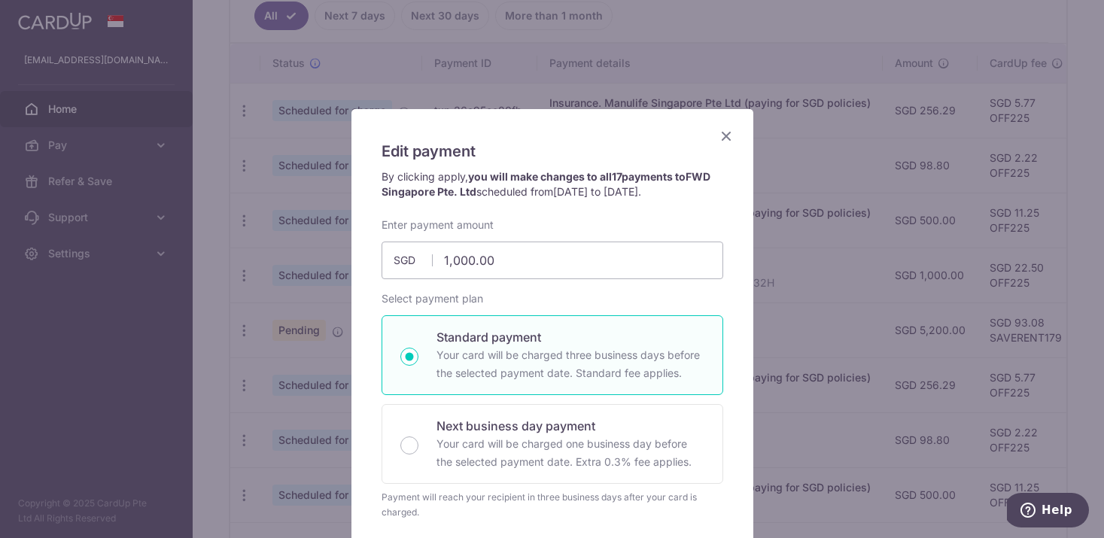
click at [730, 134] on icon "Close" at bounding box center [726, 135] width 18 height 19
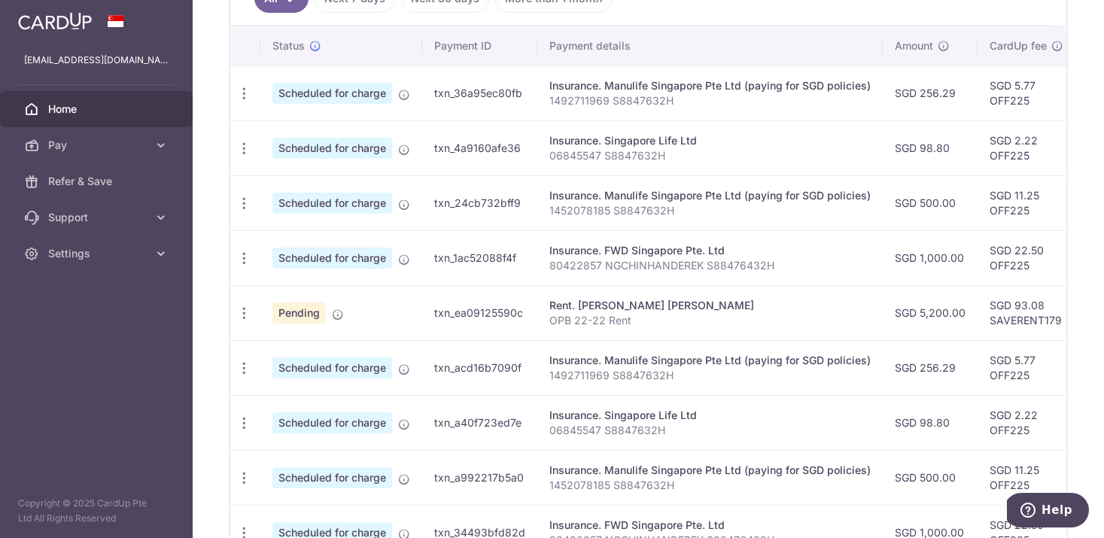
scroll to position [440, 0]
click at [248, 100] on icon "button" at bounding box center [244, 92] width 16 height 16
click at [296, 339] on span "Cancel payment" at bounding box center [324, 335] width 101 height 18
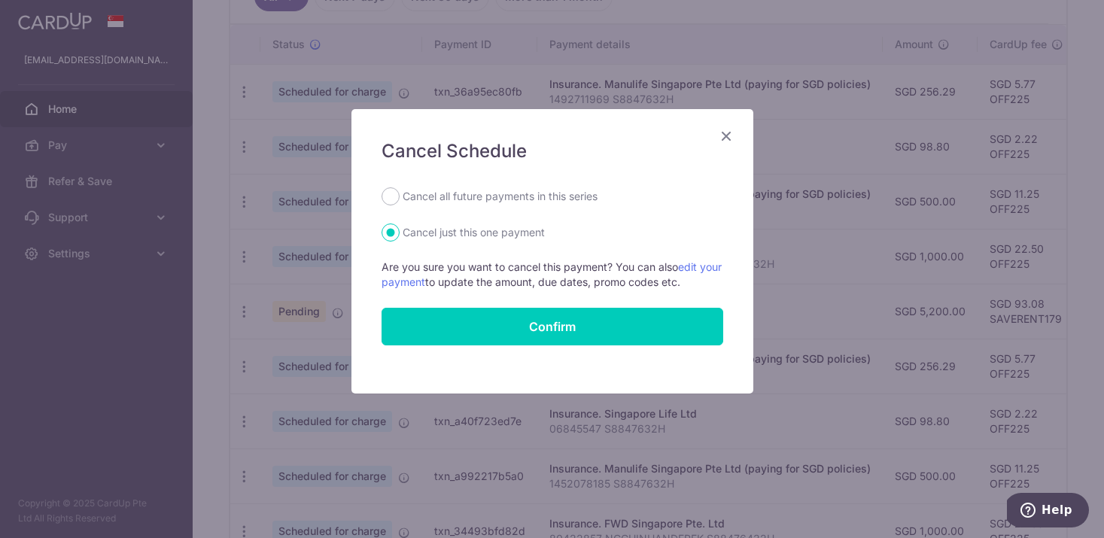
click at [490, 199] on label "Cancel all future payments in this series" at bounding box center [500, 196] width 195 height 18
click at [400, 199] on input "Cancel all future payments in this series" at bounding box center [390, 196] width 18 height 18
radio input "true"
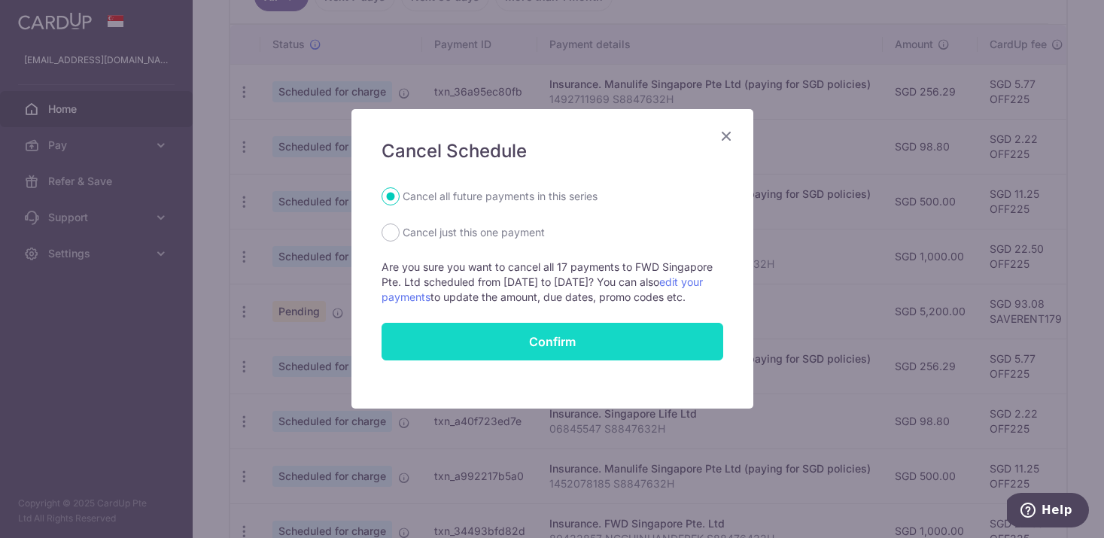
click at [521, 359] on input "Confirm" at bounding box center [552, 342] width 342 height 38
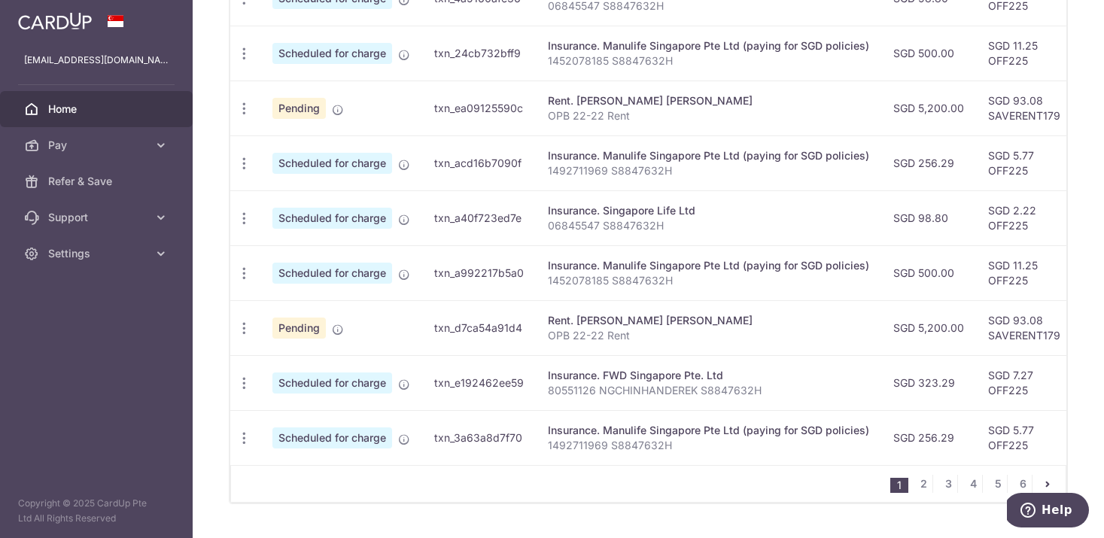
scroll to position [474, 0]
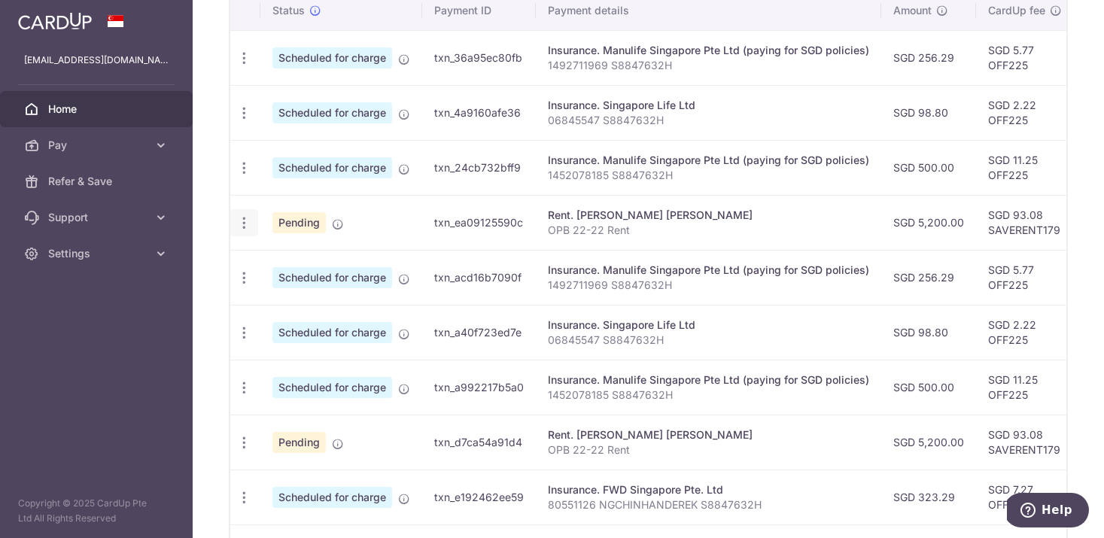
click at [244, 66] on icon "button" at bounding box center [244, 58] width 16 height 16
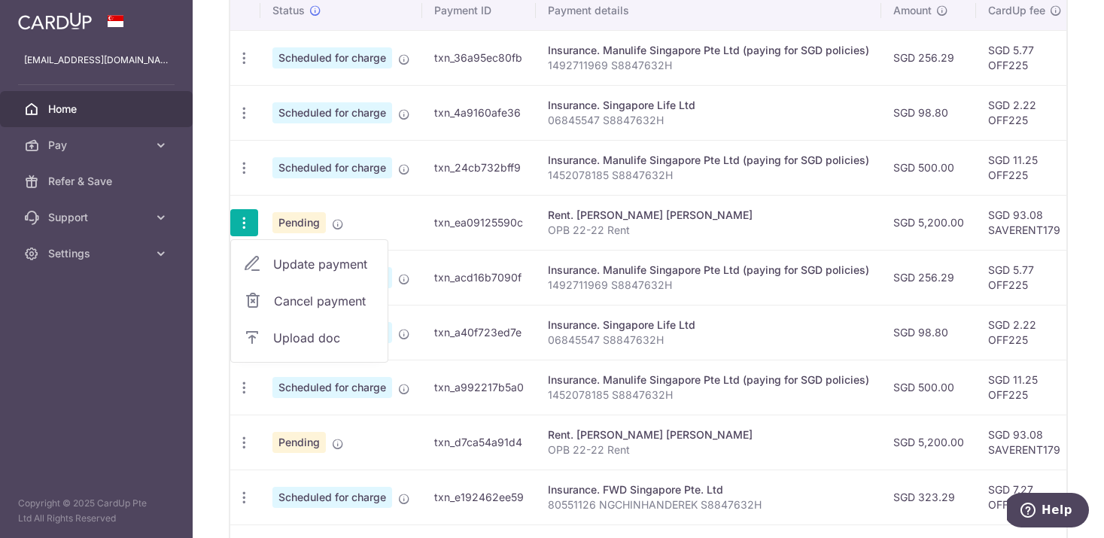
click at [318, 264] on span "Update payment" at bounding box center [324, 264] width 102 height 18
radio input "true"
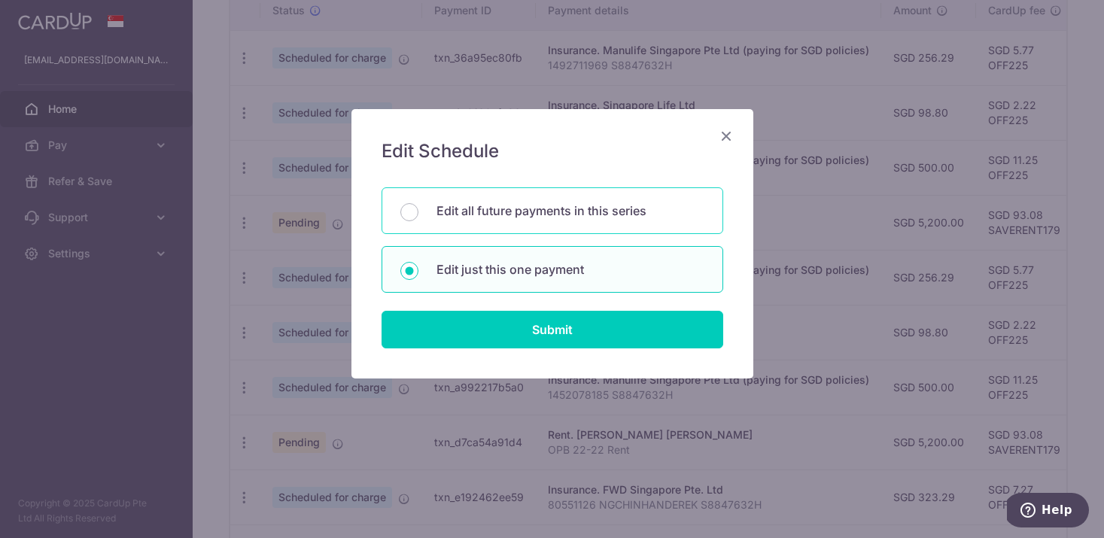
click at [474, 214] on p "Edit all future payments in this series" at bounding box center [570, 211] width 268 height 18
click at [418, 214] on input "Edit all future payments in this series" at bounding box center [409, 212] width 18 height 18
radio input "true"
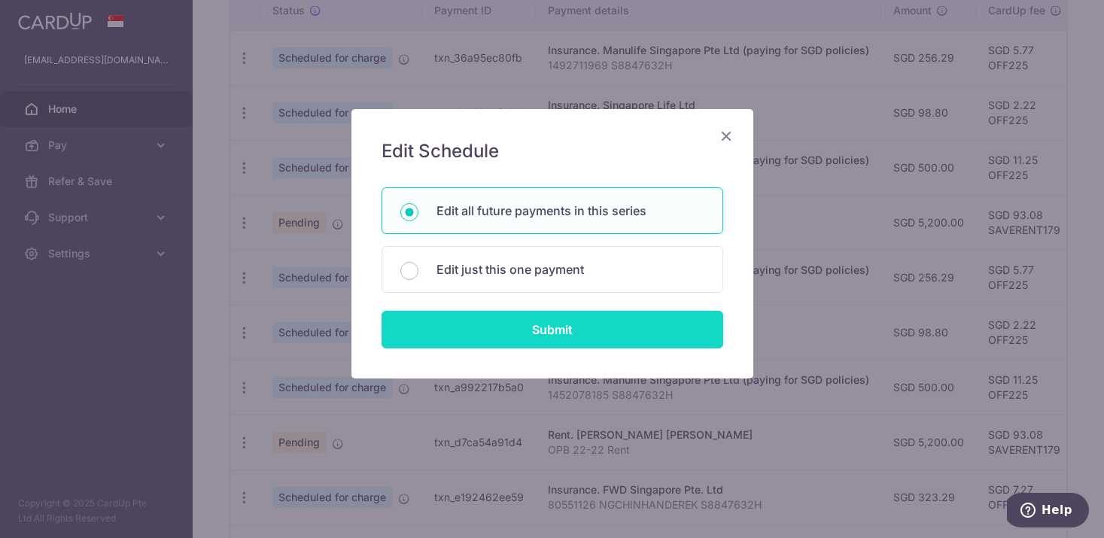
click at [522, 332] on input "Submit" at bounding box center [552, 330] width 342 height 38
radio input "true"
type input "5,200.00"
type input "OPB 22-22 Rent"
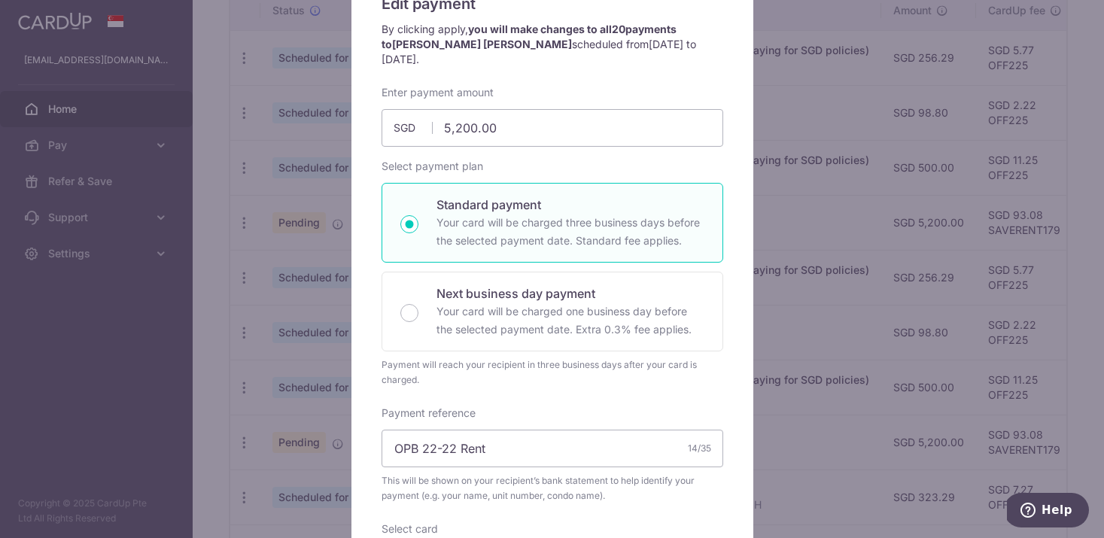
scroll to position [0, 0]
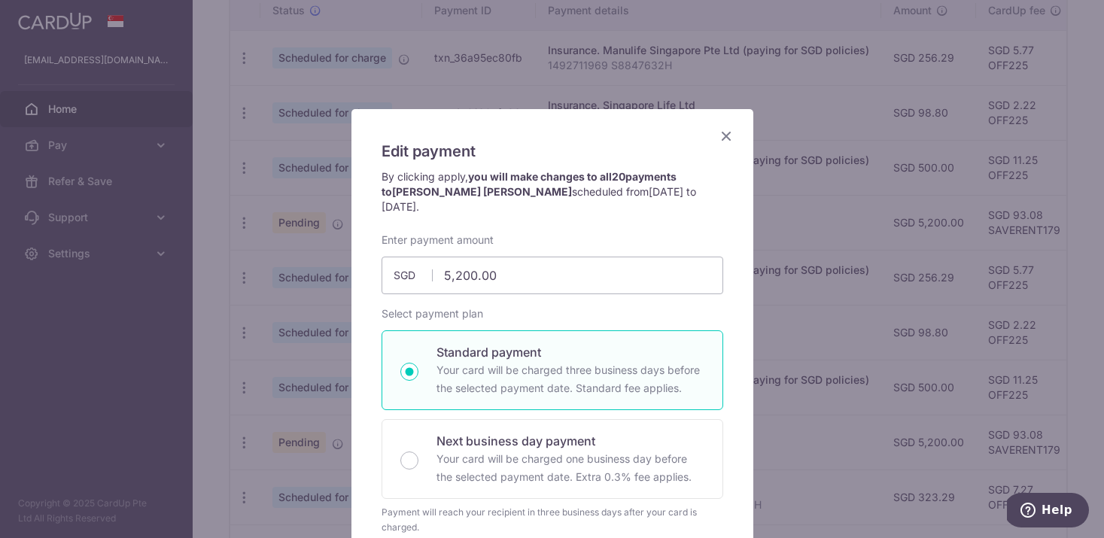
click at [725, 128] on icon "Close" at bounding box center [726, 135] width 18 height 19
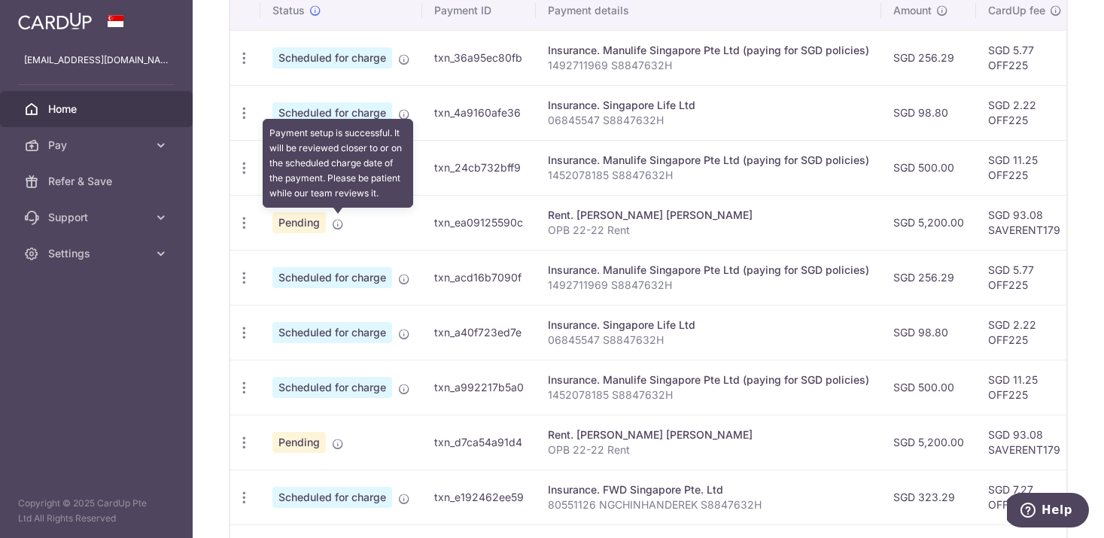
click at [338, 227] on icon at bounding box center [338, 224] width 12 height 12
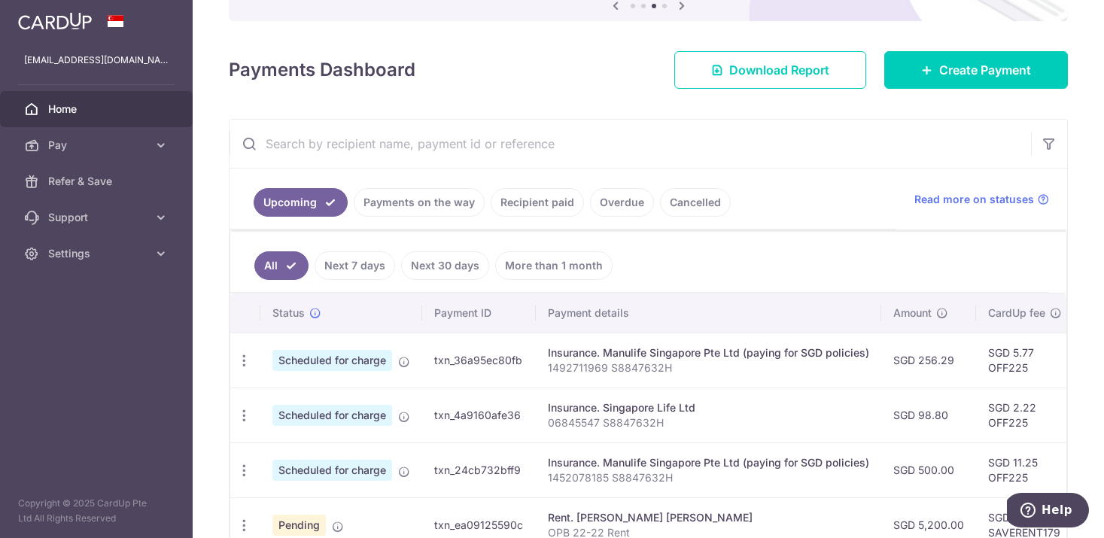
scroll to position [165, 0]
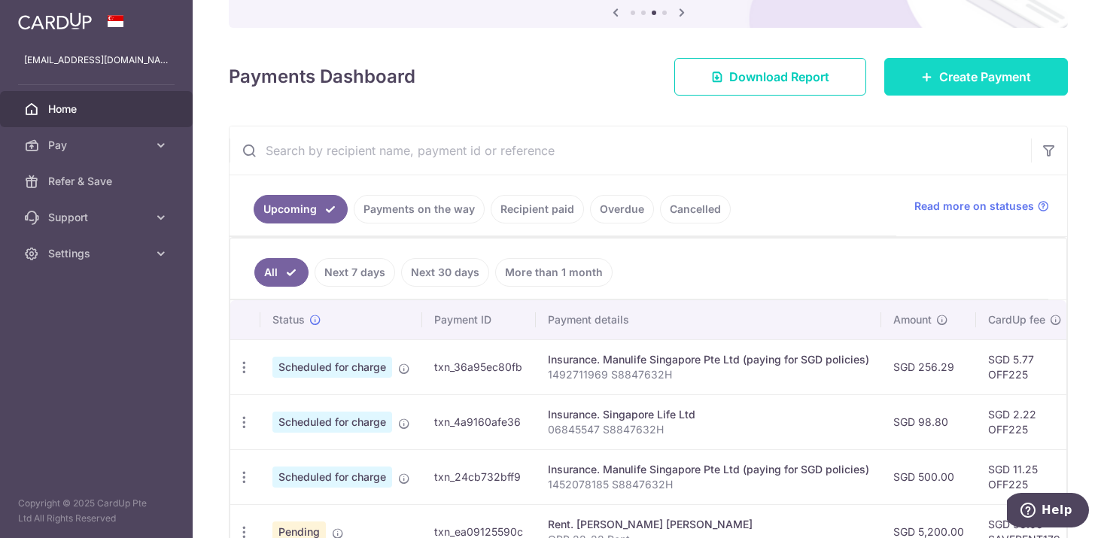
click at [973, 89] on link "Create Payment" at bounding box center [976, 77] width 184 height 38
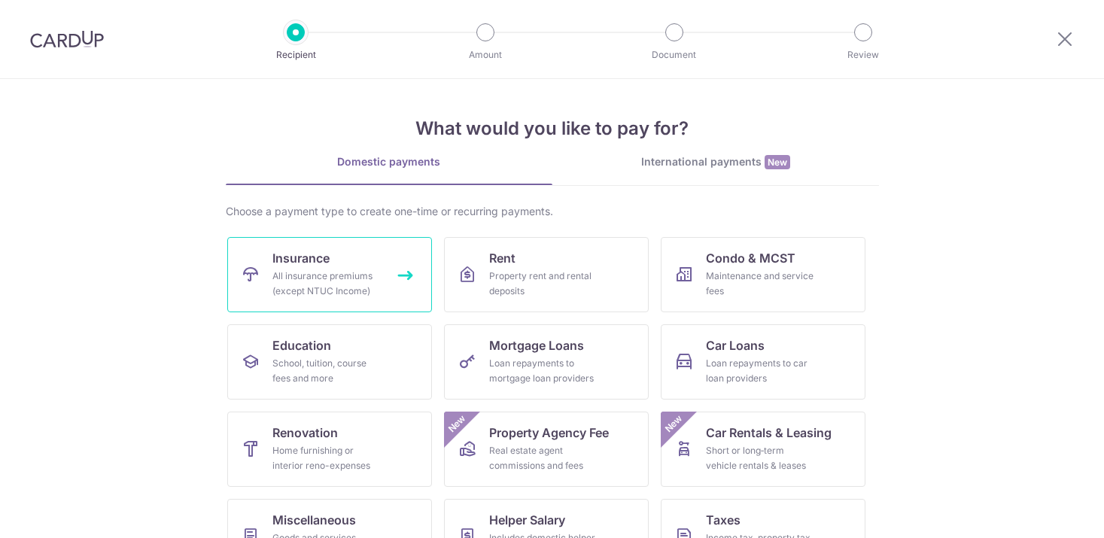
click at [371, 260] on link "Insurance All insurance premiums (except NTUC Income)" at bounding box center [329, 274] width 205 height 75
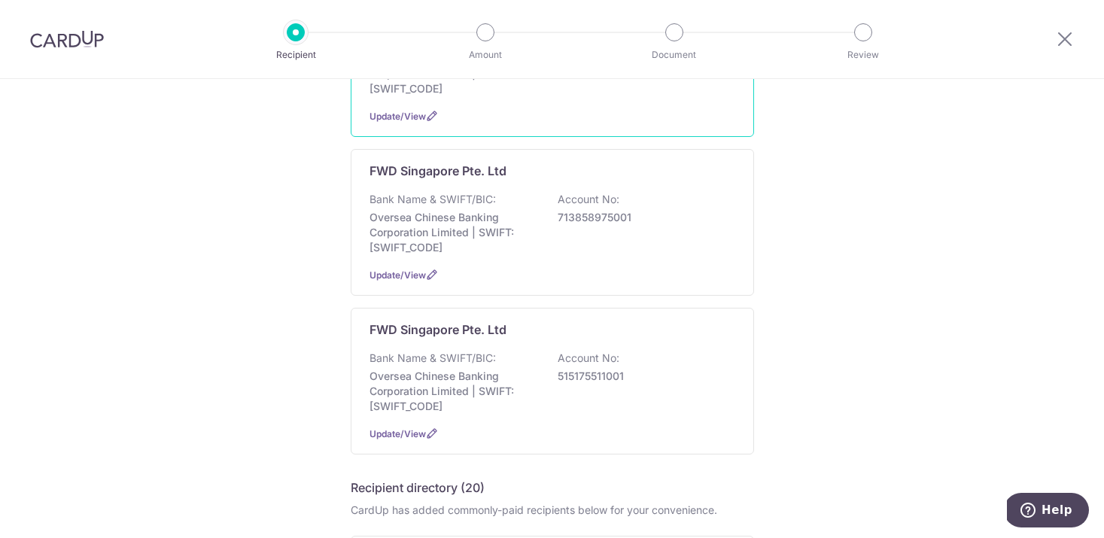
scroll to position [254, 0]
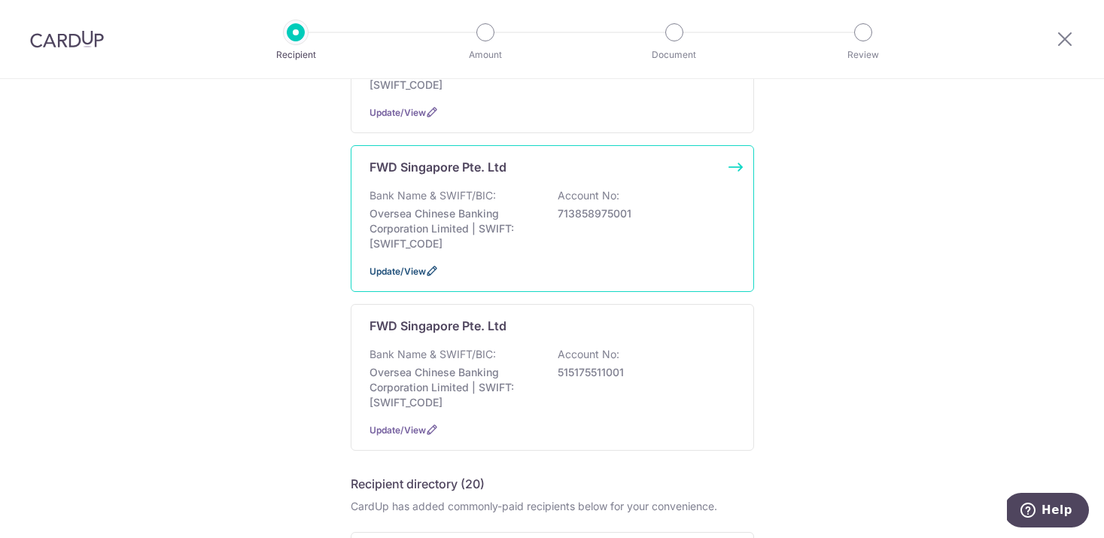
click at [400, 274] on span "Update/View" at bounding box center [397, 271] width 56 height 11
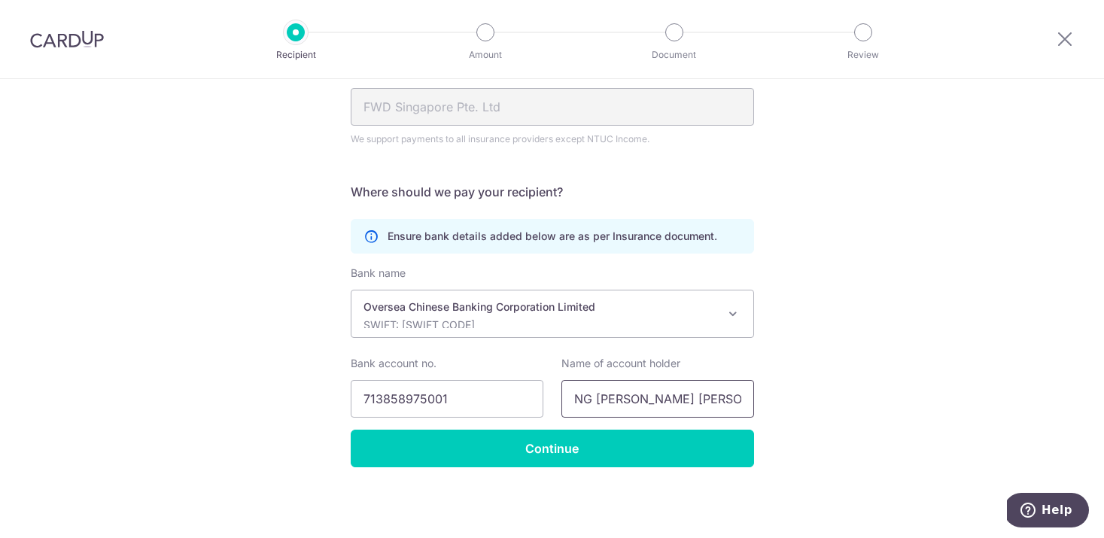
click at [594, 400] on input "NG [PERSON_NAME] [PERSON_NAME]" at bounding box center [657, 399] width 193 height 38
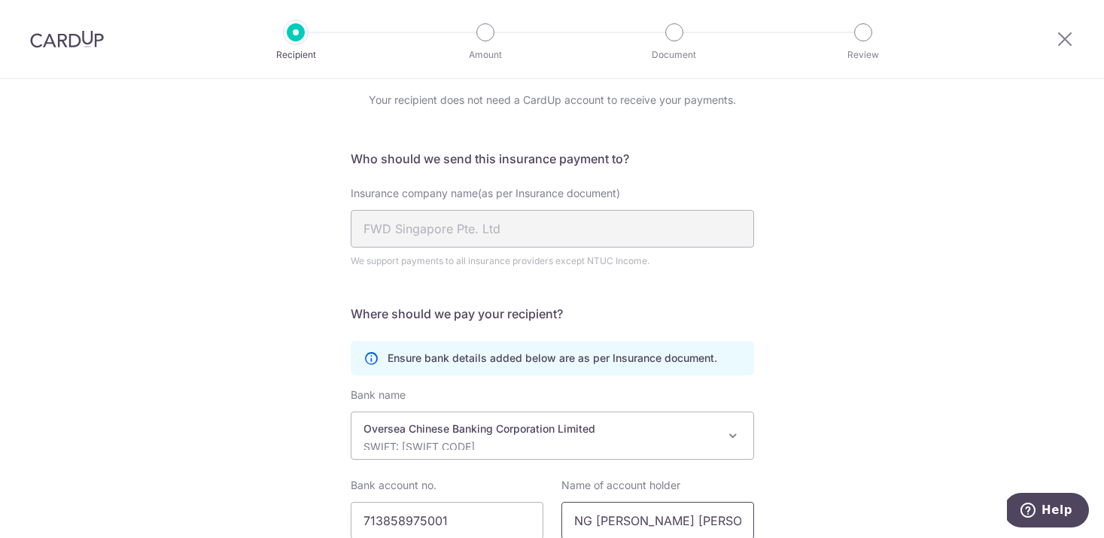
scroll to position [178, 0]
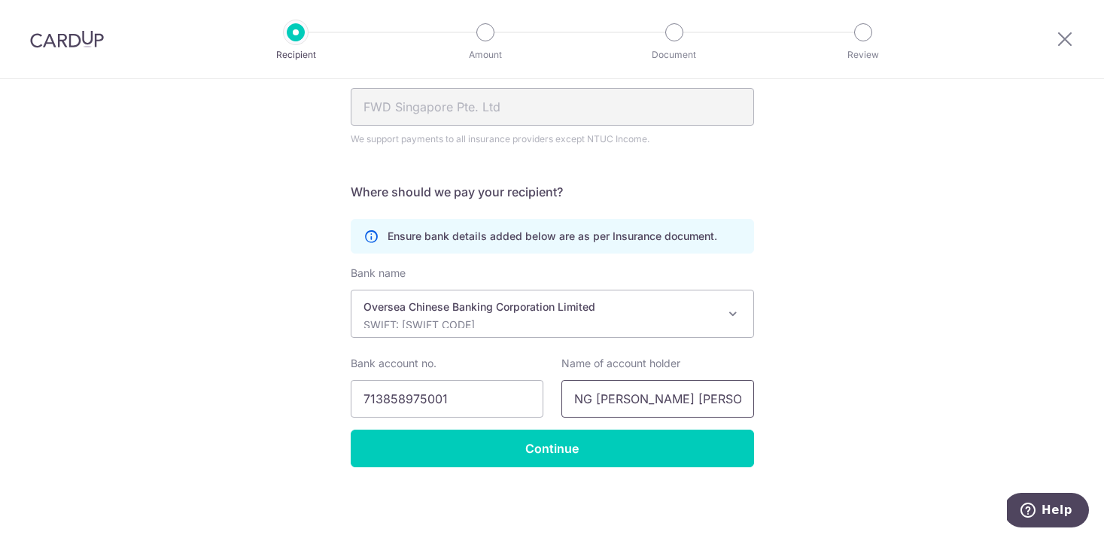
click at [606, 387] on input "NG [PERSON_NAME] [PERSON_NAME]" at bounding box center [657, 399] width 193 height 38
paste input "FWD Singapore Pte. Ltd"
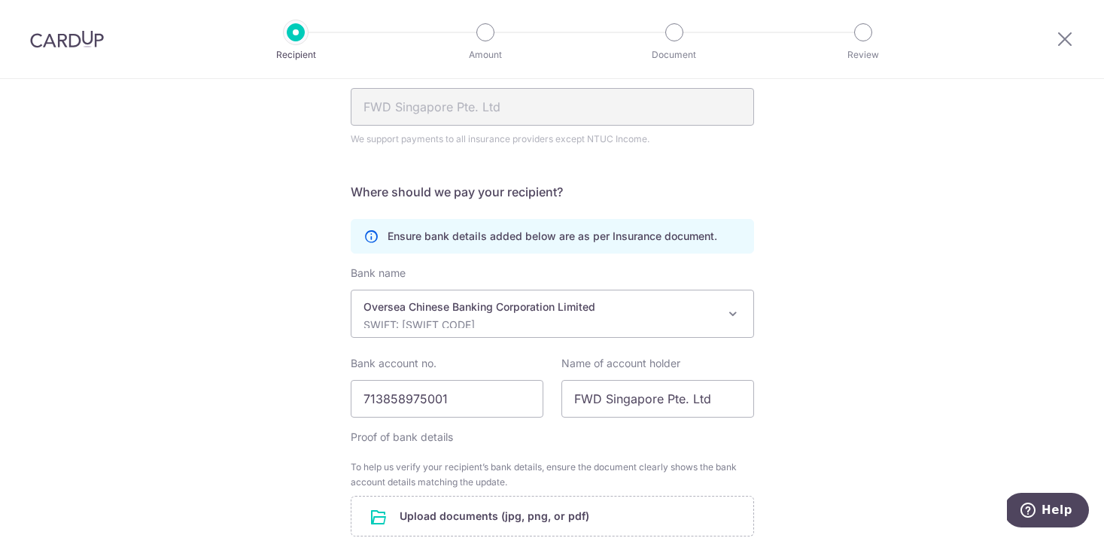
click at [574, 464] on form "Who should we send this insurance payment to? Insurance company name(as per Ins…" at bounding box center [552, 332] width 403 height 608
drag, startPoint x: 579, startPoint y: 403, endPoint x: 540, endPoint y: 388, distance: 41.9
click at [540, 388] on div "Bank account no. [FINANCIAL_ID] Name of account holder FWD Singapore Pte. Ltd" at bounding box center [552, 387] width 421 height 62
type input "FWD Singapore Pte. Ltd"
click at [835, 403] on div "Recipient Details Your recipient does not need a CardUp account to receive your…" at bounding box center [552, 303] width 1104 height 805
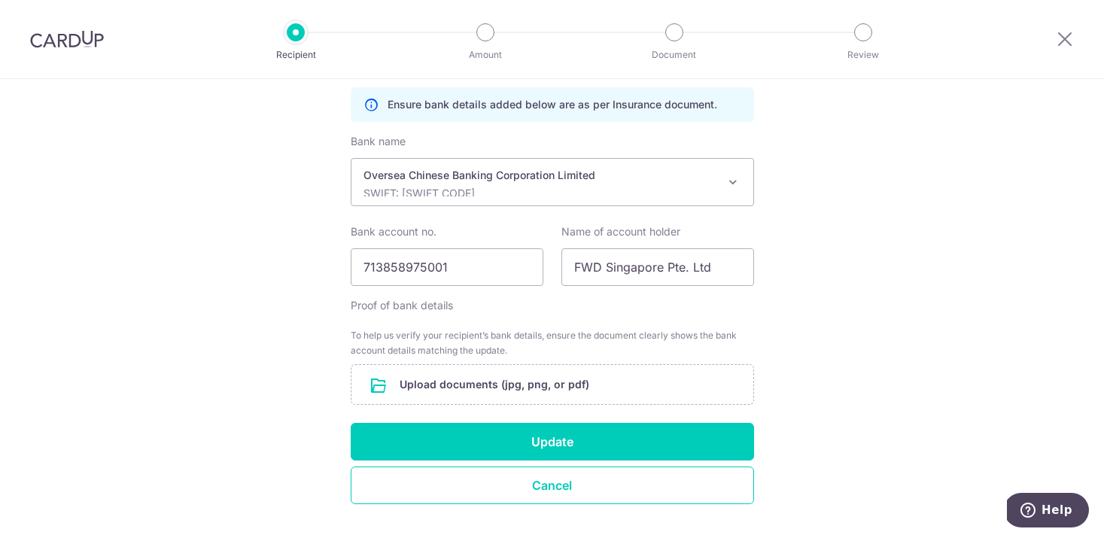
scroll to position [346, 0]
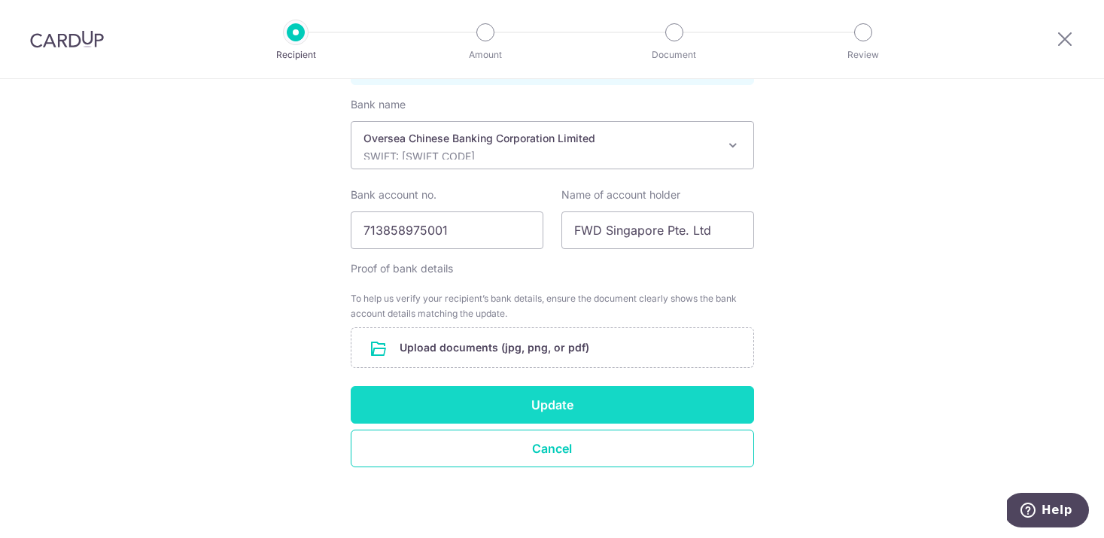
click at [541, 406] on button "Update" at bounding box center [552, 405] width 403 height 38
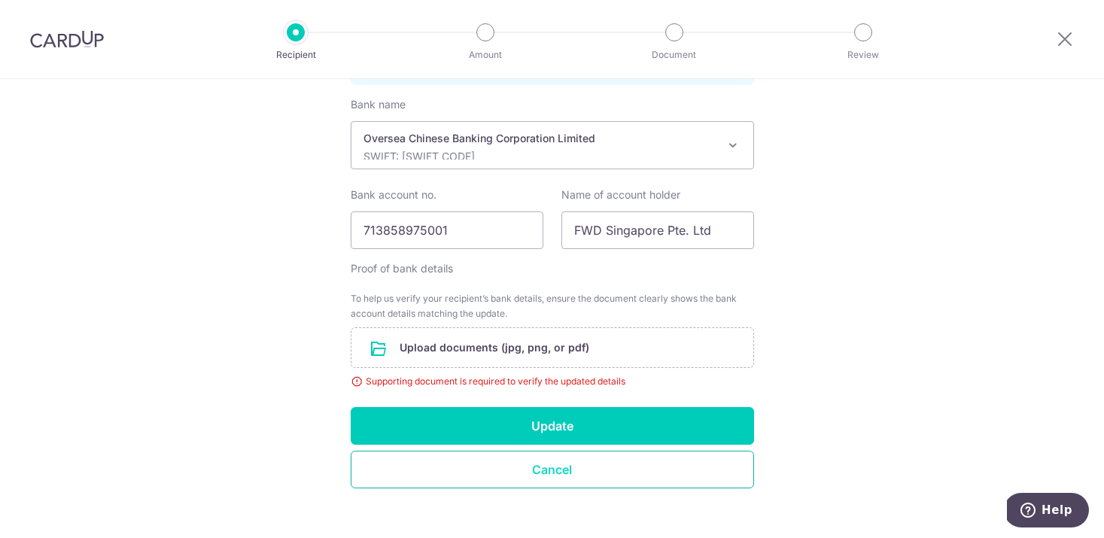
click at [522, 471] on button "Cancel" at bounding box center [552, 470] width 403 height 38
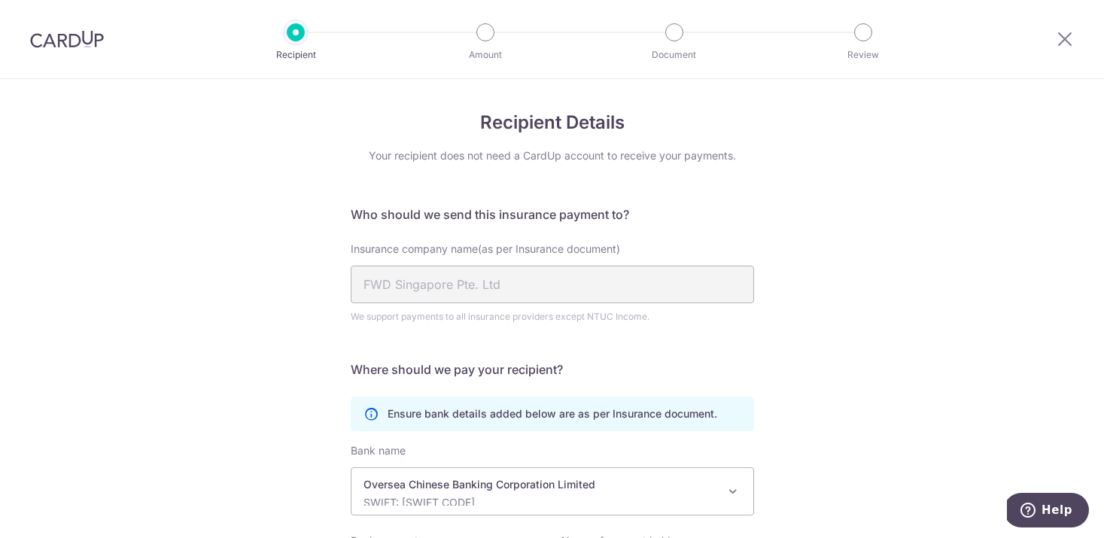
scroll to position [178, 0]
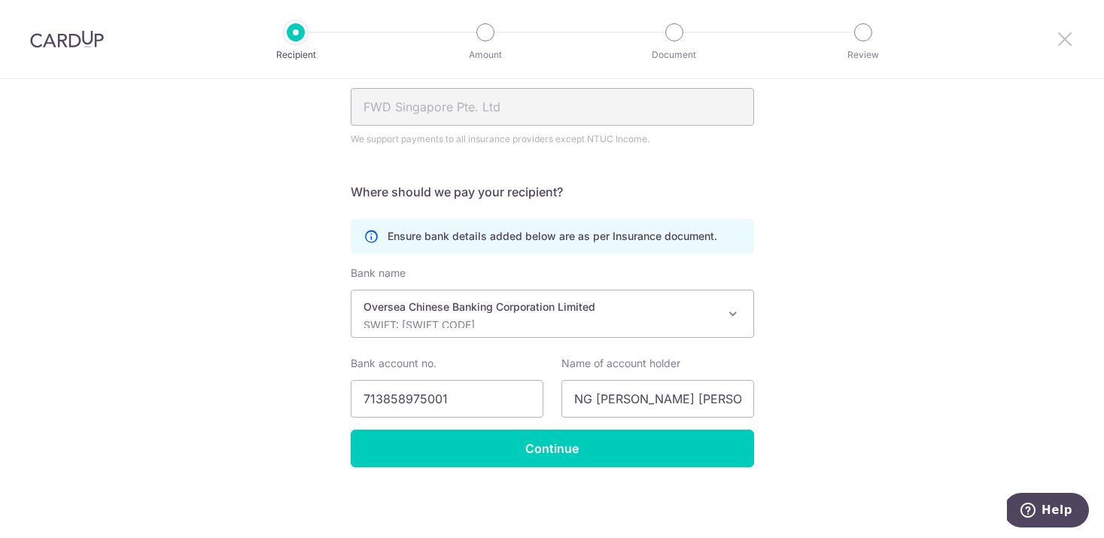
click at [1068, 38] on icon at bounding box center [1065, 38] width 18 height 19
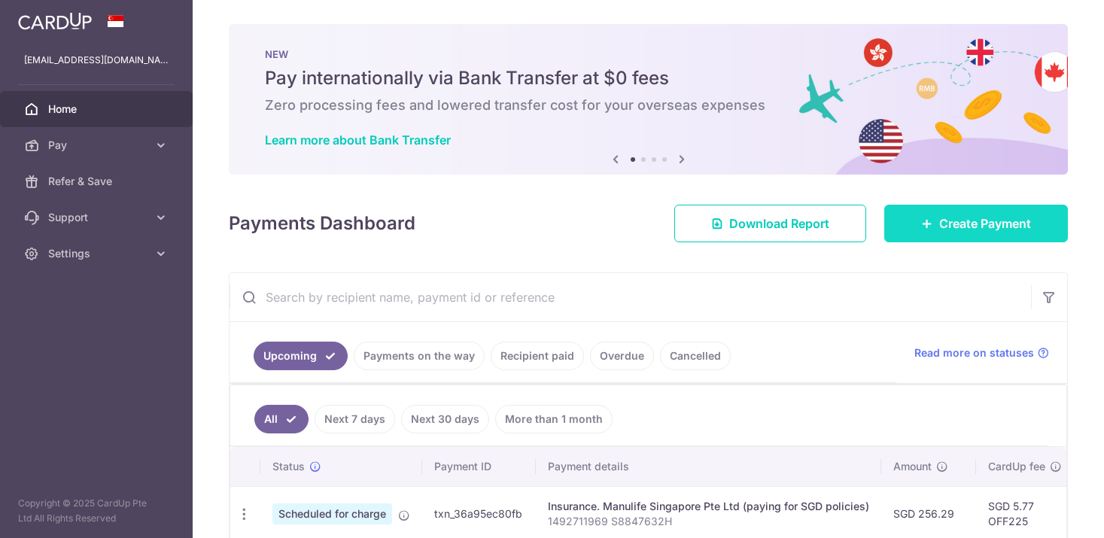
click at [971, 231] on span "Create Payment" at bounding box center [985, 223] width 92 height 18
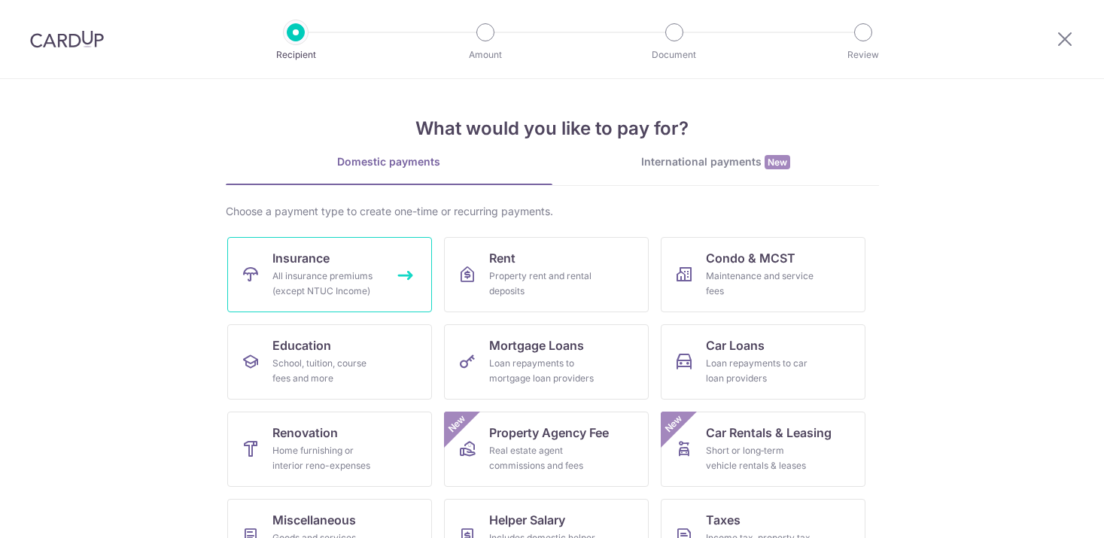
click at [362, 271] on div "All insurance premiums (except NTUC Income)" at bounding box center [326, 284] width 108 height 30
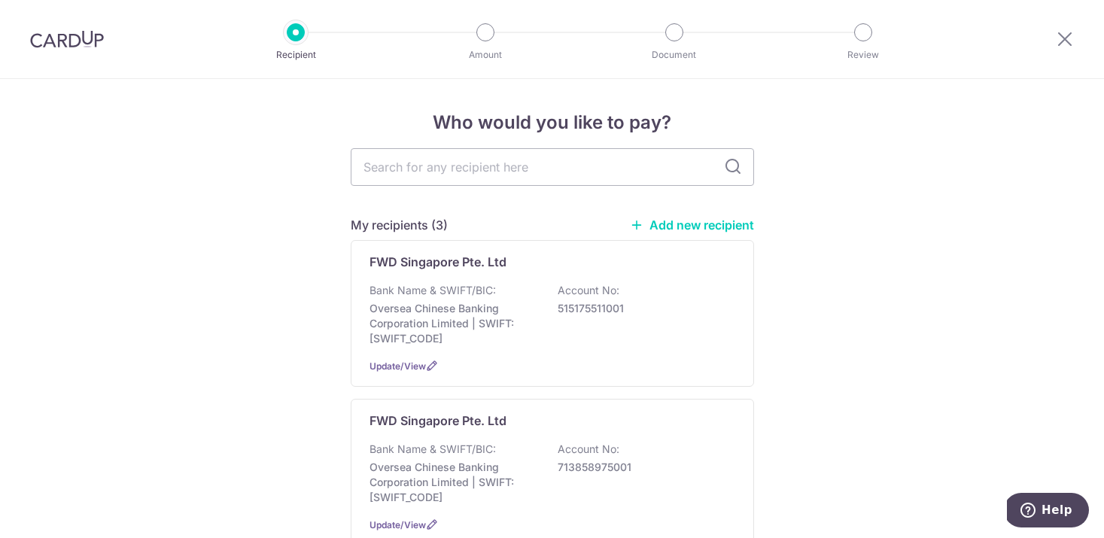
click at [703, 227] on link "Add new recipient" at bounding box center [692, 224] width 124 height 15
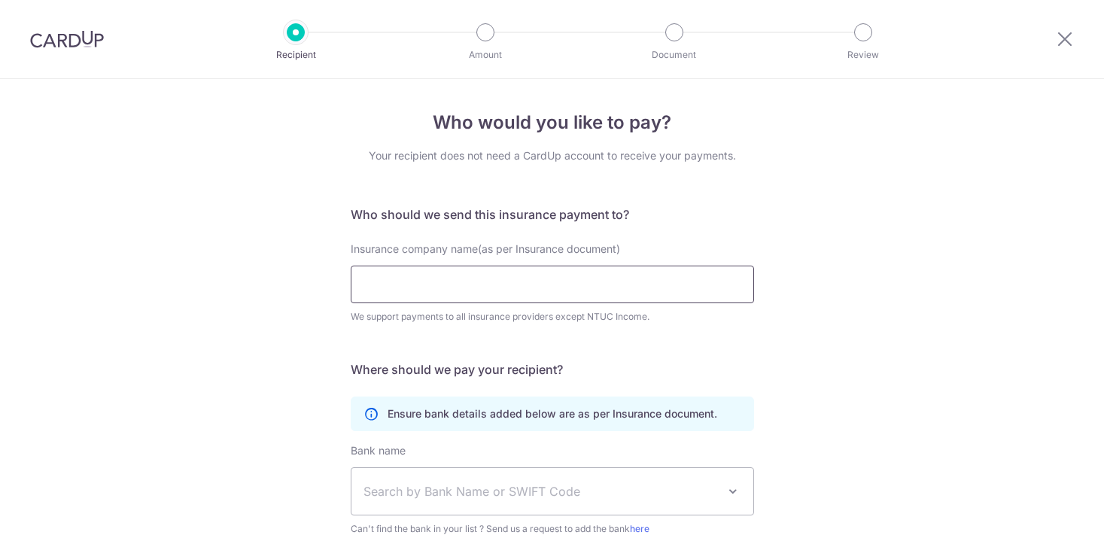
click at [476, 287] on input "Insurance company name(as per Insurance document)" at bounding box center [552, 285] width 403 height 38
paste input "FWD Singapore Pte. Ltd"
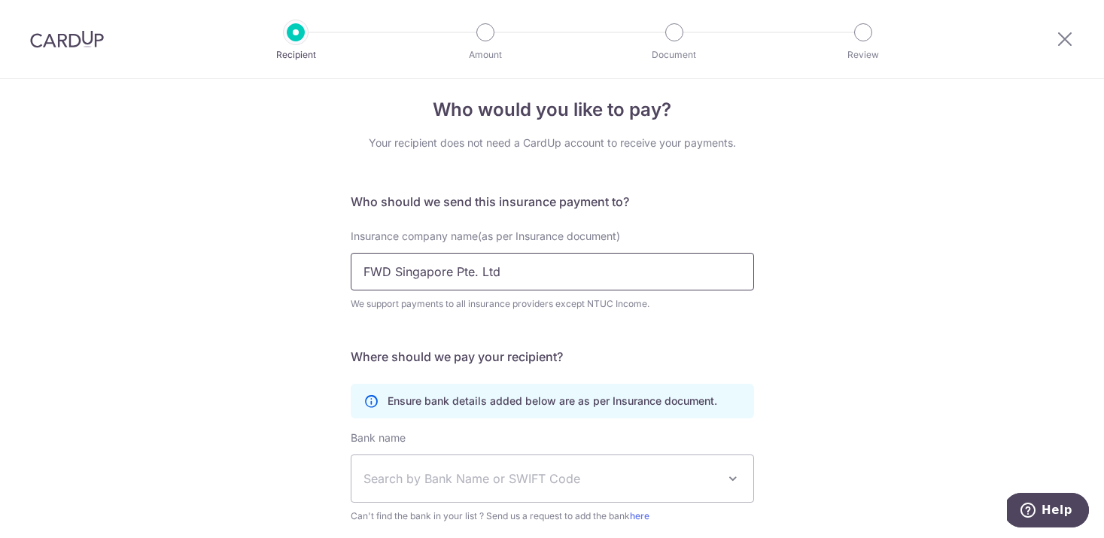
drag, startPoint x: 371, startPoint y: 271, endPoint x: 327, endPoint y: 260, distance: 45.6
click at [327, 260] on div "Who would you like to pay? Your recipient does not need a CardUp account to rec…" at bounding box center [552, 395] width 1104 height 658
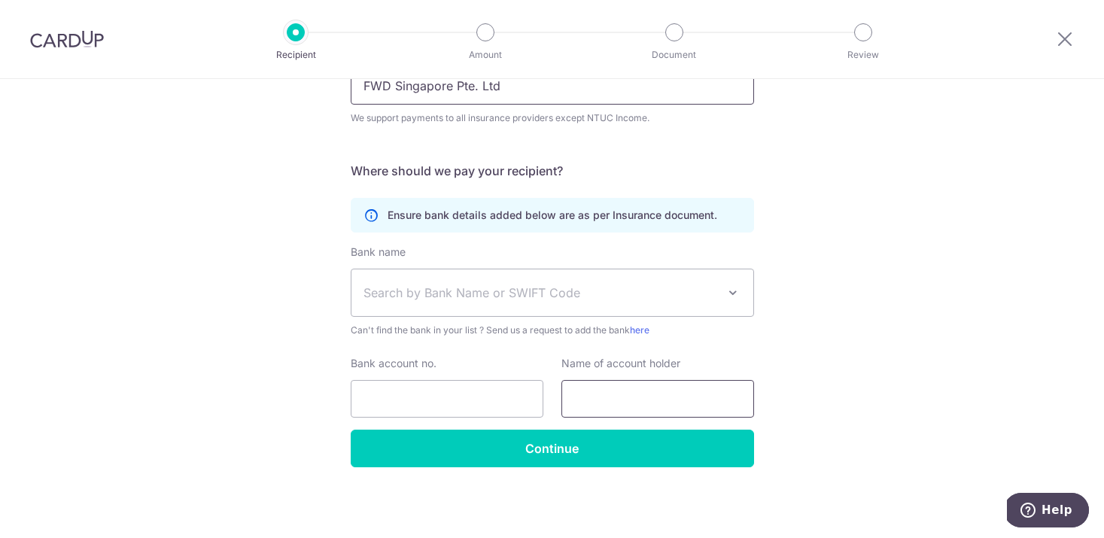
type input "FWD Singapore Pte. Ltd"
click at [622, 380] on input "text" at bounding box center [657, 399] width 193 height 38
paste input "FWD Singapore Pte. Ltd"
type input "FWD Singapore Pte. Ltd"
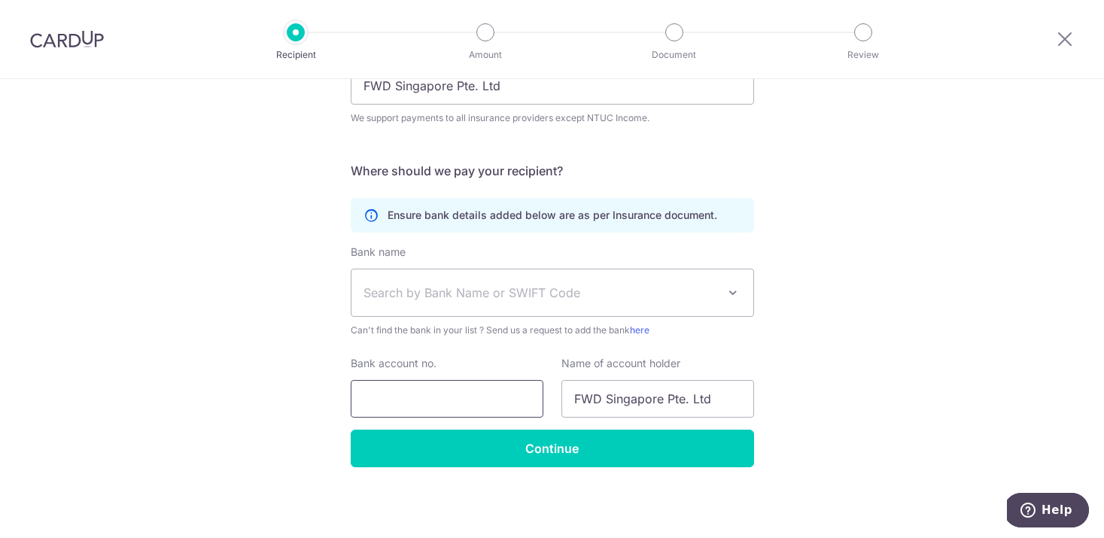
click at [397, 400] on input "Bank account no." at bounding box center [447, 399] width 193 height 38
paste input "[PHONE_NUMBER]"
drag, startPoint x: 363, startPoint y: 400, endPoint x: 305, endPoint y: 384, distance: 60.1
click at [305, 384] on div "Who would you like to pay? Your recipient does not need a CardUp account to rec…" at bounding box center [552, 209] width 1104 height 658
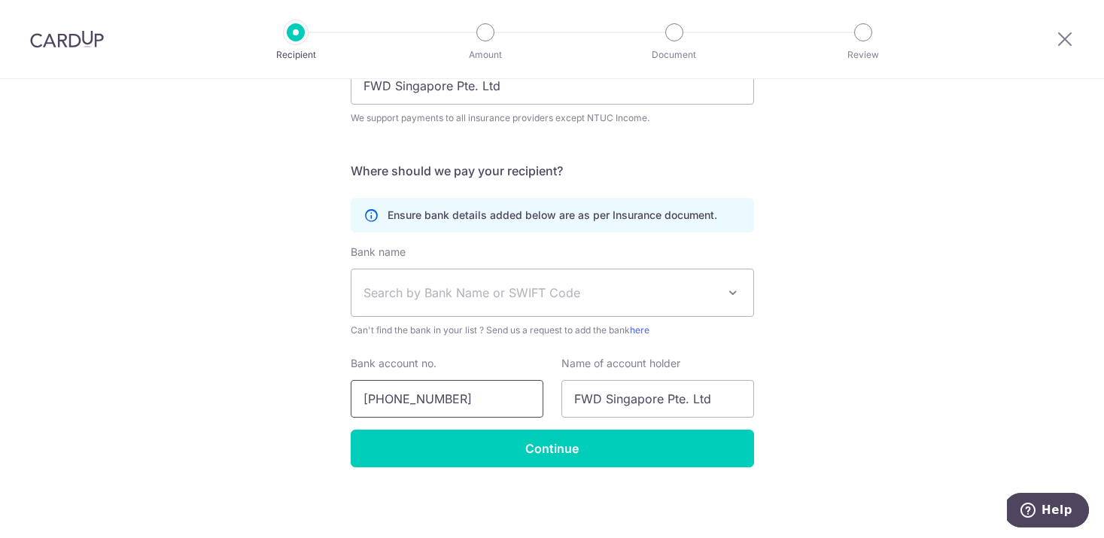
click at [389, 400] on input "[PHONE_NUMBER]" at bounding box center [447, 399] width 193 height 38
click at [434, 400] on input "713858975-001" at bounding box center [447, 399] width 193 height 38
type input "713858975001"
click at [544, 285] on span "Search by Bank Name or SWIFT Code" at bounding box center [540, 293] width 354 height 18
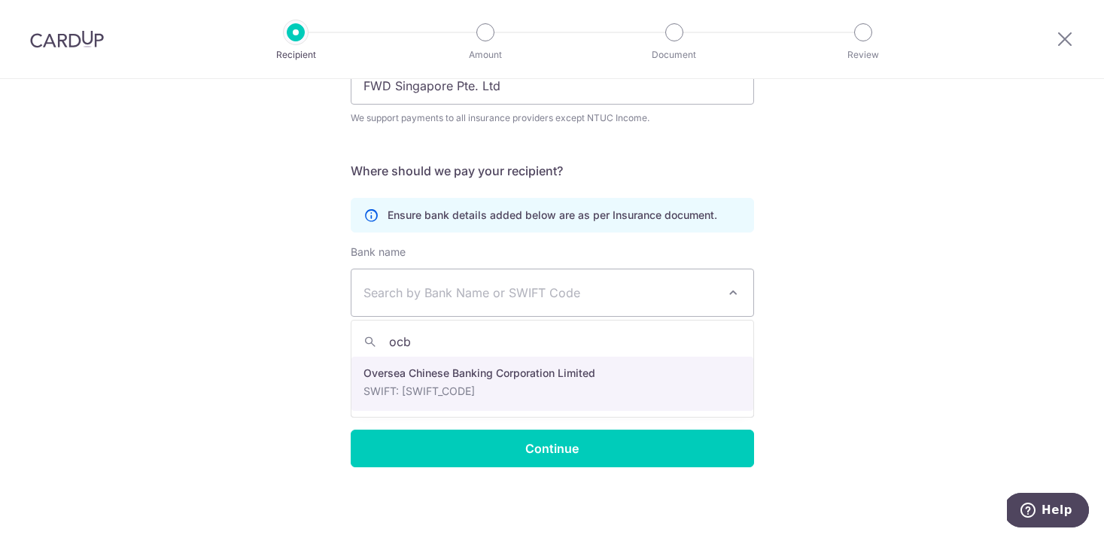
type input "ocb"
select select "12"
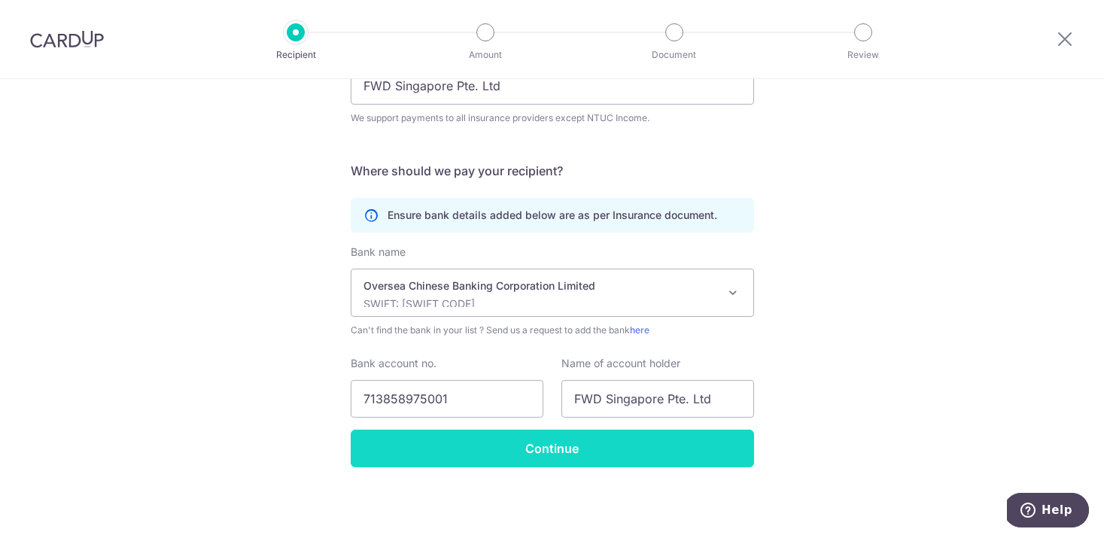
click at [500, 439] on input "Continue" at bounding box center [552, 449] width 403 height 38
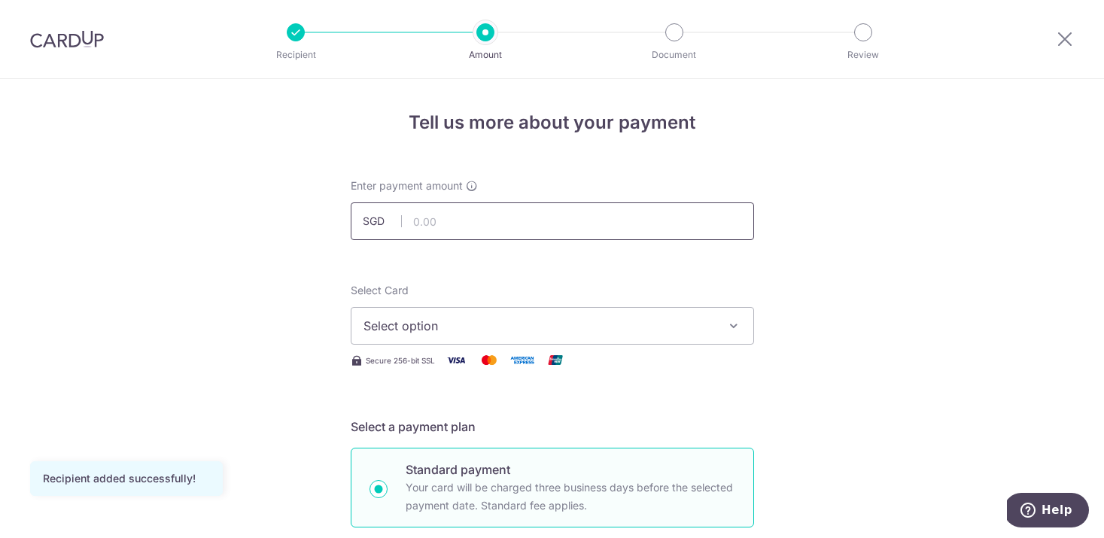
click at [642, 221] on input "text" at bounding box center [552, 221] width 403 height 38
type input "1,000.00"
click at [637, 330] on span "Select option" at bounding box center [538, 326] width 351 height 18
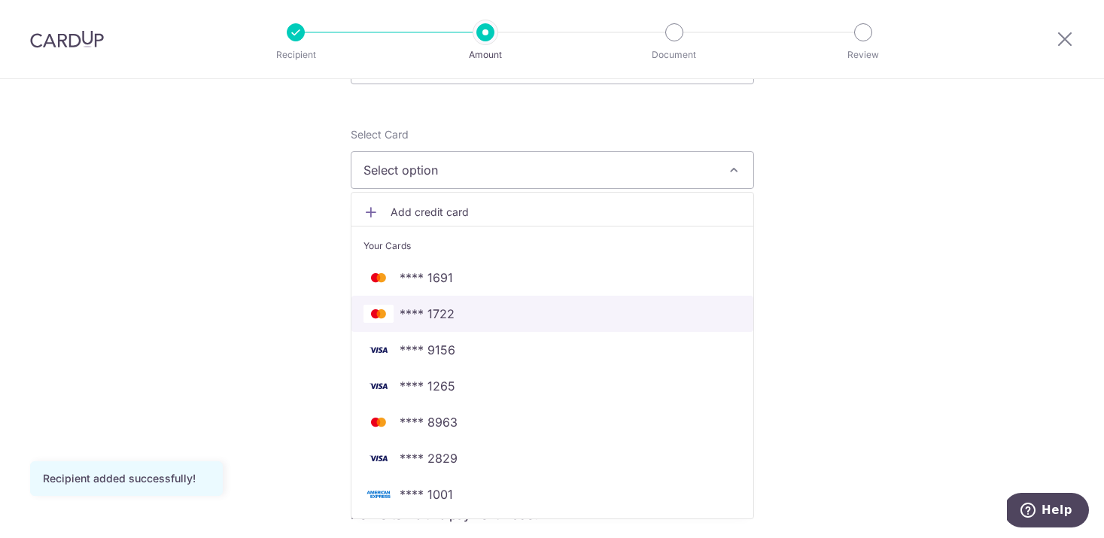
scroll to position [223, 0]
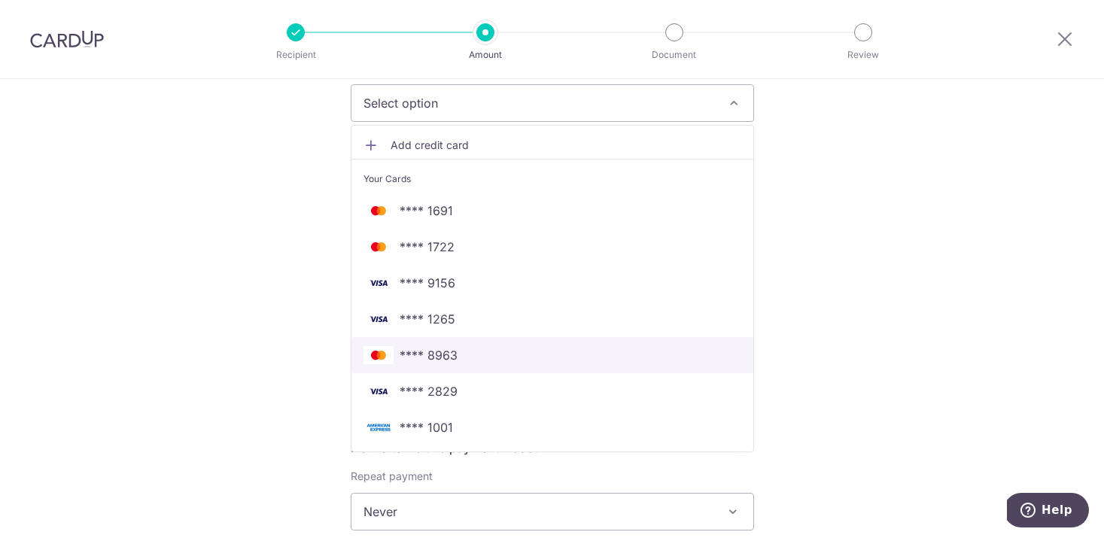
click at [504, 347] on span "**** 8963" at bounding box center [552, 355] width 378 height 18
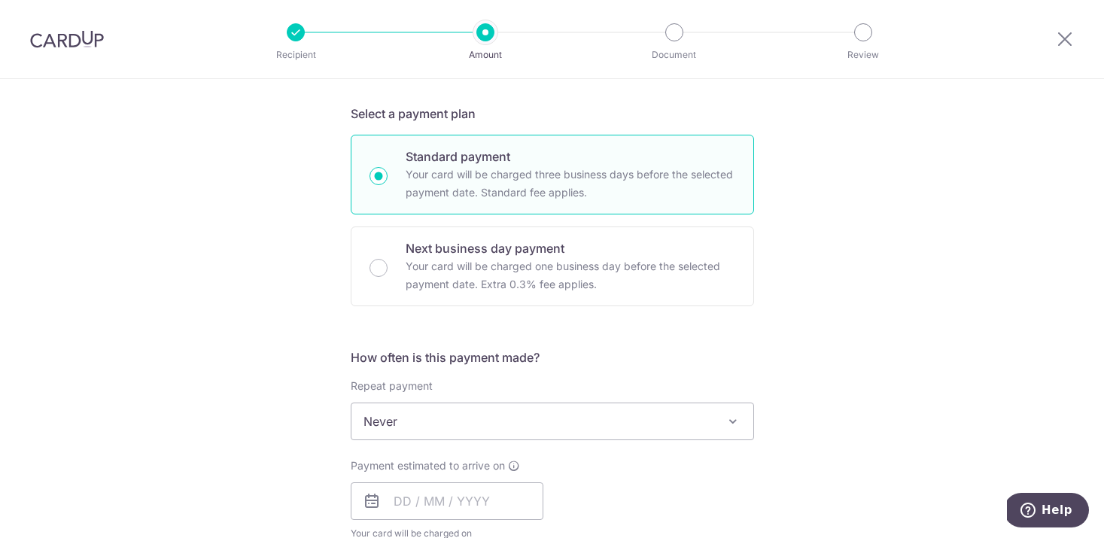
scroll to position [406, 0]
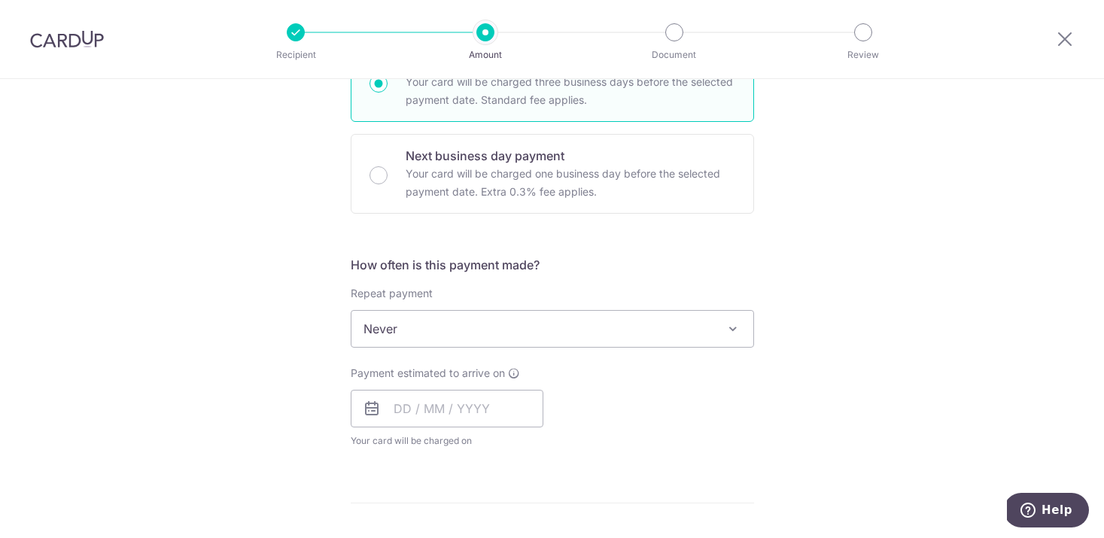
click at [707, 321] on span "Never" at bounding box center [552, 329] width 402 height 36
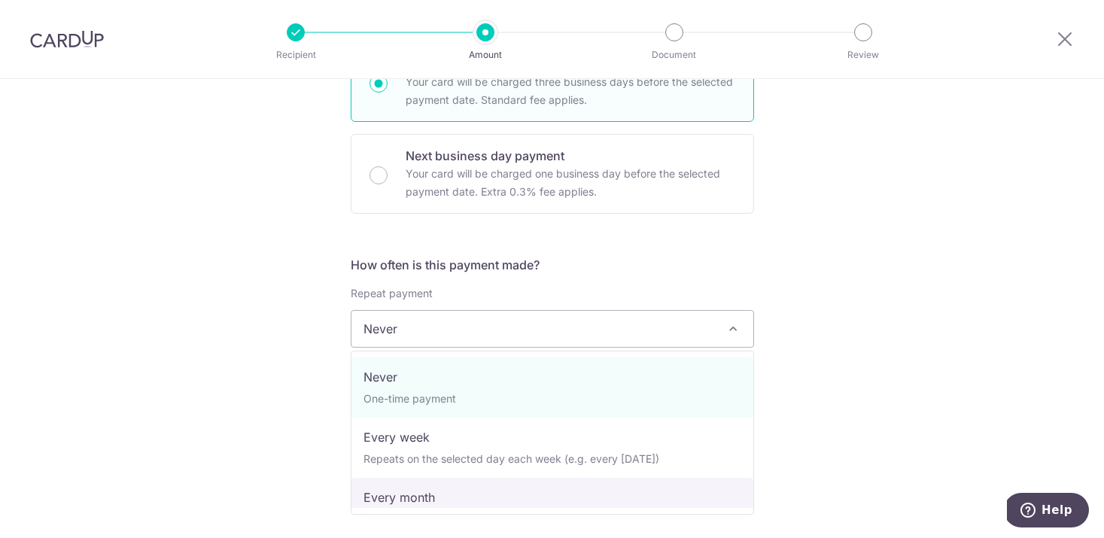
click at [539, 510] on span "Never One-time payment Every week Repeats on the selected day each week (e.g. e…" at bounding box center [552, 433] width 403 height 164
select select "3"
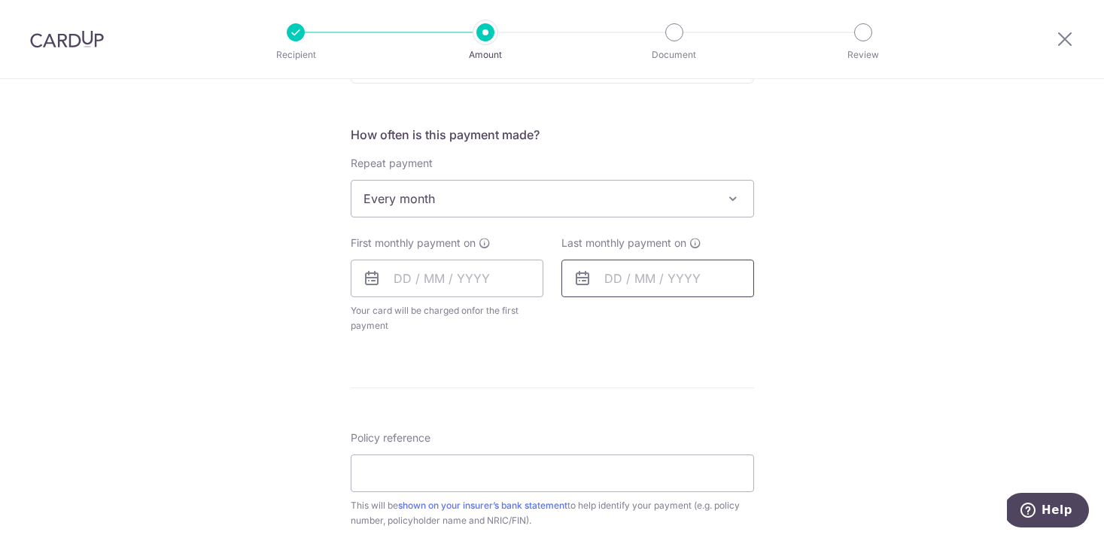
scroll to position [591, 0]
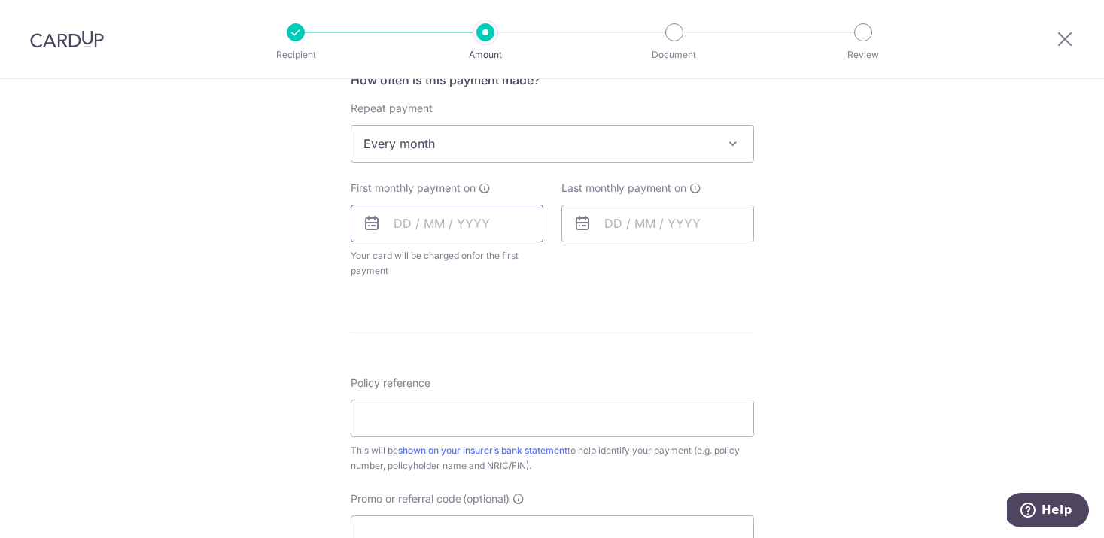
click at [451, 223] on input "text" at bounding box center [447, 224] width 193 height 38
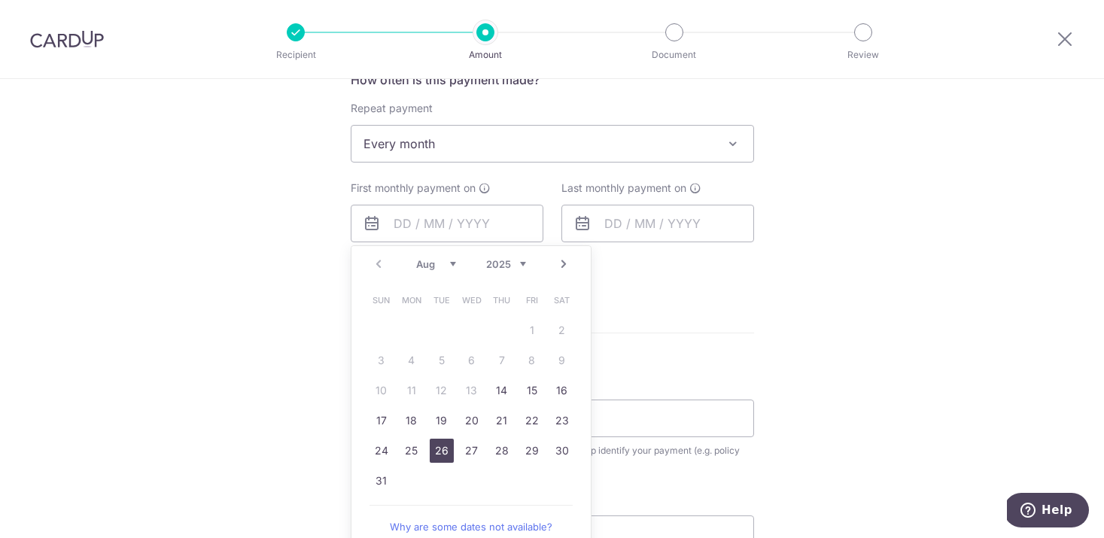
click at [439, 454] on link "26" at bounding box center [442, 451] width 24 height 24
type input "[DATE]"
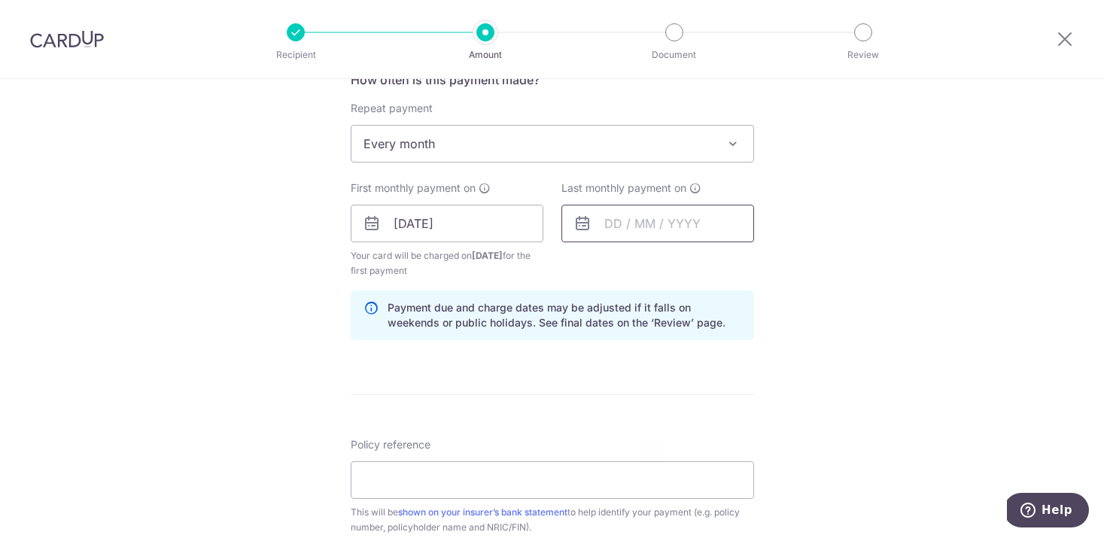
click at [649, 214] on input "text" at bounding box center [657, 224] width 193 height 38
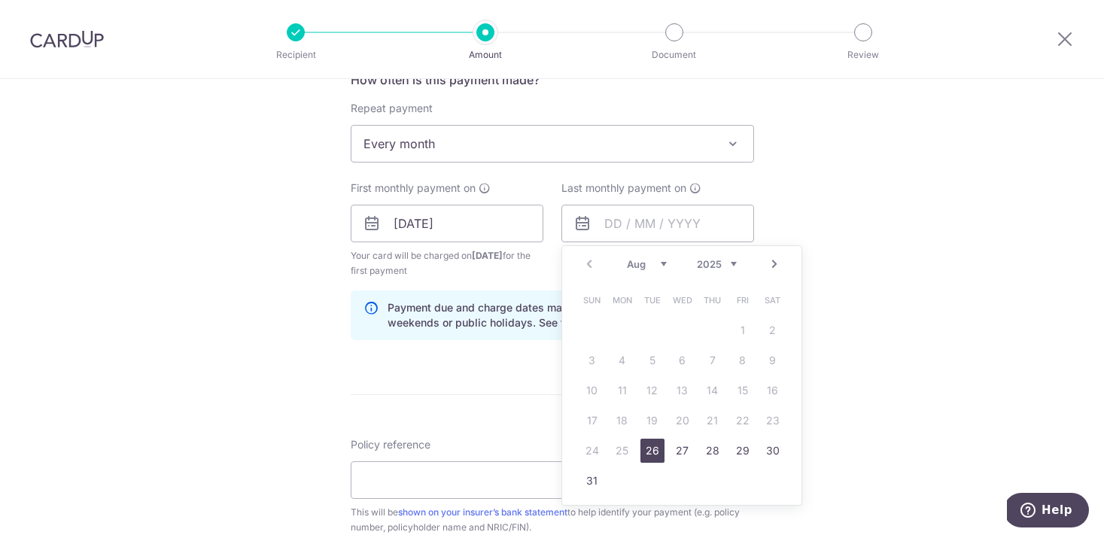
click at [728, 265] on select "2025 2026 2027 2028 2029 2030 2031 2032 2033 2034 2035" at bounding box center [717, 264] width 40 height 12
click at [679, 448] on link "26" at bounding box center [682, 451] width 24 height 24
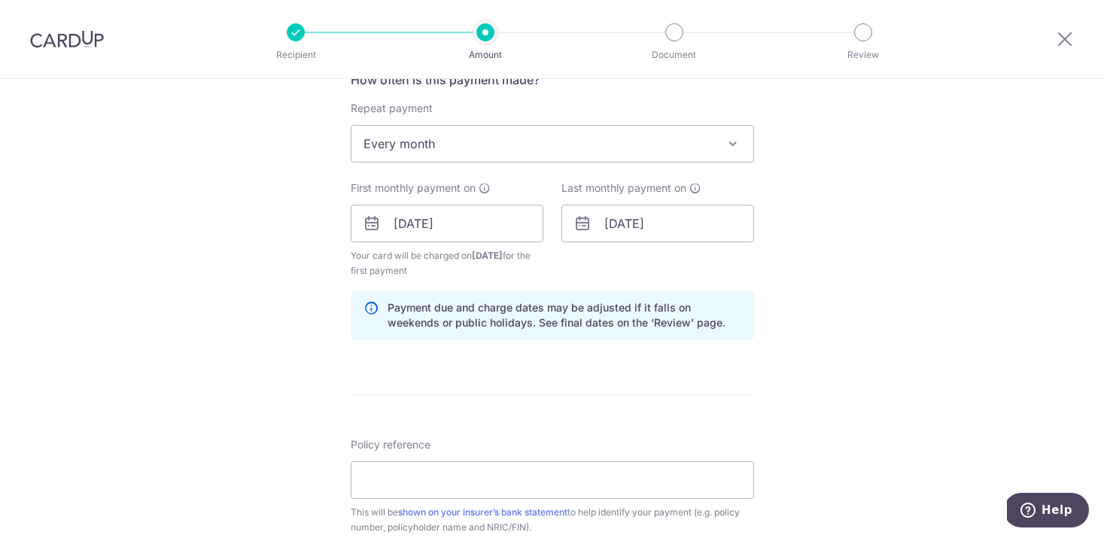
click at [836, 274] on div "Tell us more about your payment Enter payment amount SGD 1,000.00 1000.00 Recip…" at bounding box center [552, 207] width 1104 height 1438
click at [687, 225] on input "[DATE]" at bounding box center [657, 224] width 193 height 38
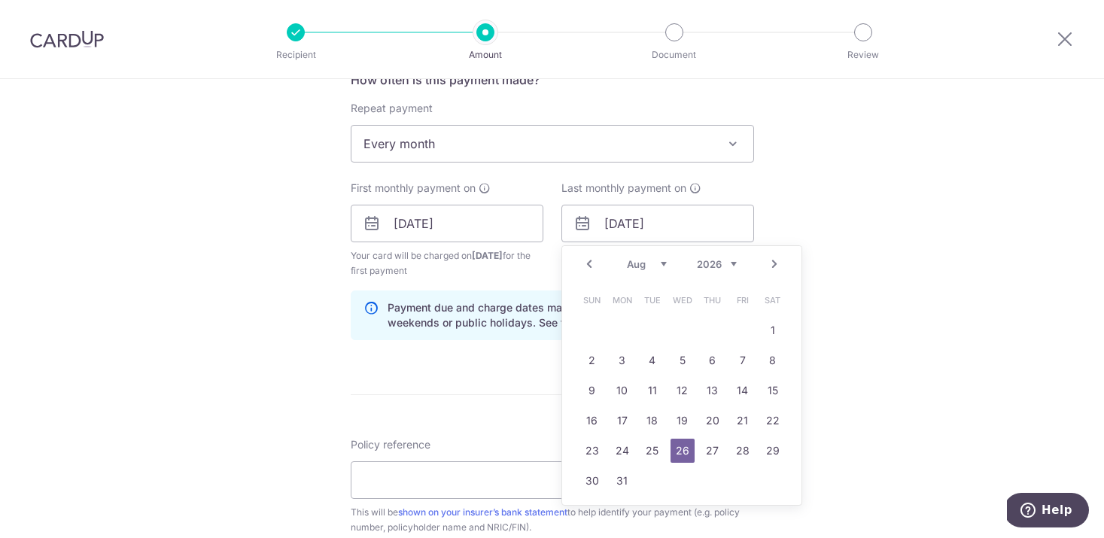
click at [670, 266] on div "Jan Feb Mar Apr May Jun [DATE] Aug Sep Oct Nov [DATE] 2026 2027 2028 2029 2030 …" at bounding box center [682, 264] width 110 height 13
click at [656, 266] on select "Jan Feb Mar Apr May Jun [DATE] Aug Sep Oct Nov Dec" at bounding box center [647, 264] width 40 height 12
click at [764, 416] on link "26" at bounding box center [773, 421] width 24 height 24
type input "[DATE]"
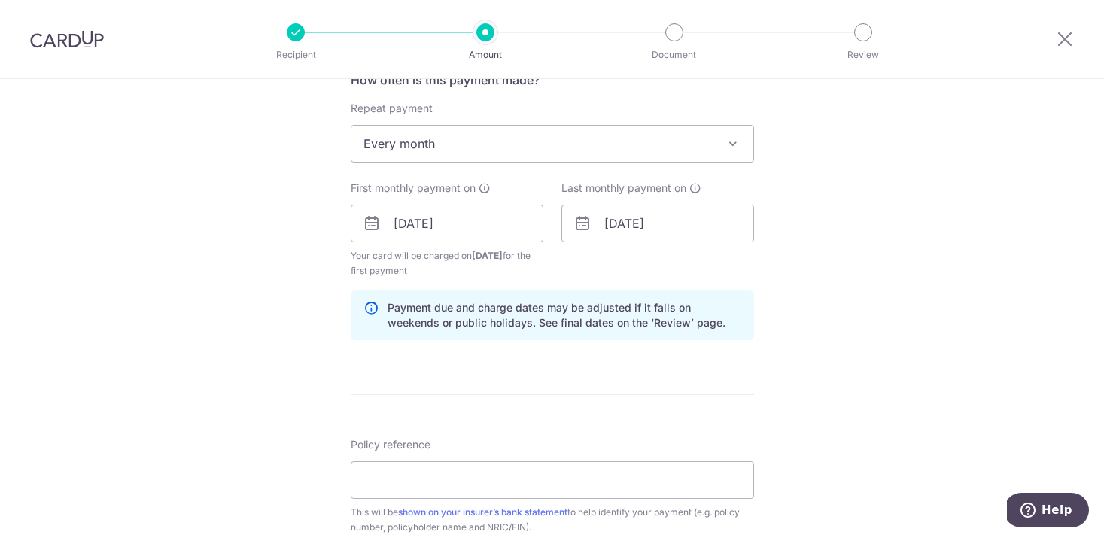
click at [804, 327] on div "Tell us more about your payment Enter payment amount SGD 1,000.00 1000.00 Recip…" at bounding box center [552, 207] width 1104 height 1438
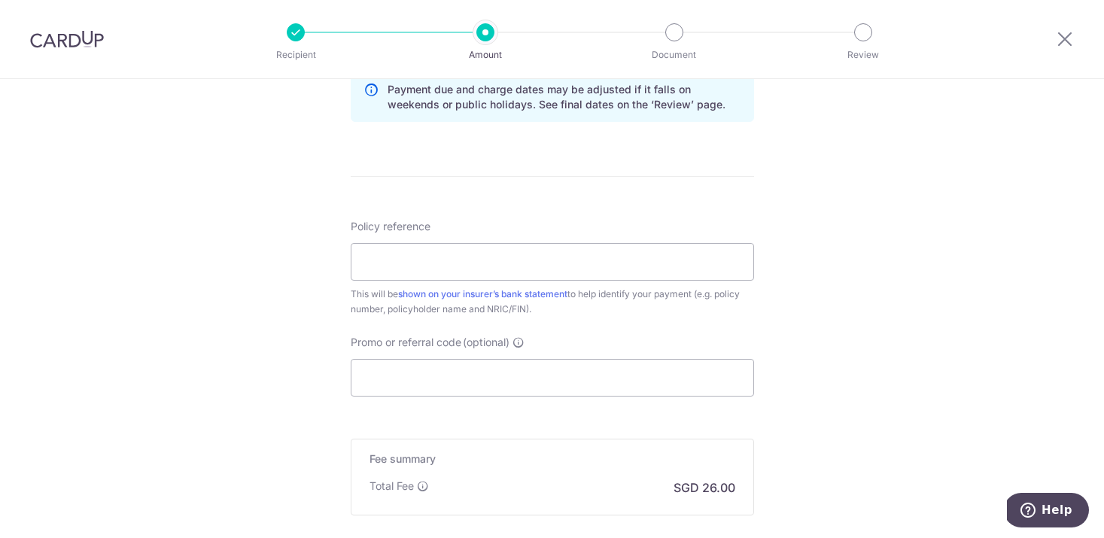
scroll to position [811, 0]
click at [578, 262] on input "Policy reference" at bounding box center [552, 260] width 403 height 38
paste input "80422857"
type input "80422857 NGCHINHANDEREK S8847632H"
click at [474, 390] on input "Promo or referral code (optional)" at bounding box center [552, 376] width 403 height 38
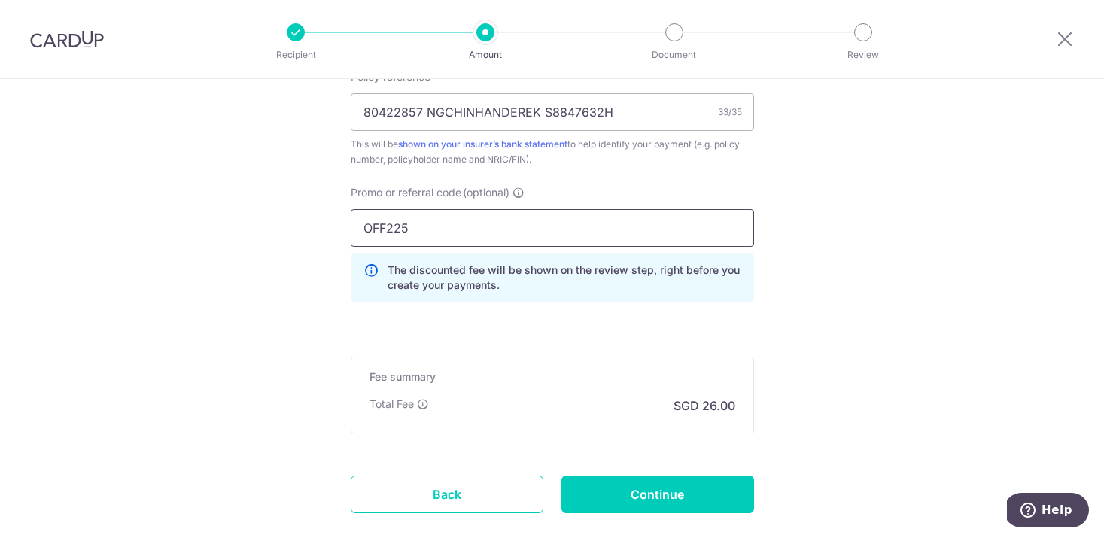
scroll to position [1047, 0]
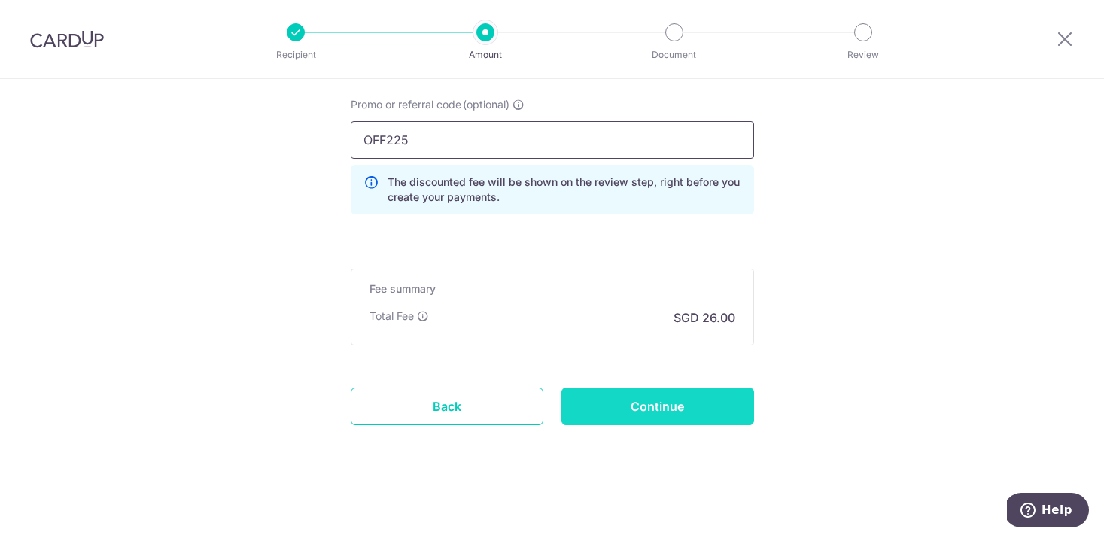
type input "OFF225"
click at [673, 406] on input "Continue" at bounding box center [657, 406] width 193 height 38
type input "Create Schedule"
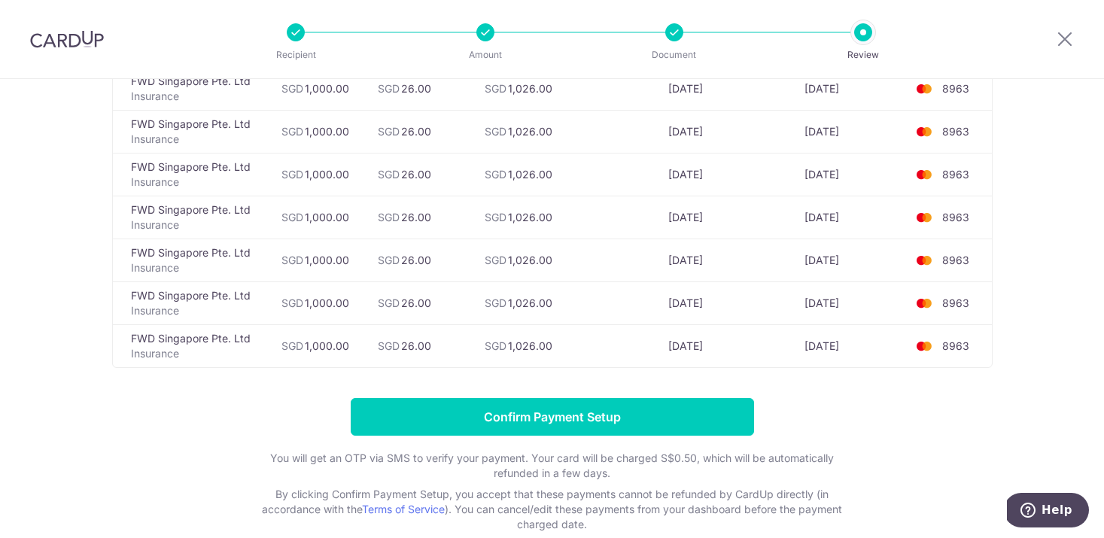
scroll to position [615, 0]
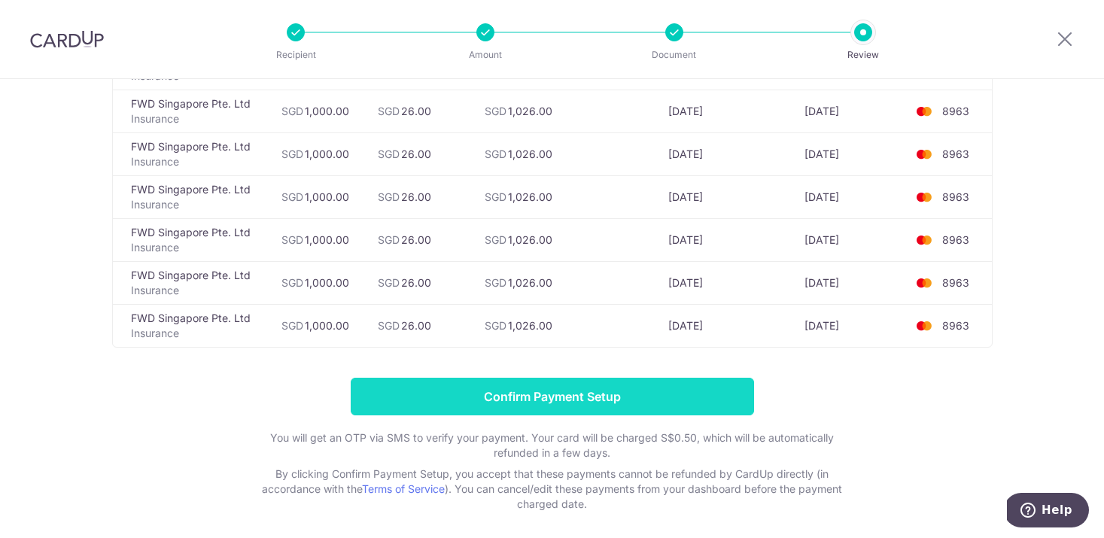
click at [606, 386] on input "Confirm Payment Setup" at bounding box center [552, 397] width 403 height 38
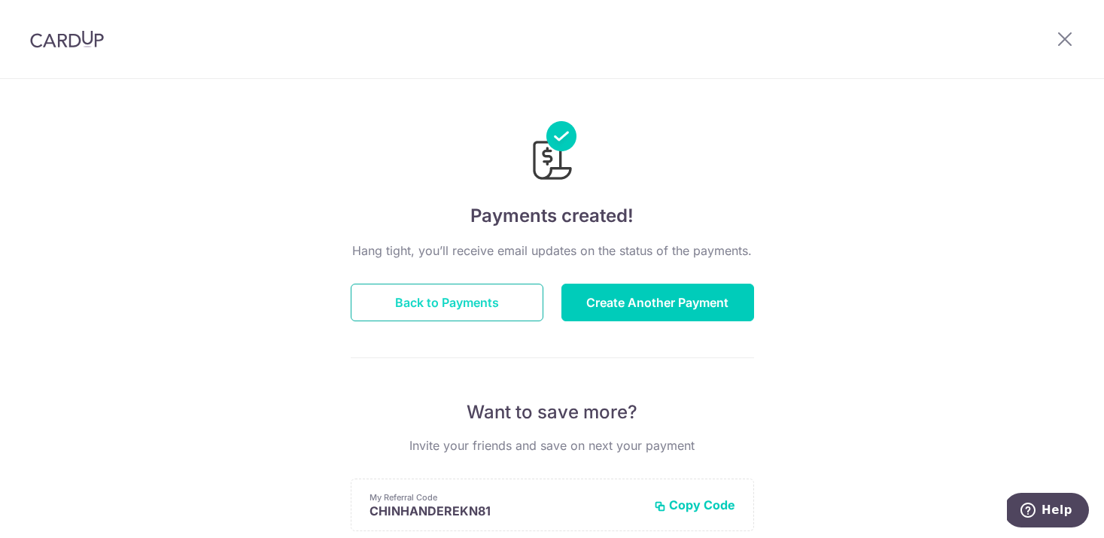
click at [514, 305] on button "Back to Payments" at bounding box center [447, 303] width 193 height 38
